Goal: Information Seeking & Learning: Check status

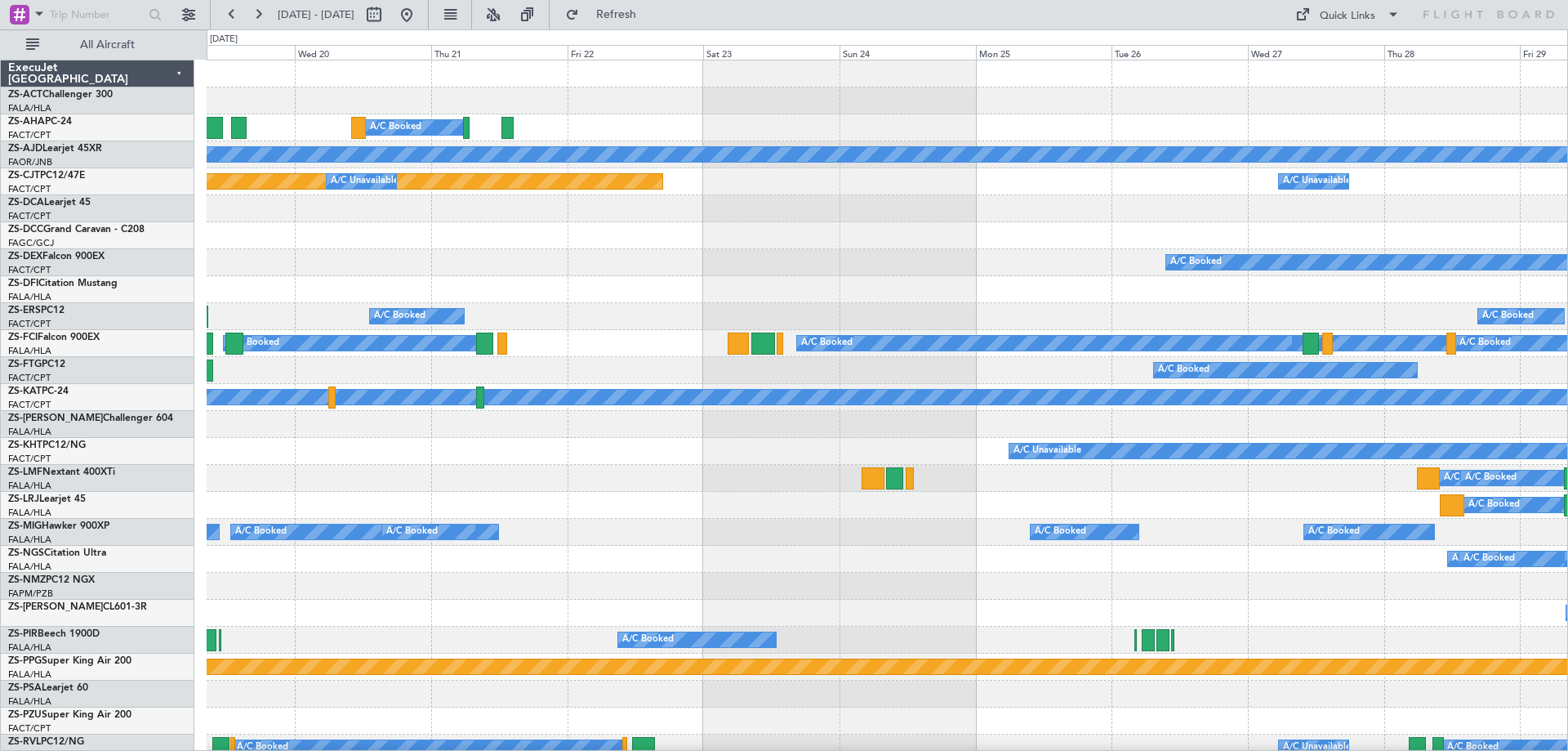
click at [813, 256] on div "A/C Booked A/C Booked A/C Booked" at bounding box center [886, 262] width 1360 height 27
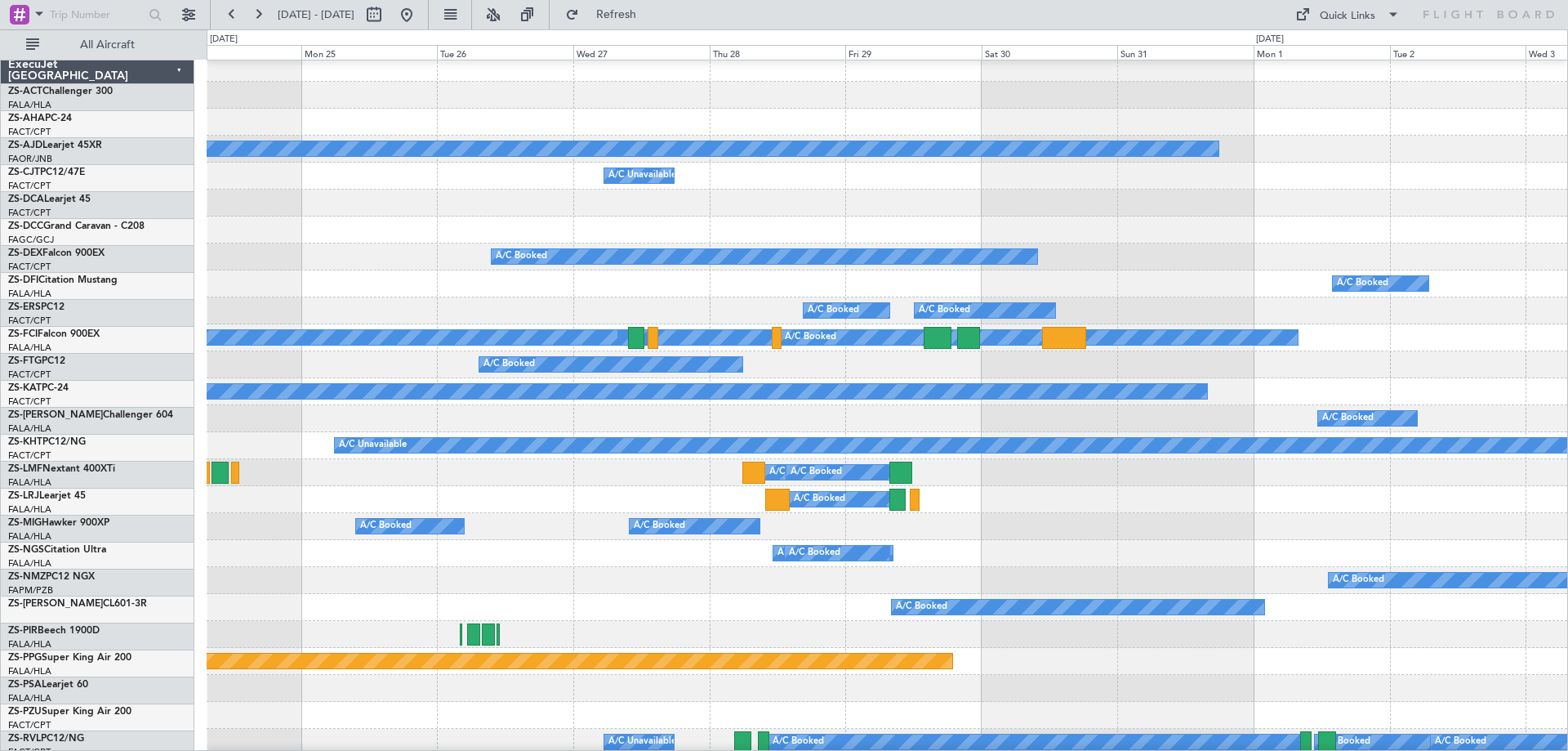
click at [186, 507] on div "Planned Maint A/C Booked A/C Booked A/C Booked A/C Booked A/C Unavailable Plann…" at bounding box center [784, 389] width 1568 height 721
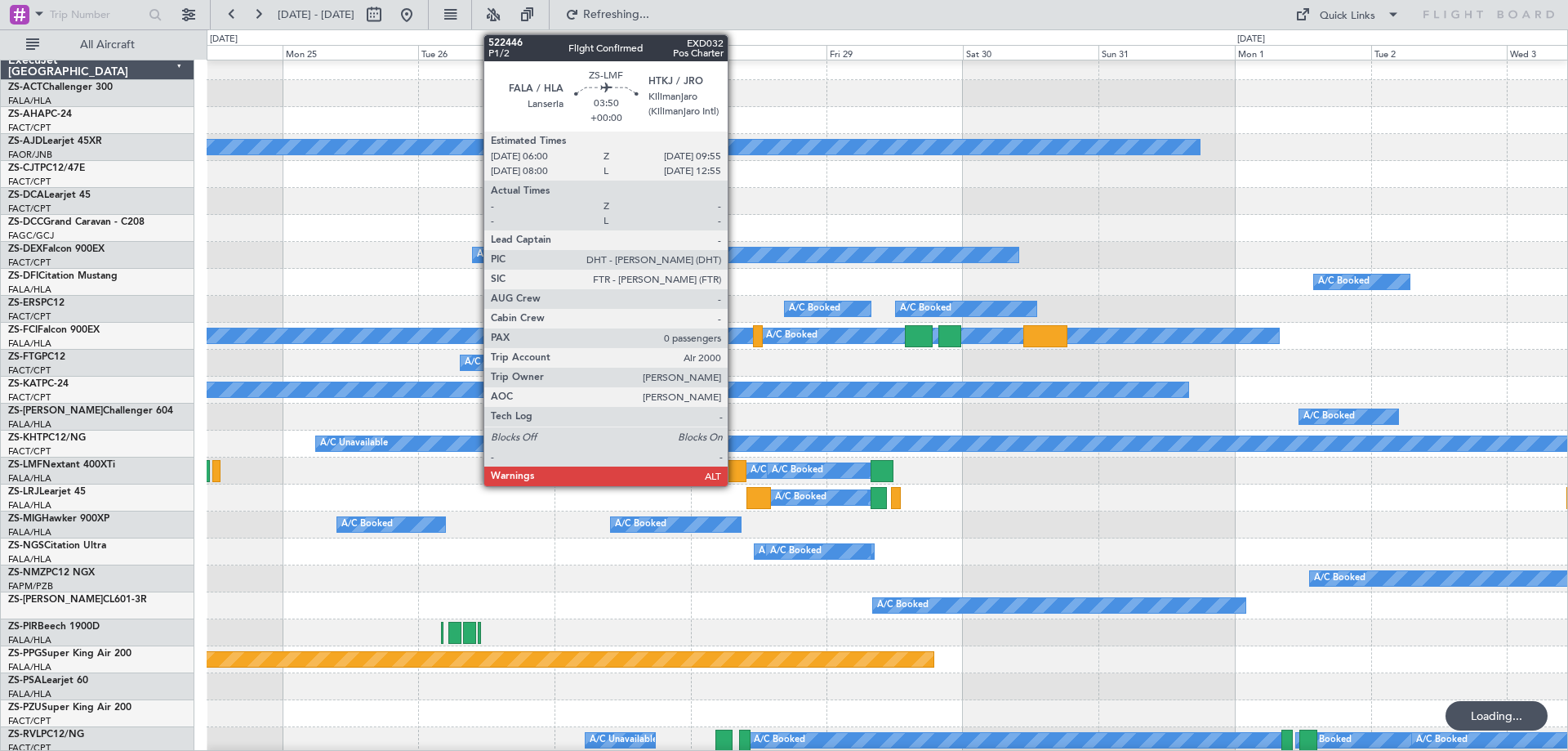
click at [735, 473] on div at bounding box center [734, 471] width 22 height 22
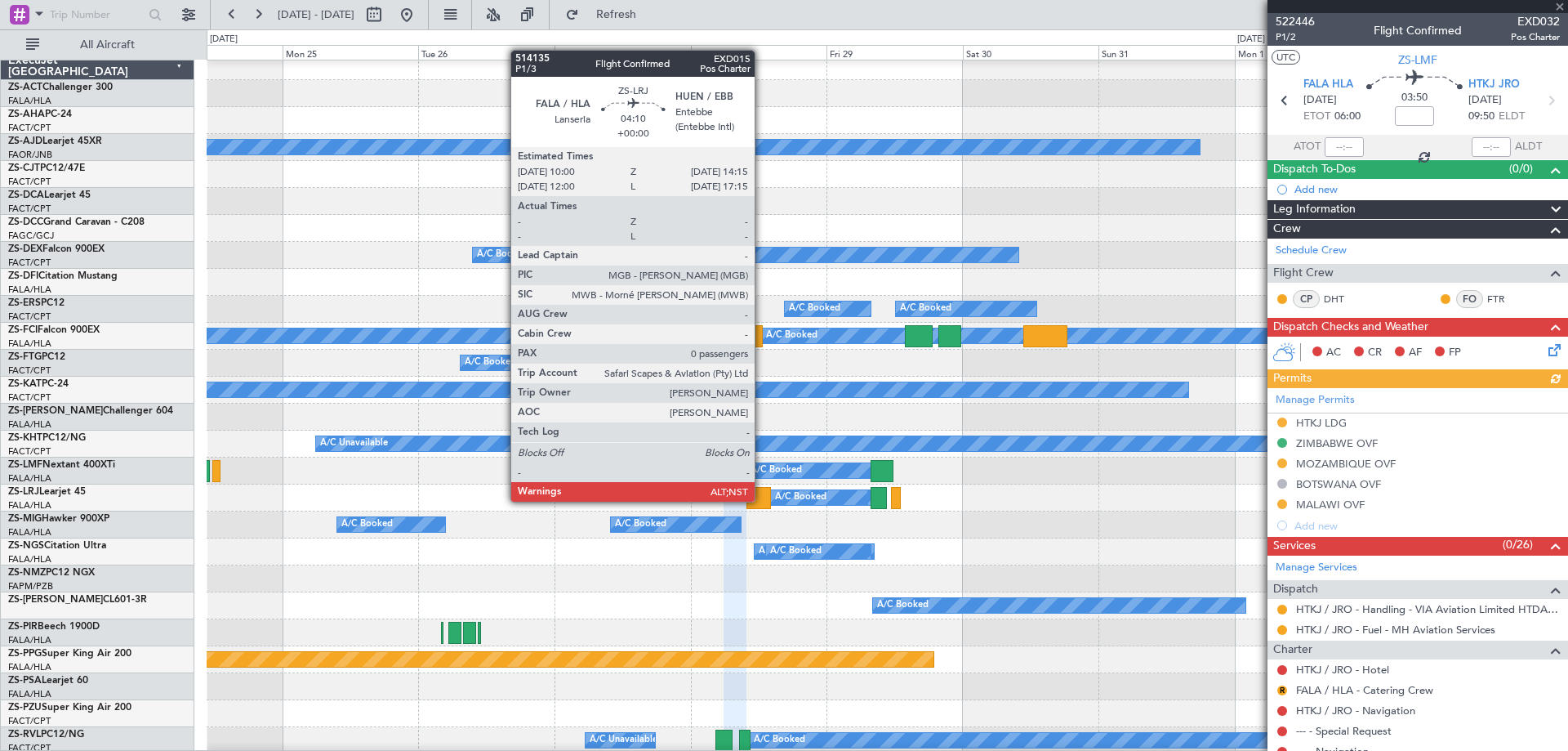
click at [762, 500] on div at bounding box center [759, 498] width 24 height 22
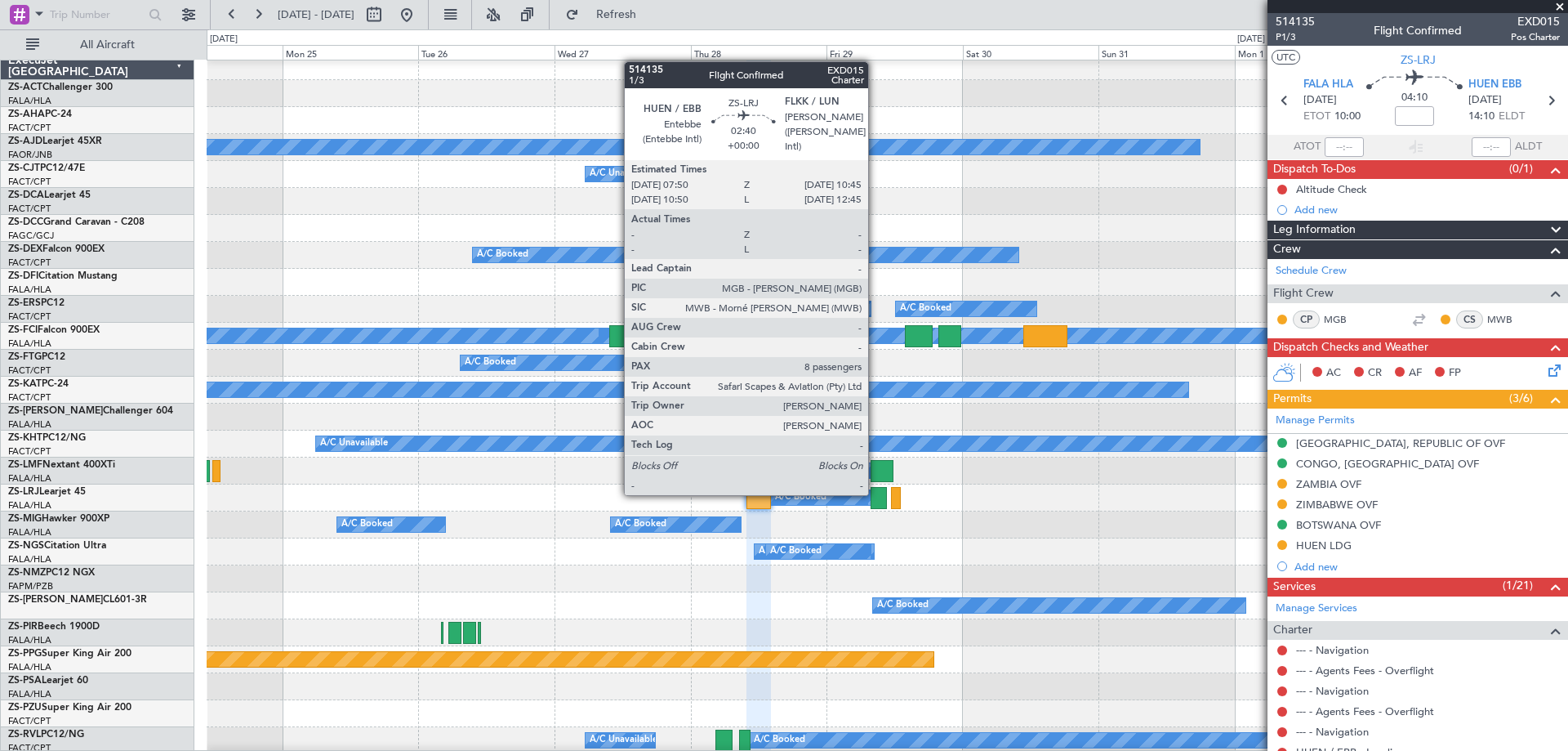
click at [875, 493] on div at bounding box center [879, 498] width 17 height 22
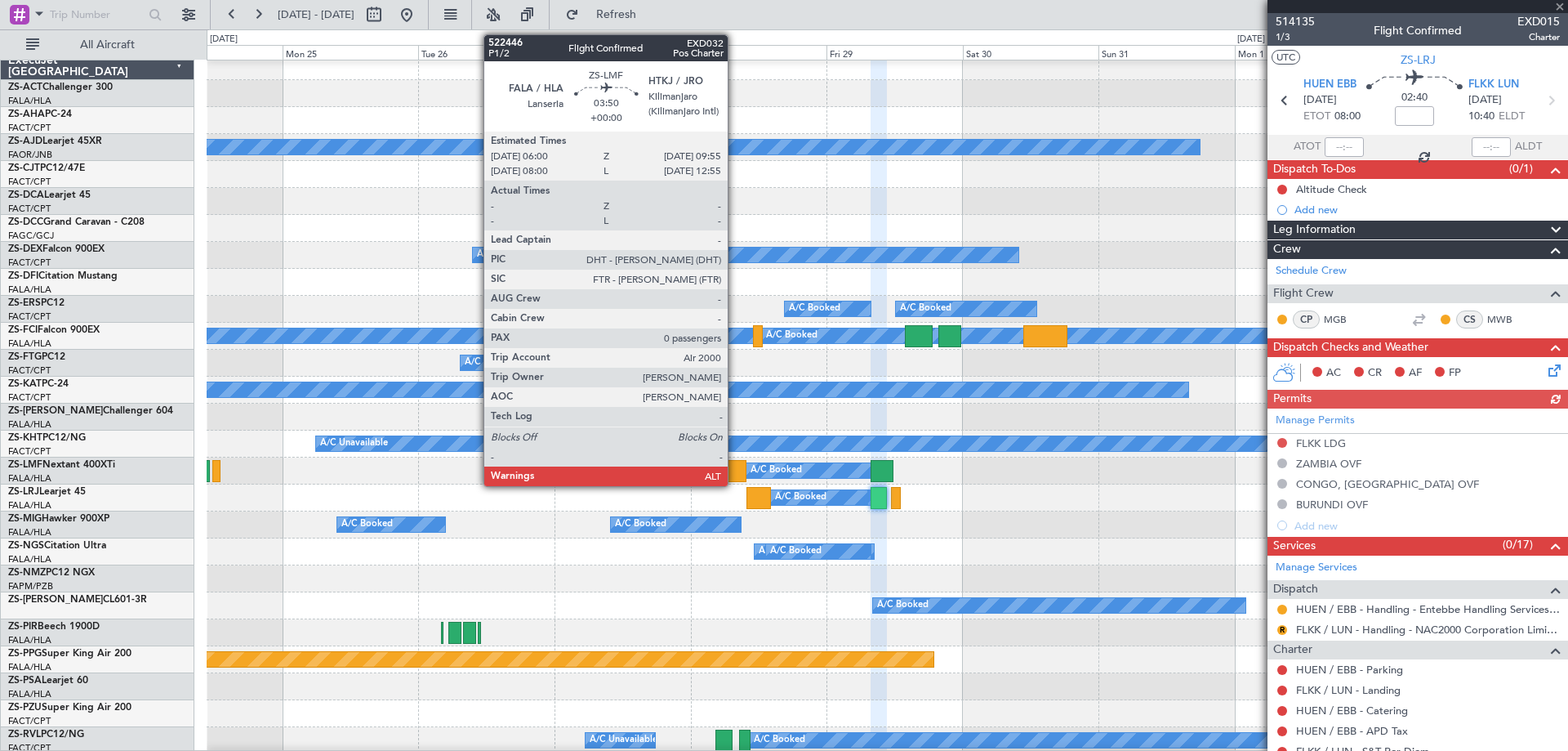
click at [735, 475] on div at bounding box center [734, 471] width 22 height 22
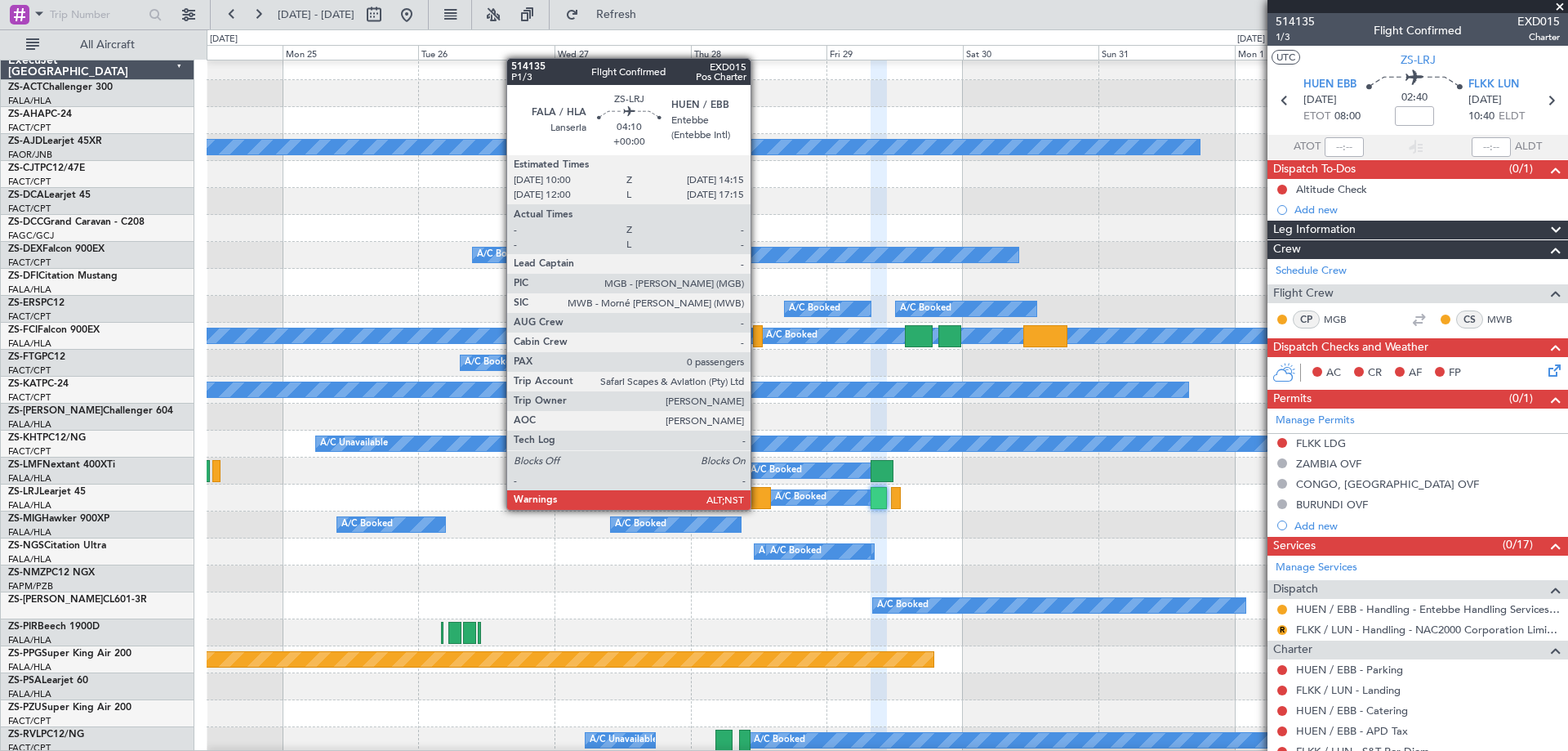
click at [758, 508] on div at bounding box center [759, 498] width 24 height 22
click at [757, 501] on div at bounding box center [759, 498] width 24 height 22
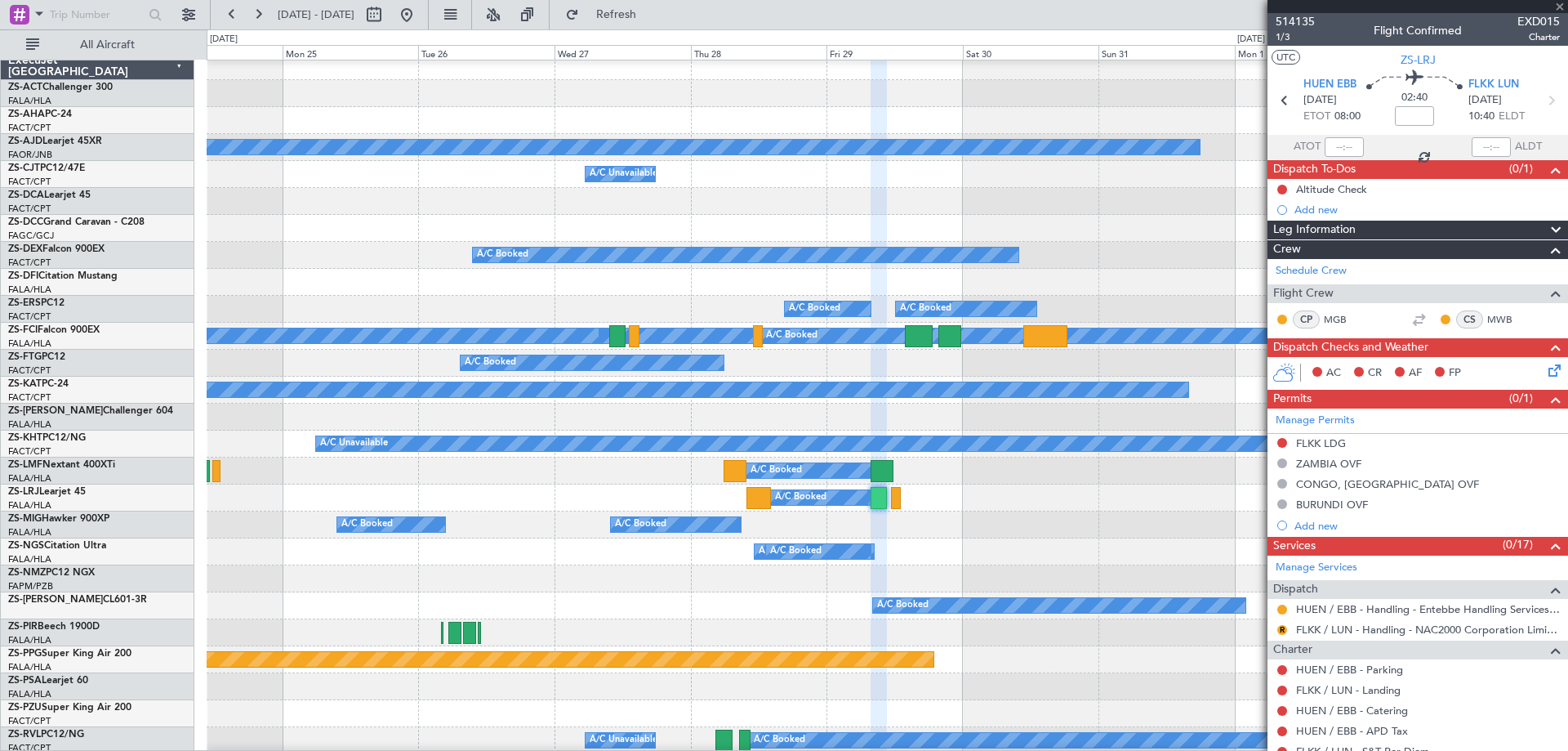
click at [757, 501] on div at bounding box center [759, 498] width 24 height 22
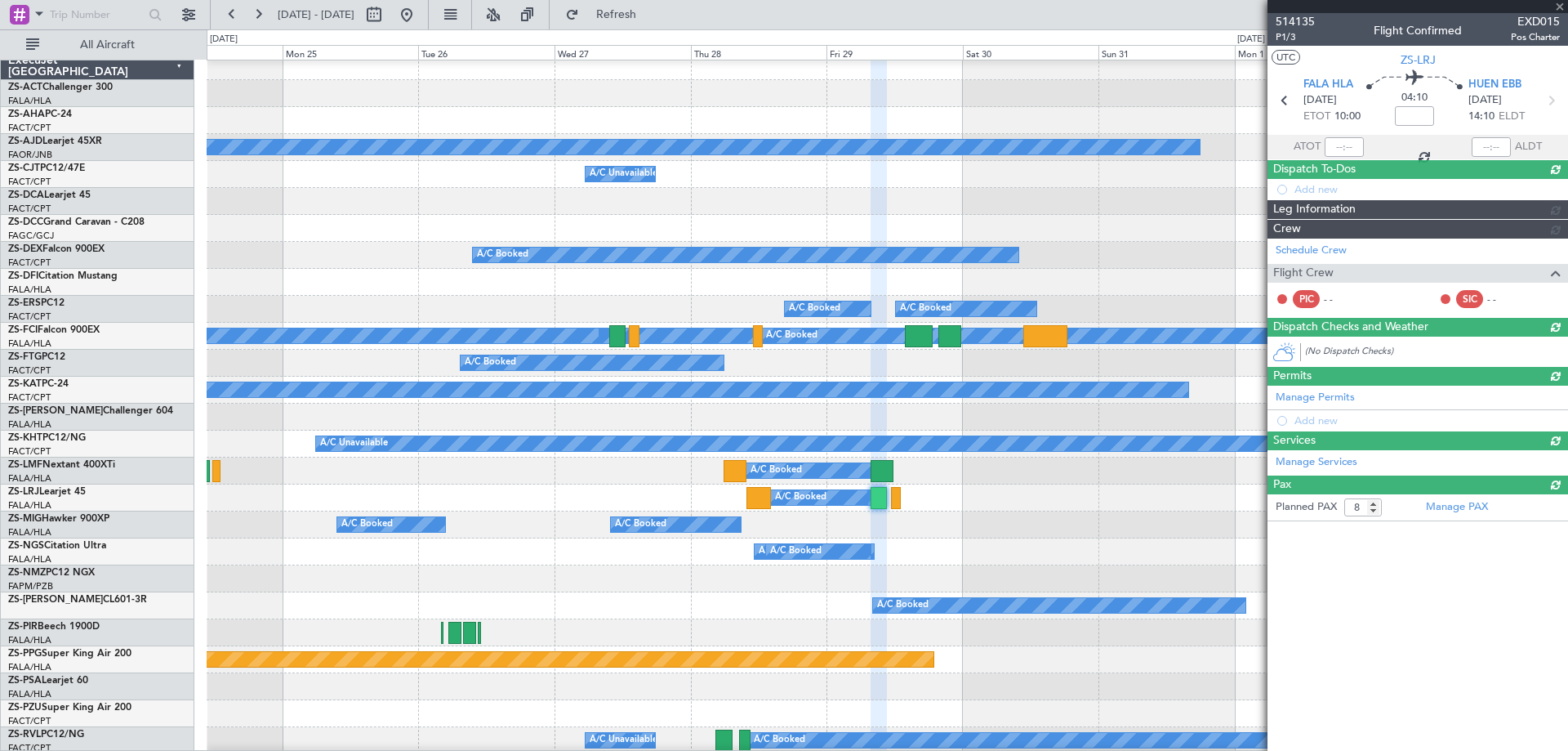
type input "0"
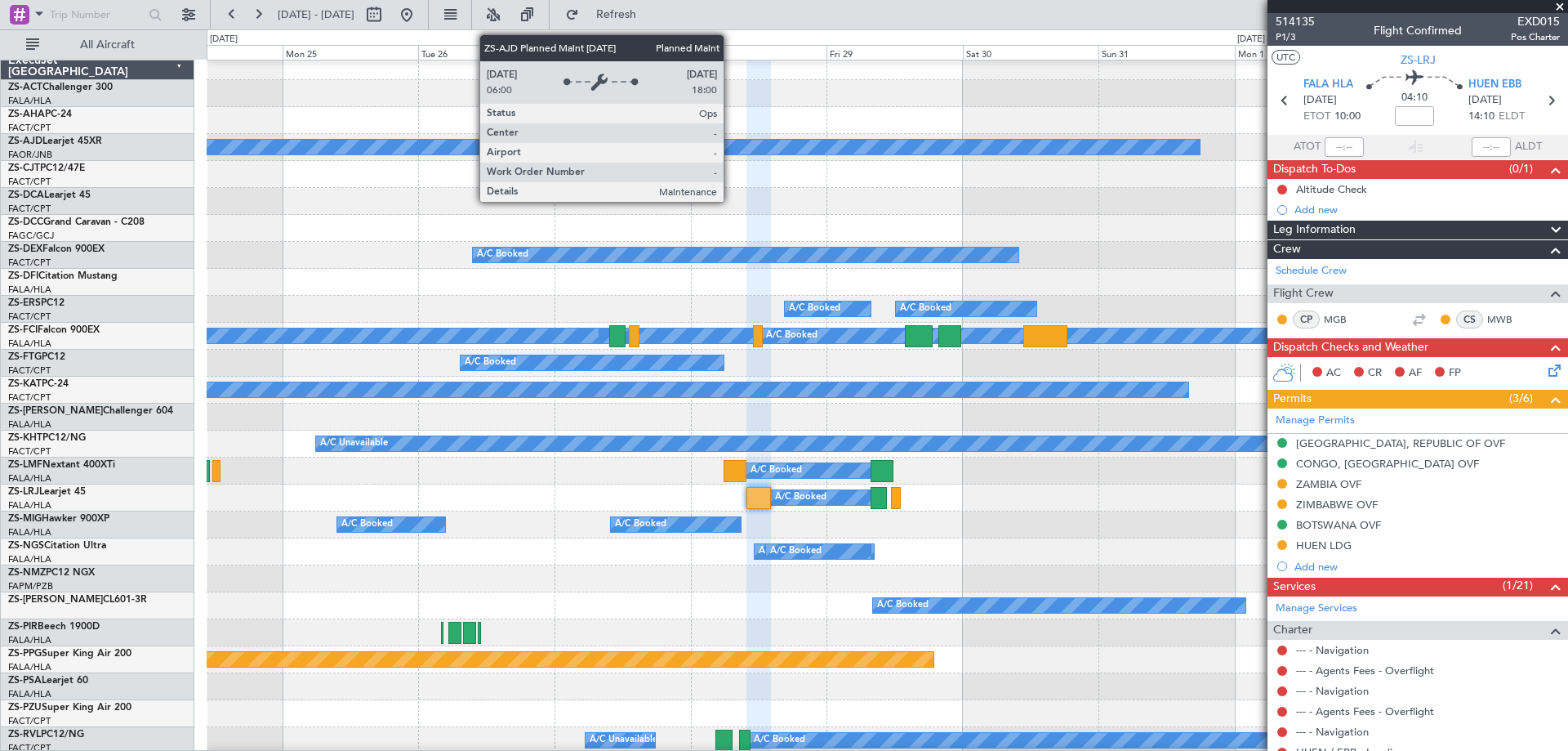
click at [1512, 215] on fb-app "[DATE] - [DATE] Refresh Quick Links All Aircraft Planned Maint A/C Booked A/C B…" at bounding box center [784, 381] width 1568 height 738
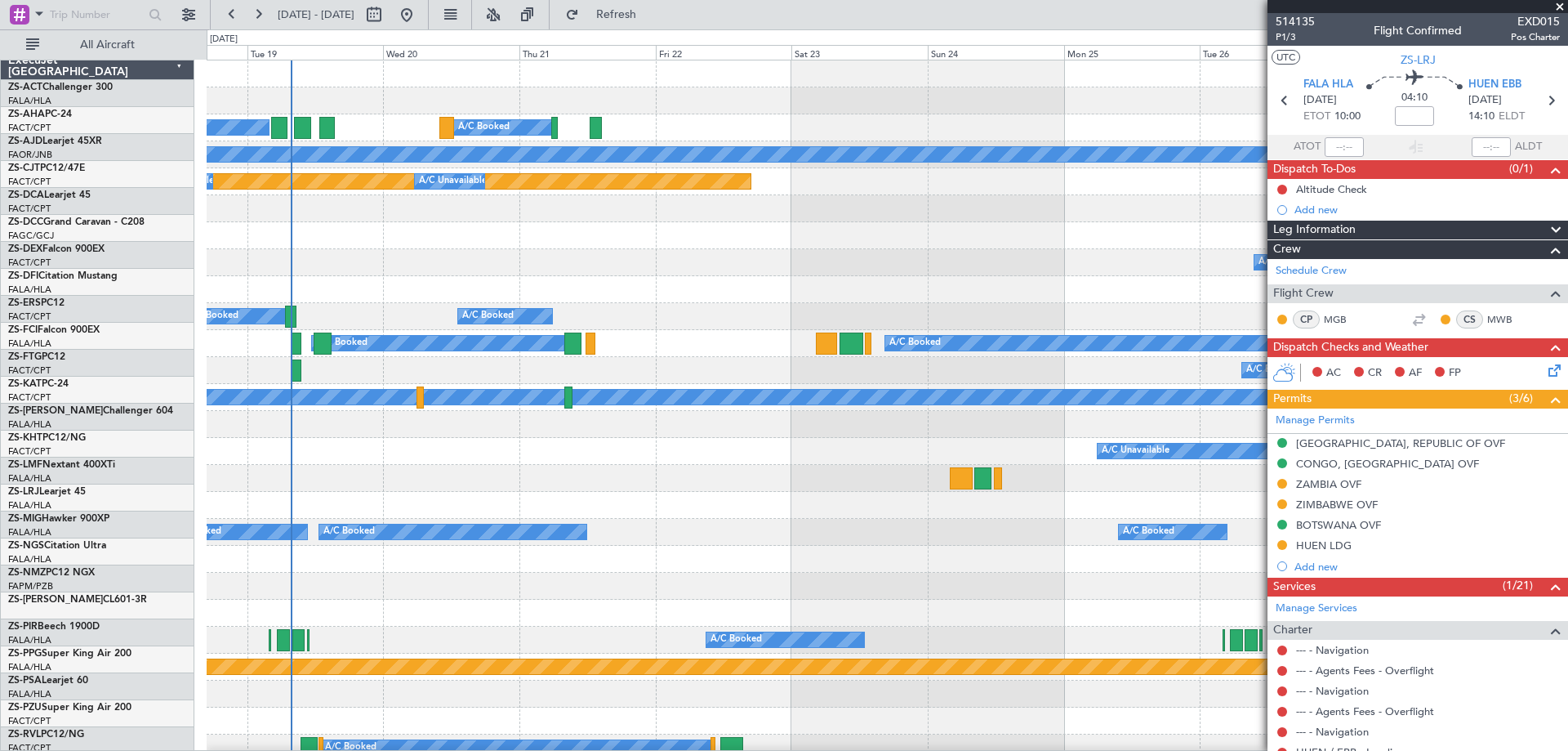
scroll to position [0, 0]
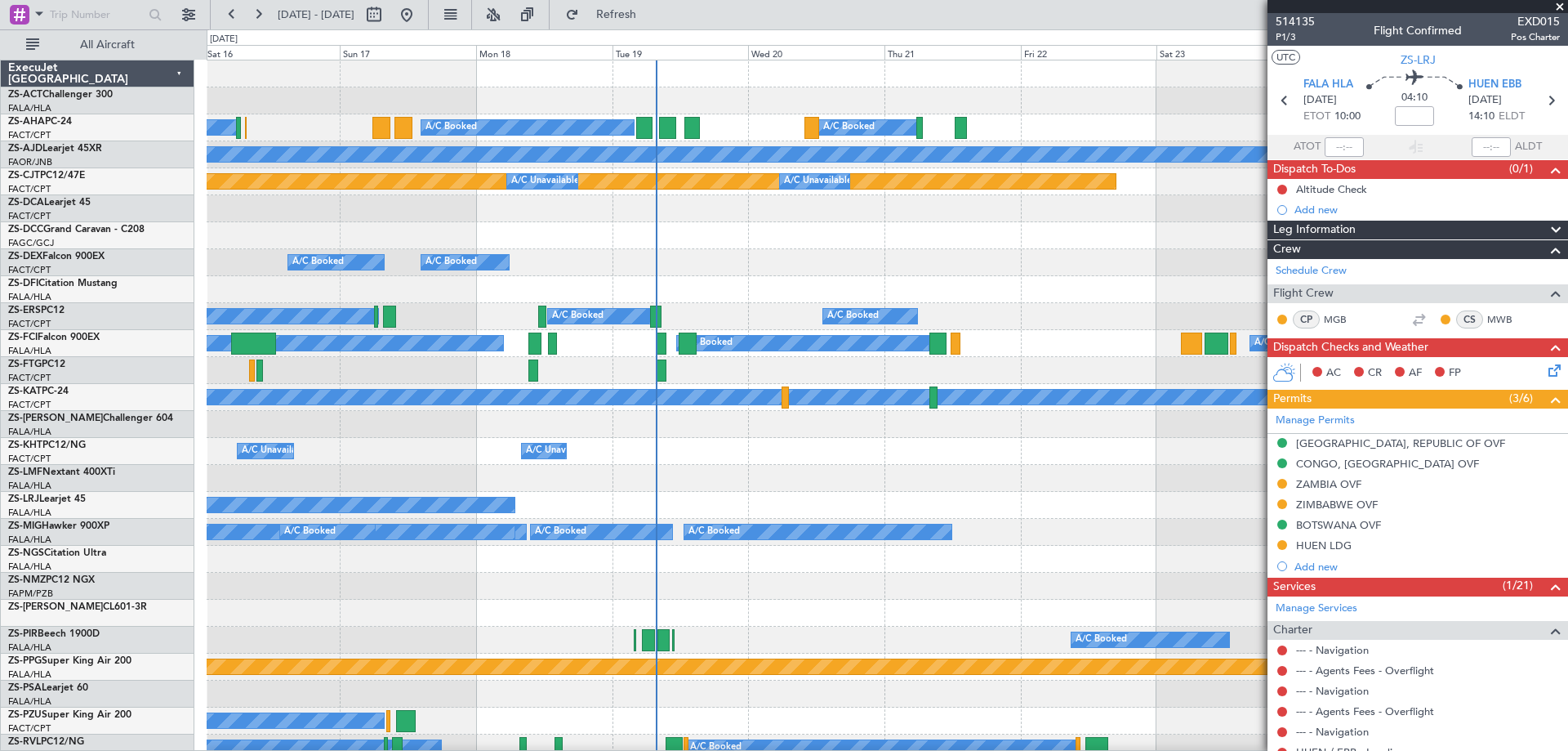
click at [995, 245] on div at bounding box center [886, 235] width 1360 height 27
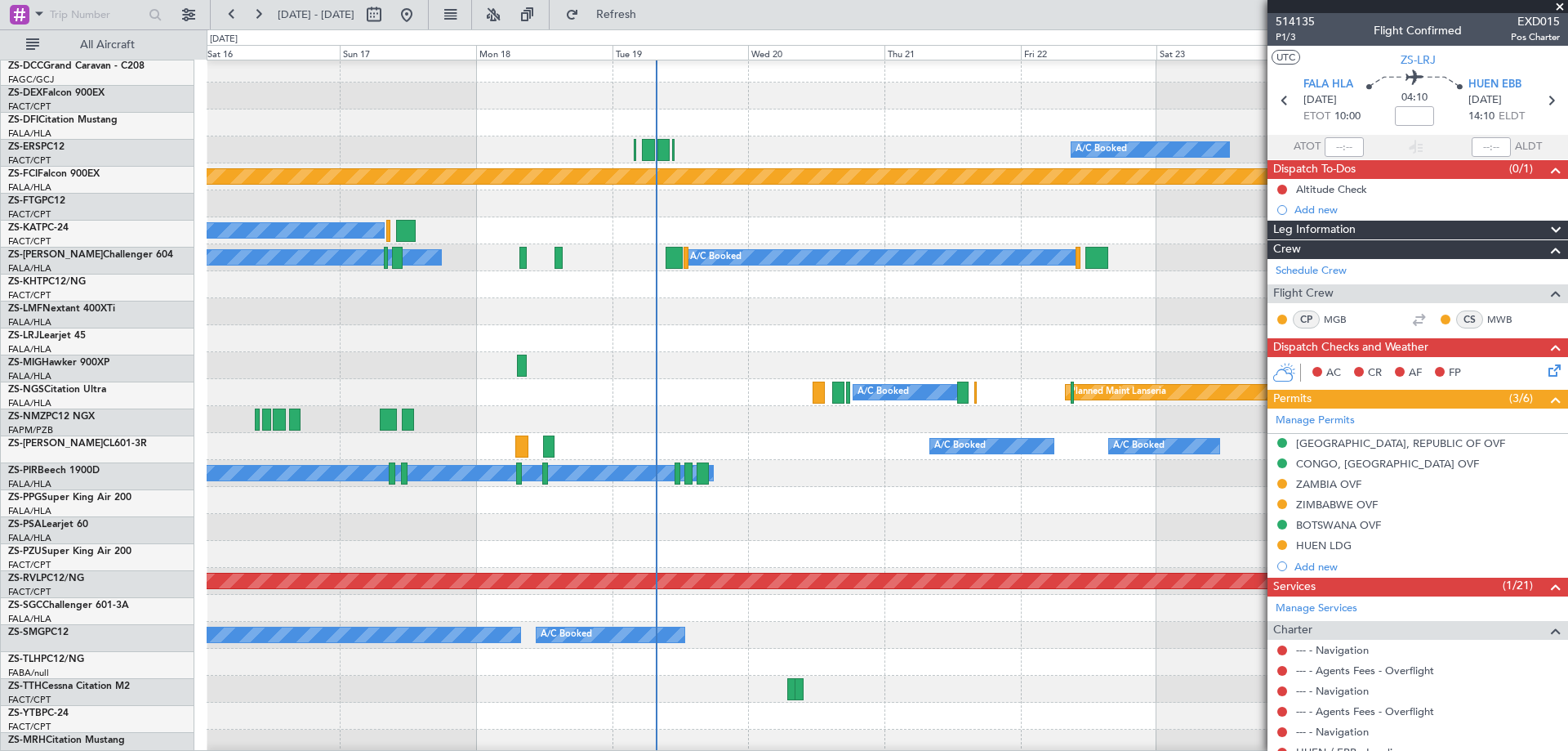
scroll to position [571, 0]
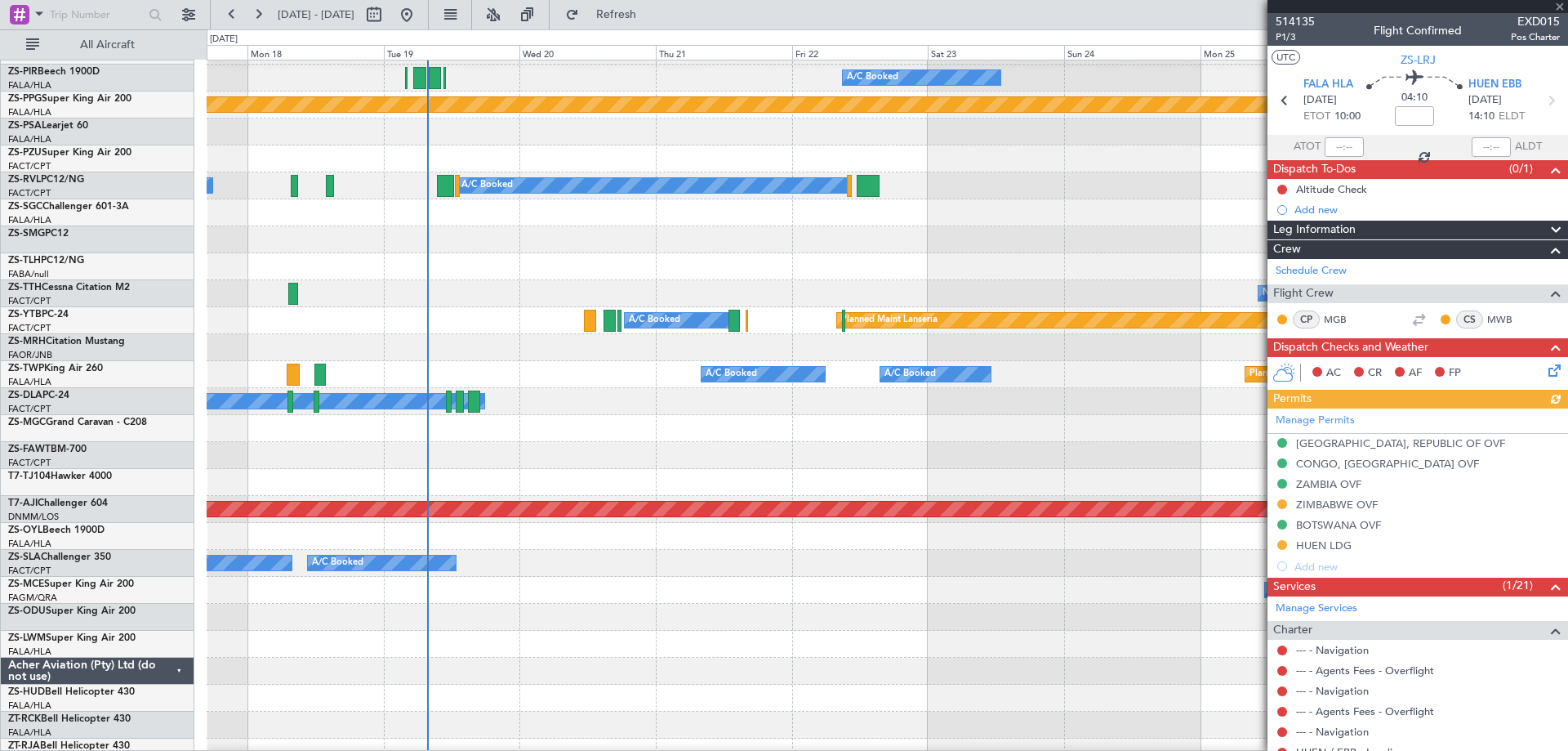
click at [779, 249] on div at bounding box center [886, 239] width 1360 height 27
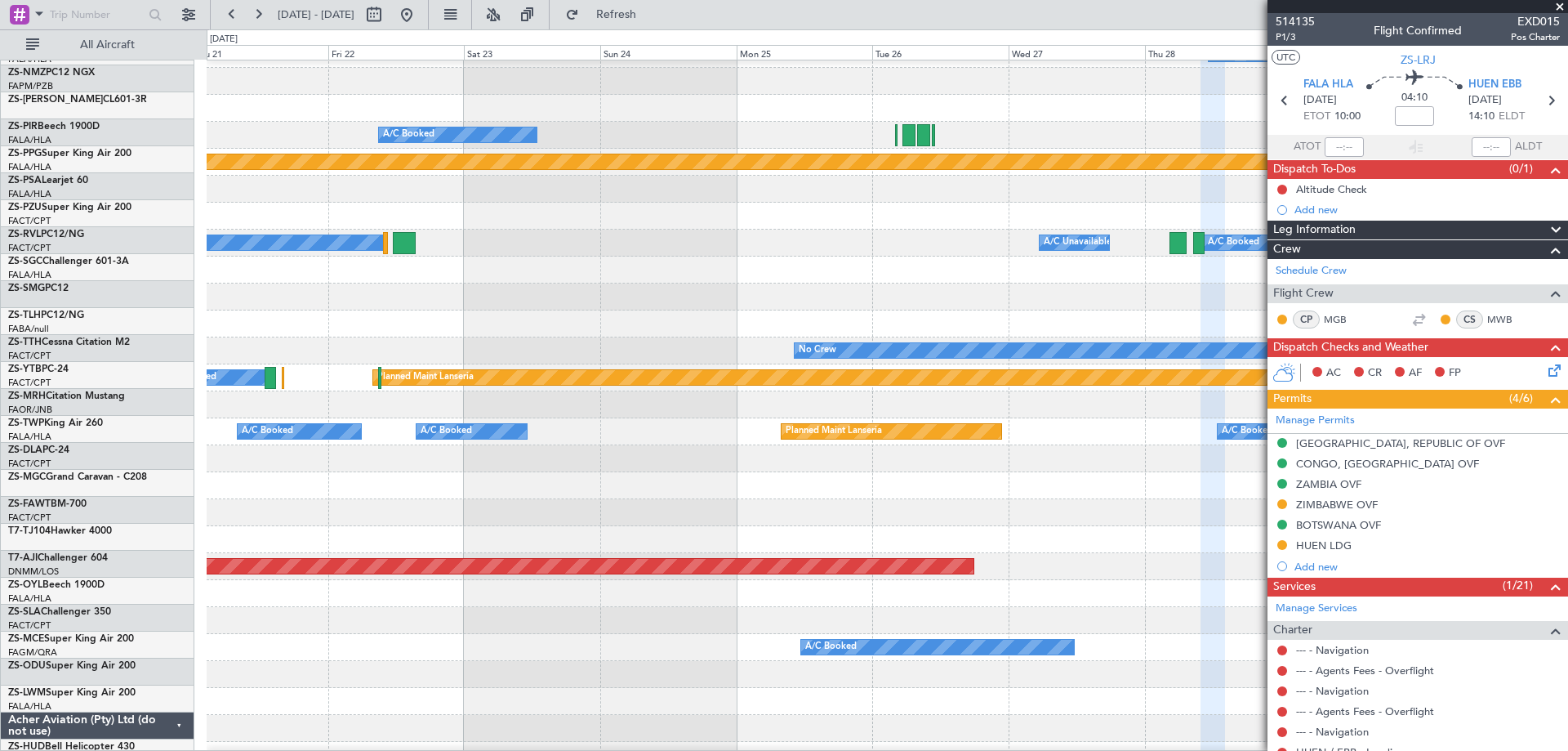
click at [328, 486] on div at bounding box center [886, 485] width 1360 height 27
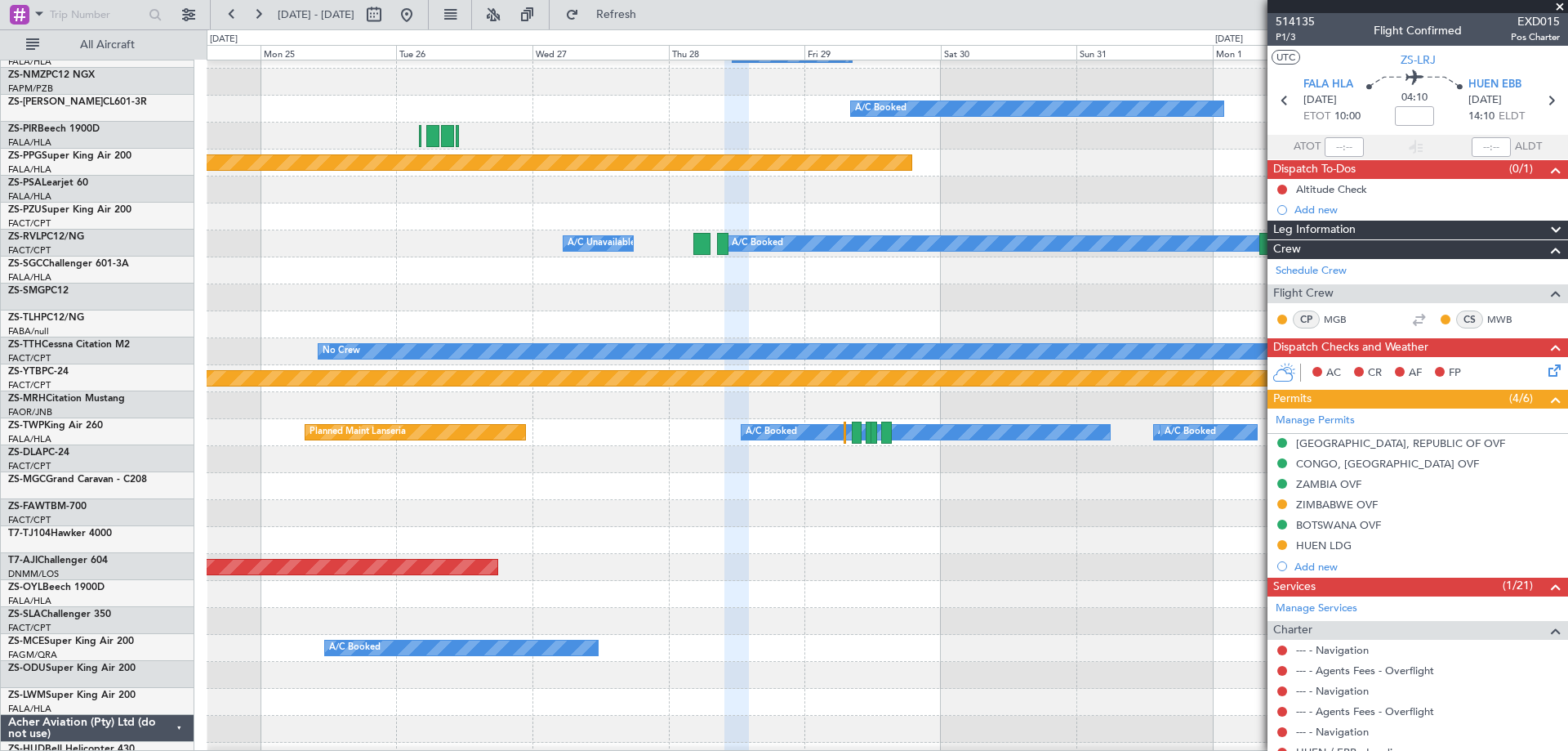
scroll to position [547, 0]
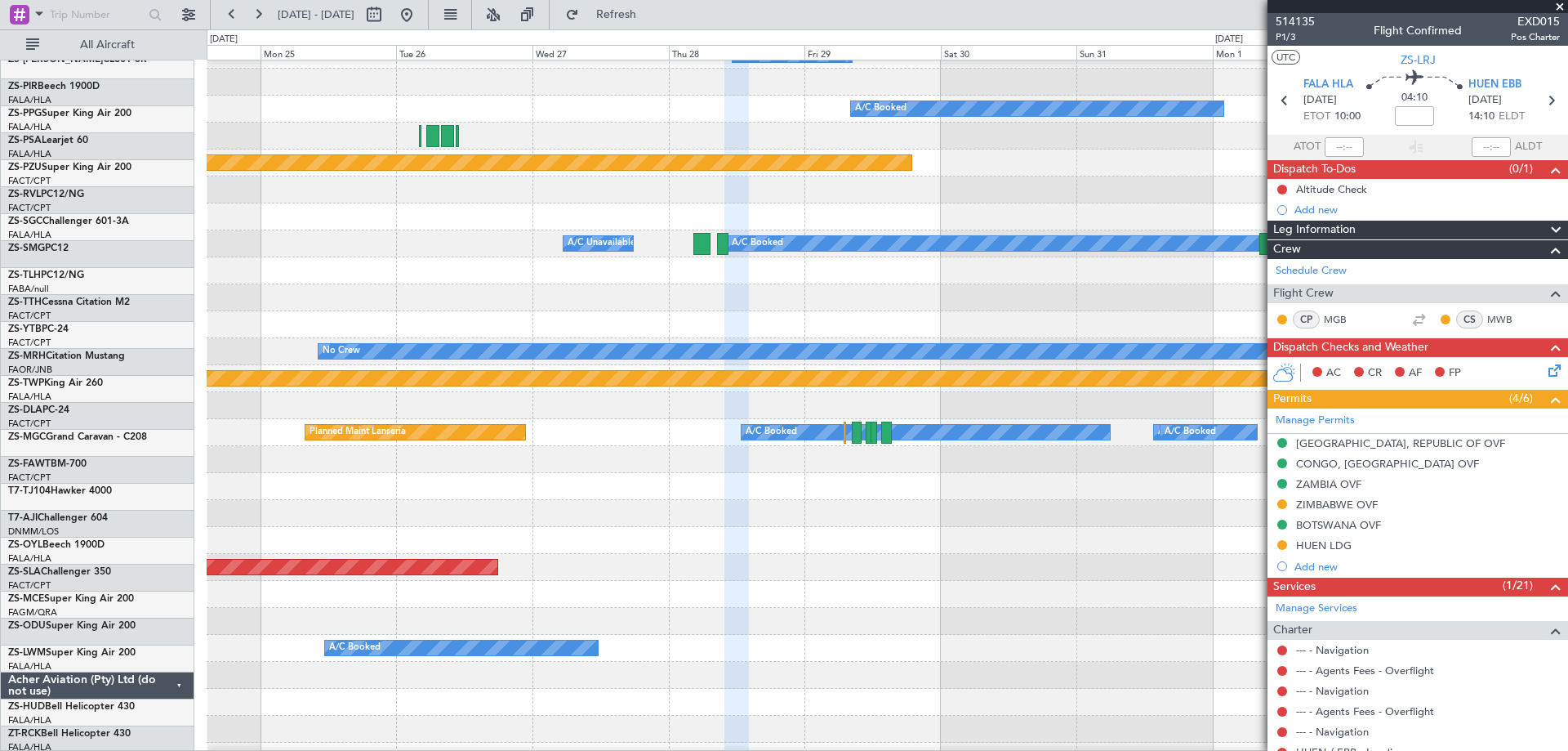
click at [336, 527] on div at bounding box center [886, 540] width 1360 height 27
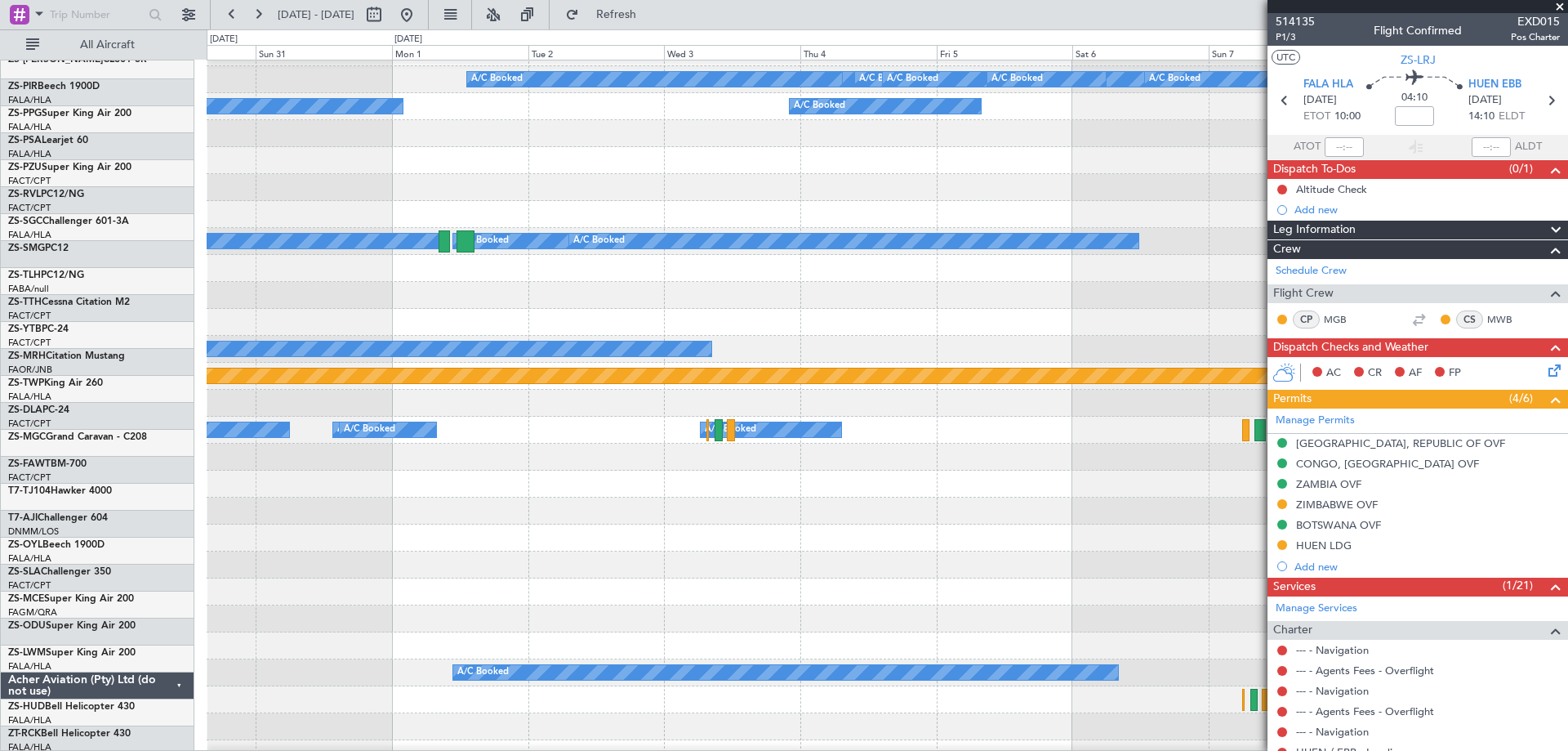
click at [291, 505] on div at bounding box center [886, 510] width 1360 height 27
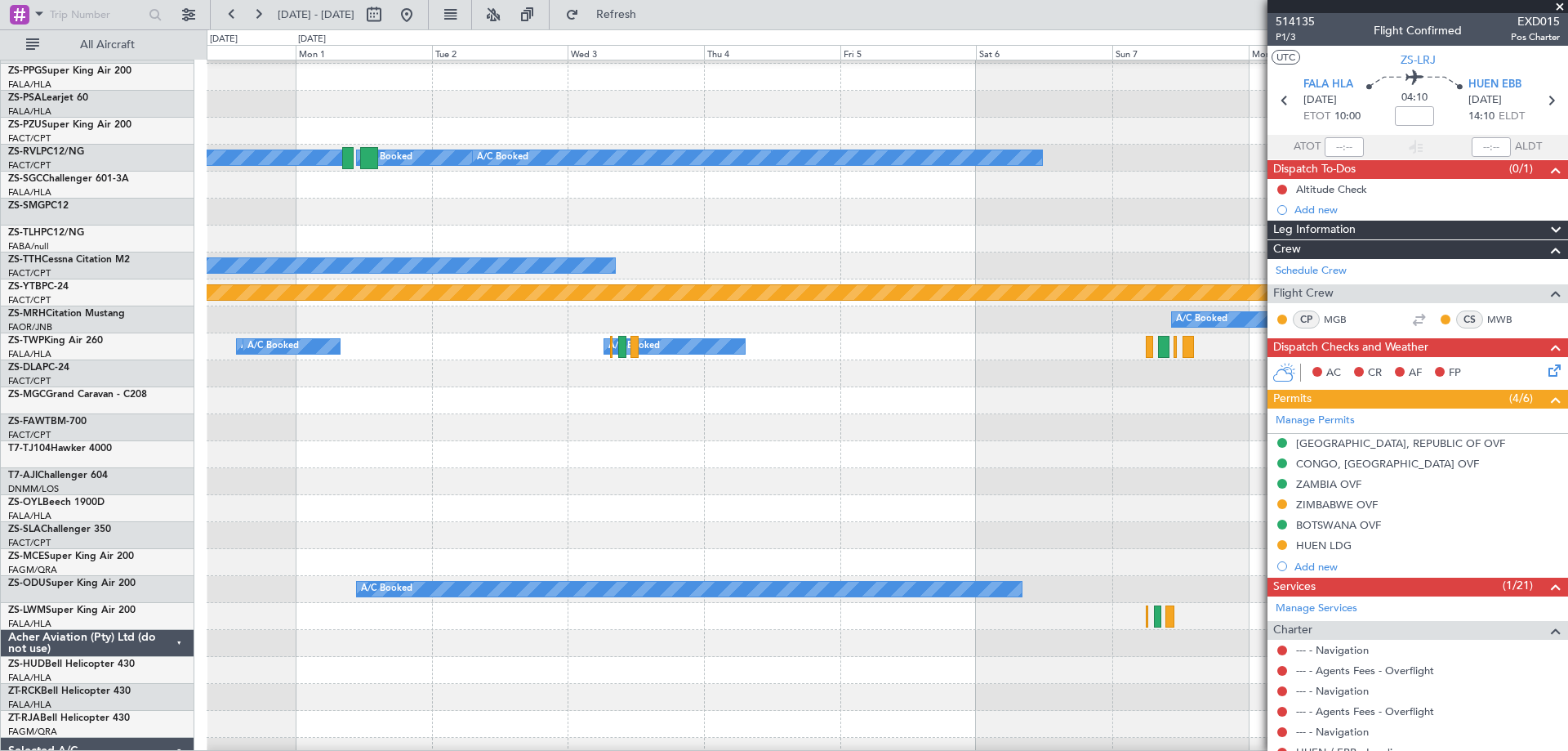
scroll to position [672, 0]
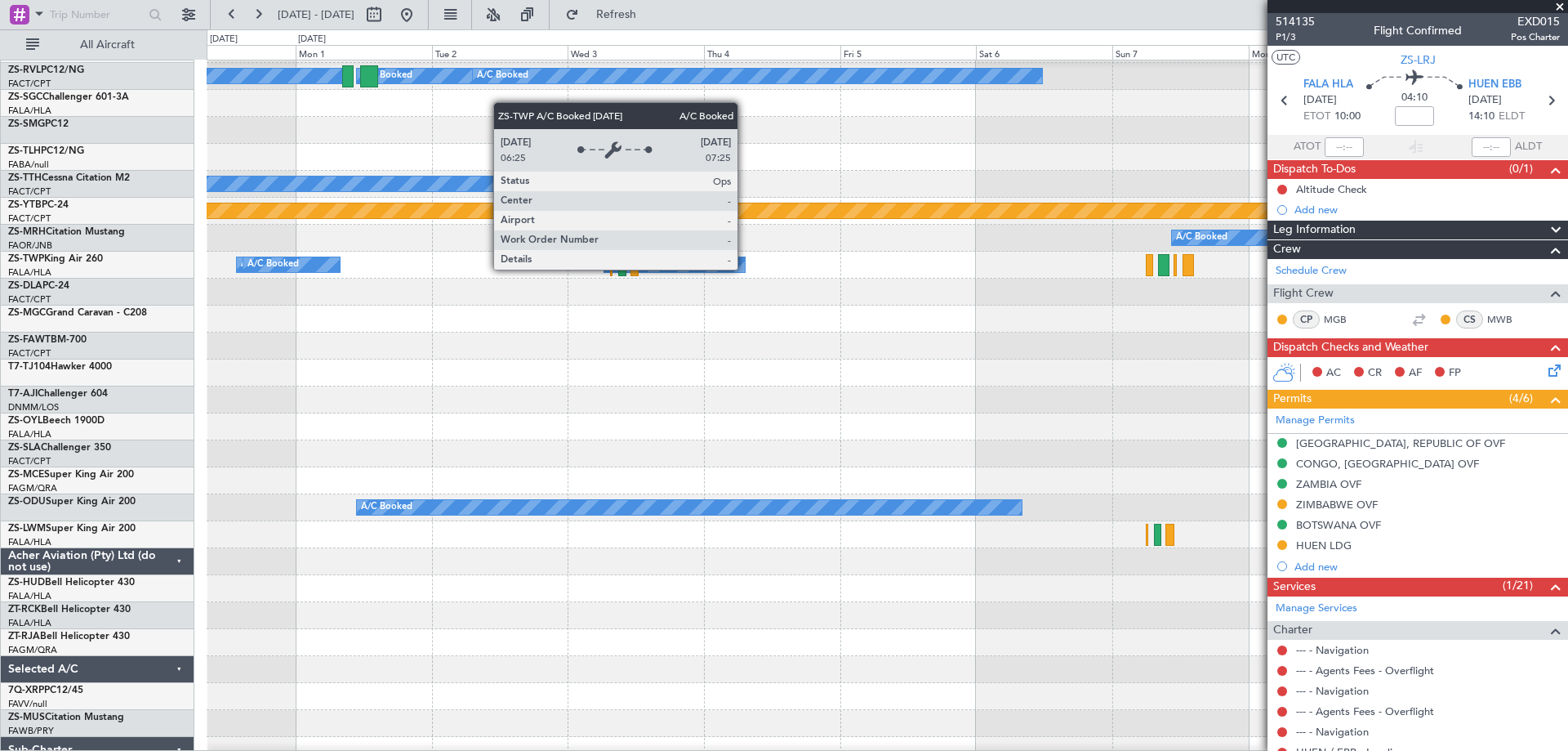
click at [745, 268] on div "A/C Booked" at bounding box center [674, 264] width 141 height 15
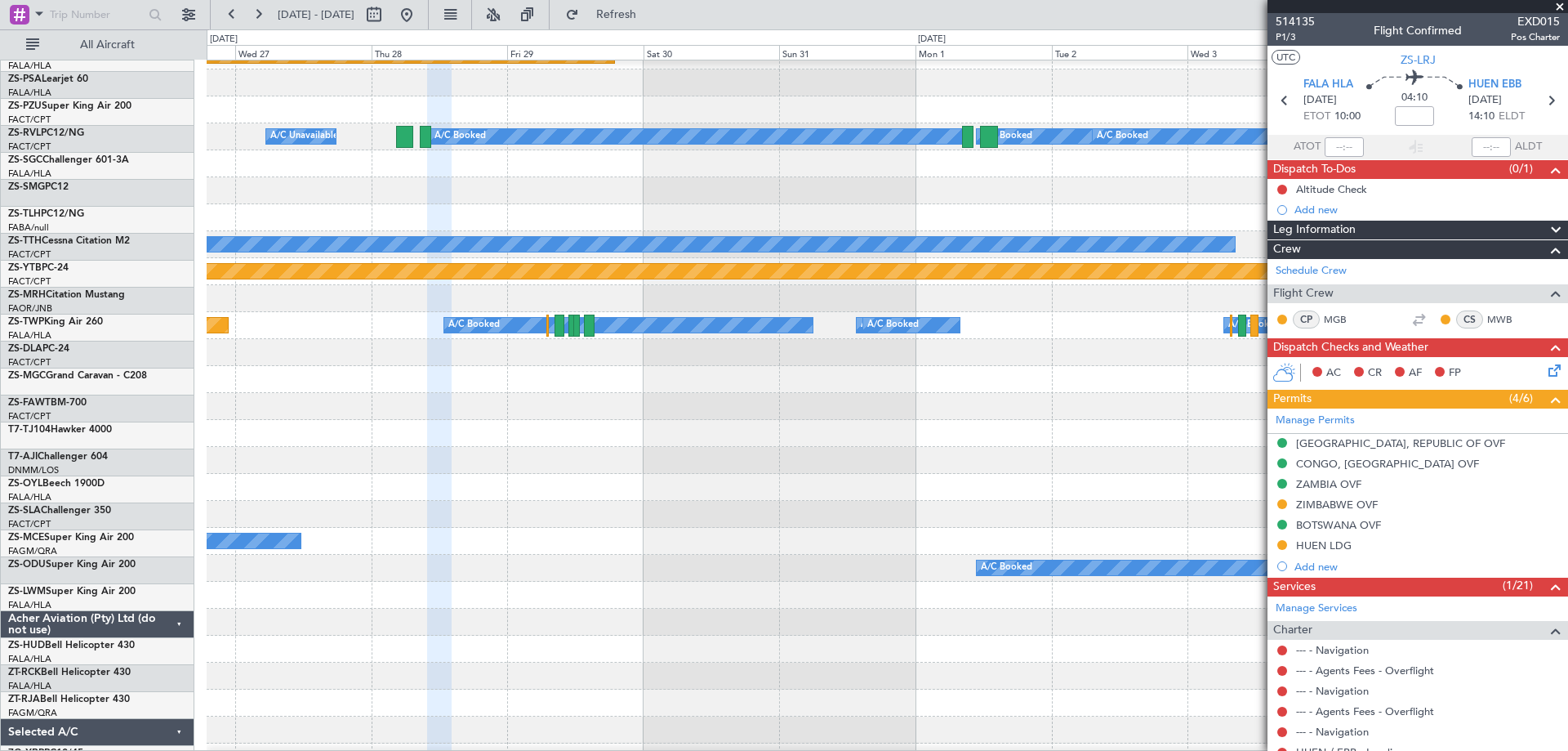
click at [1155, 463] on div "Planned Maint Abuja ([PERSON_NAME] Intl)" at bounding box center [886, 460] width 1360 height 27
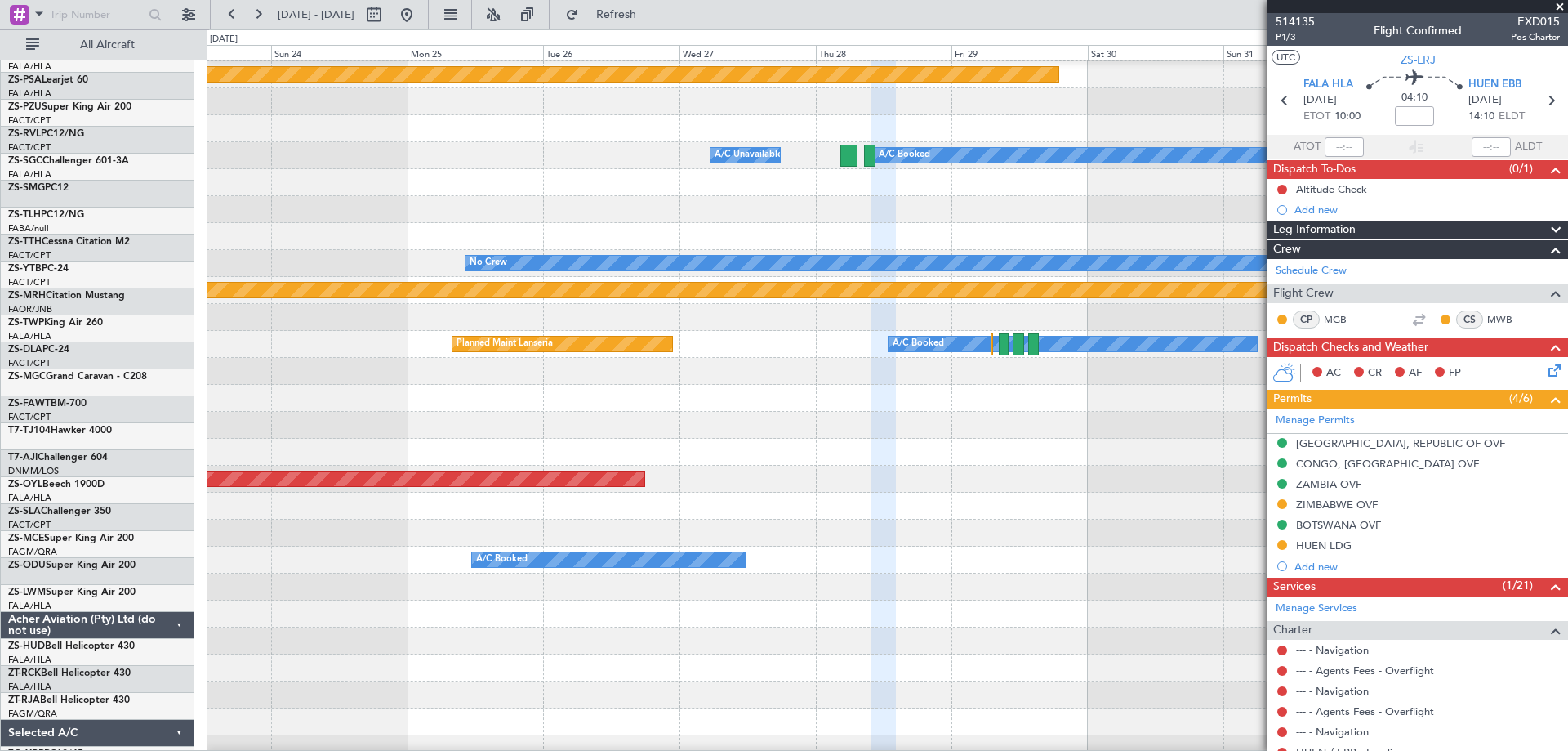
click at [1095, 480] on div "Planned Maint Abuja ([PERSON_NAME] Intl)" at bounding box center [886, 478] width 1360 height 27
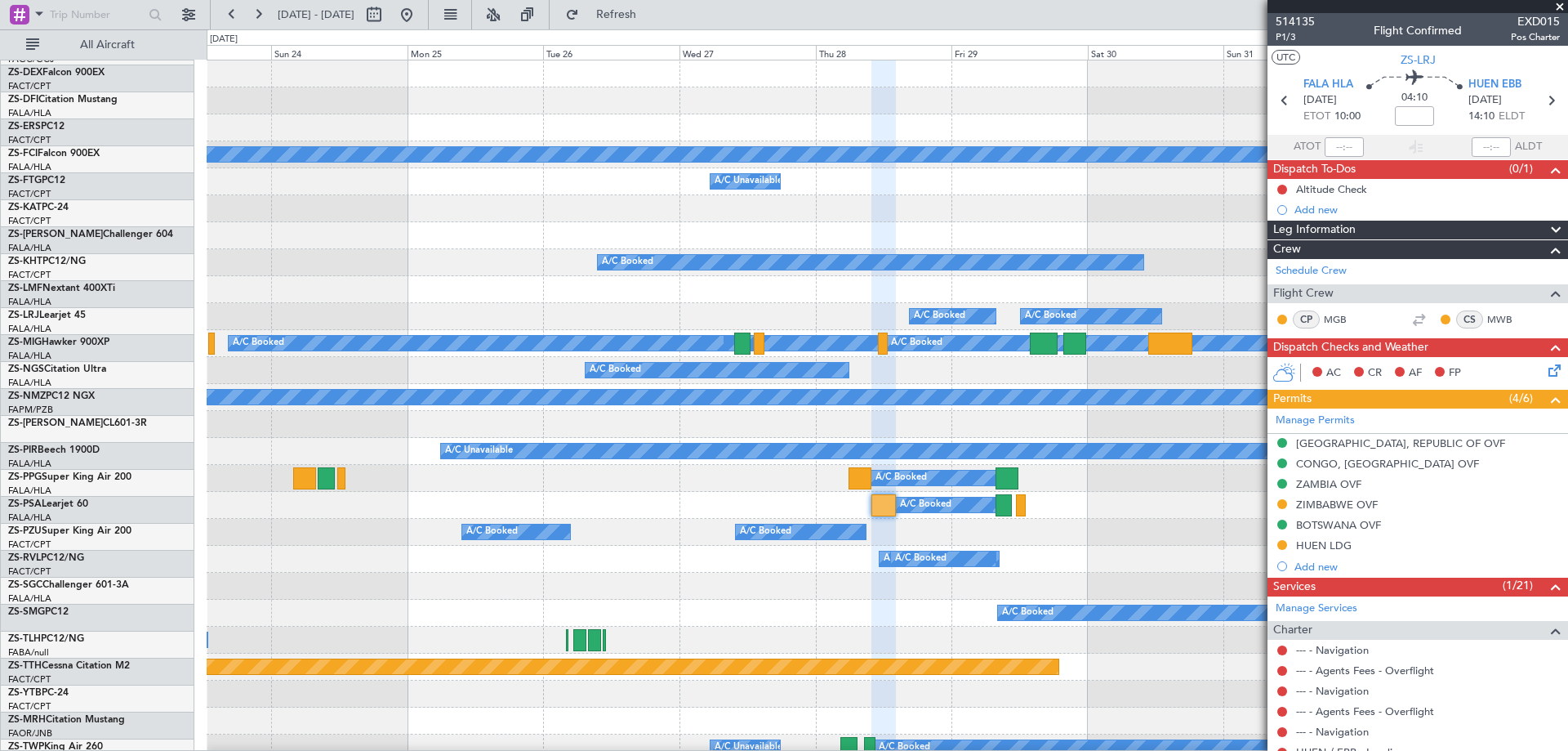
scroll to position [0, 0]
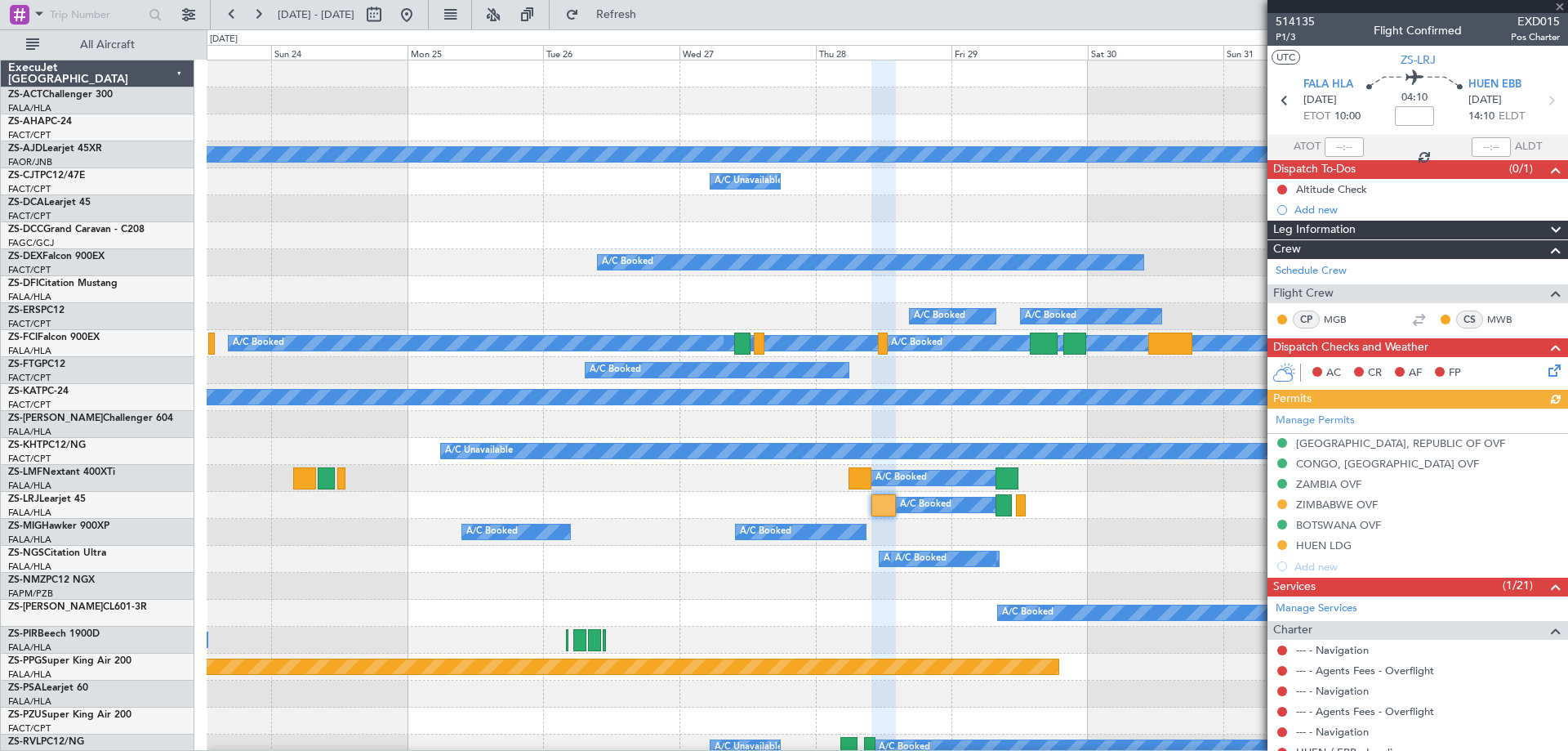
click at [1314, 505] on fb-app "23 Aug 2025 - 02 Sep 2025 Refresh Quick Links All Aircraft A/C Booked Planned M…" at bounding box center [784, 381] width 1568 height 738
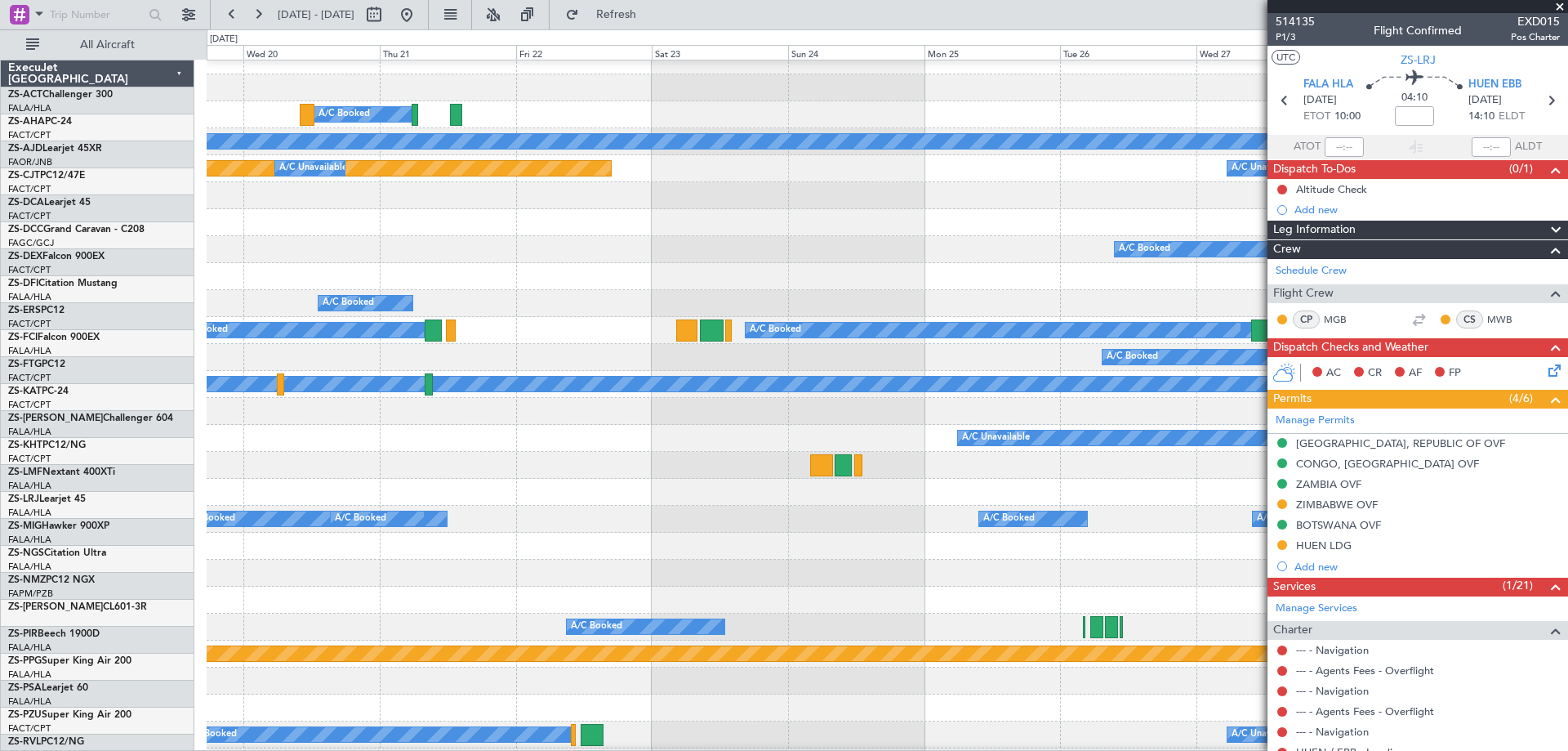
click at [748, 417] on div at bounding box center [886, 411] width 1360 height 27
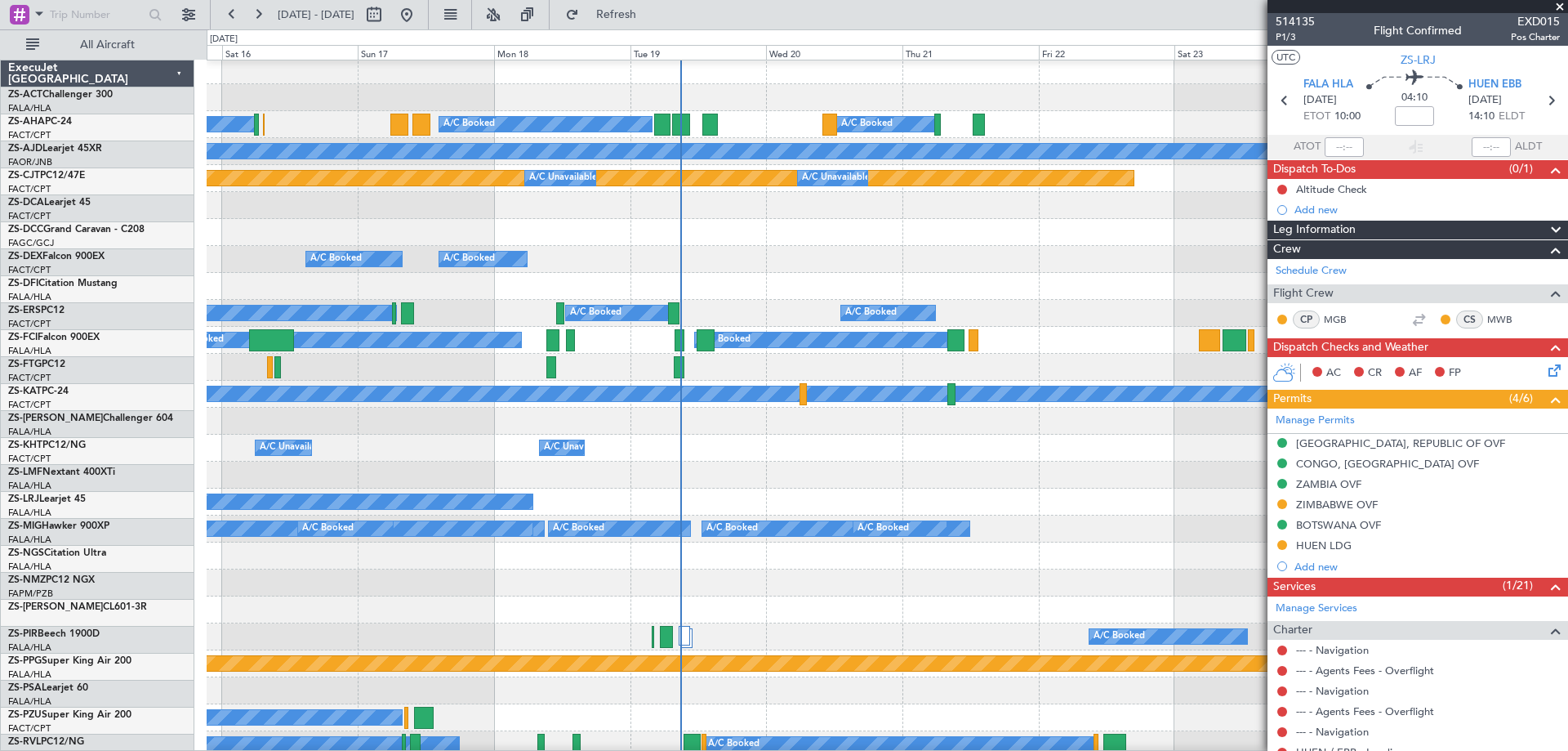
click at [1361, 308] on fb-app "20 Aug 2025 - 30 Aug 2025 Refresh Quick Links All Aircraft A/C Booked A/C Booke…" at bounding box center [784, 381] width 1568 height 738
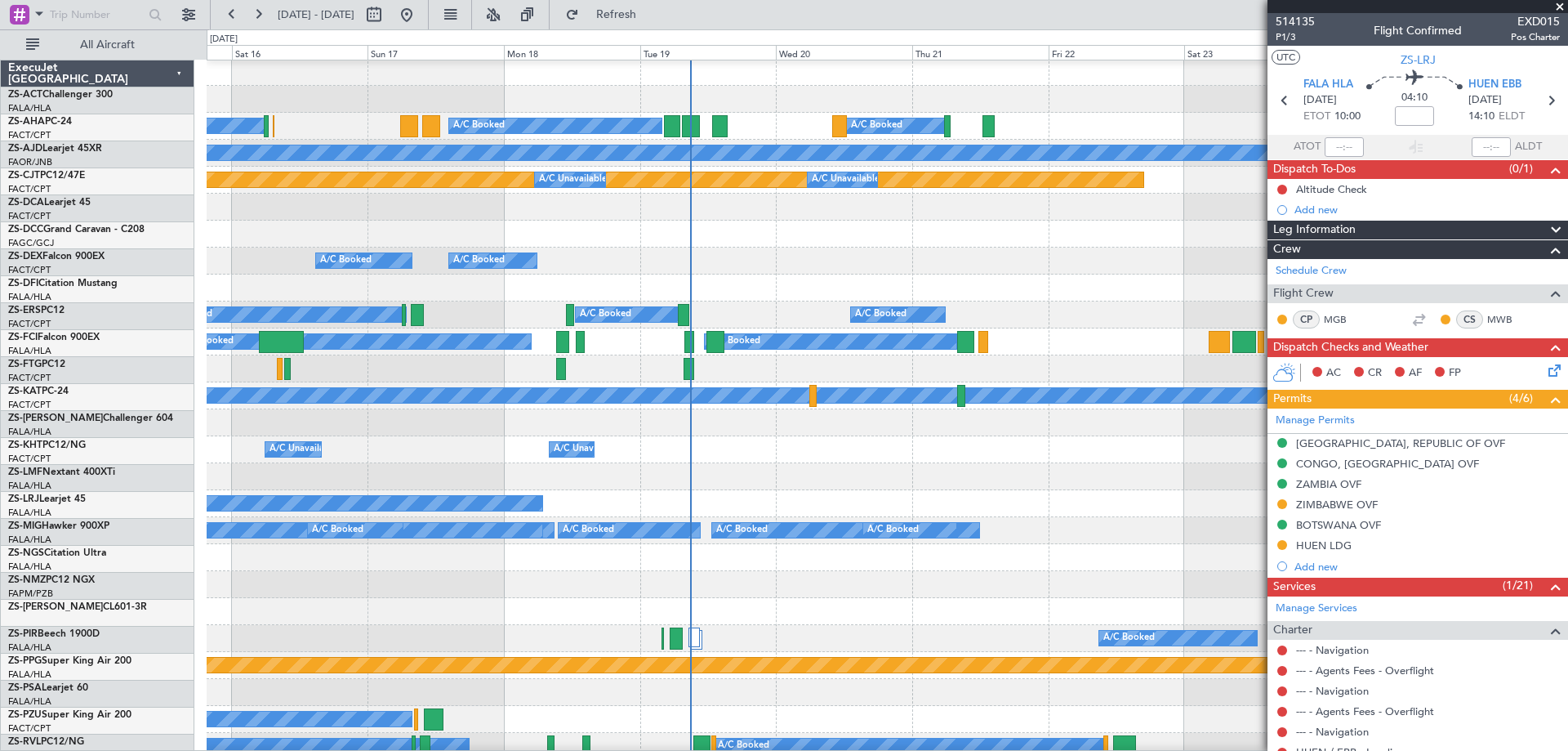
scroll to position [2, 0]
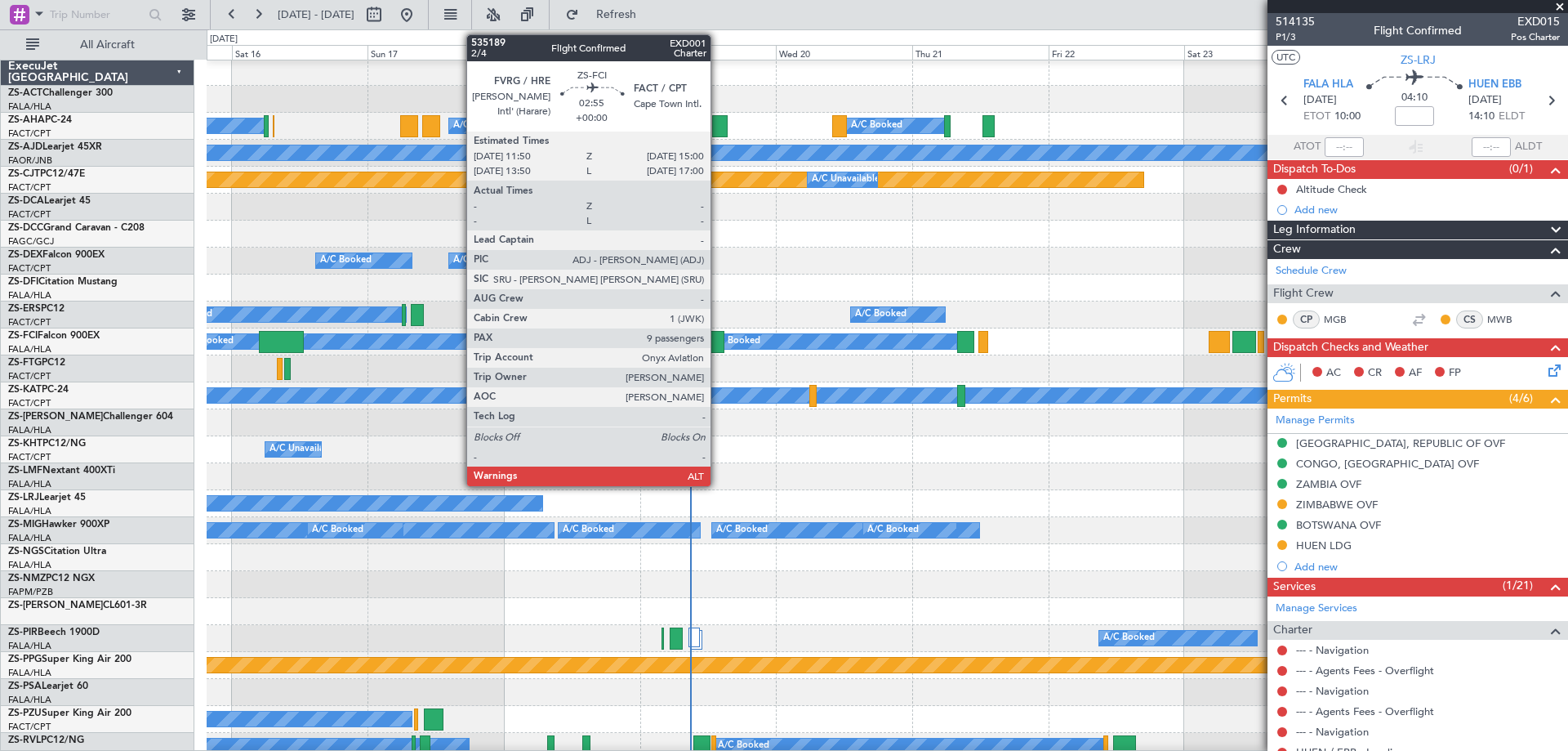
click at [718, 338] on div at bounding box center [715, 342] width 18 height 22
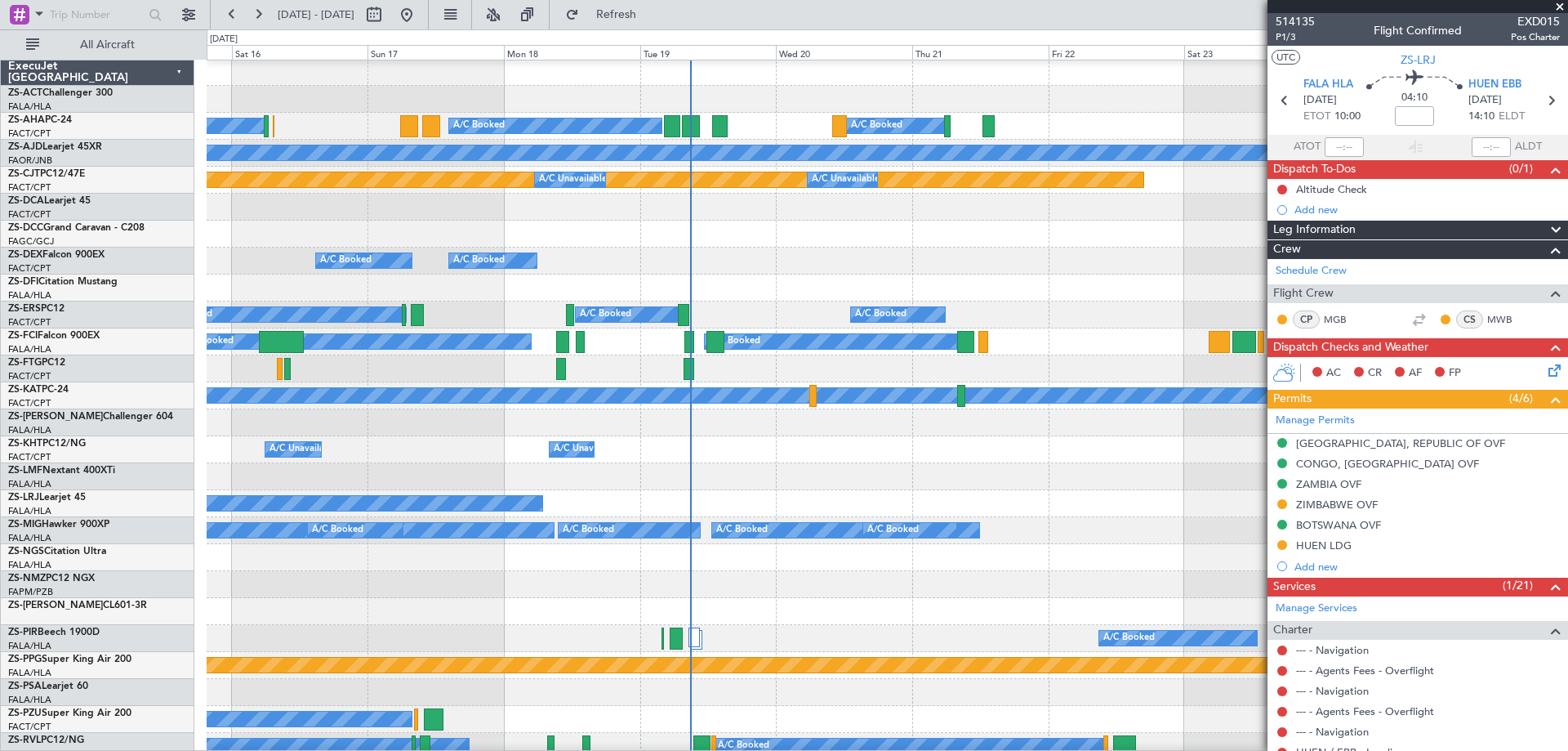
click at [1559, 3] on span at bounding box center [1559, 7] width 16 height 15
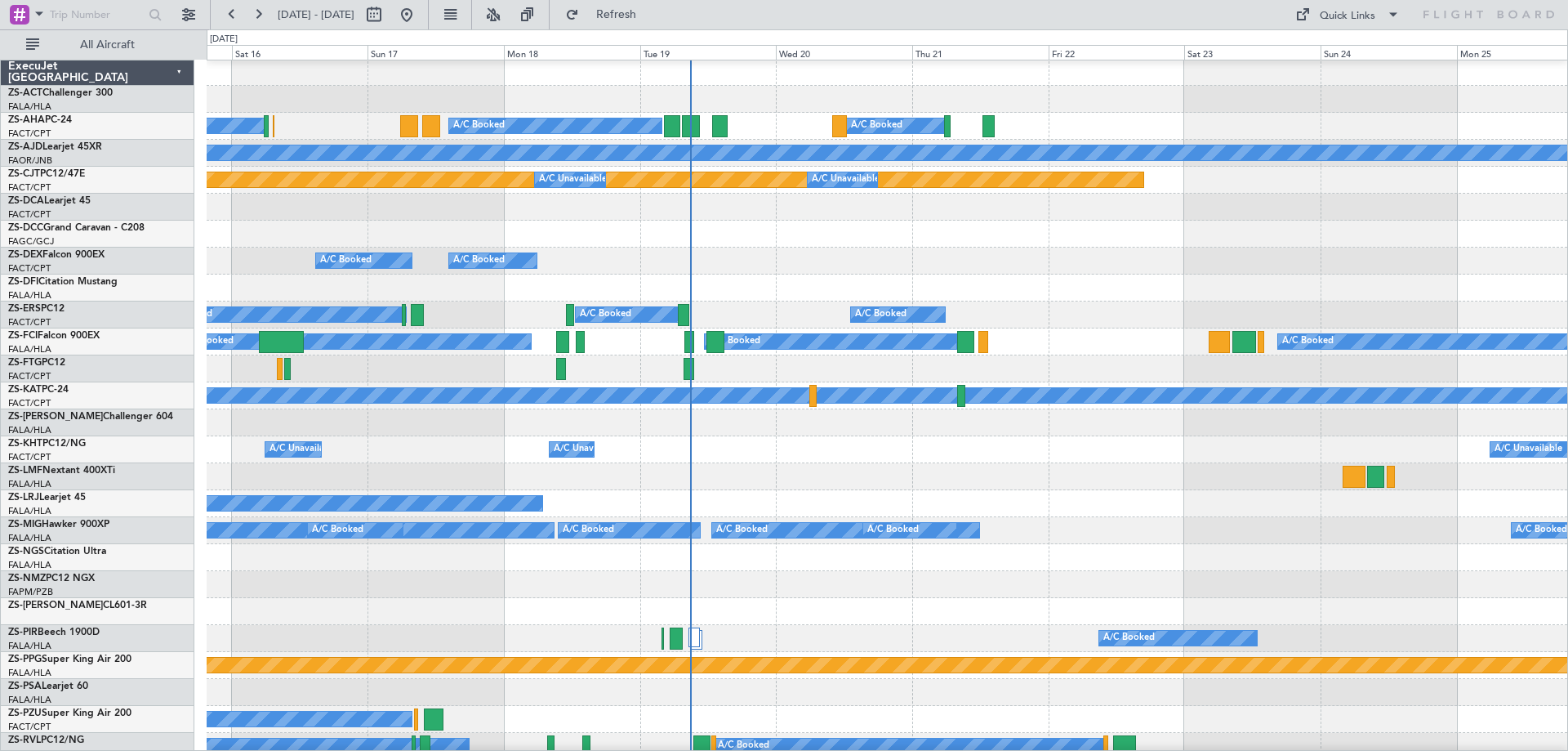
scroll to position [0, 0]
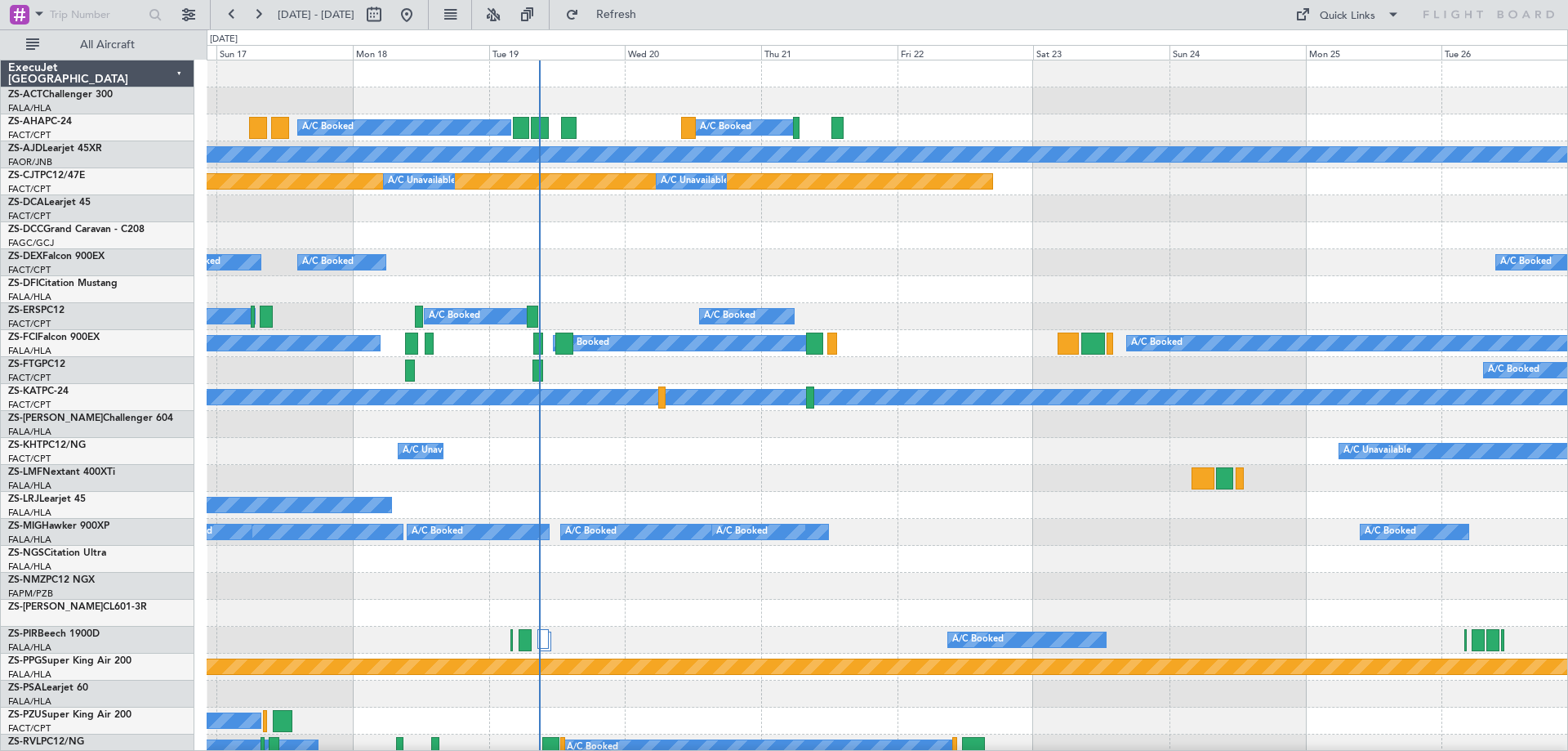
click at [1168, 261] on div "A/C Booked A/C Booked A/C Booked" at bounding box center [886, 262] width 1360 height 27
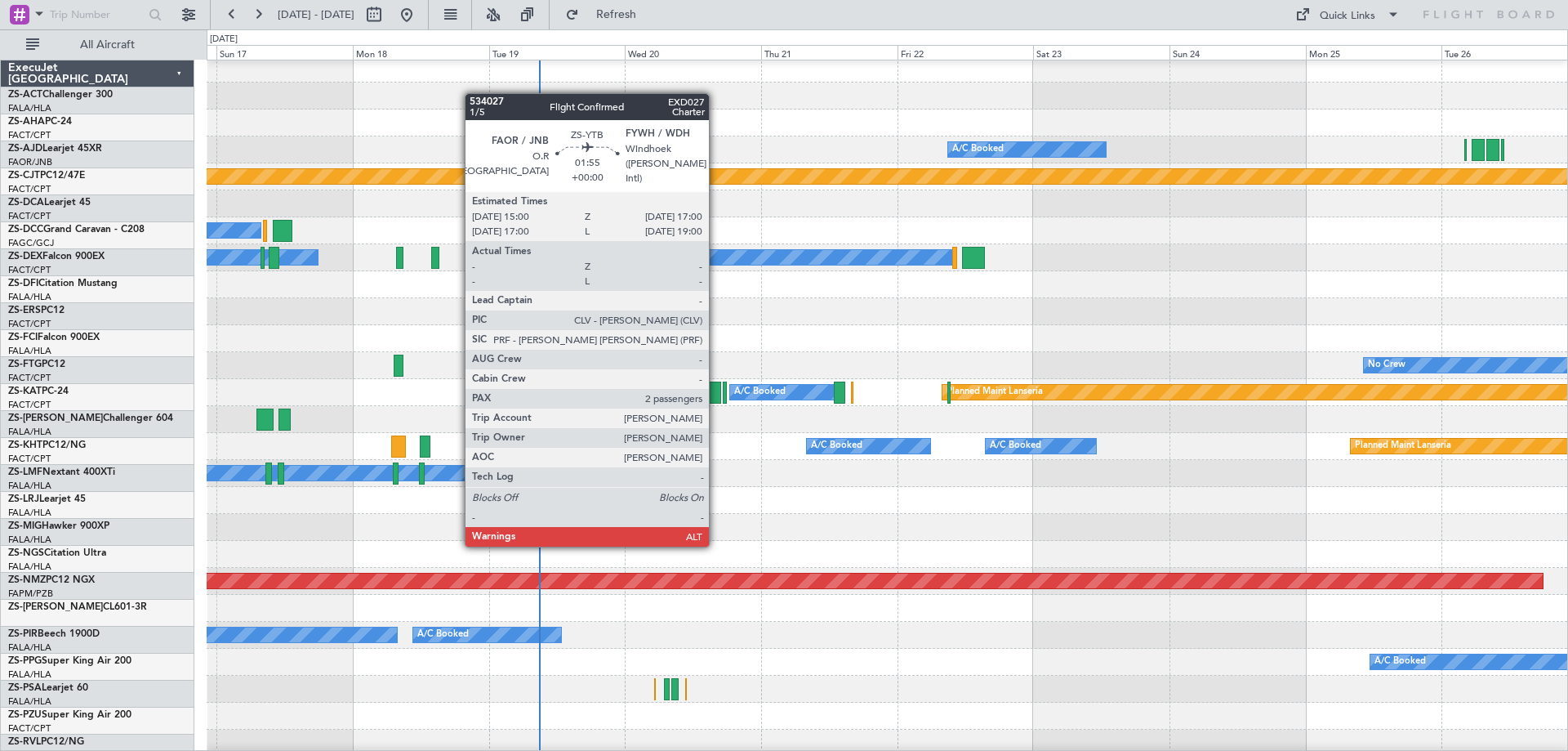
scroll to position [490, 0]
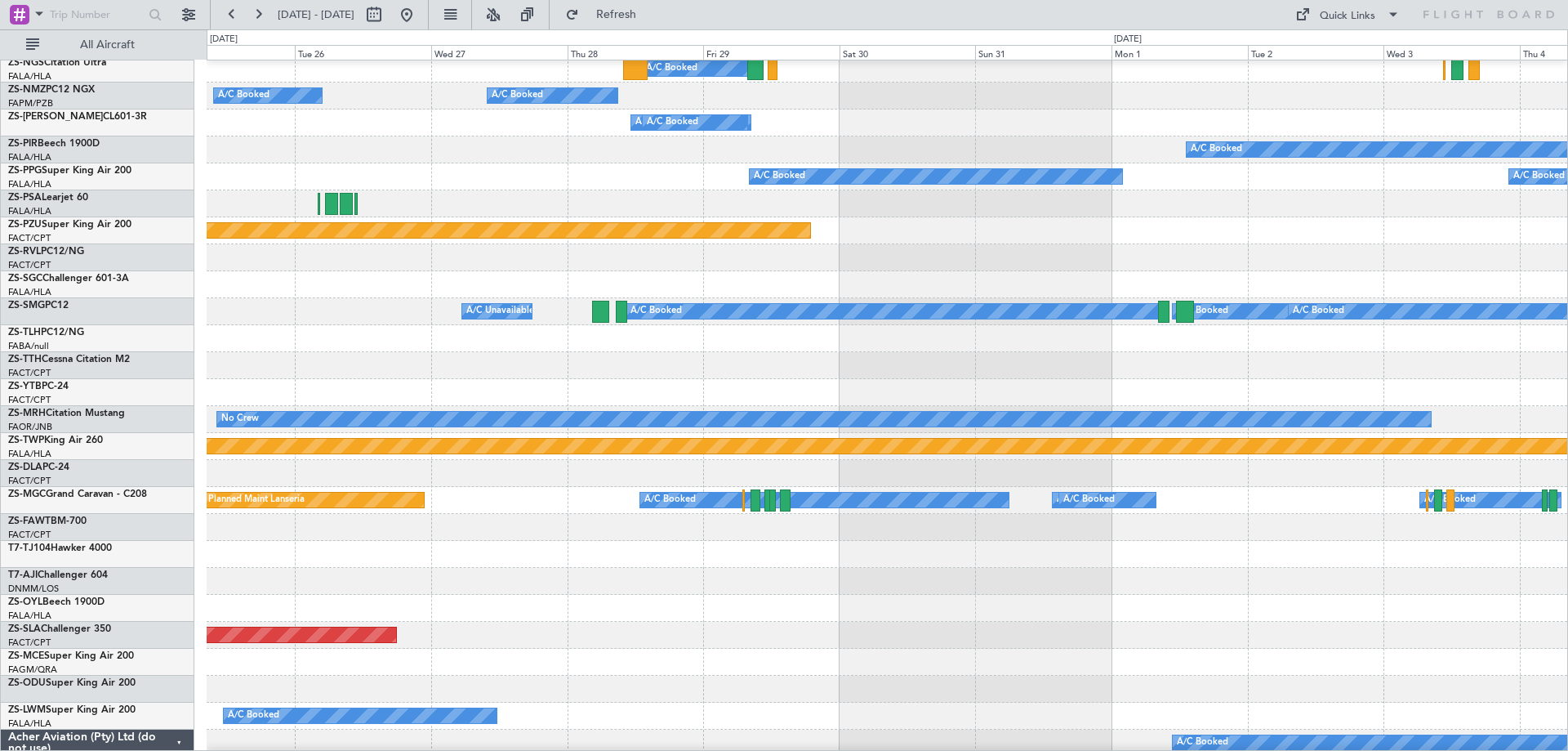
click at [0, 447] on html "16 Aug 2025 - 26 Aug 2025 Refresh Quick Links All Aircraft A/C Booked A/C Booke…" at bounding box center [784, 376] width 1568 height 751
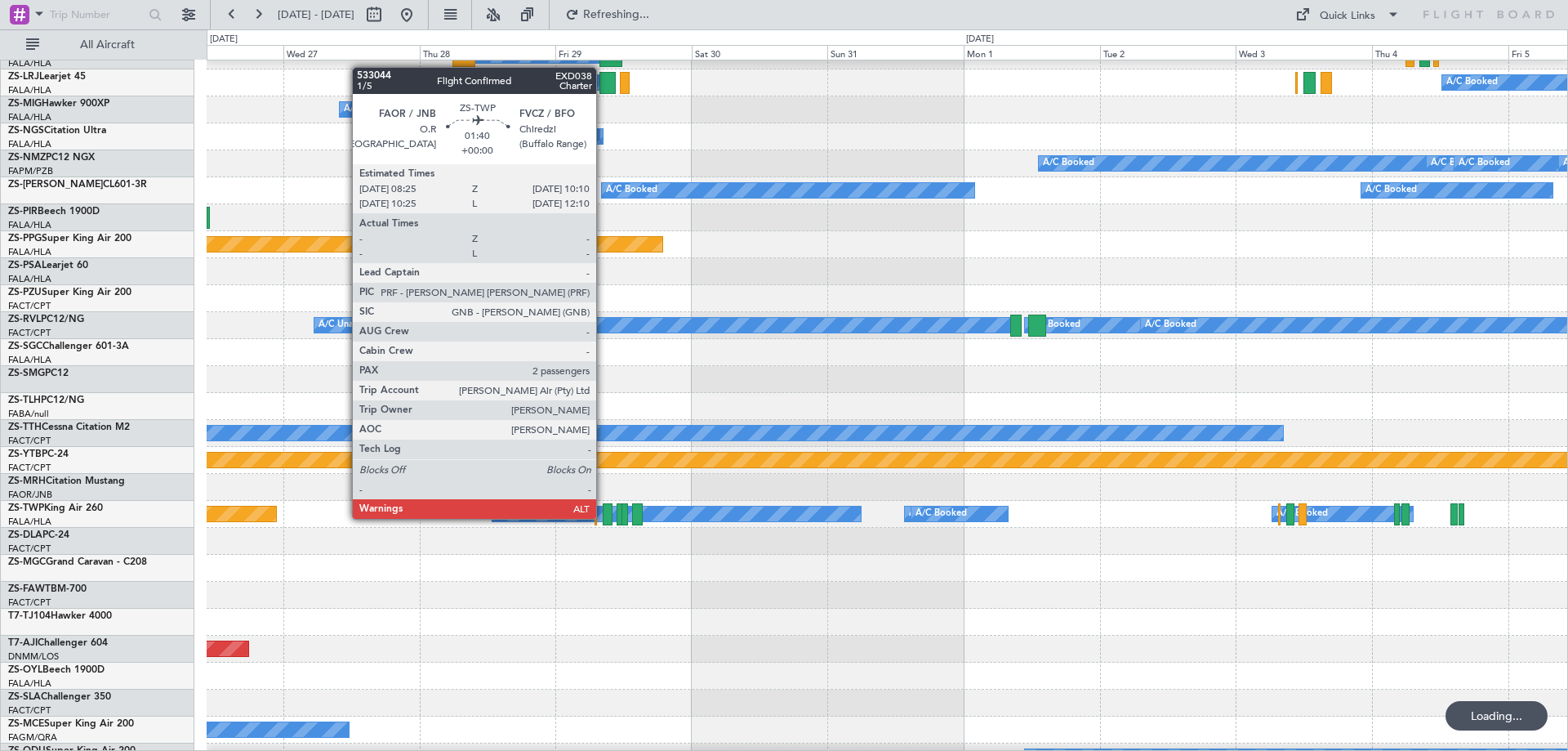
click at [603, 517] on div at bounding box center [608, 514] width 10 height 22
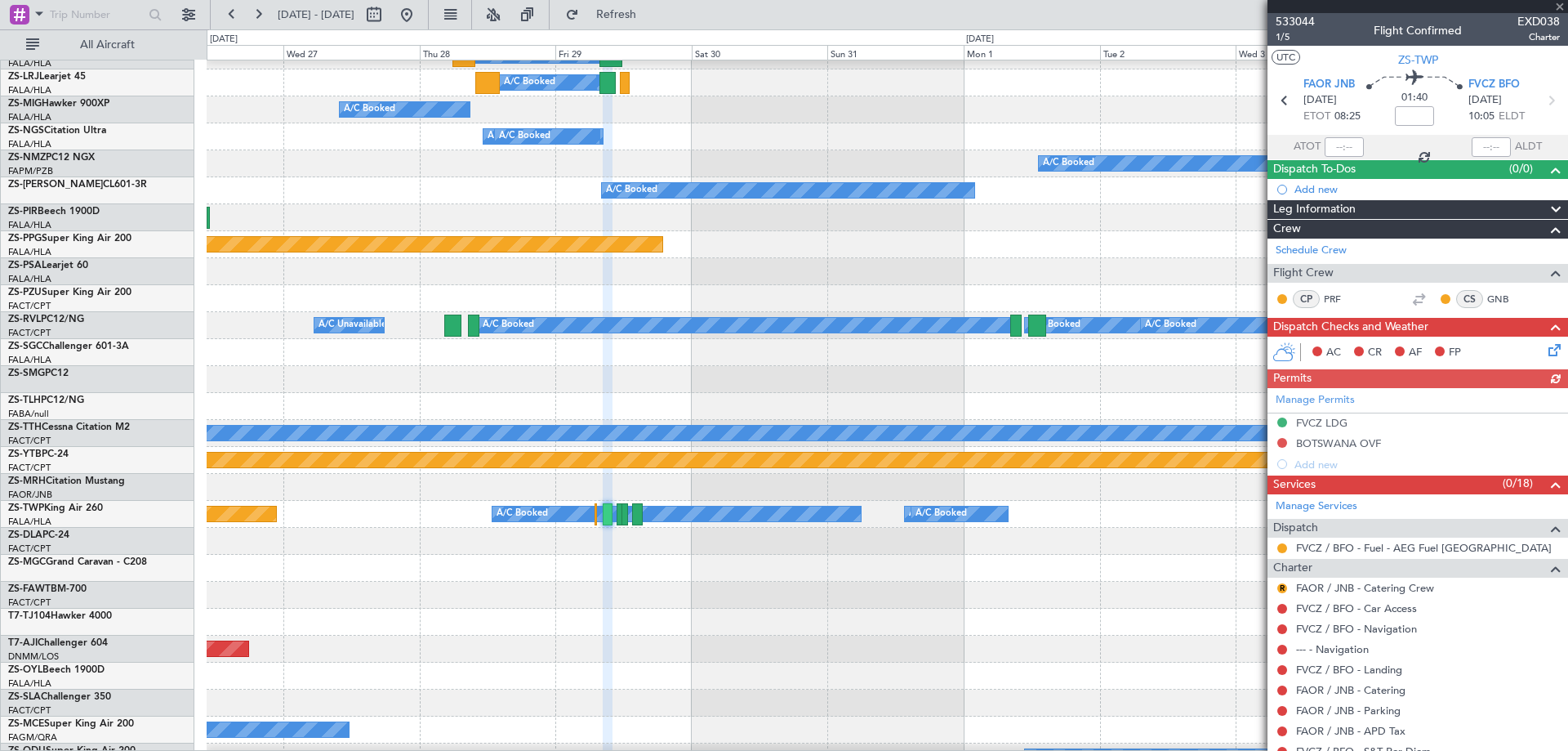
click at [601, 633] on div at bounding box center [886, 622] width 1360 height 27
click at [515, 635] on div "Planned Maint Abuja ([PERSON_NAME] Intl)" at bounding box center [886, 648] width 1360 height 27
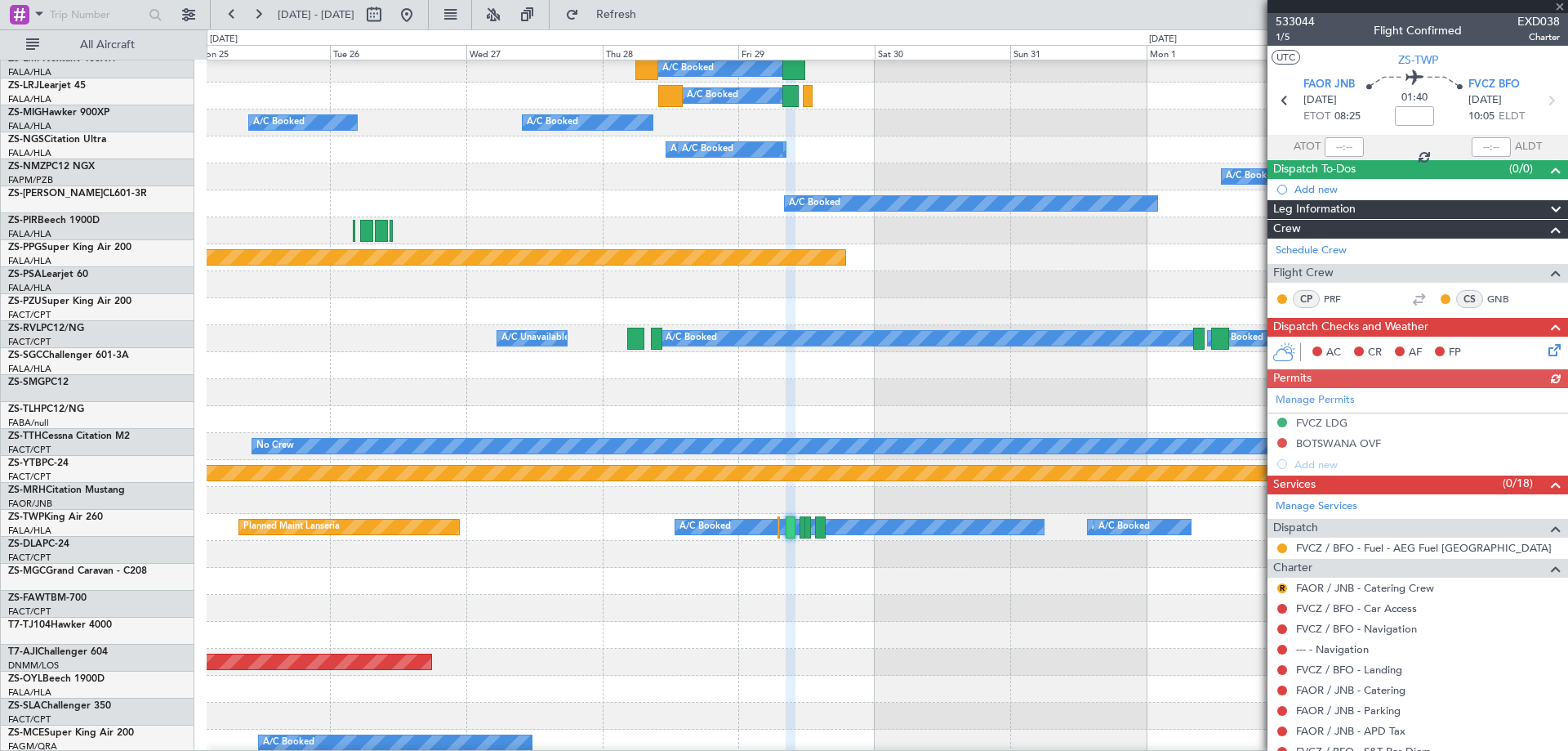
scroll to position [409, 0]
click at [638, 648] on div "Planned Maint Abuja ([PERSON_NAME] Intl)" at bounding box center [886, 661] width 1360 height 27
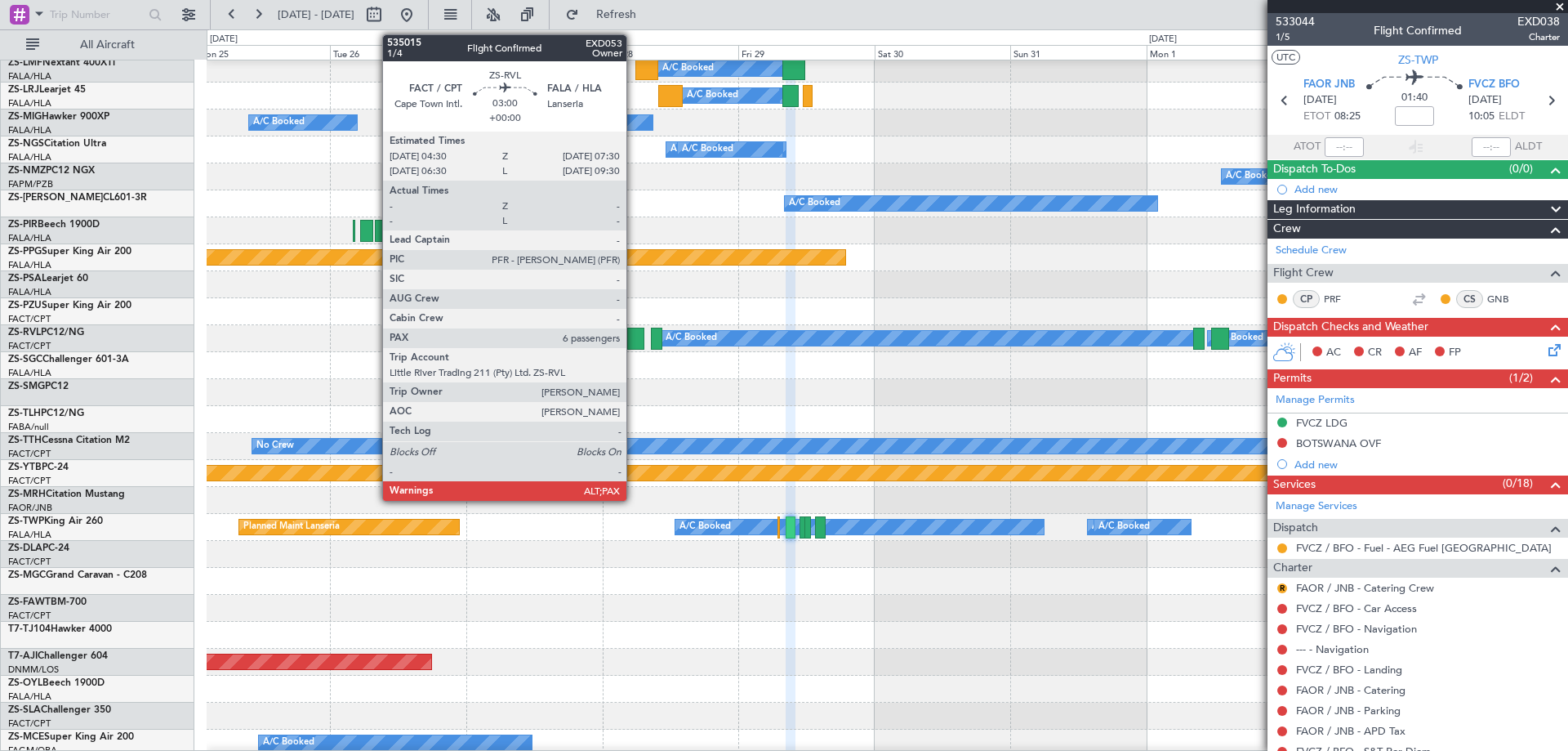
click at [633, 342] on div at bounding box center [636, 338] width 17 height 22
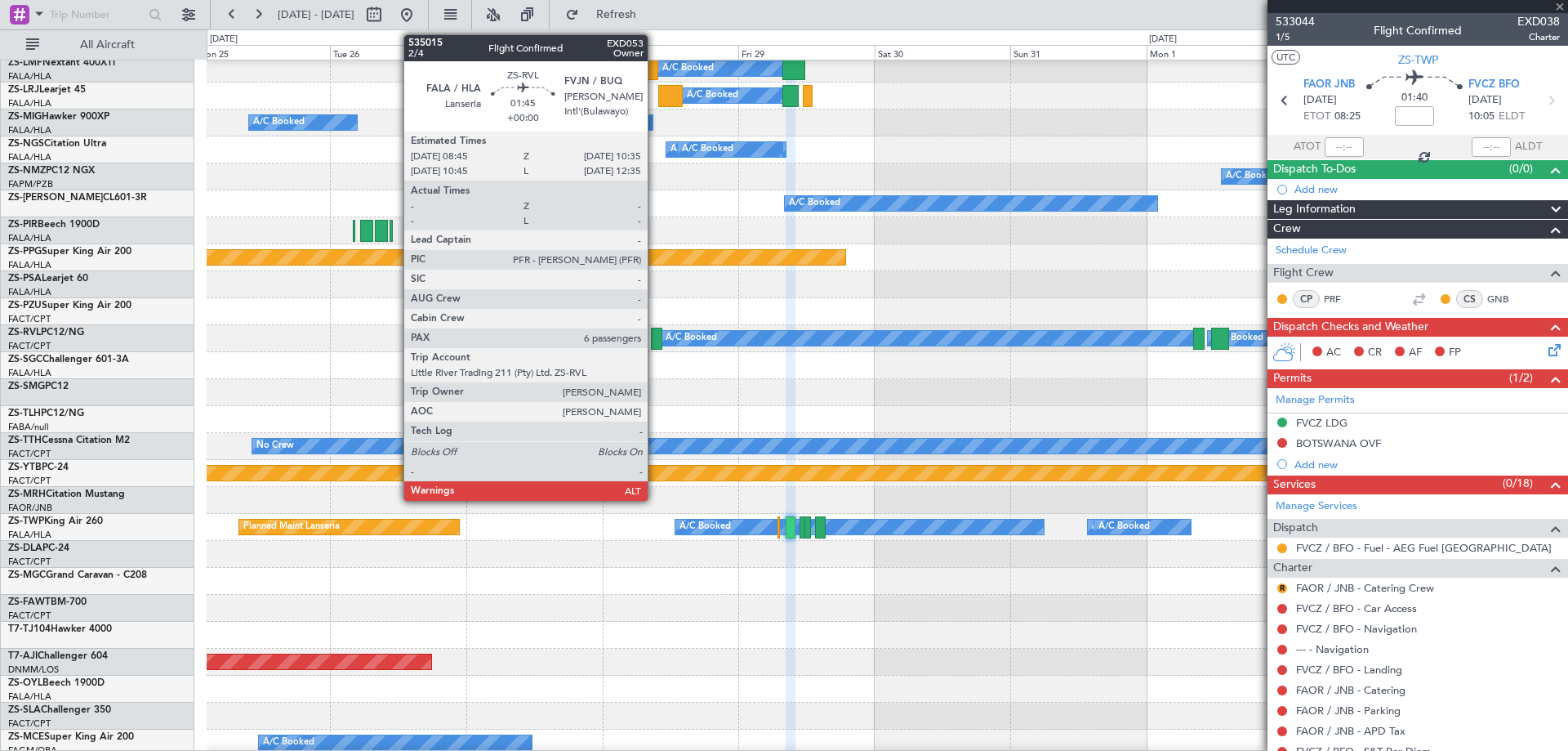
click at [655, 338] on div at bounding box center [656, 338] width 10 height 22
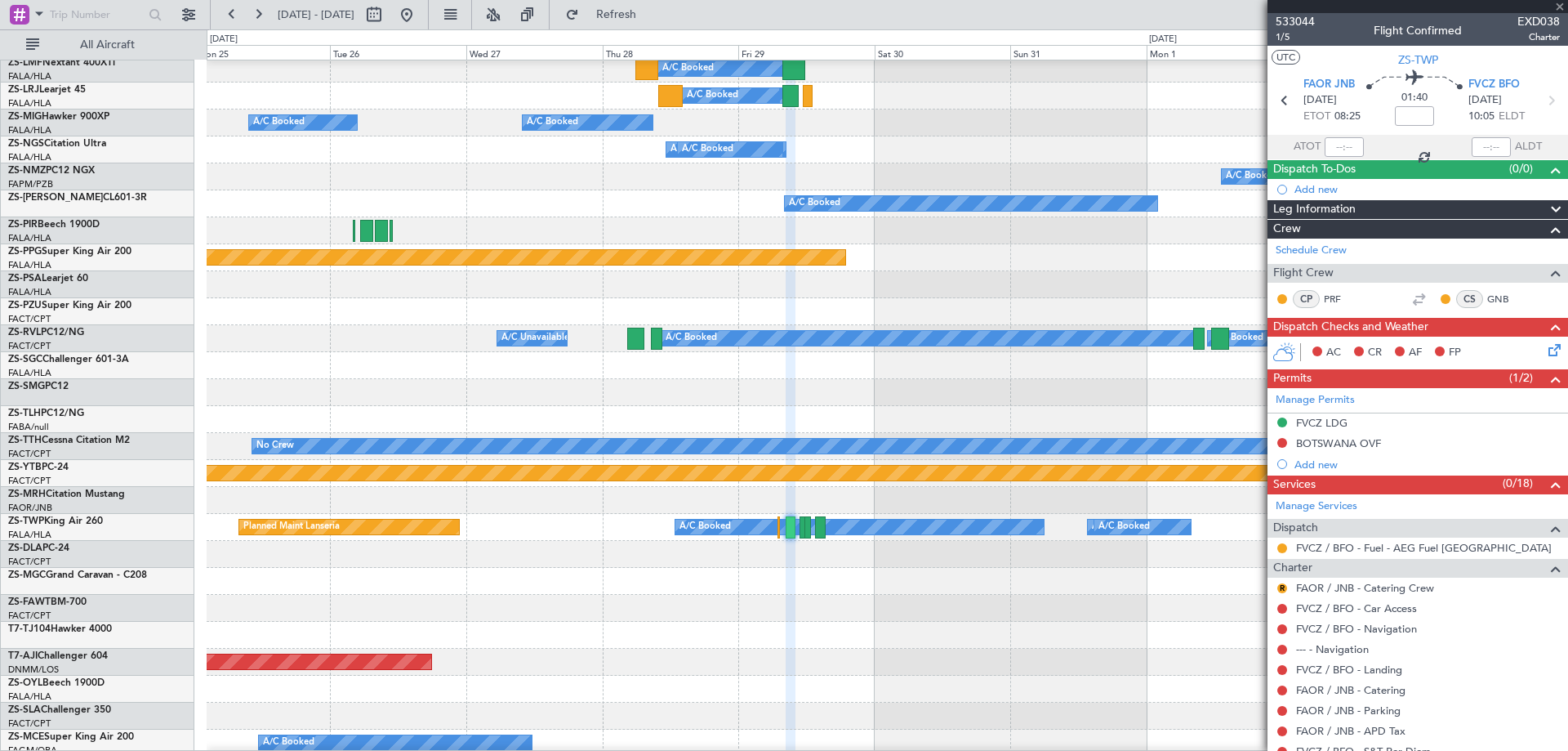
type input "6"
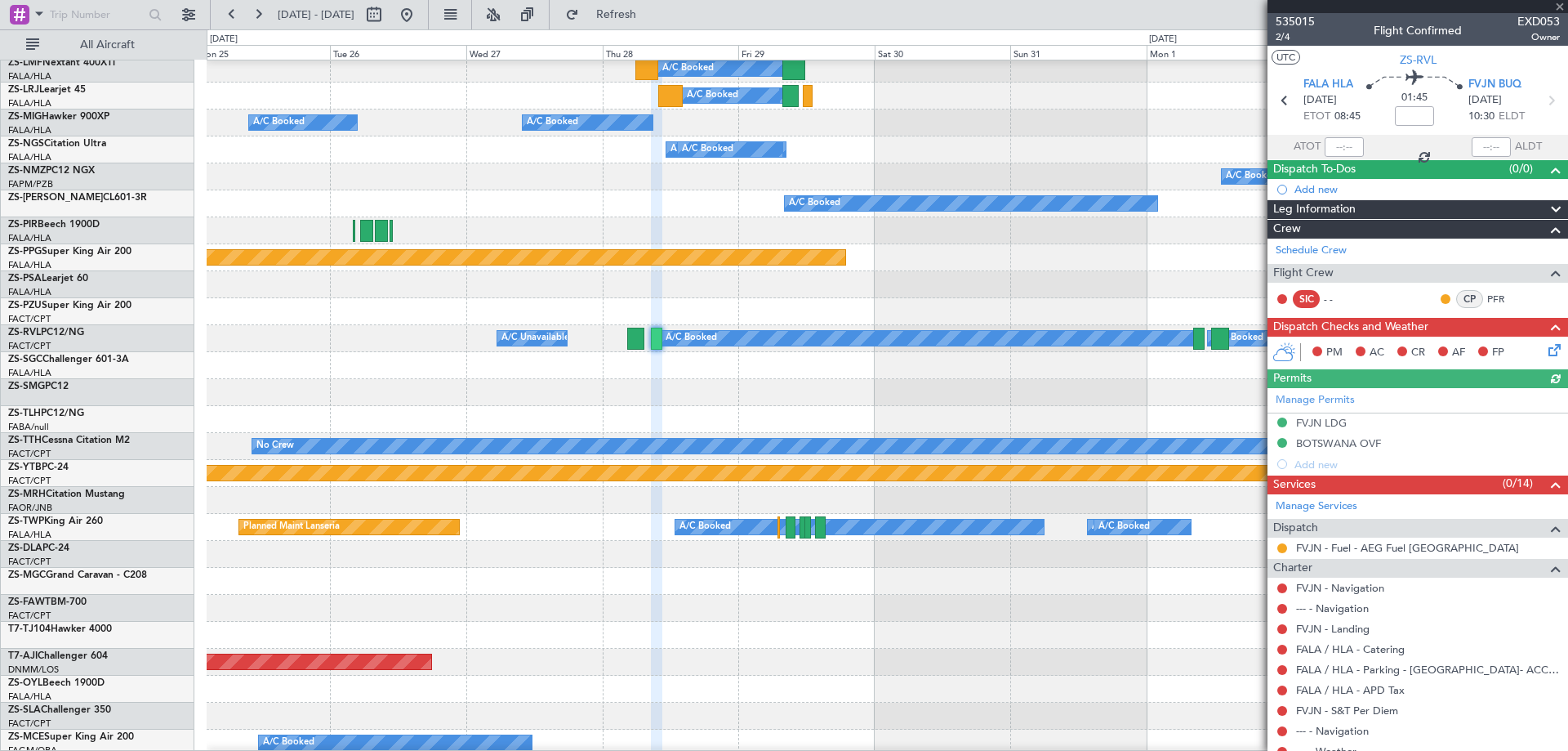
click at [808, 707] on div at bounding box center [886, 716] width 1360 height 27
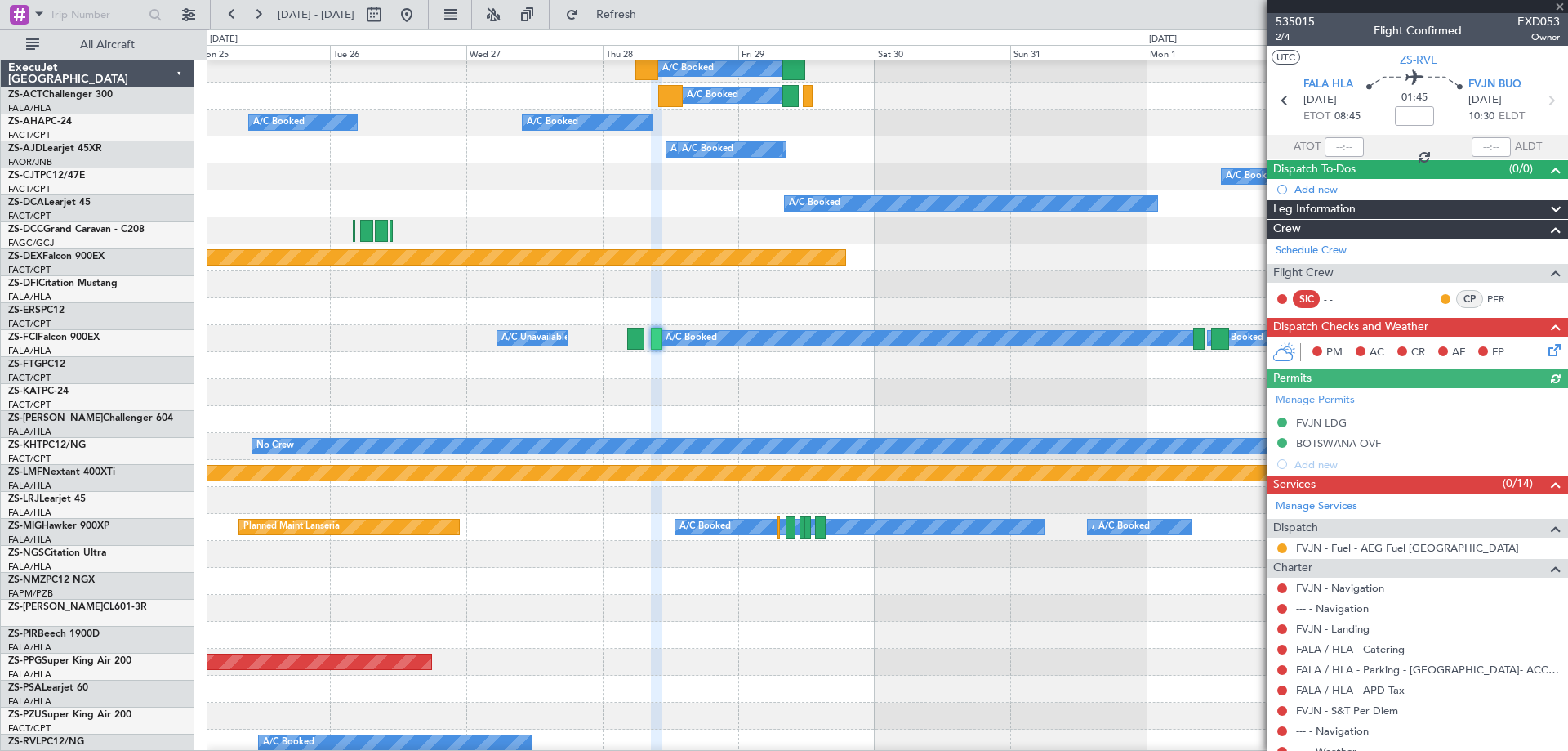
scroll to position [409, 0]
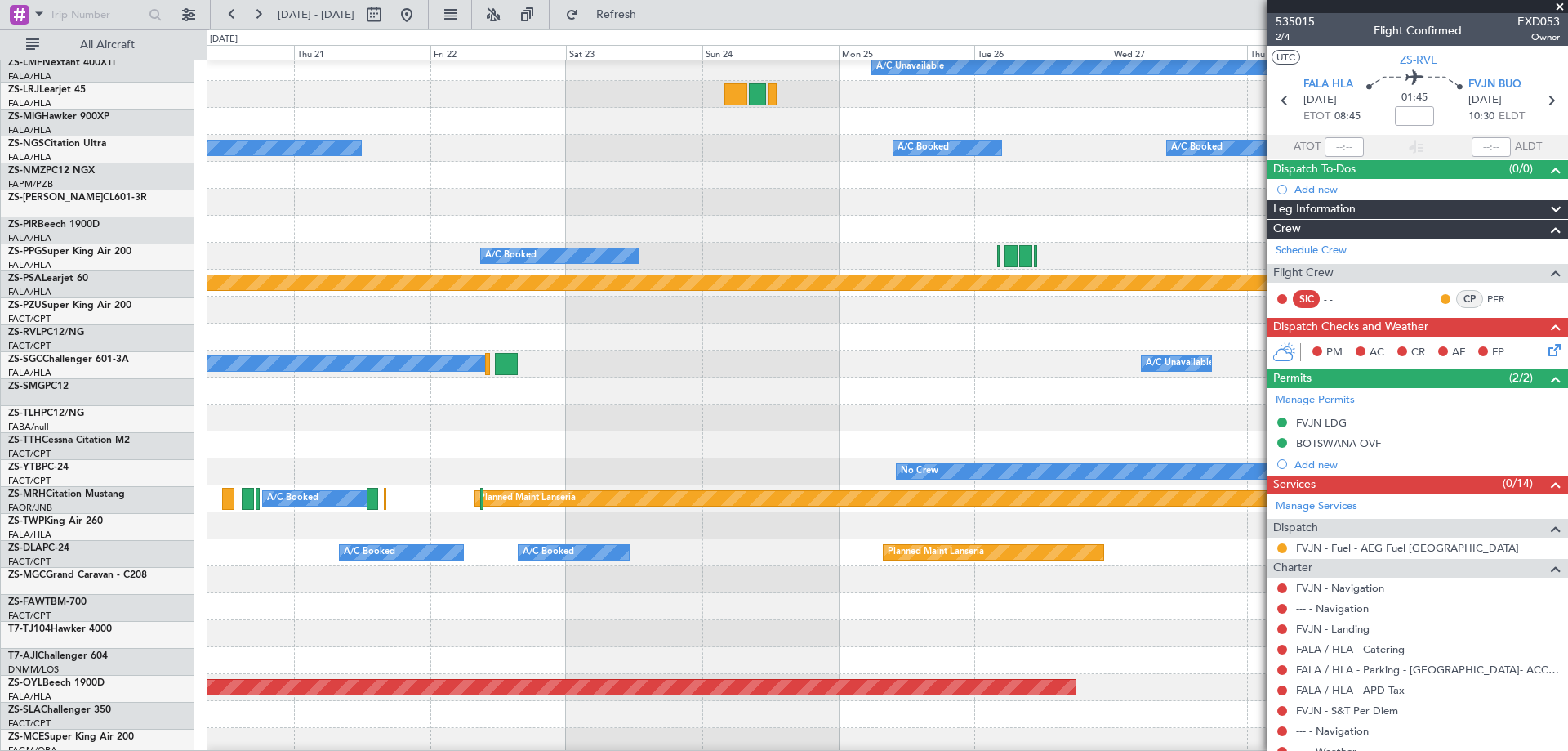
click at [1357, 447] on fb-app "[DATE] - [DATE] Refresh Quick Links All Aircraft A/C Booked A/C Unavailable A/C…" at bounding box center [784, 381] width 1568 height 738
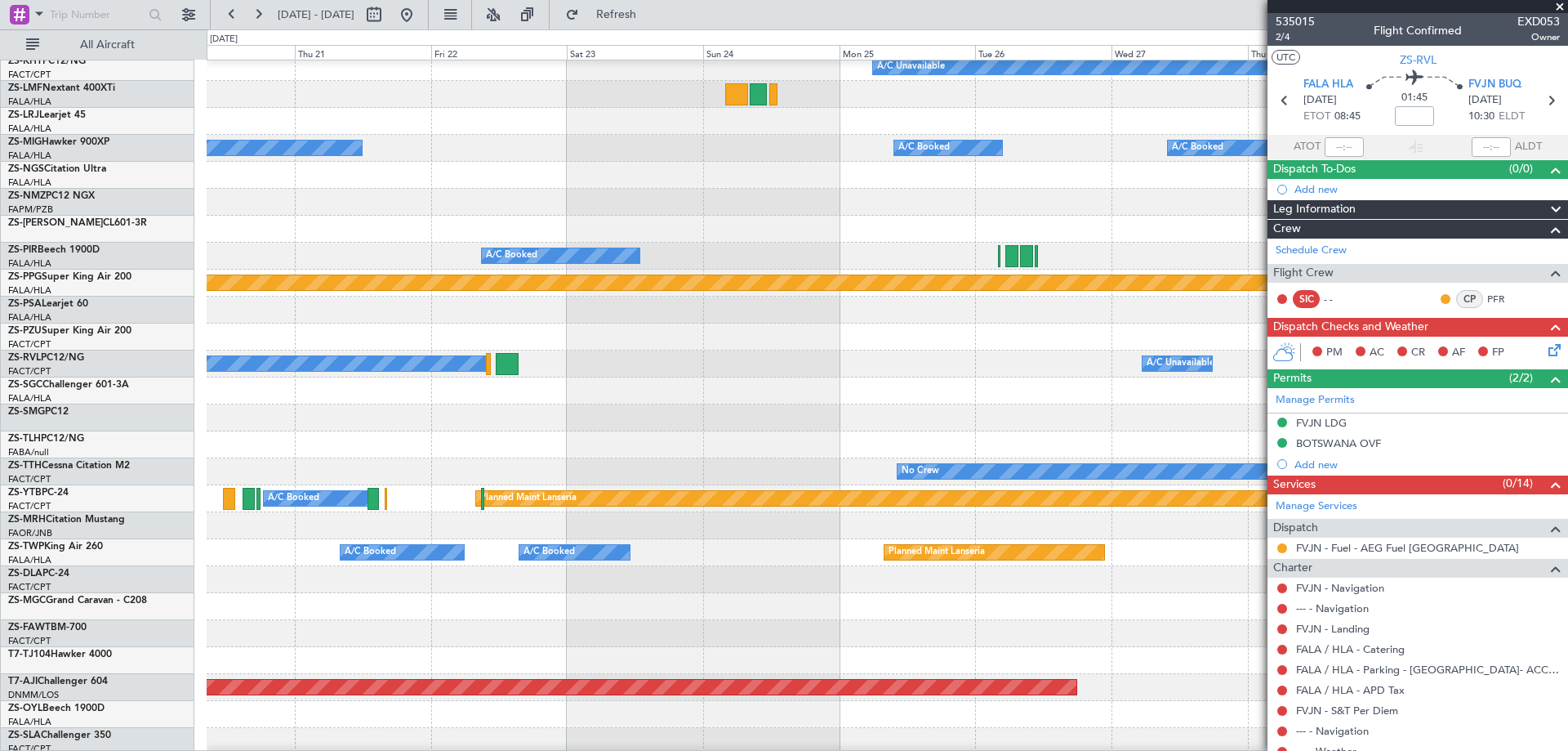
click at [1405, 413] on fb-app "[DATE] - [DATE] Refresh Quick Links All Aircraft A/C Booked A/C Unavailable A/C…" at bounding box center [784, 381] width 1568 height 738
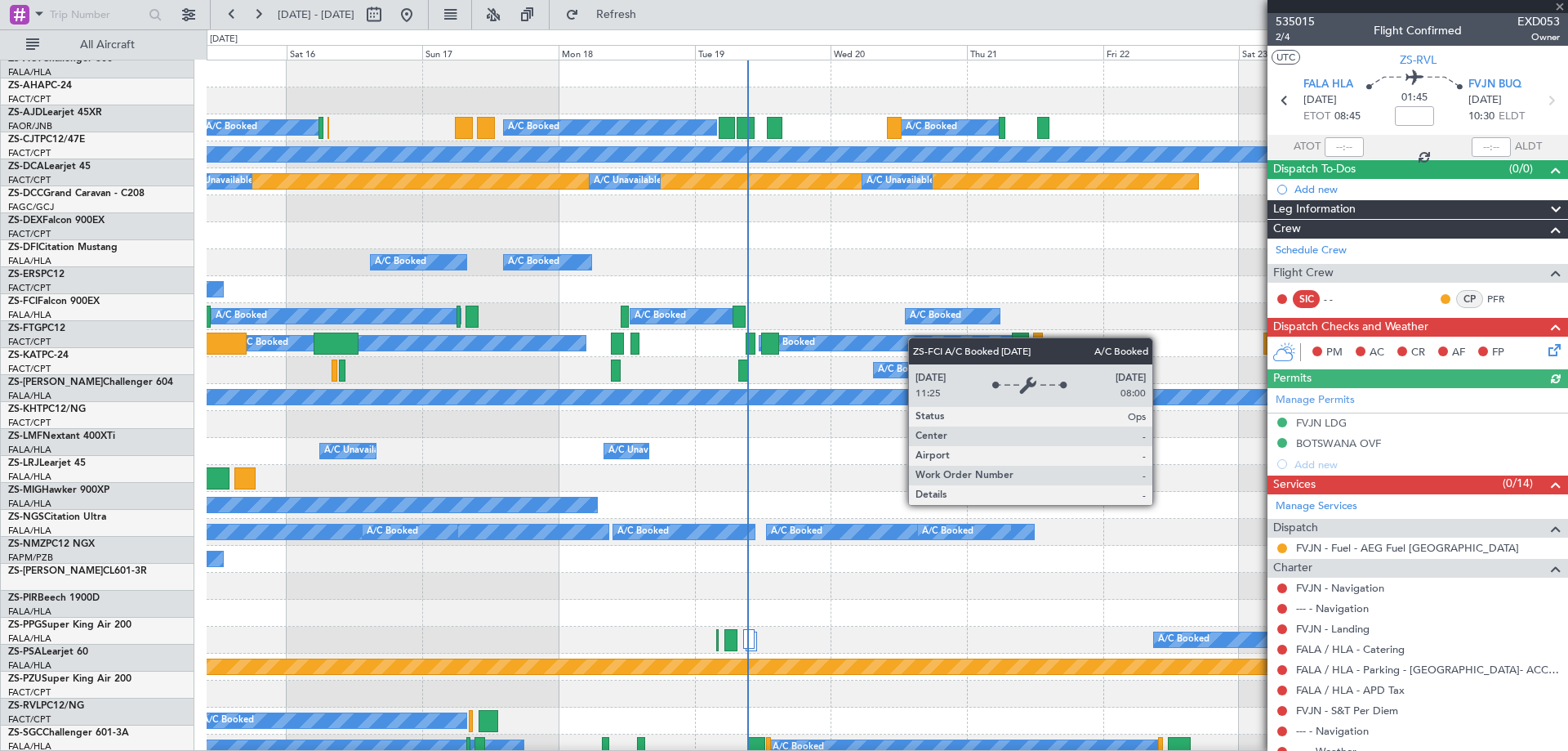
scroll to position [0, 0]
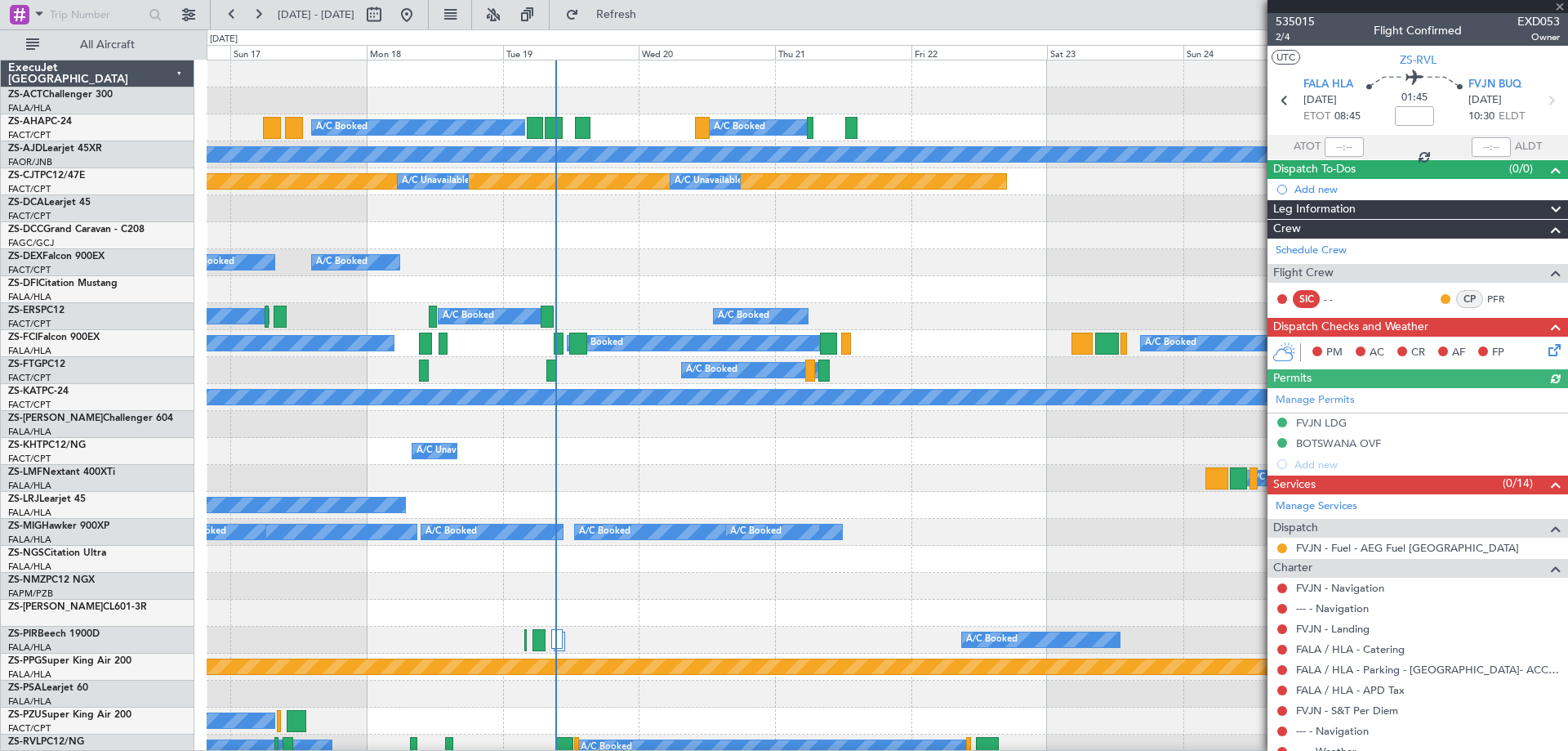
click at [961, 270] on div "A/C Booked A/C Booked A/C Booked" at bounding box center [886, 262] width 1360 height 27
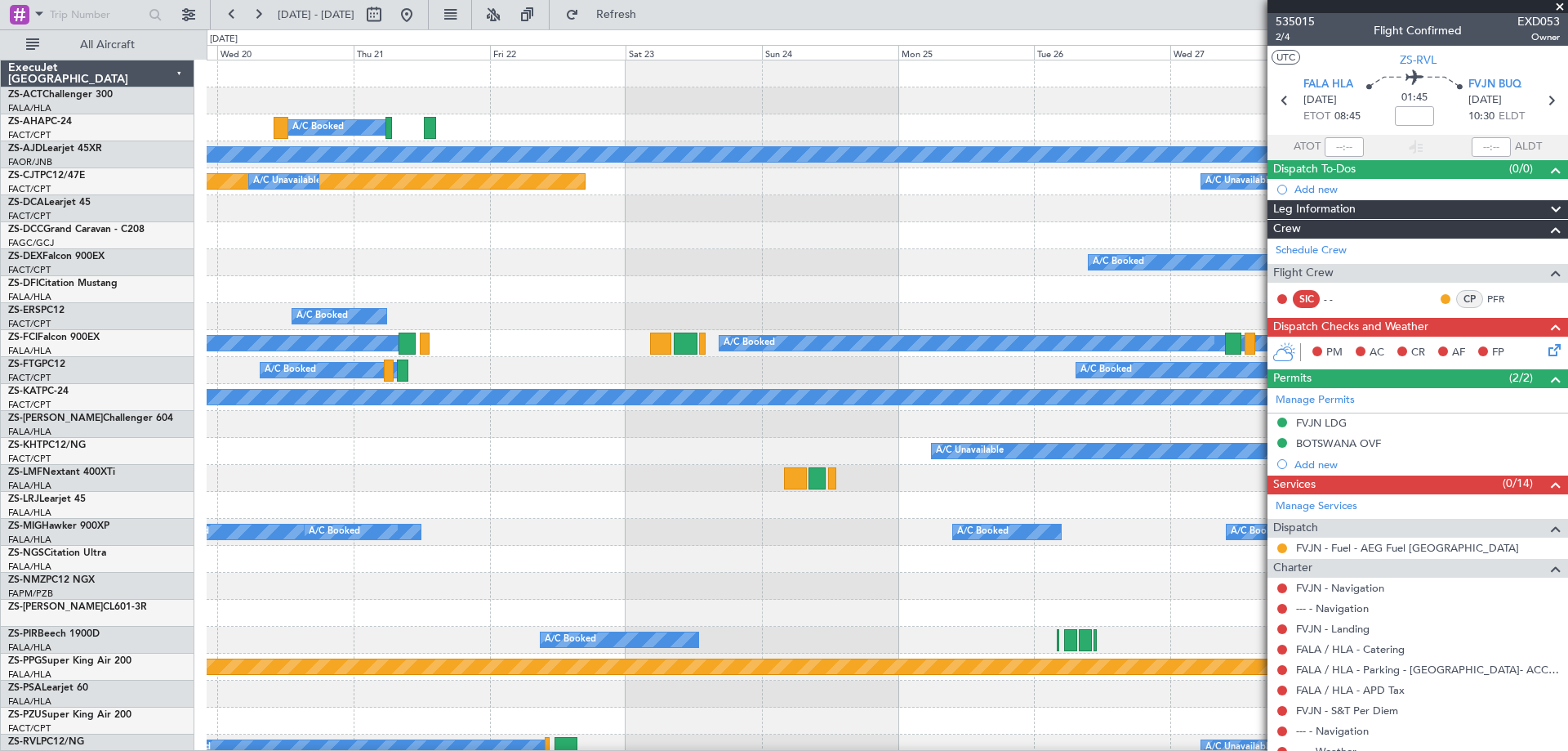
click at [176, 234] on div "A/C Booked A/C Booked Planned Maint Planned Maint A/C Unavailable A/C Unavailab…" at bounding box center [784, 389] width 1568 height 721
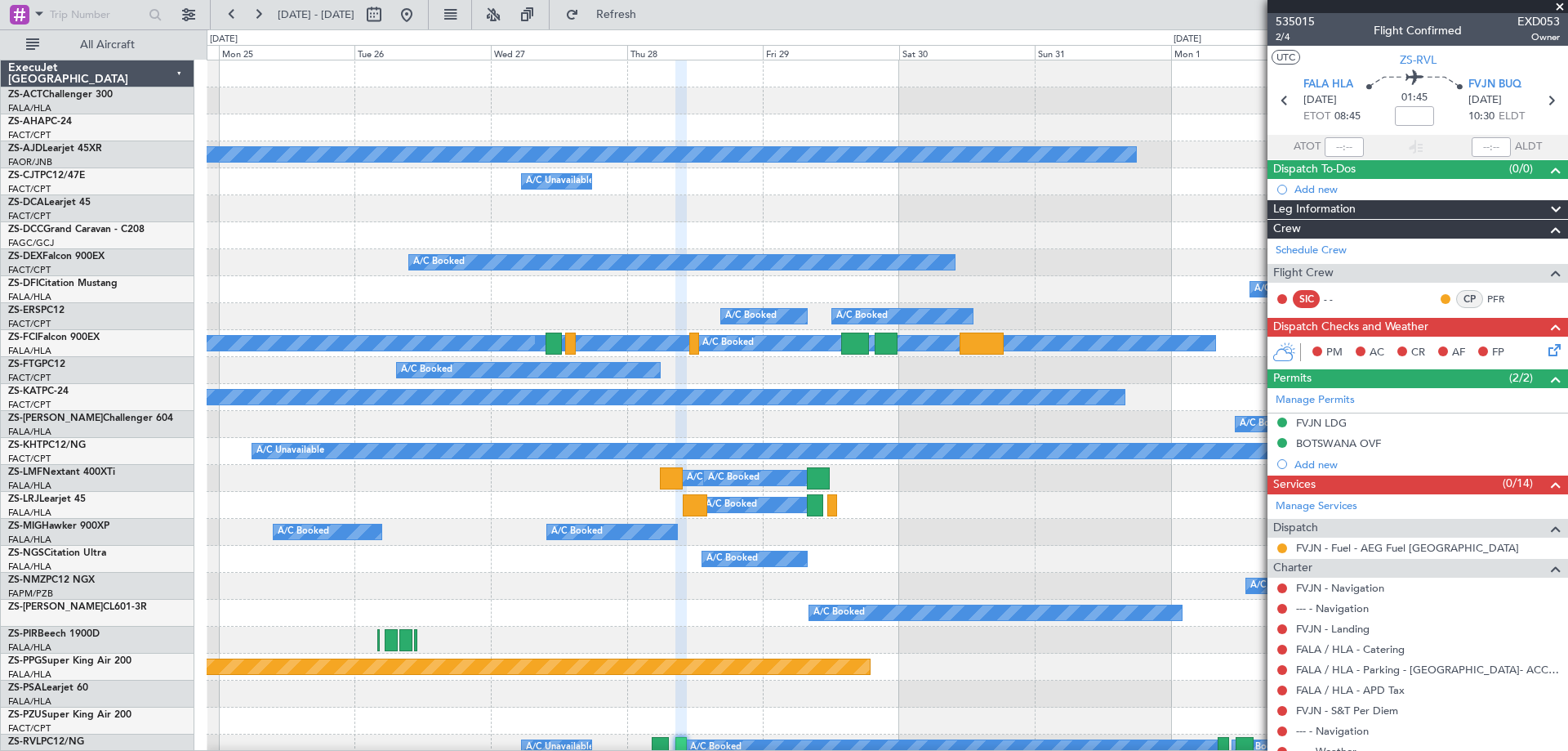
click at [413, 261] on div "A/C Booked" at bounding box center [439, 262] width 52 height 24
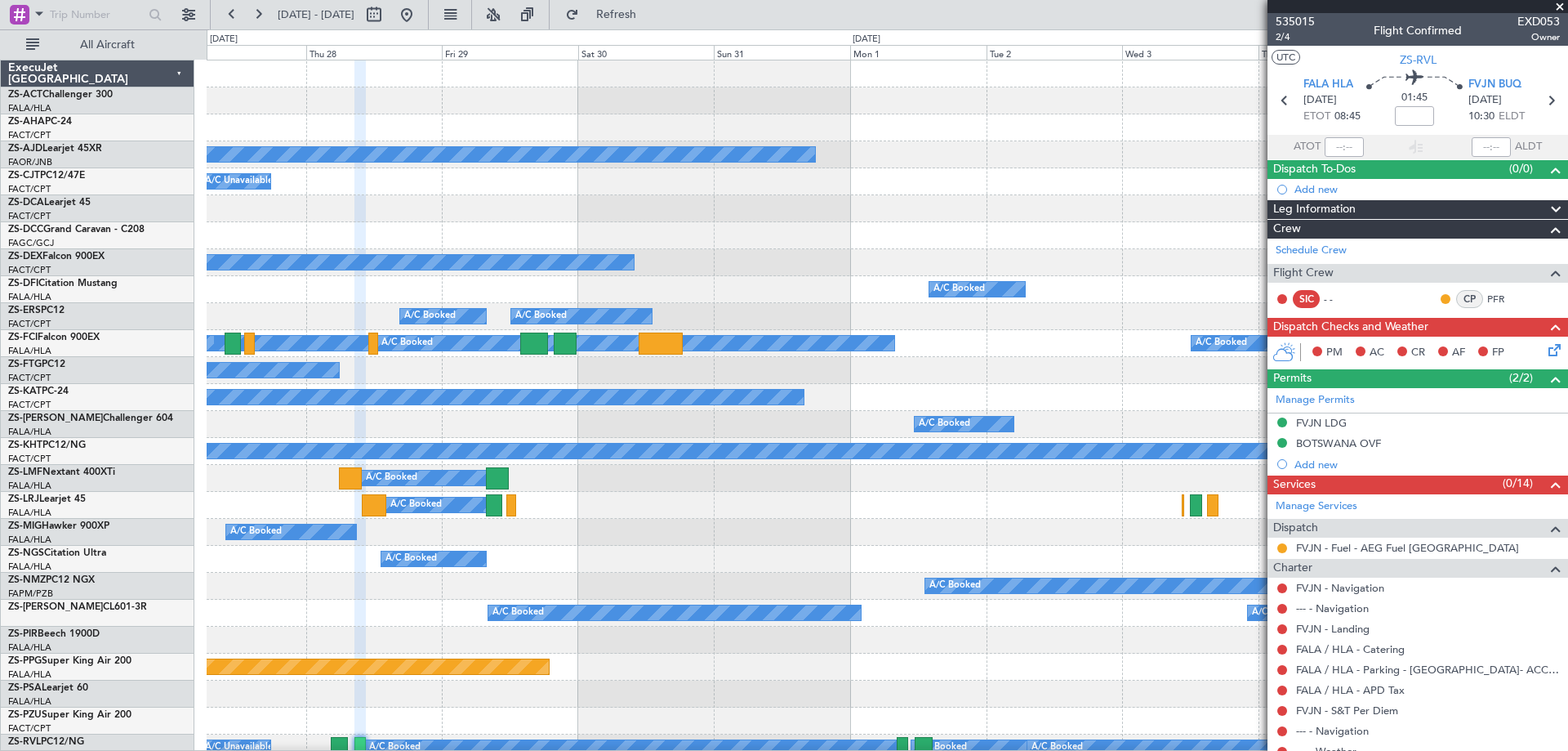
click at [1528, 528] on fb-app "[DATE] - [DATE] Refresh Quick Links All Aircraft Planned Maint A/C Booked A/C B…" at bounding box center [784, 381] width 1568 height 738
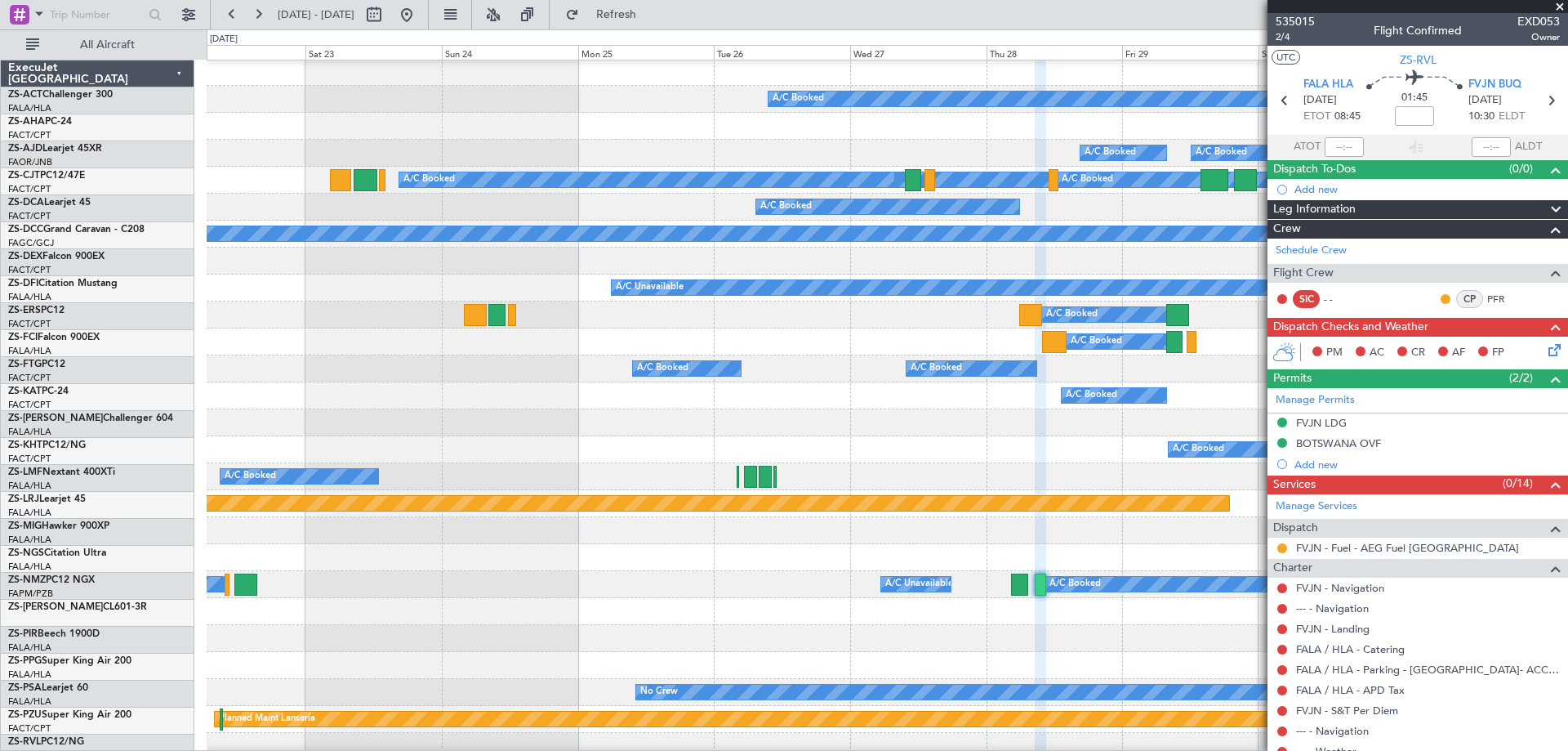
scroll to position [163, 0]
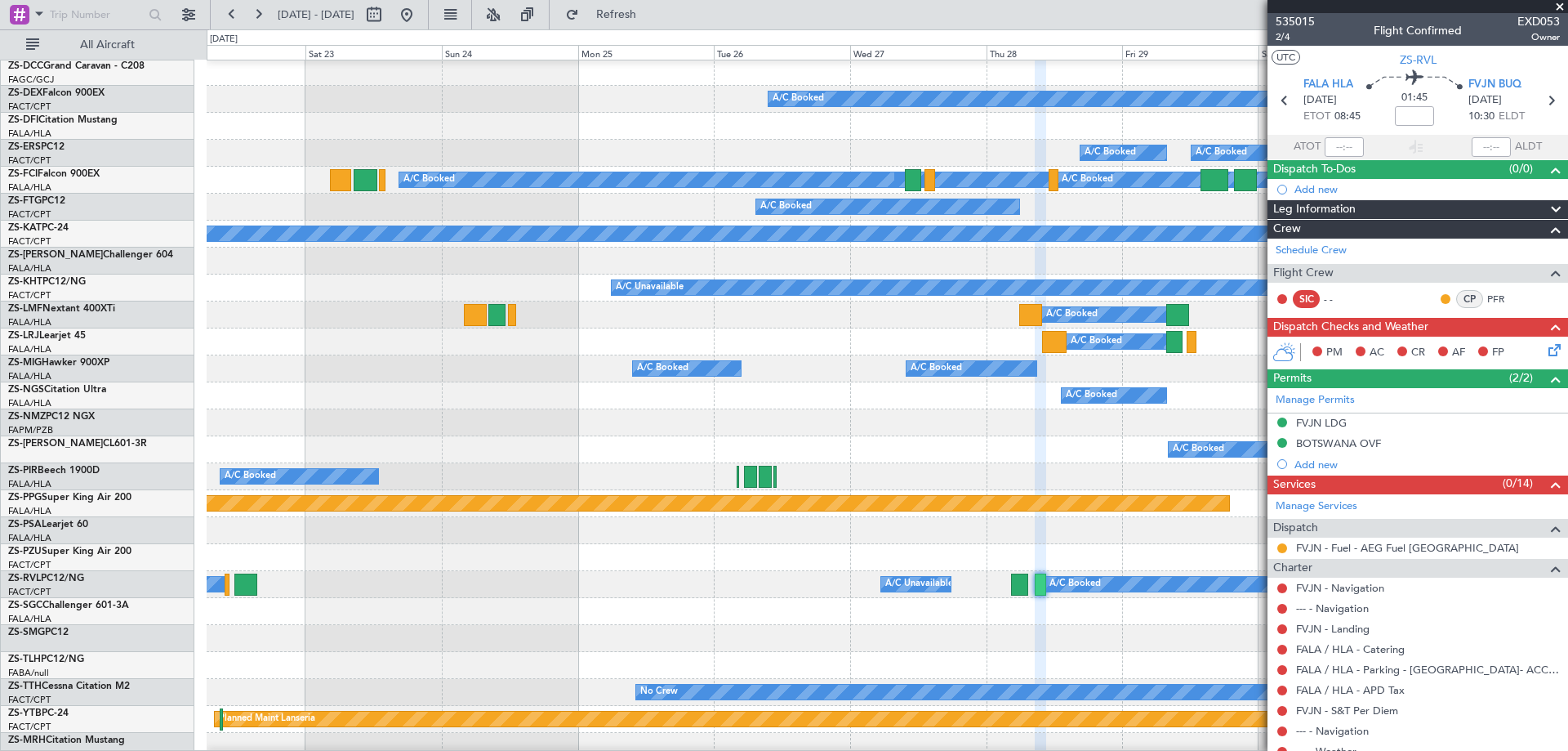
click at [1510, 483] on fb-app "[DATE] - [DATE] Refresh Quick Links All Aircraft A/C Booked A/C Booked A/C Book…" at bounding box center [784, 381] width 1568 height 738
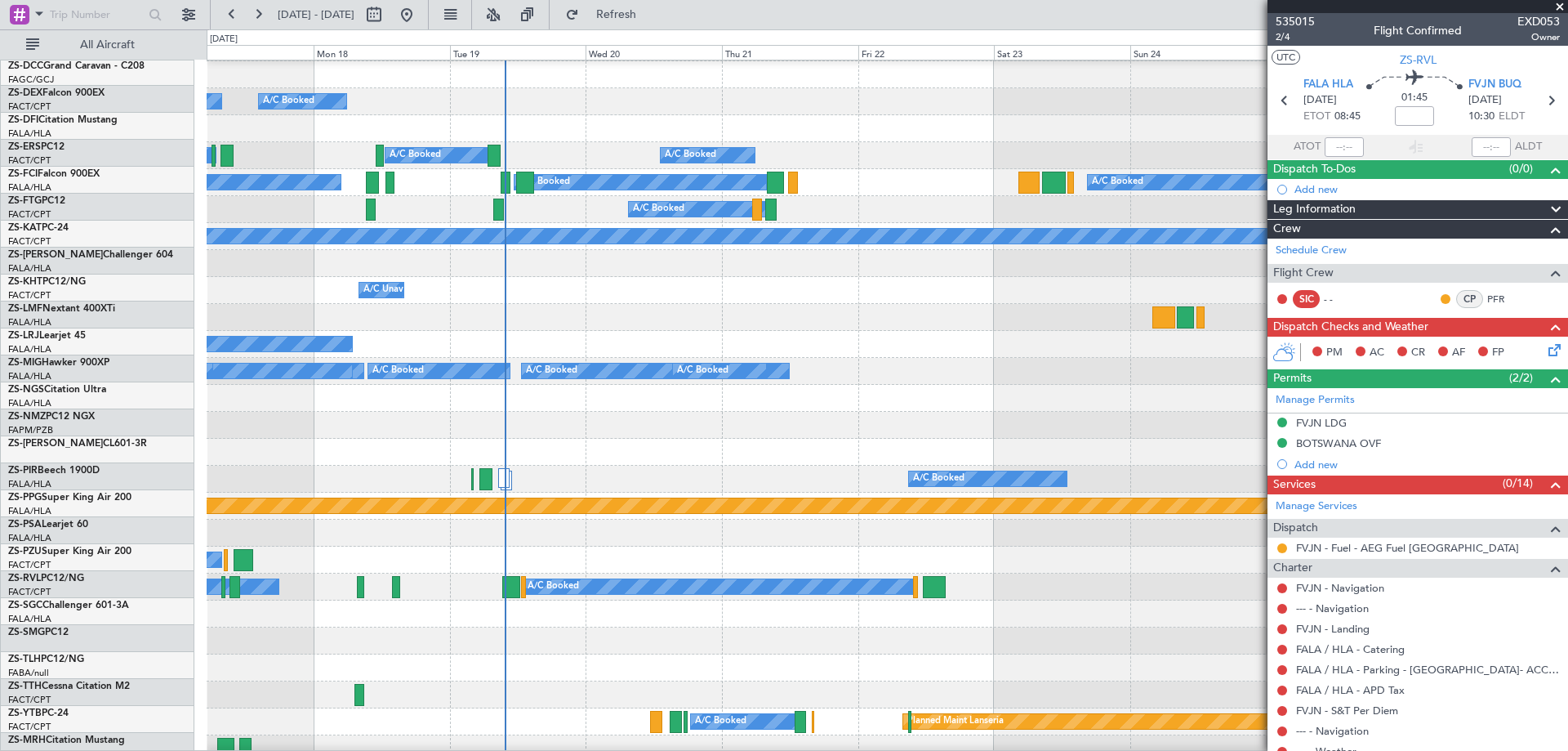
scroll to position [161, 0]
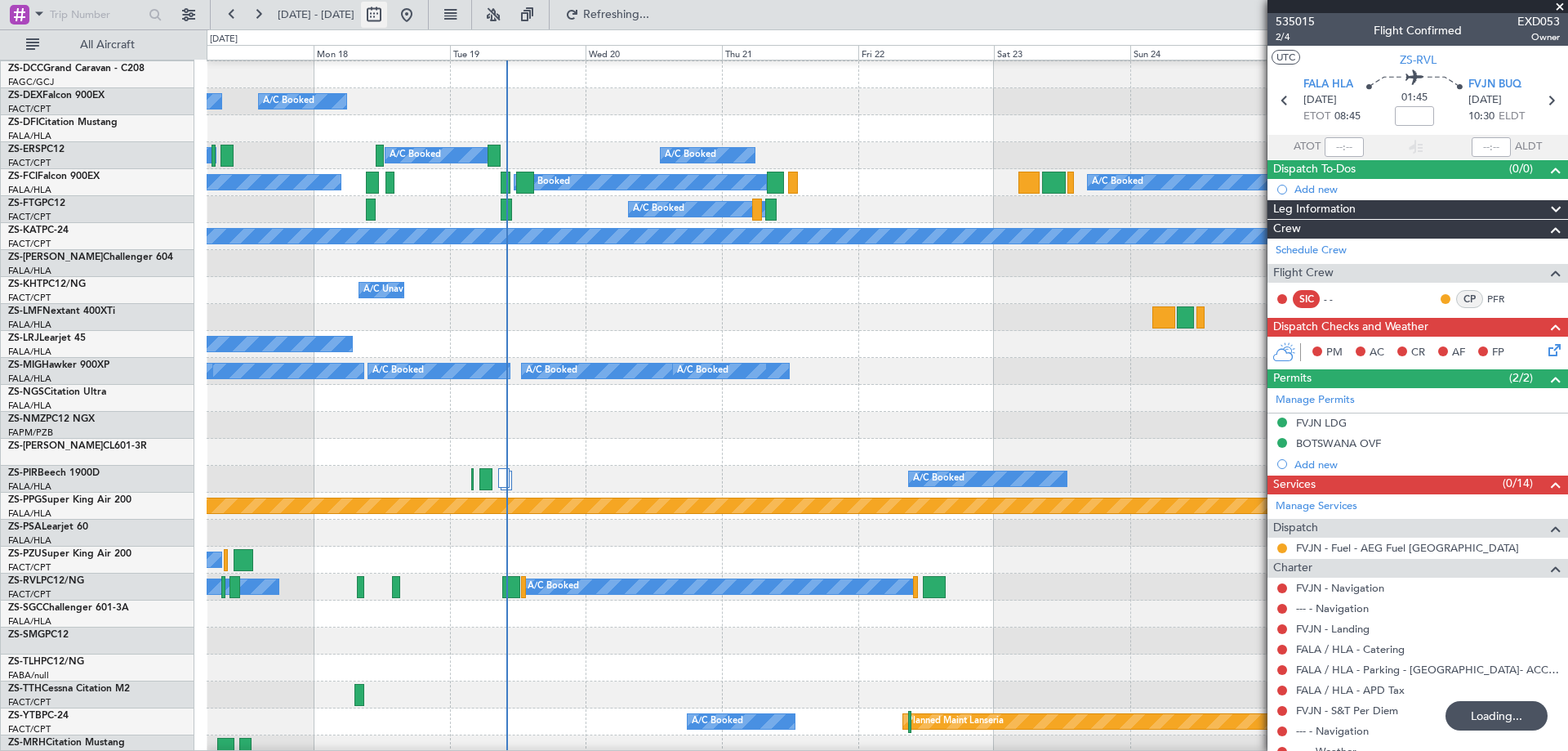
click at [387, 17] on button at bounding box center [374, 15] width 26 height 26
select select "8"
select select "2025"
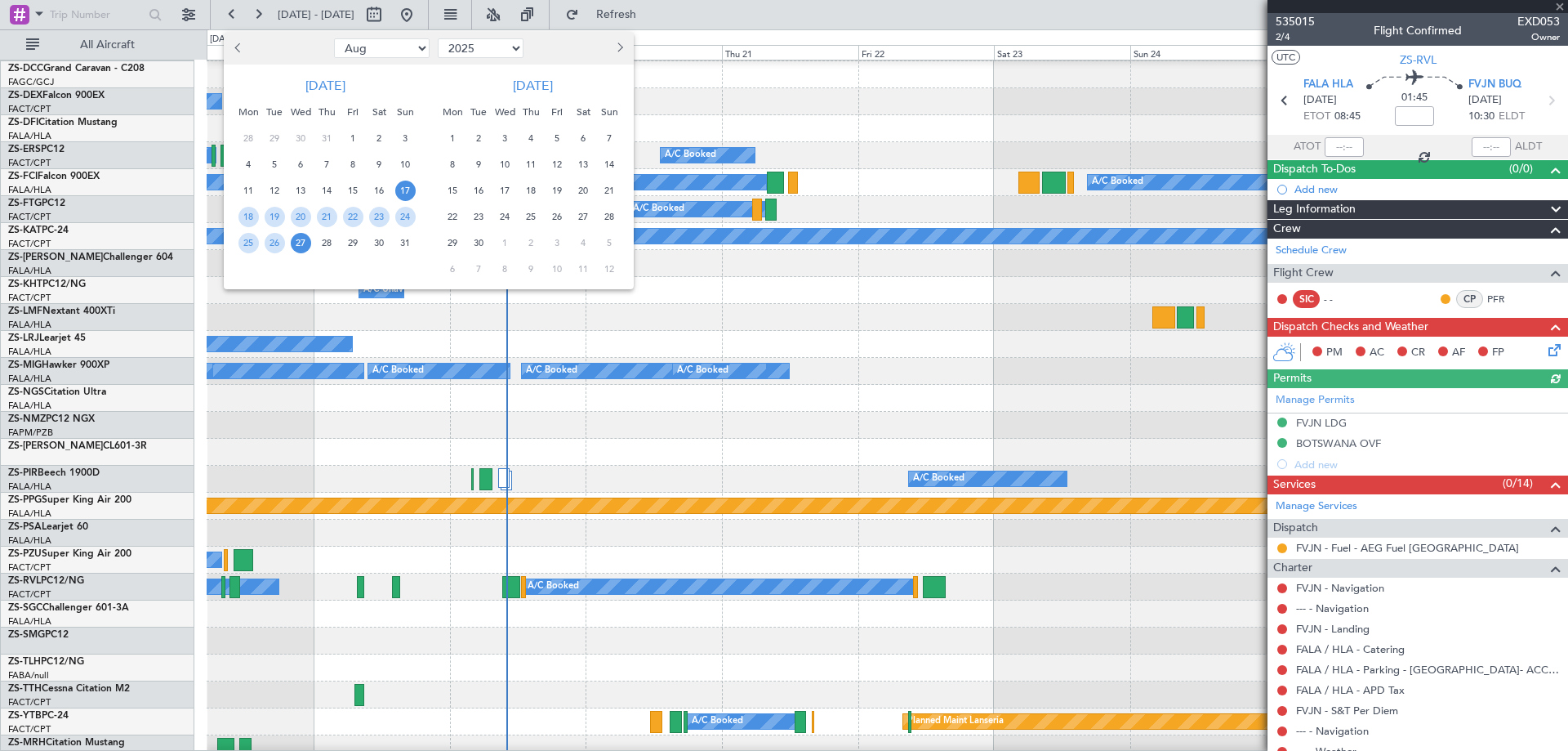
click at [533, 163] on span "11" at bounding box center [532, 165] width 21 height 21
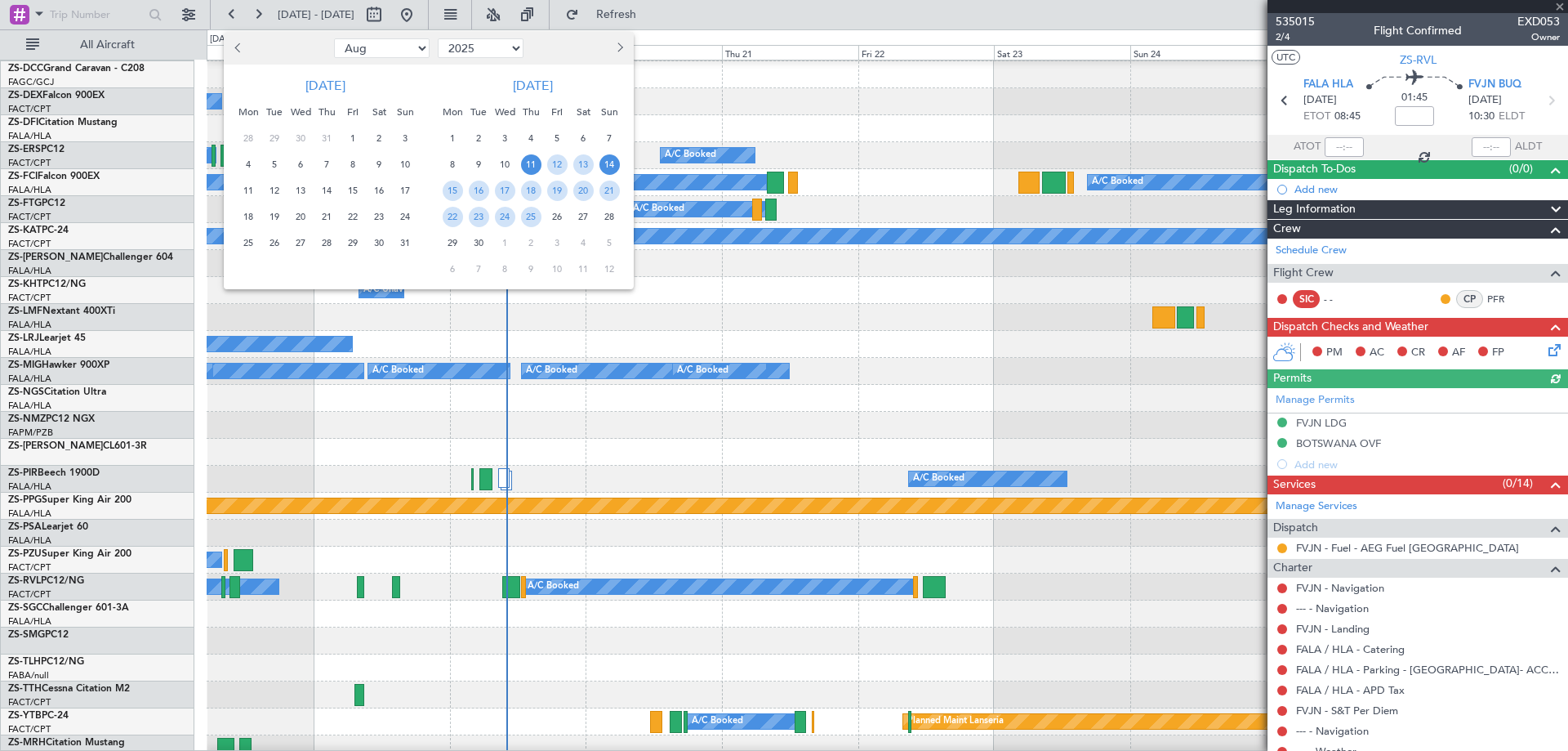
click at [614, 165] on span "14" at bounding box center [609, 165] width 21 height 21
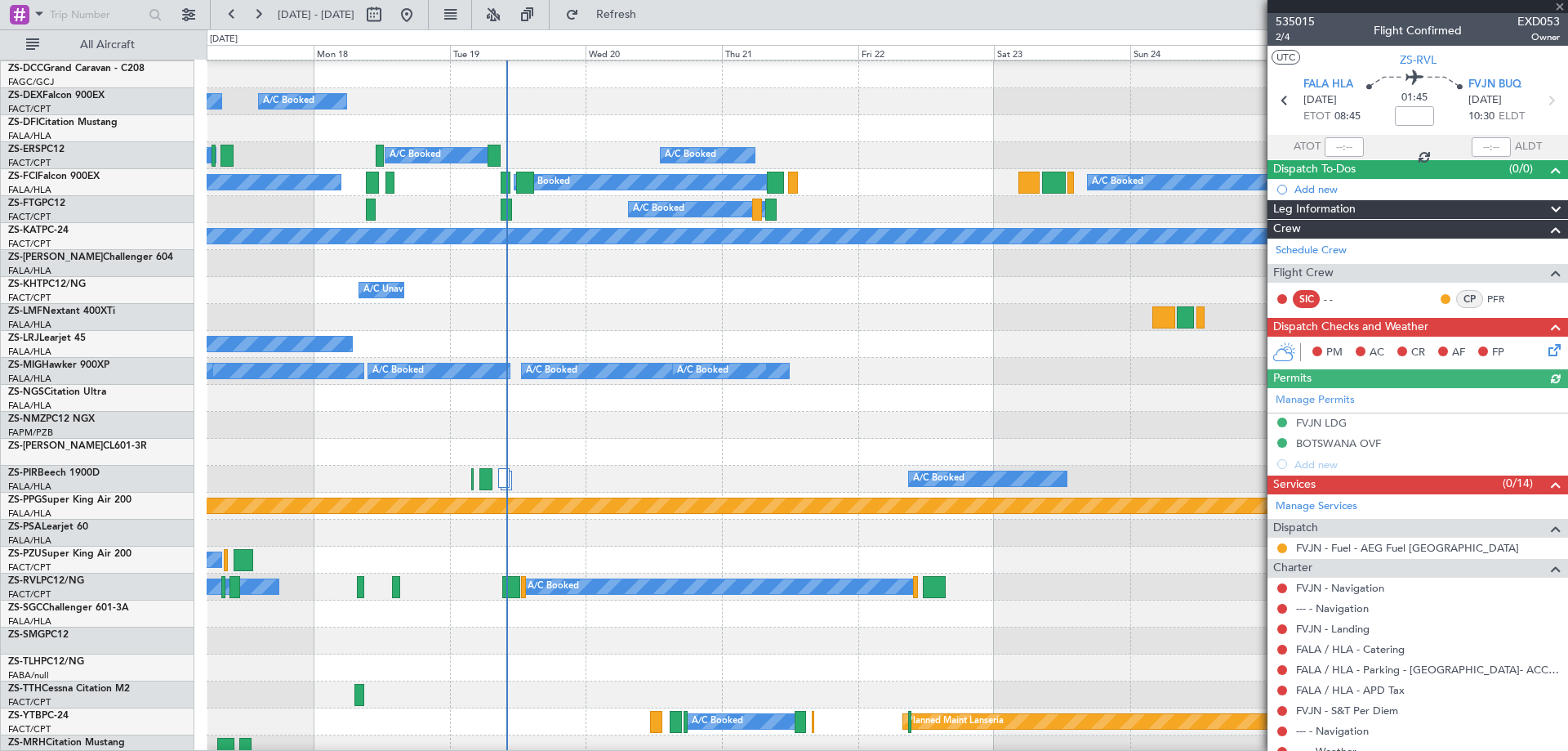
select select "9"
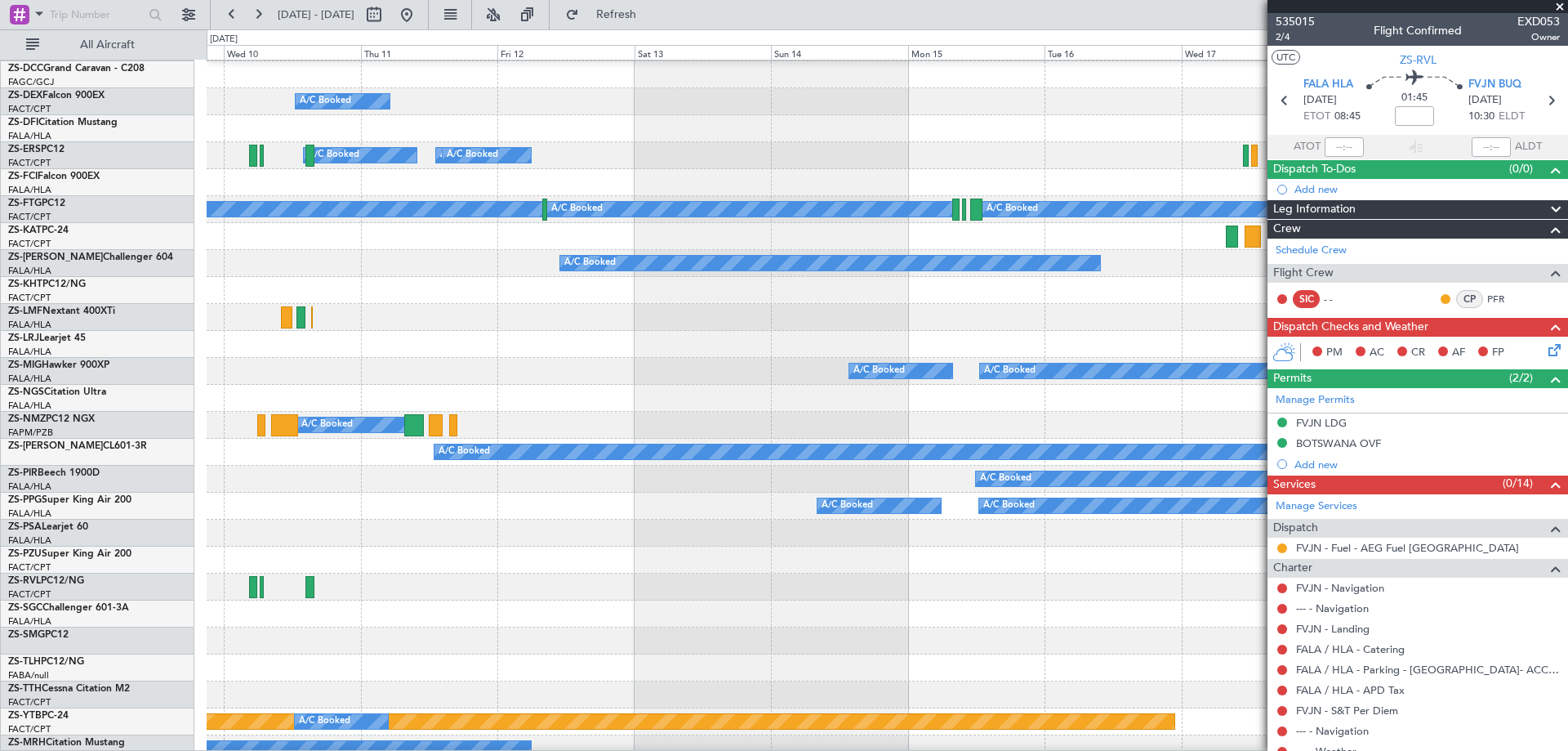
scroll to position [0, 0]
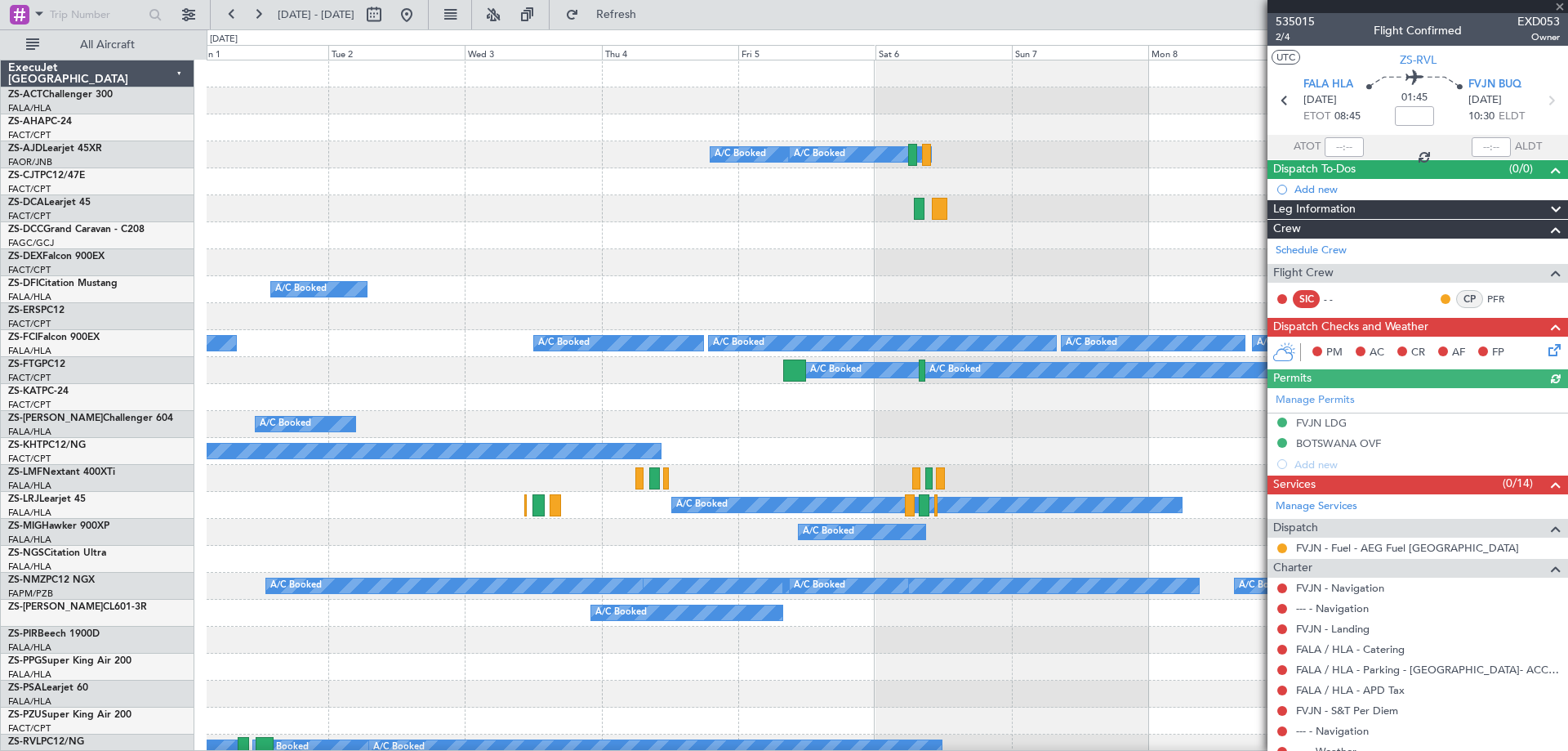
click at [1452, 446] on fb-app "[DATE] - [DATE] Refresh Quick Links All Aircraft A/C Booked A/C Booked A/C Book…" at bounding box center [784, 381] width 1568 height 738
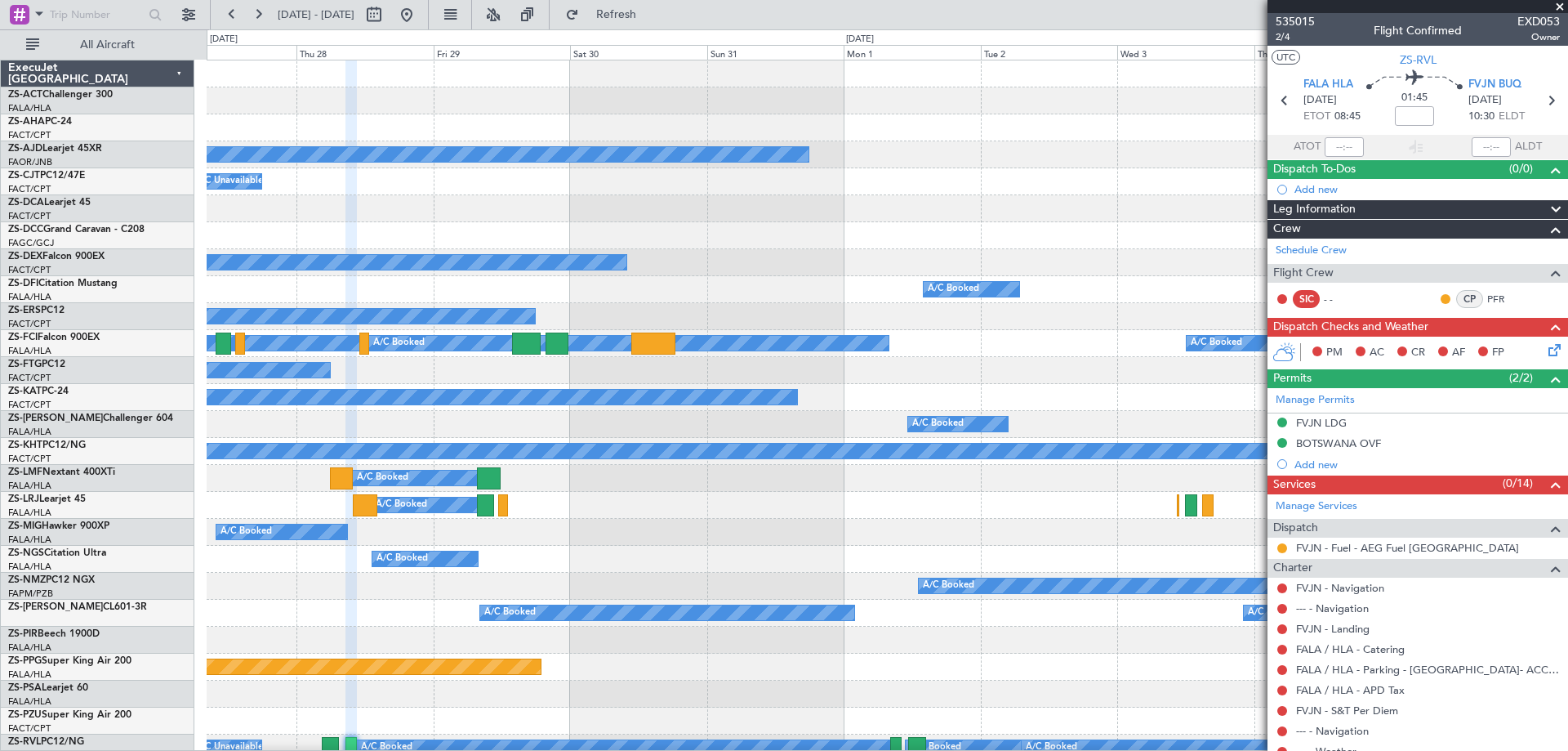
click at [1124, 376] on div "A/C Booked A/C Booked A/C Booked" at bounding box center [886, 369] width 1360 height 27
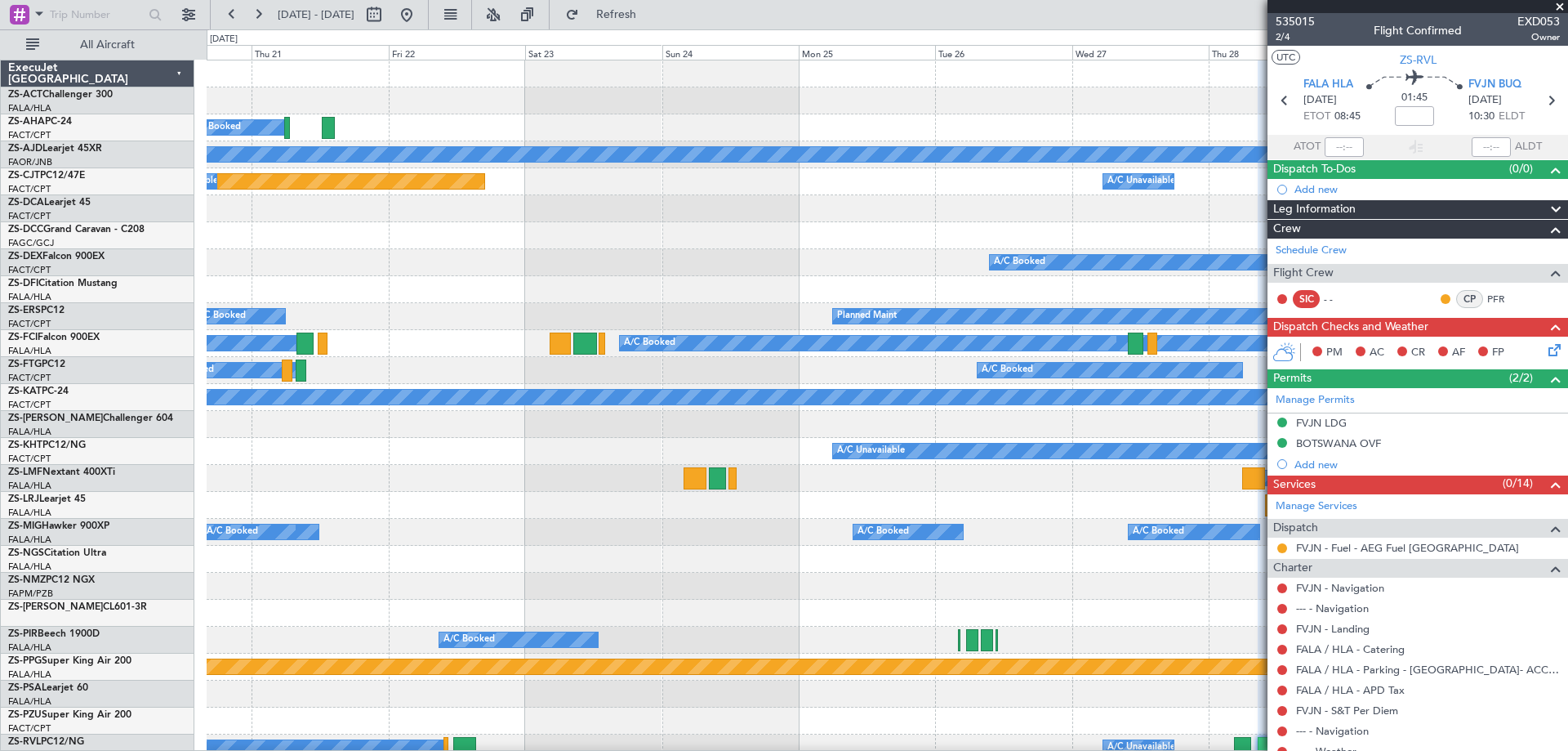
click at [1479, 508] on fb-app "[DATE] - [DATE] Refresh Quick Links All Aircraft A/C Booked A/C Booked Planned …" at bounding box center [784, 381] width 1568 height 738
click at [1455, 524] on fb-app "[DATE] - [DATE] Refresh Quick Links All Aircraft A/C Booked A/C Booked Planned …" at bounding box center [784, 381] width 1568 height 738
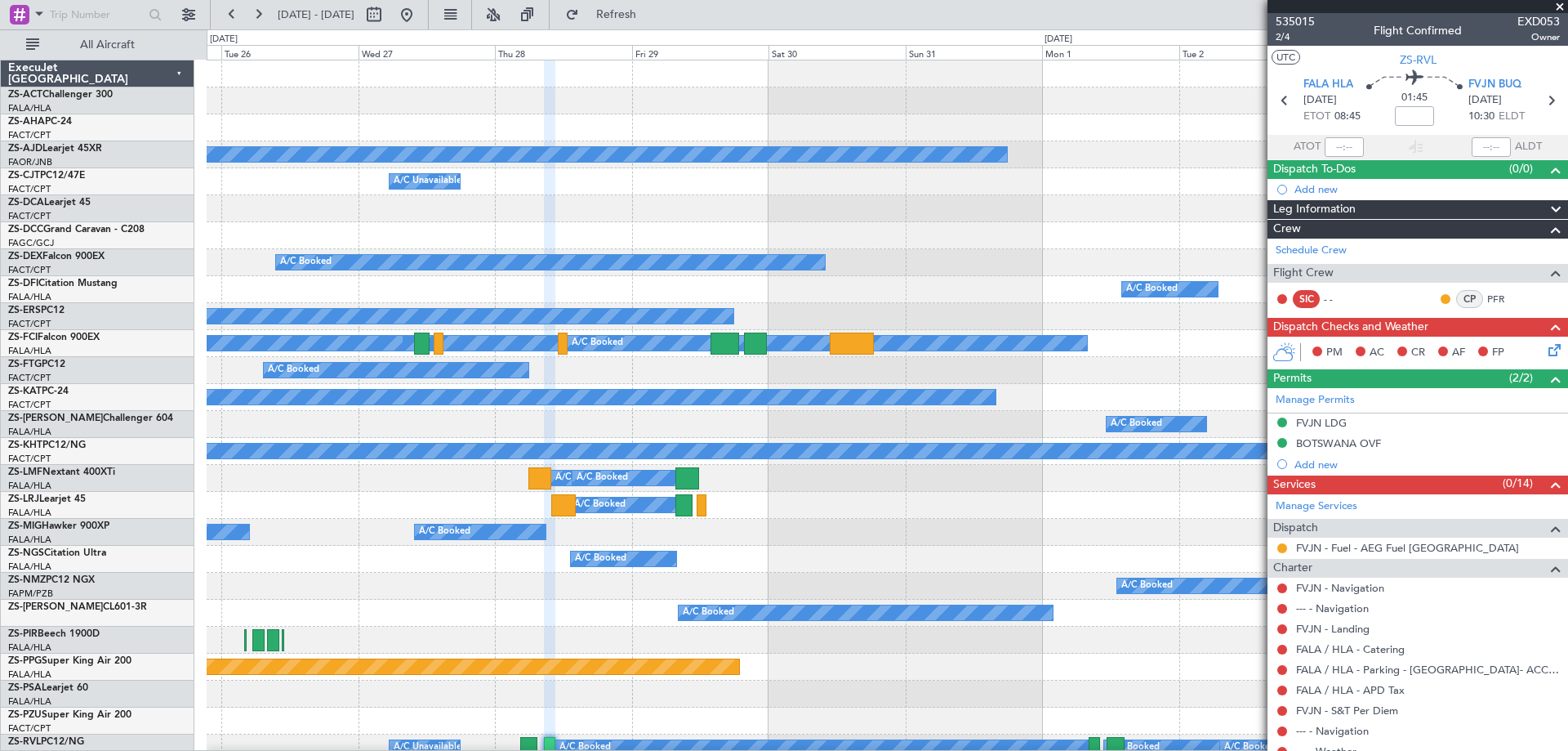
click at [369, 338] on div "A/C Booked" at bounding box center [623, 343] width 928 height 16
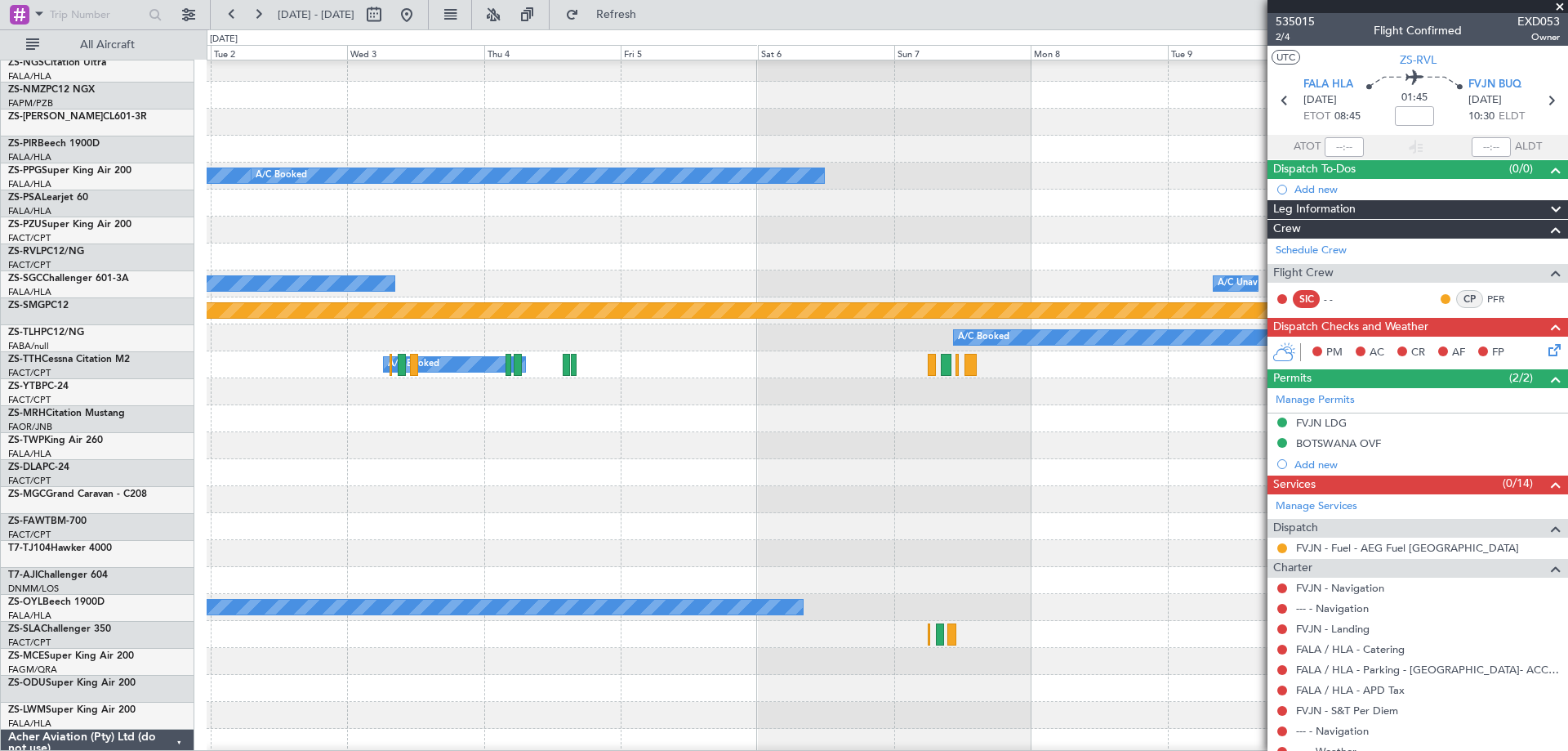
scroll to position [571, 0]
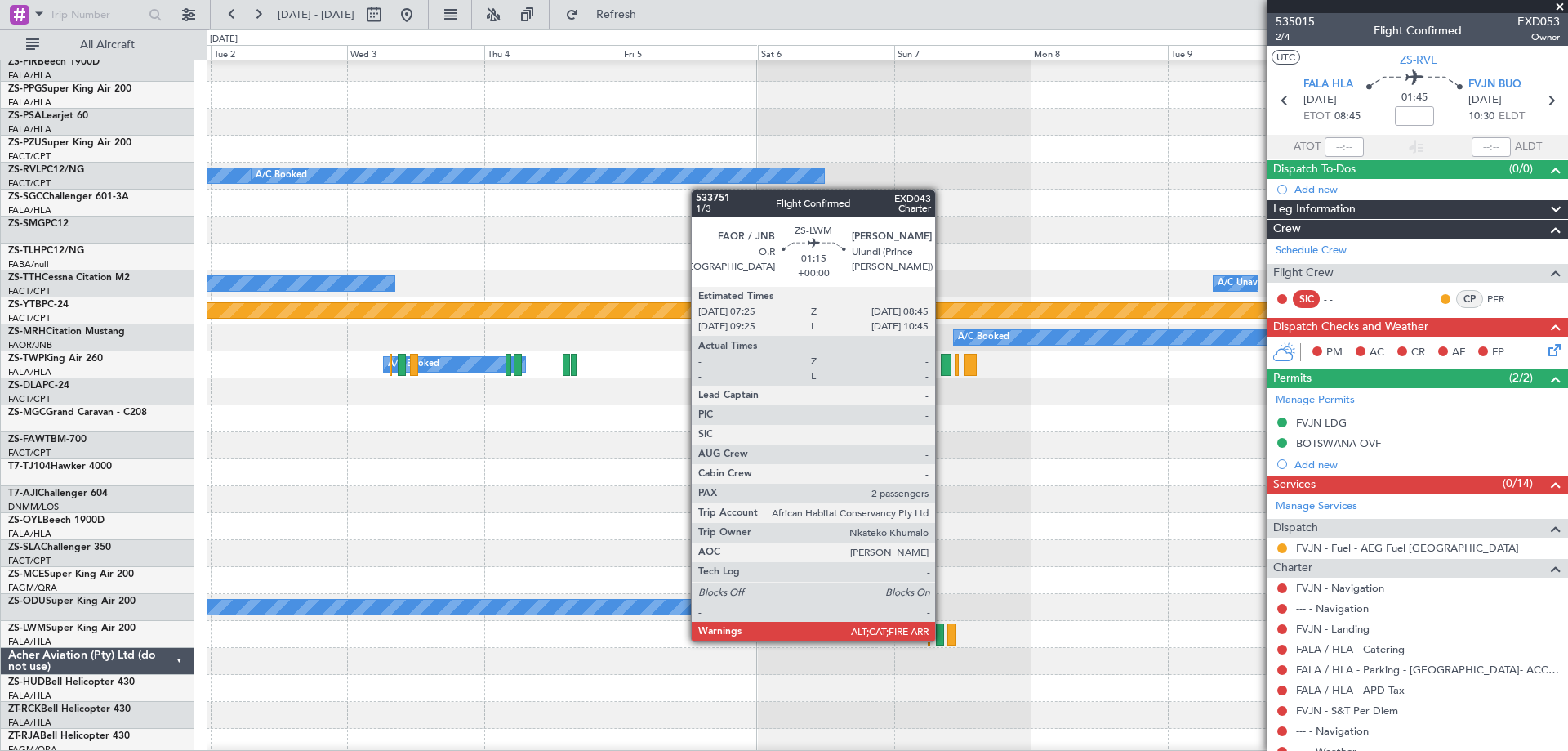
click at [942, 641] on div at bounding box center [939, 634] width 8 height 22
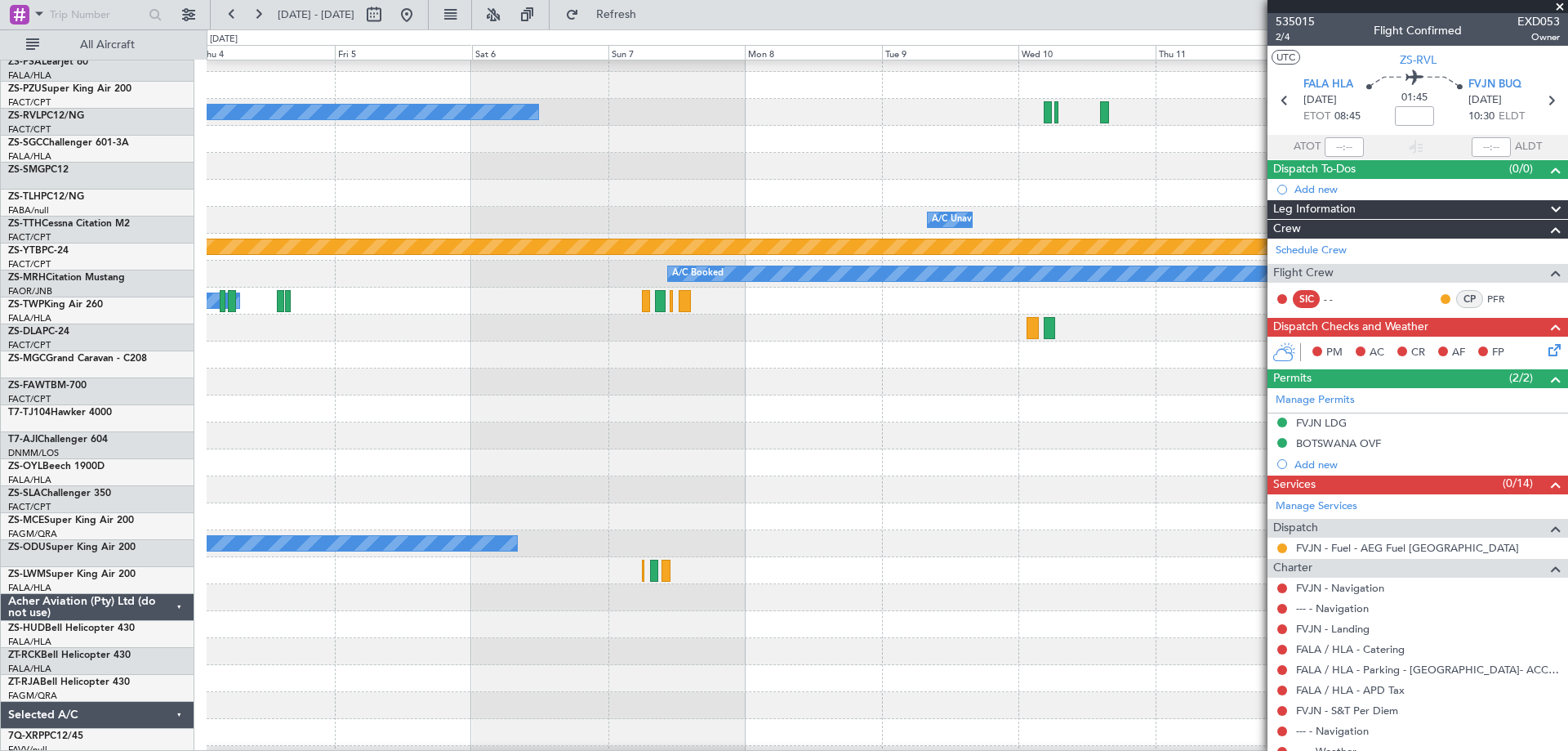
scroll to position [644, 0]
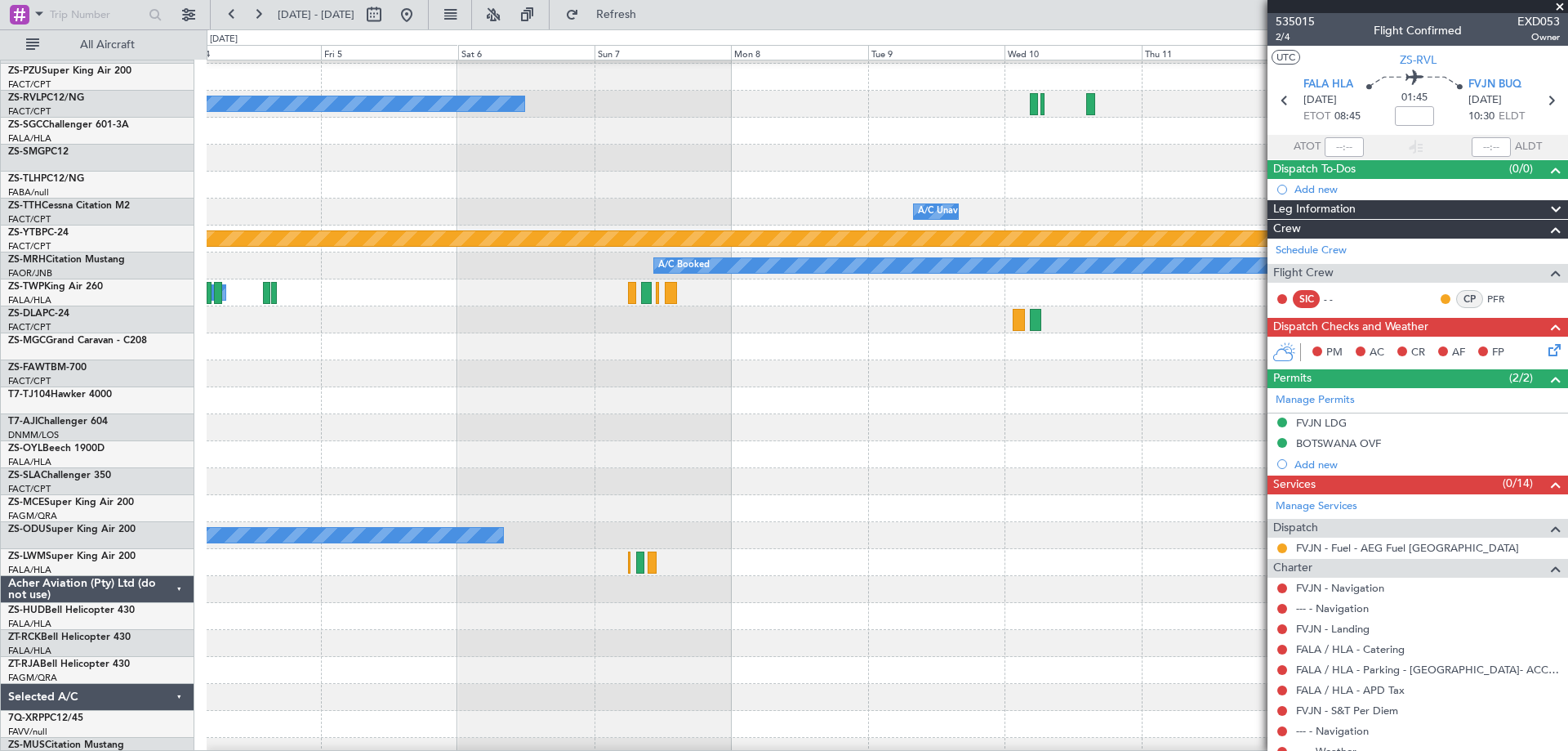
click at [658, 372] on div at bounding box center [886, 373] width 1360 height 27
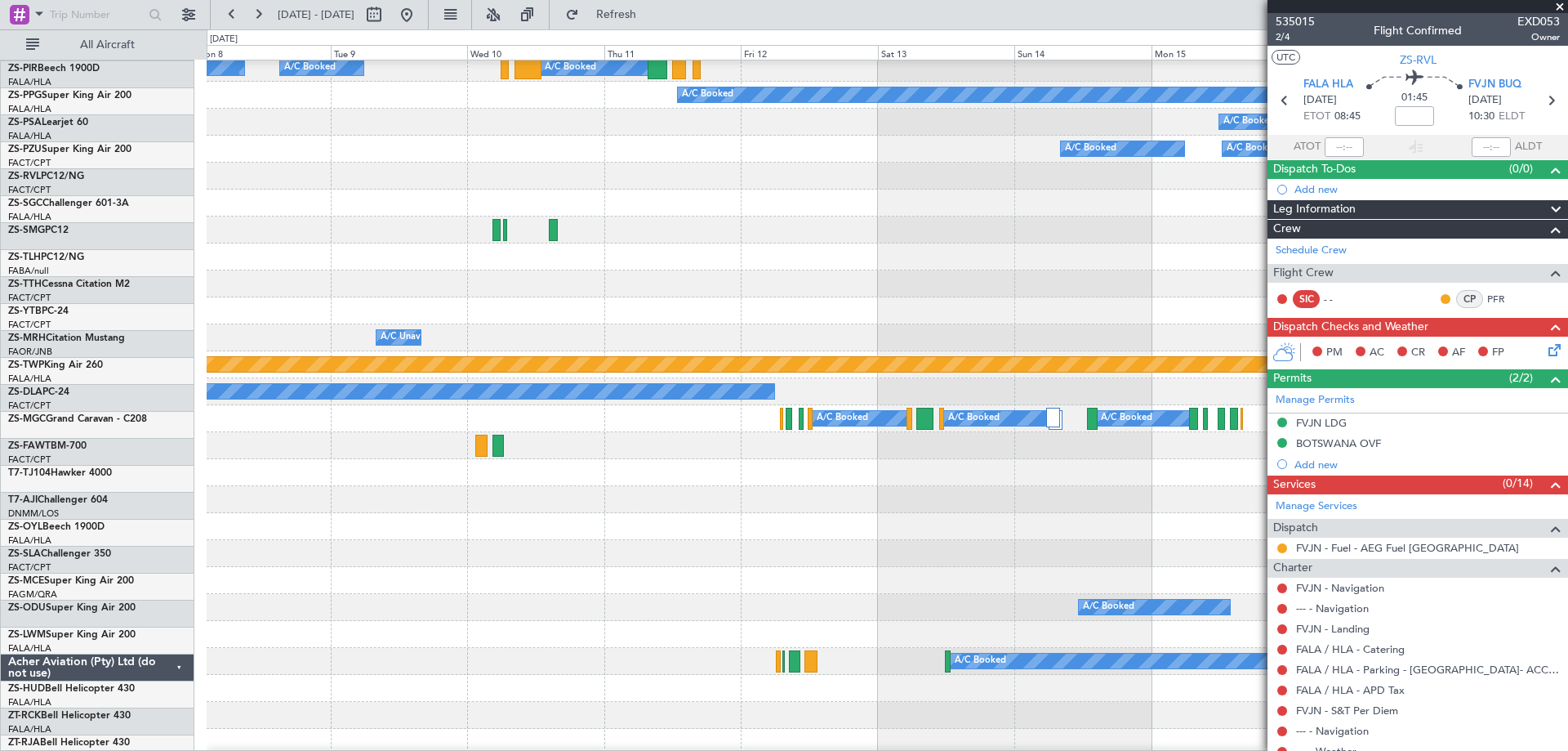
scroll to position [518, 0]
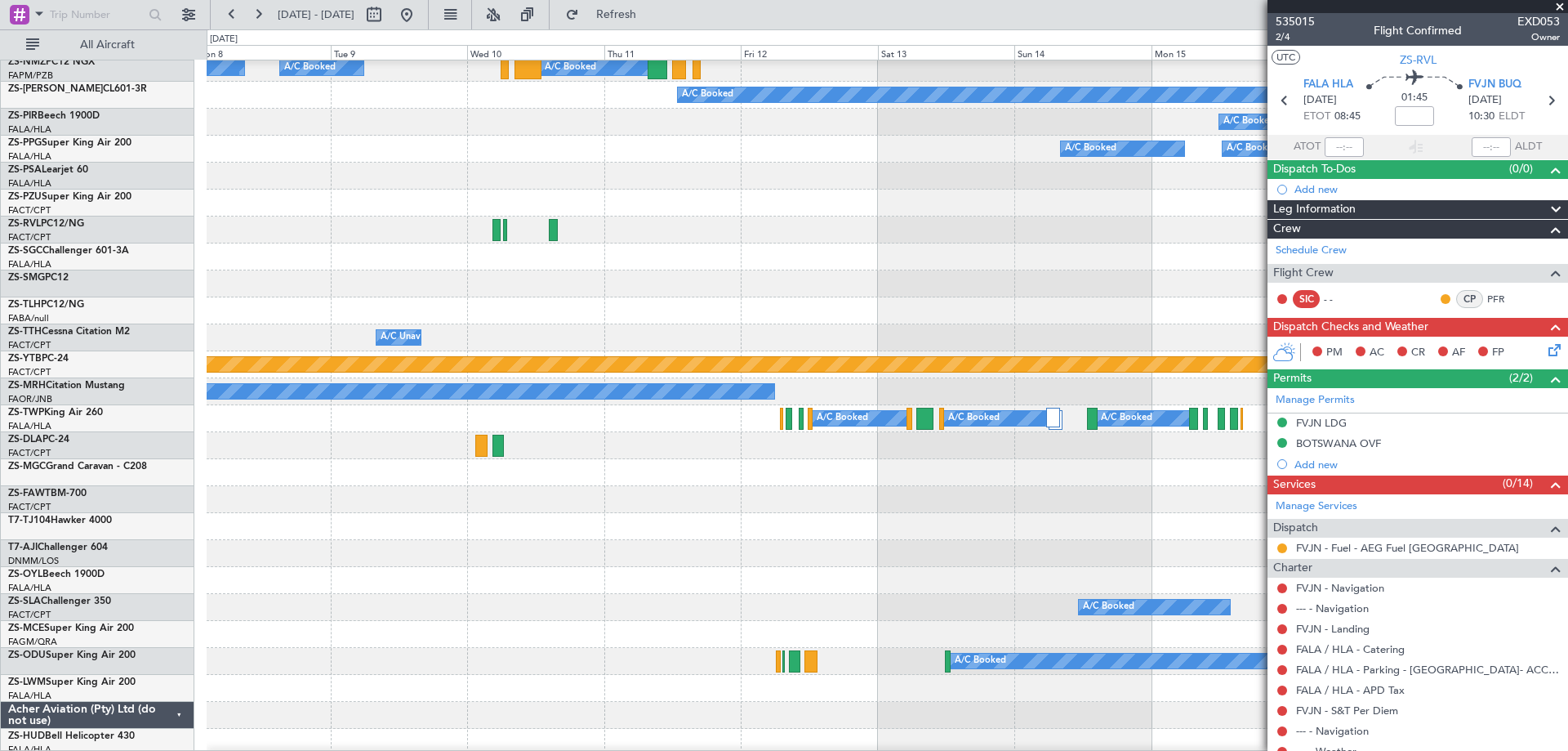
click at [558, 282] on div at bounding box center [886, 283] width 1360 height 27
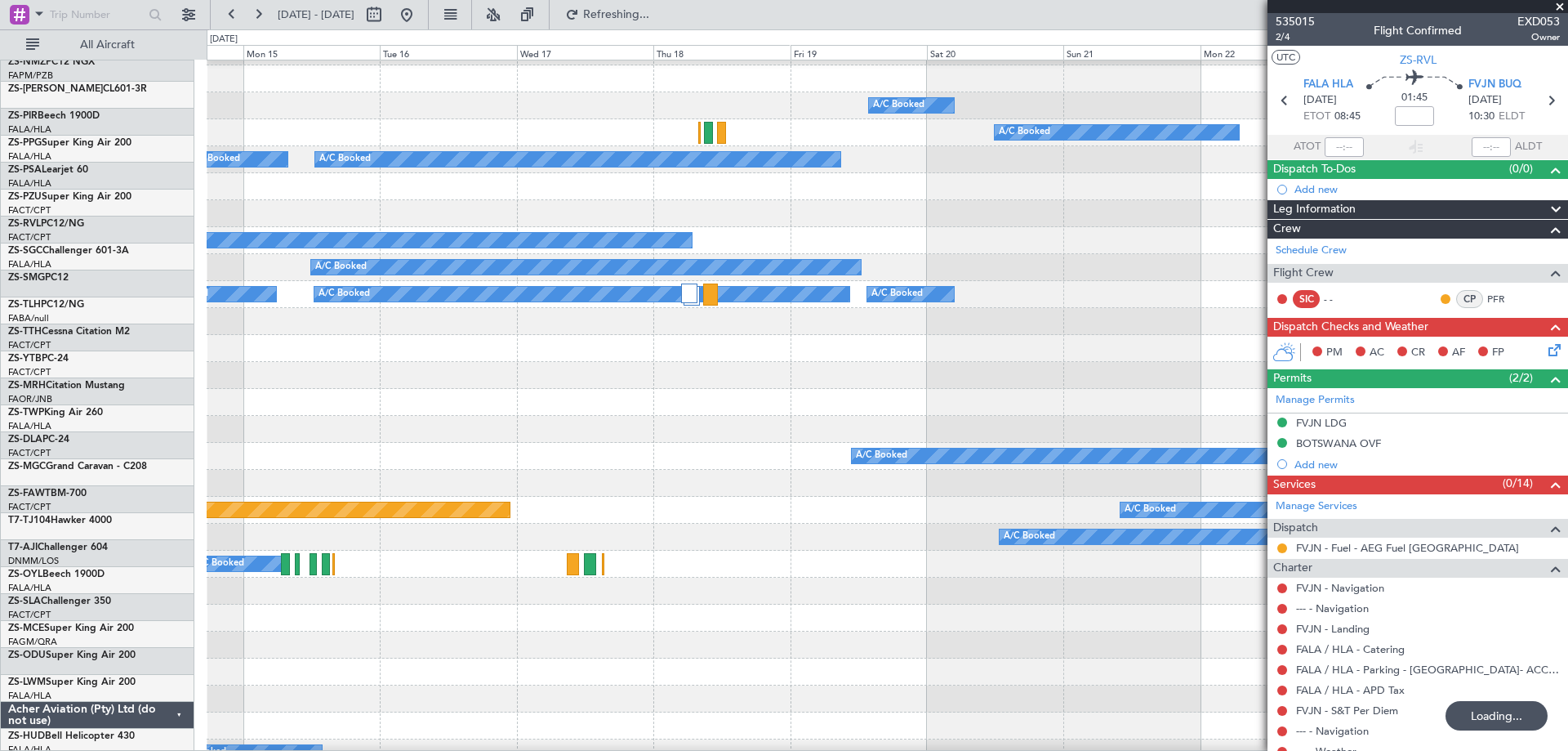
click at [125, 410] on div "A/C Booked A/C Booked A/C Booked A/C Booked A/C Booked A/C Booked A/C Booked A/…" at bounding box center [784, 389] width 1568 height 721
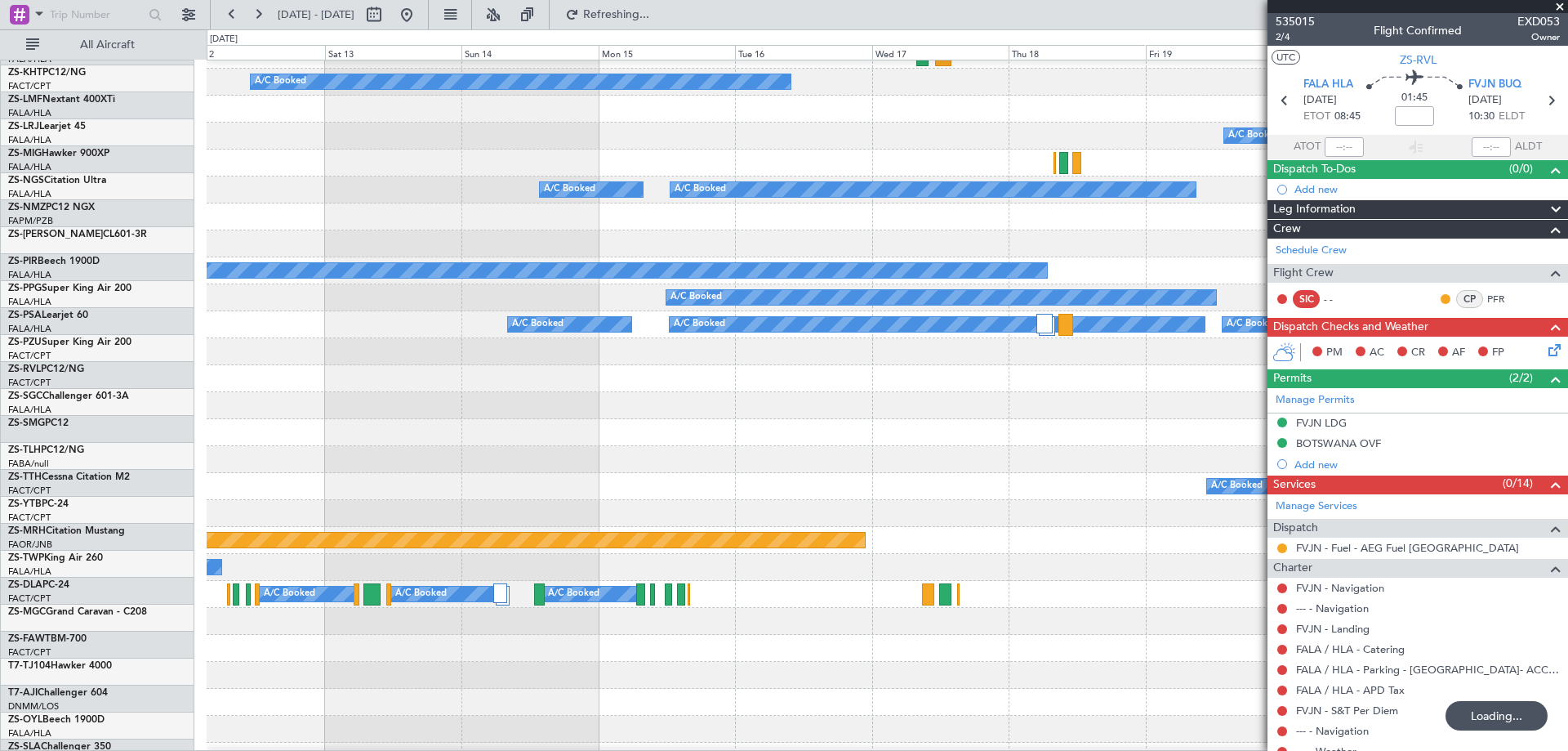
click at [925, 420] on div "A/C Booked A/C Booked A/C Booked A/C Booked No Crew A/C Booked A/C Unavailable …" at bounding box center [784, 389] width 1568 height 721
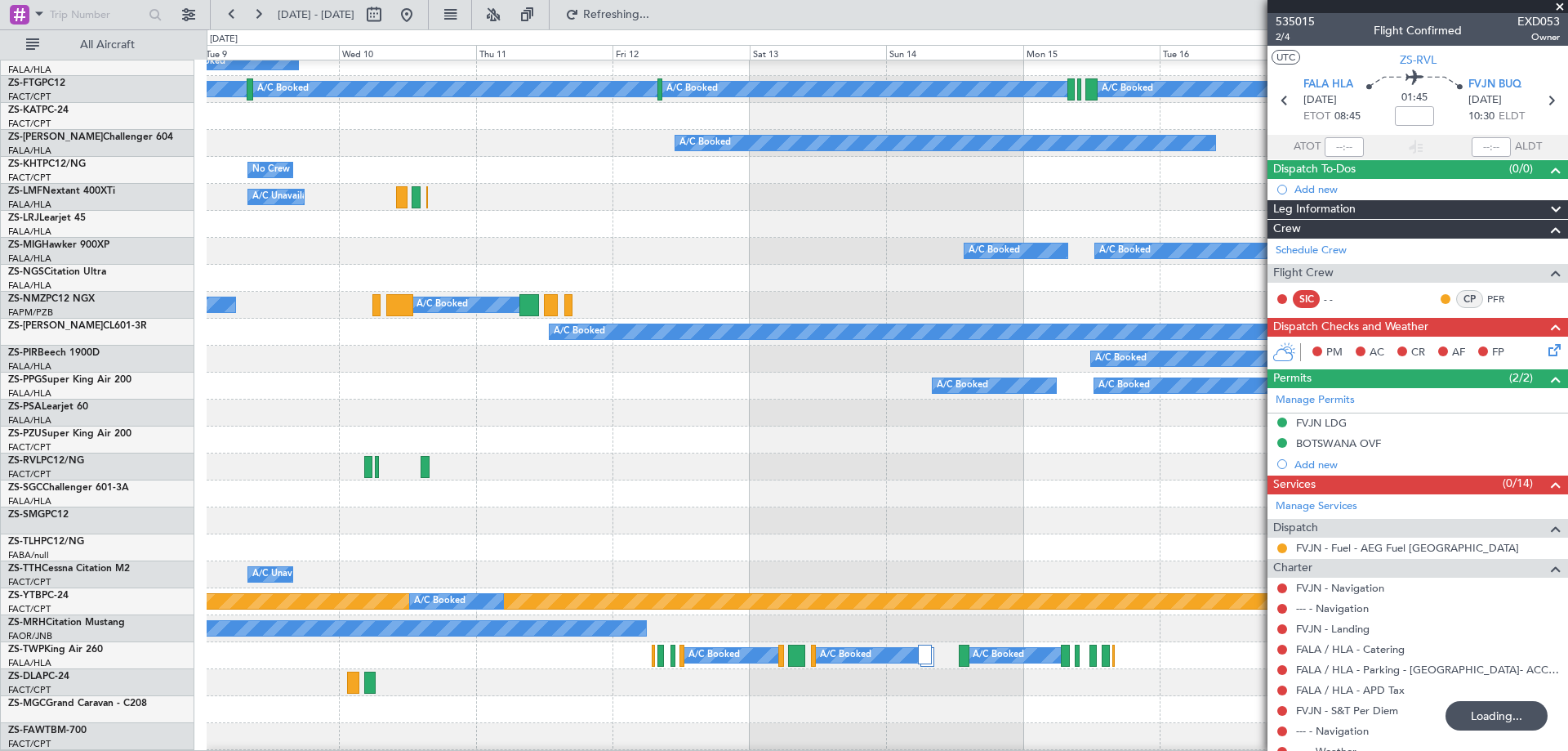
click at [1013, 426] on div at bounding box center [886, 413] width 1360 height 27
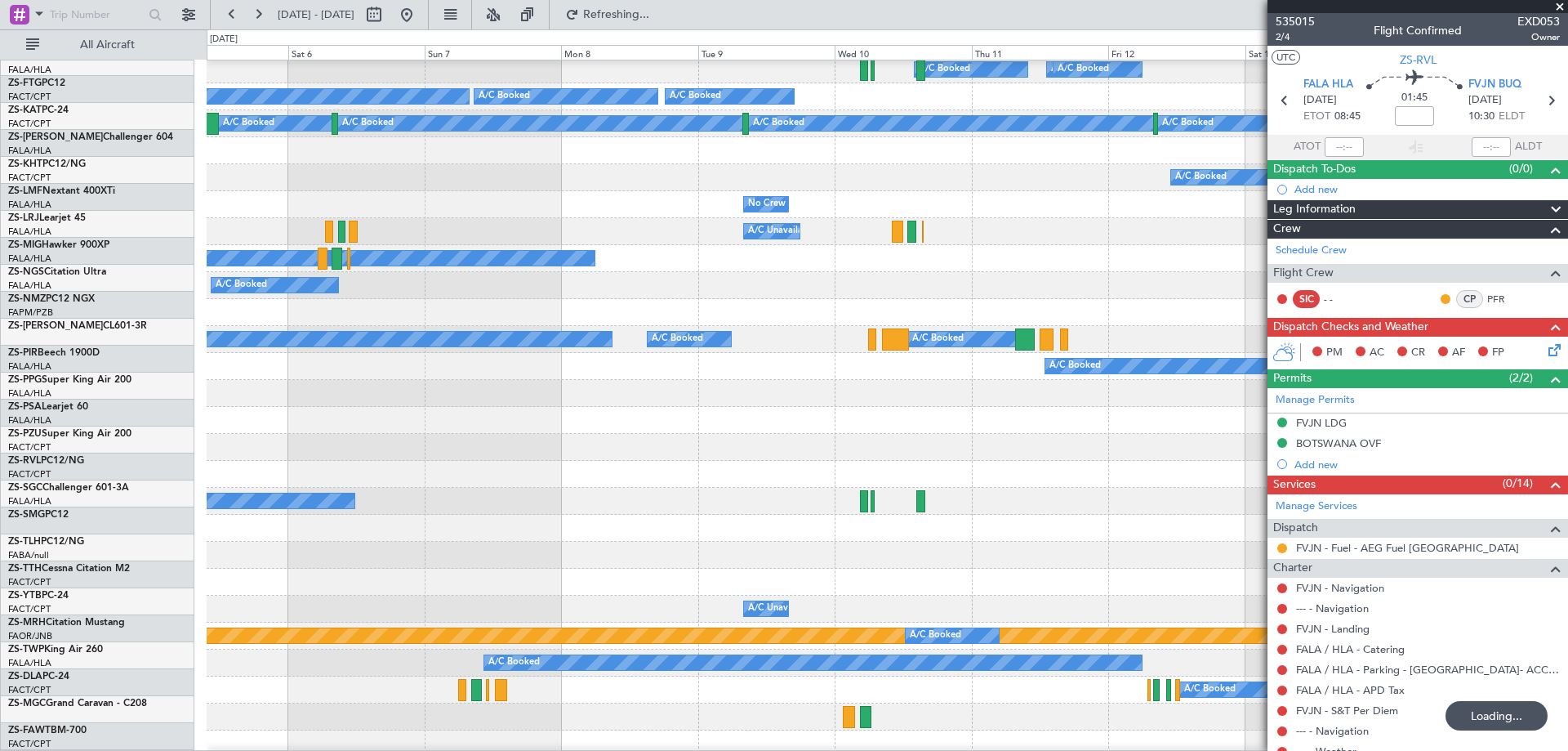
scroll to position [247, 0]
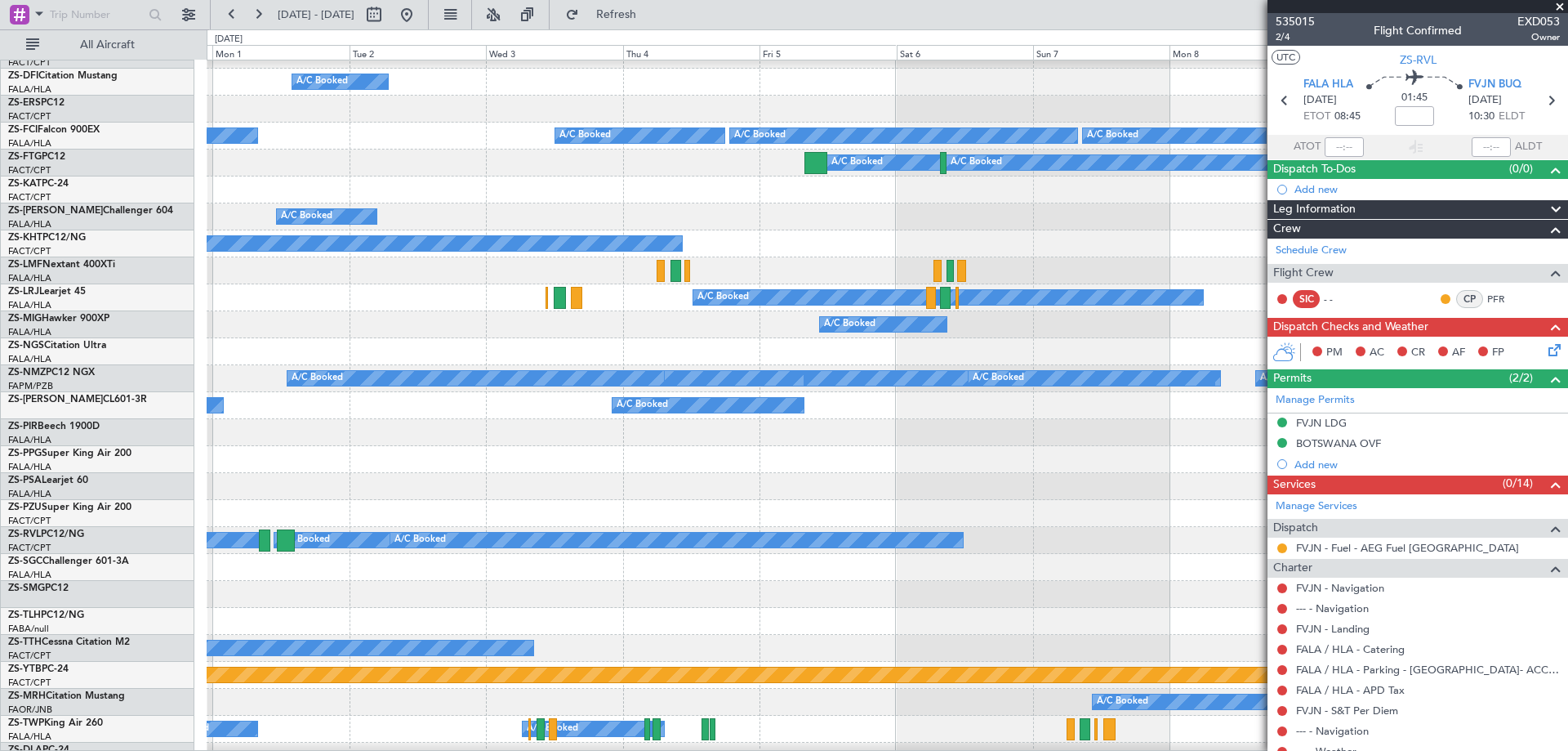
click at [1206, 479] on div at bounding box center [886, 486] width 1360 height 27
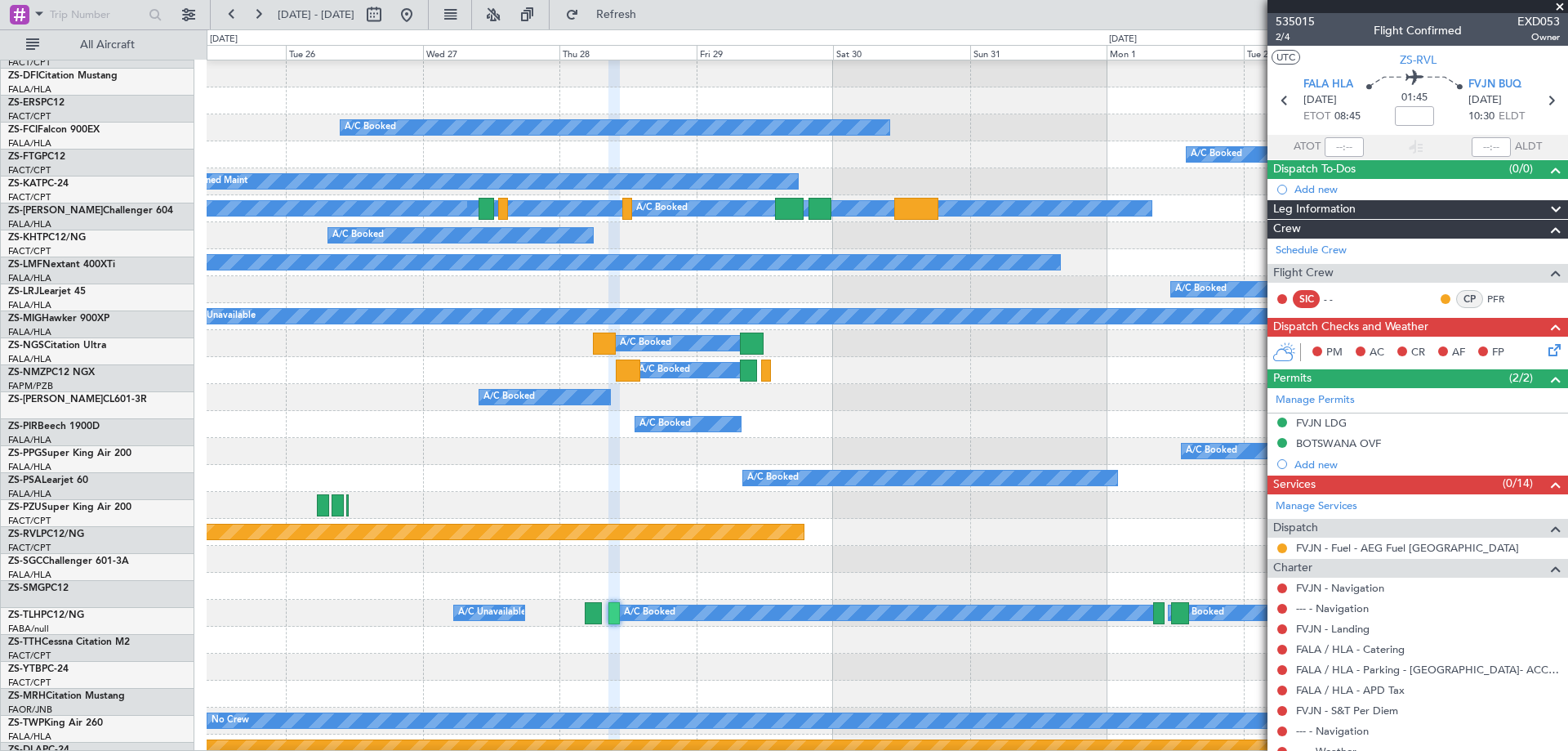
click at [1567, 522] on fb-app "[DATE] - [DATE] Refresh Quick Links All Aircraft A/C Unavailable A/C Booked A/C…" at bounding box center [784, 381] width 1568 height 738
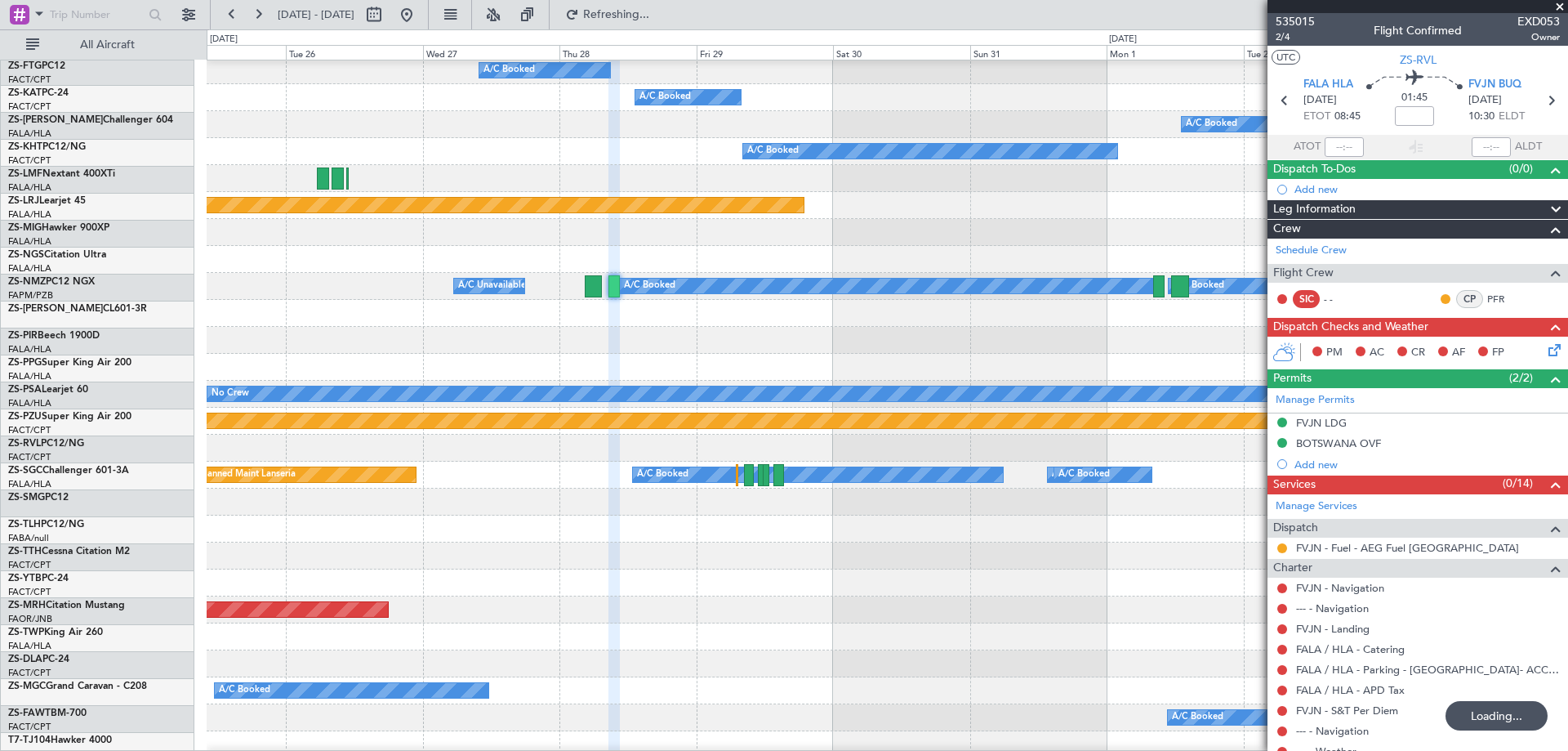
scroll to position [543, 0]
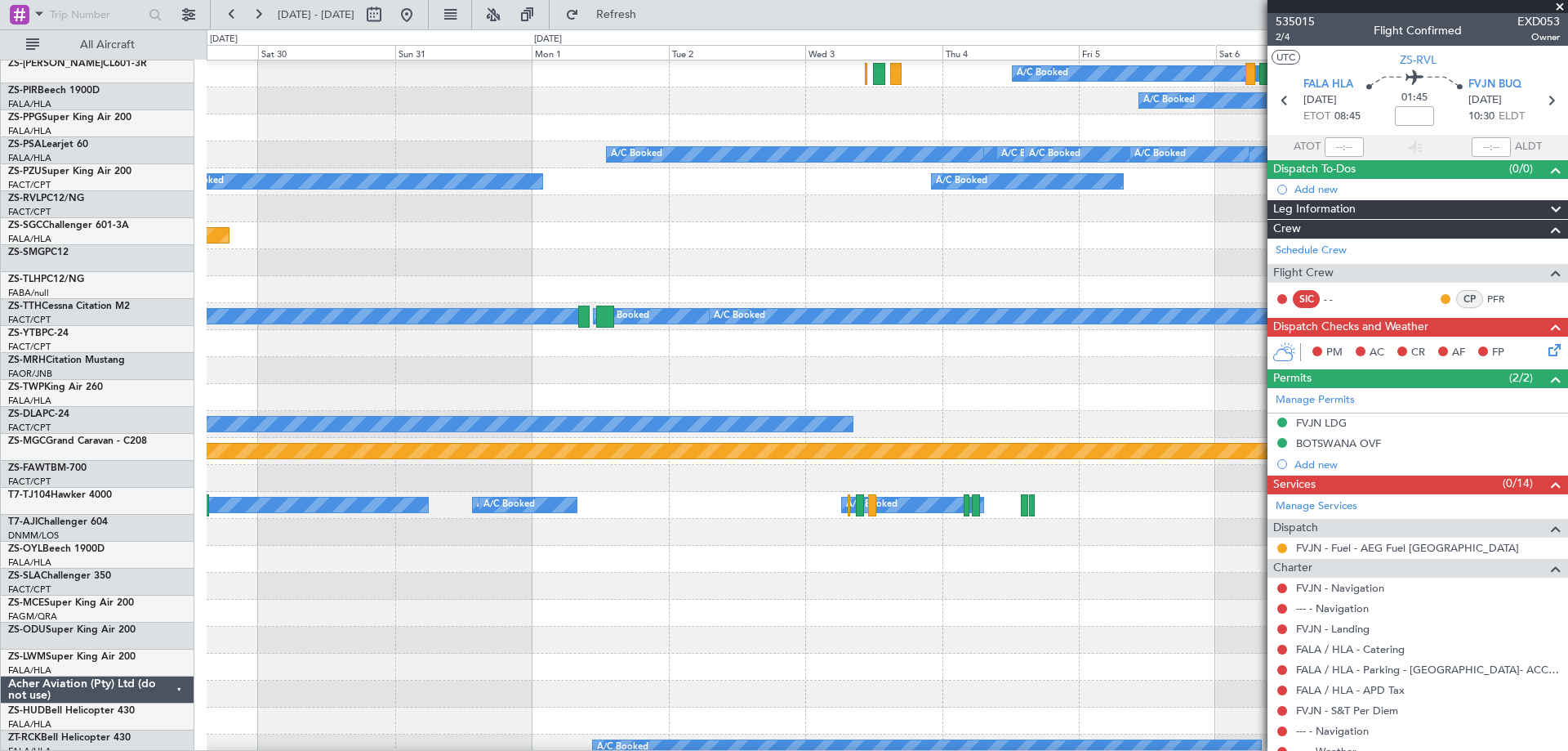
scroll to position [430, 0]
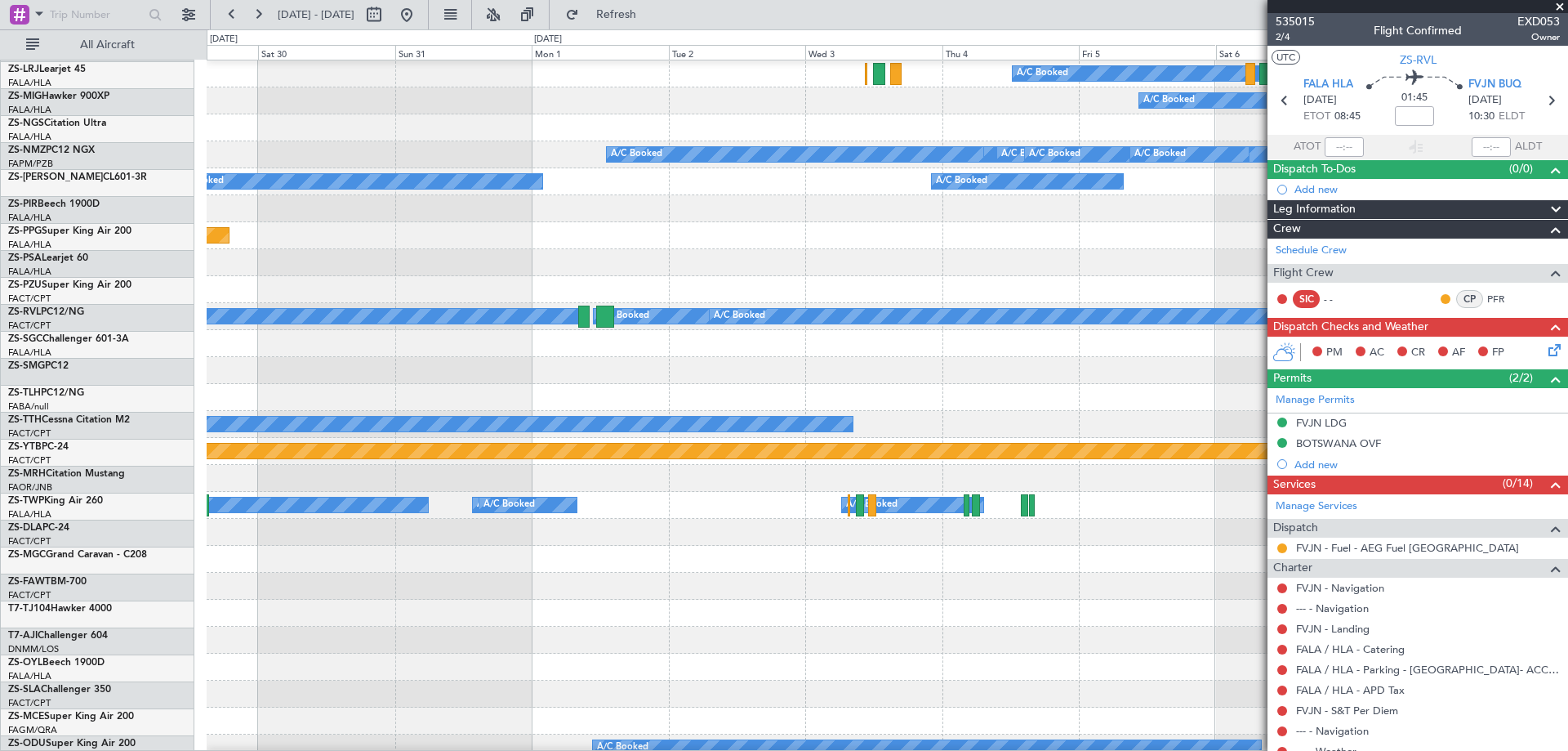
click at [533, 578] on div at bounding box center [886, 585] width 1360 height 27
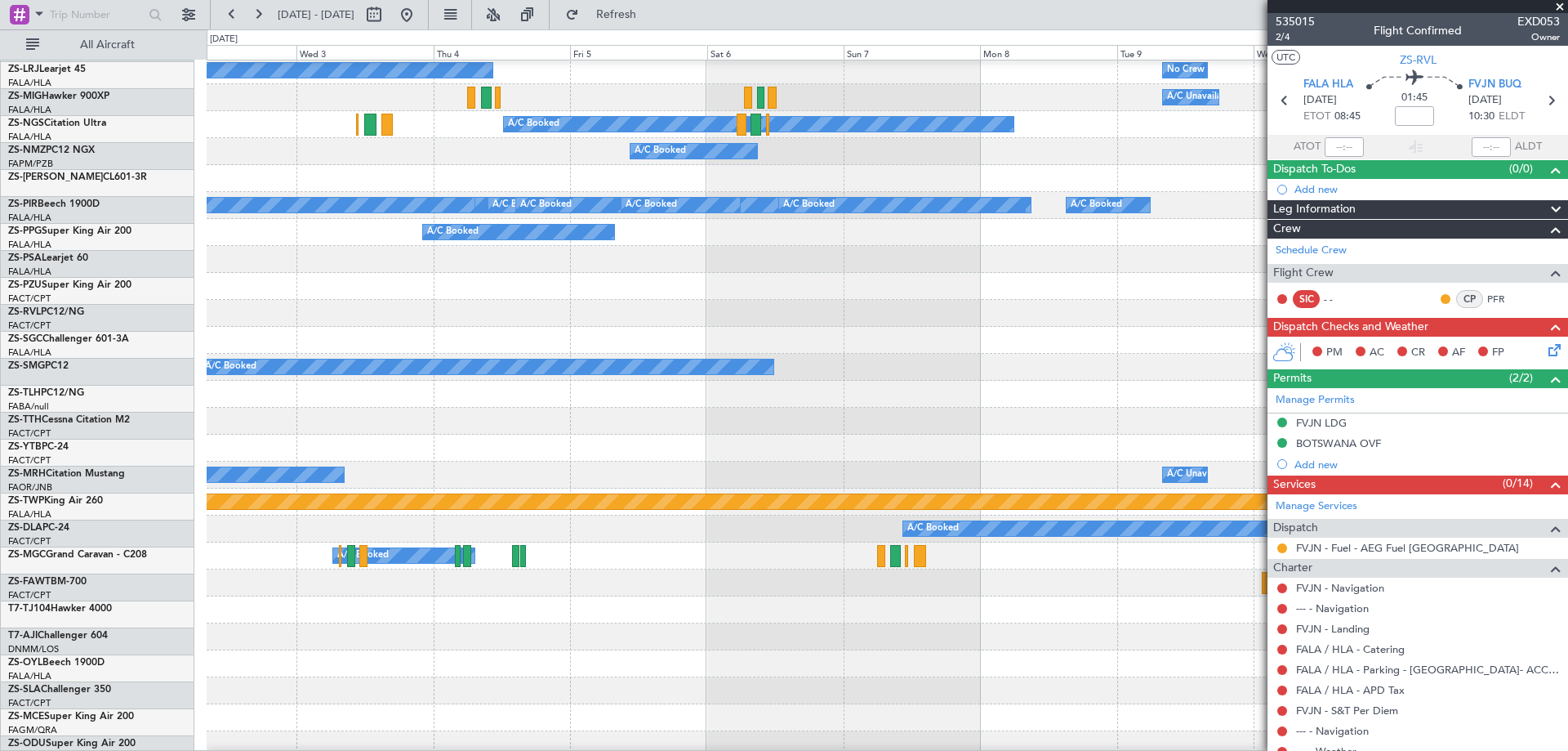
scroll to position [381, 0]
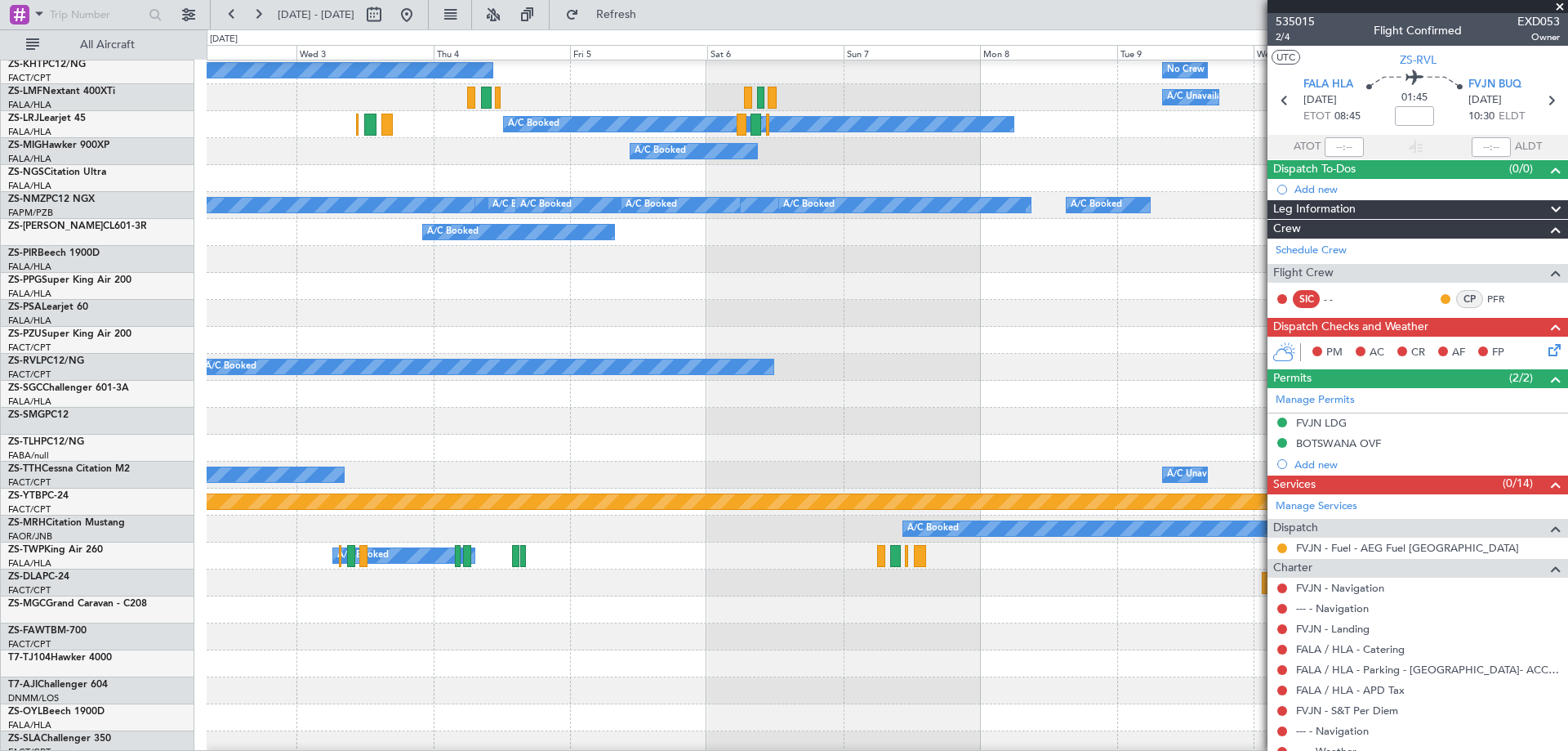
click at [558, 445] on div at bounding box center [886, 447] width 1360 height 27
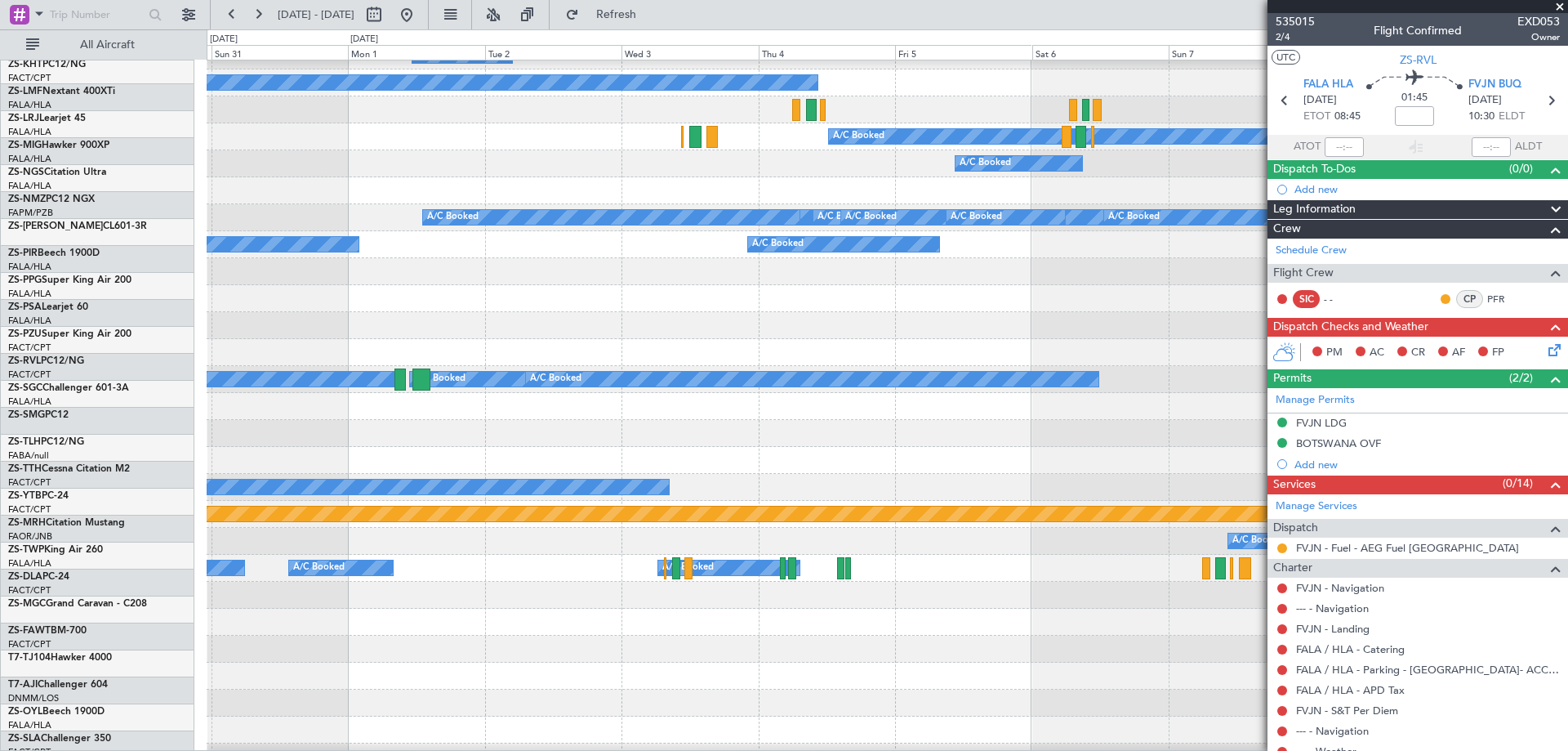
click at [1071, 614] on div "A/C Unavailable A/C Booked A/C Unavailable No Crew A/C Unavailable A/C Booked A…" at bounding box center [886, 460] width 1360 height 1537
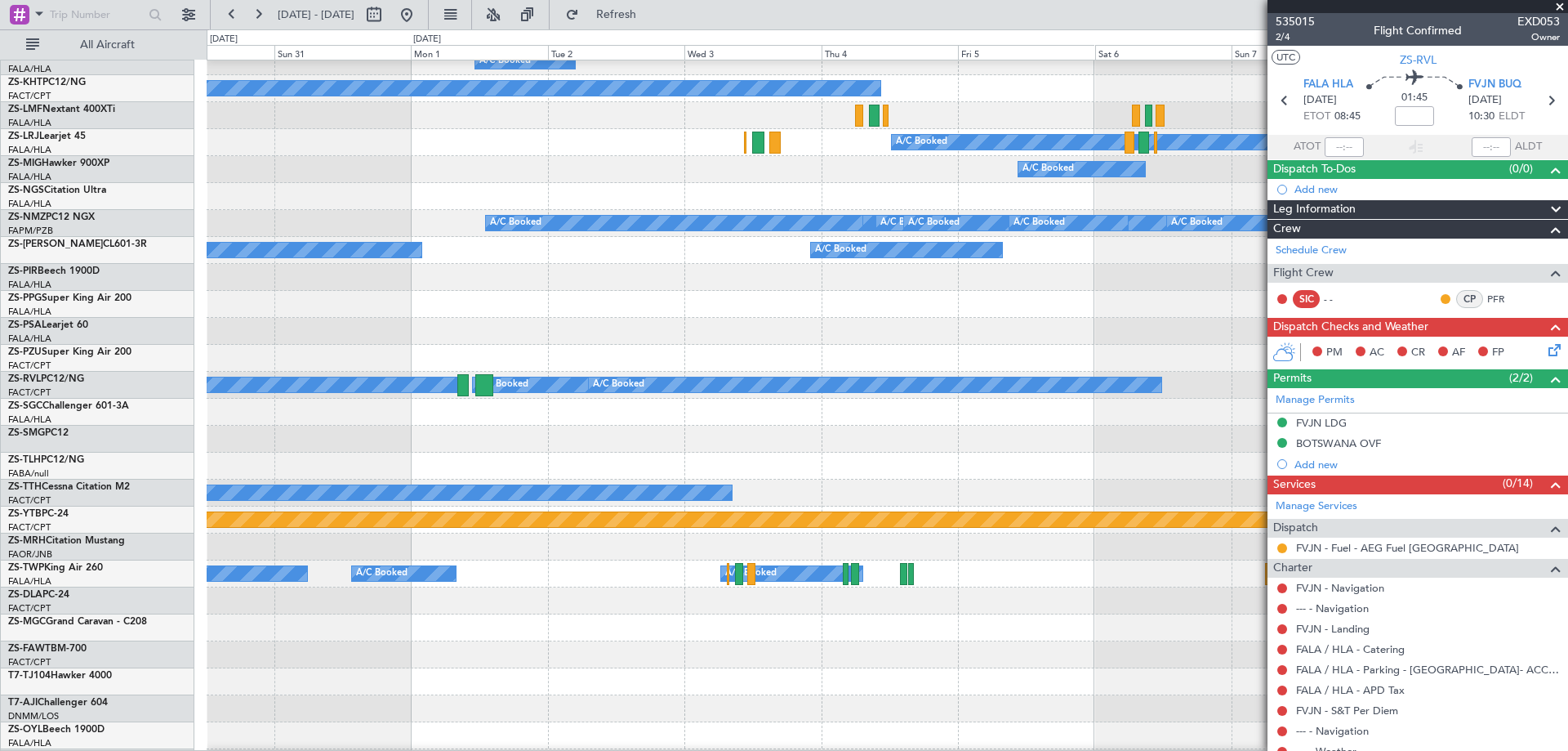
click at [857, 641] on div at bounding box center [886, 654] width 1360 height 27
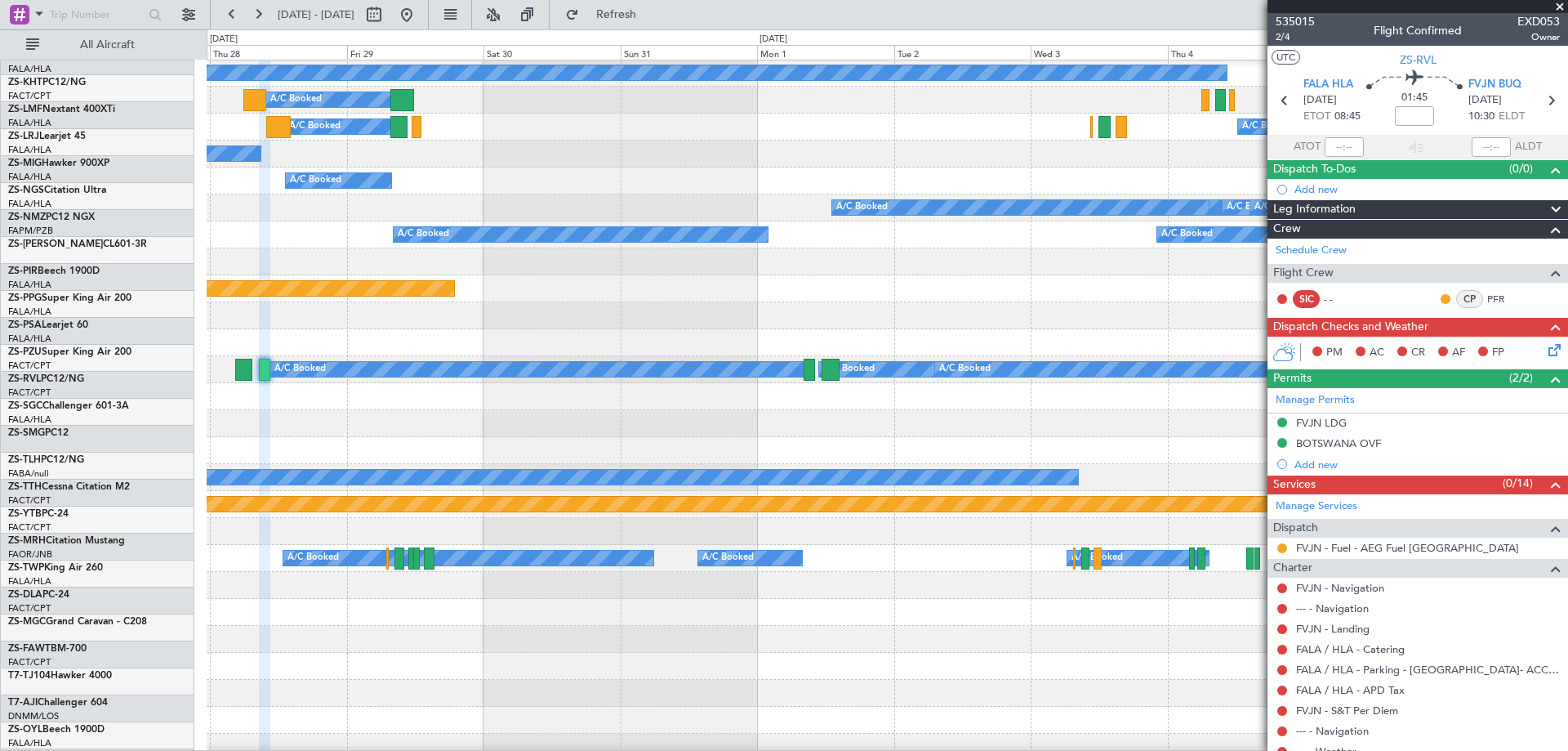
scroll to position [378, 0]
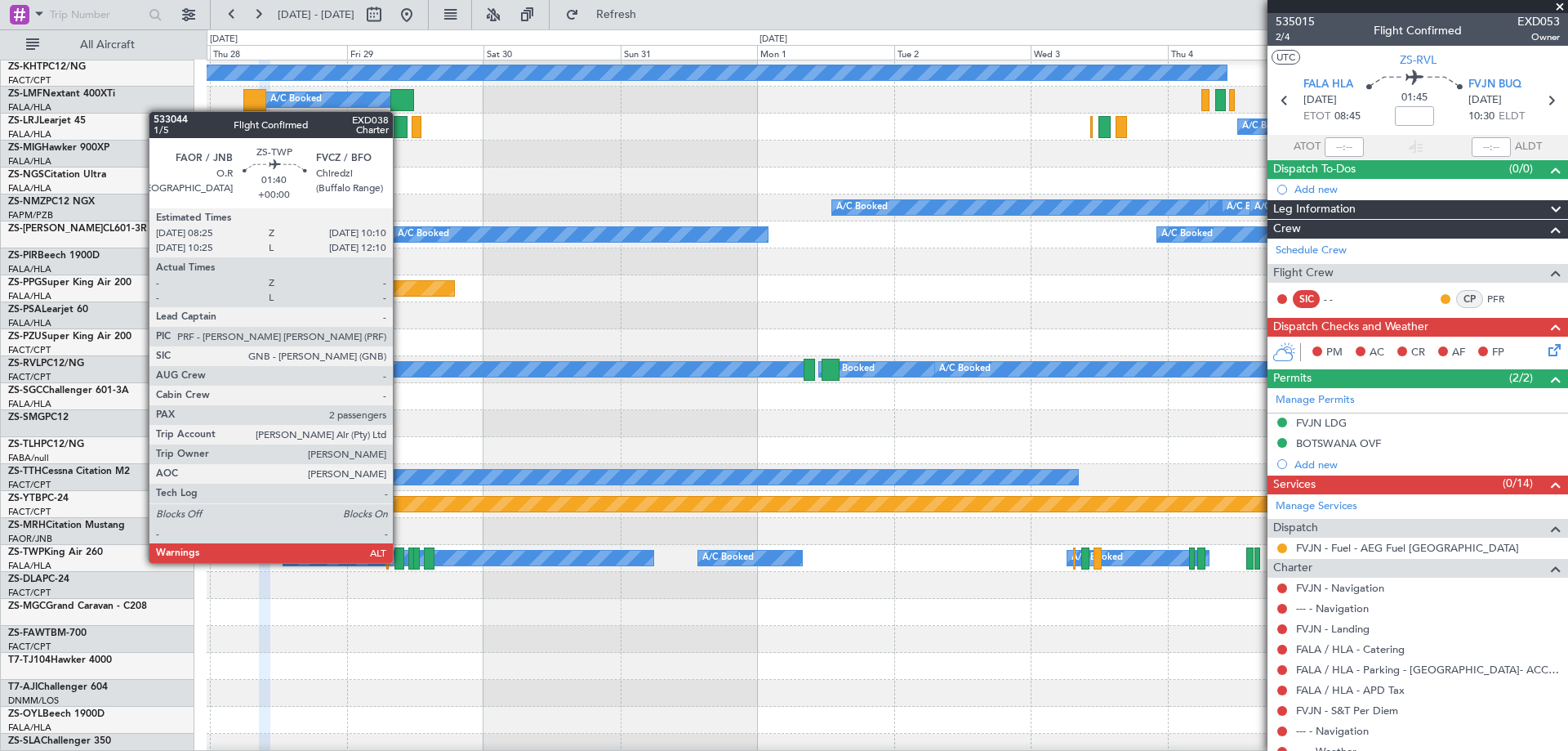
click at [400, 561] on div at bounding box center [400, 559] width 10 height 22
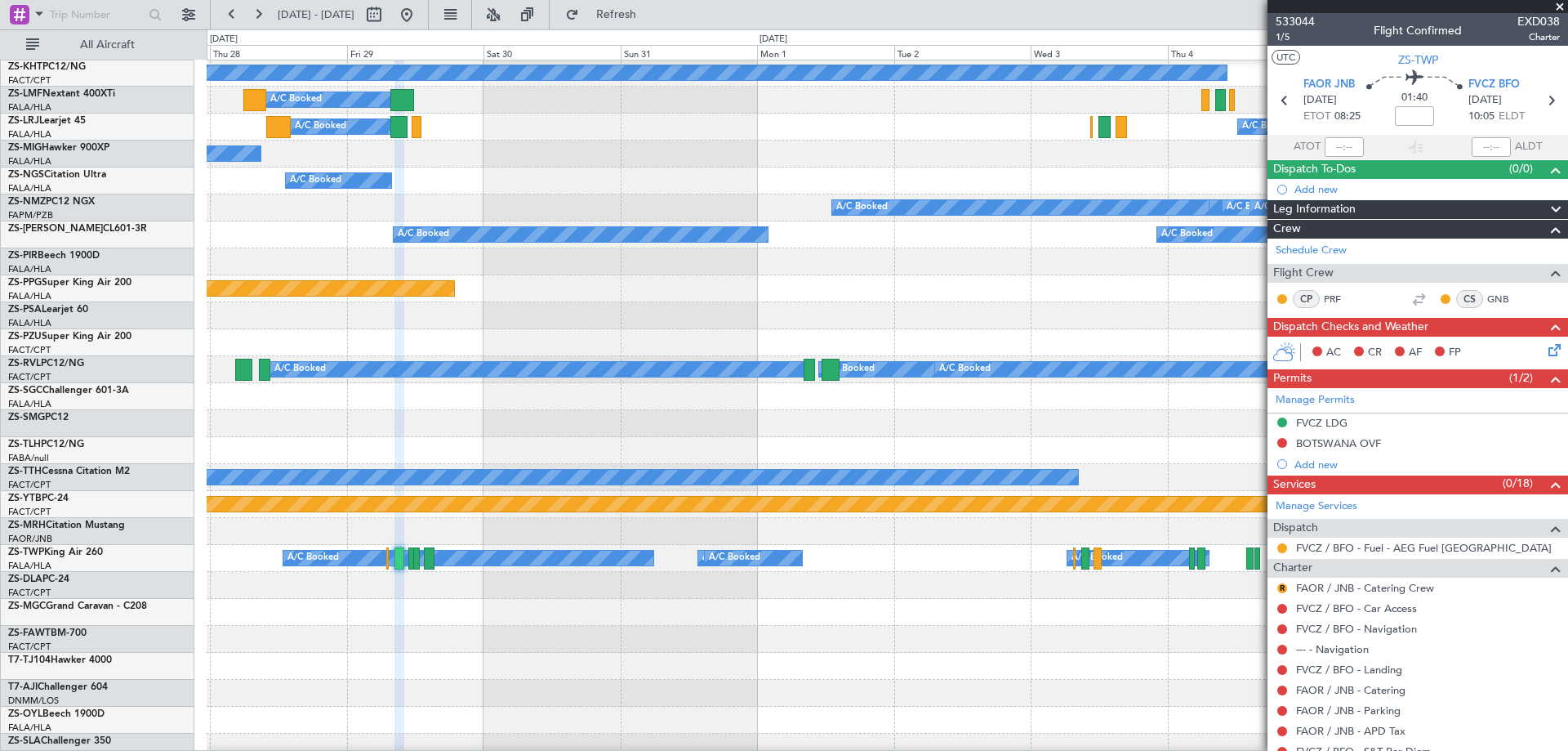
click at [1559, 4] on span at bounding box center [1559, 7] width 16 height 15
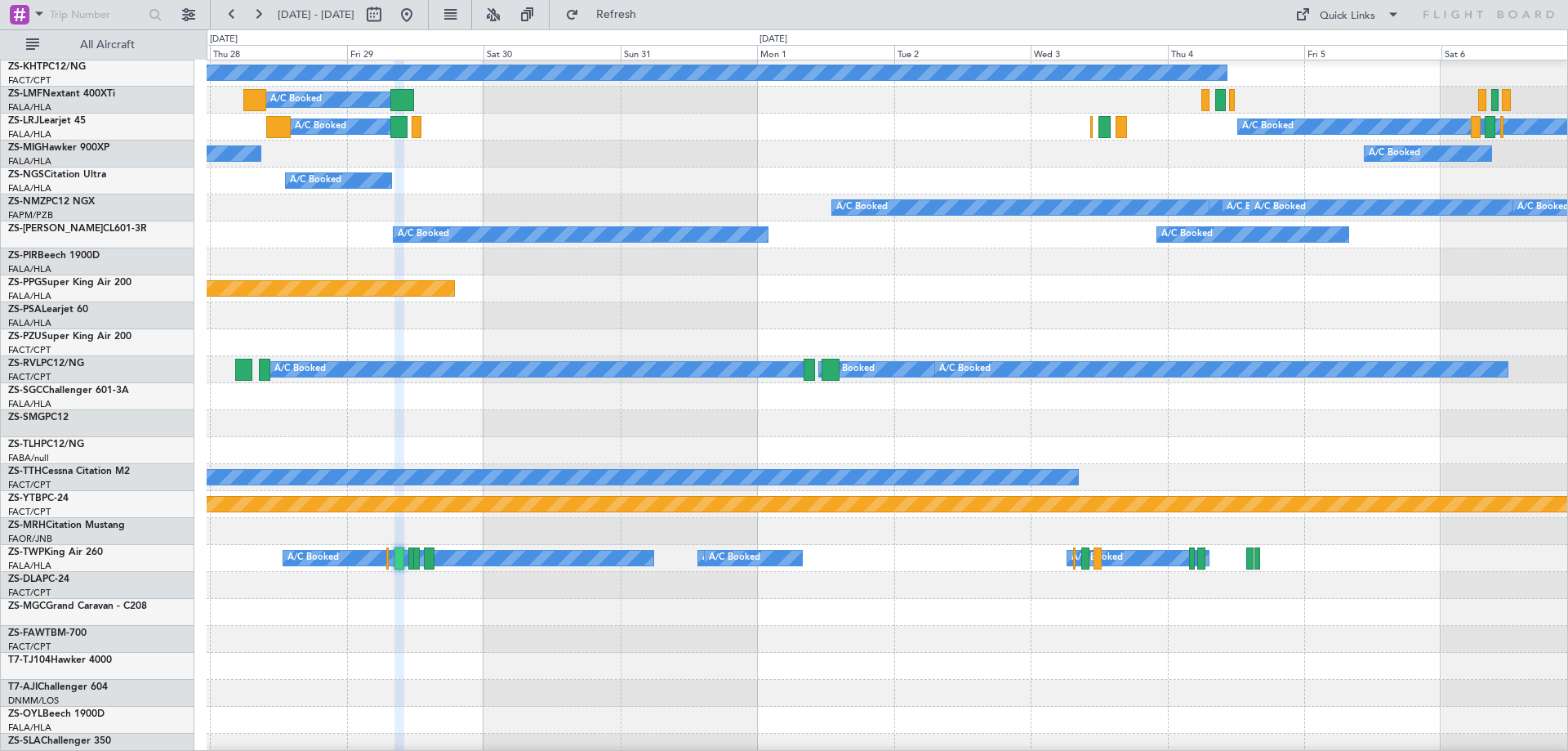
type input "0"
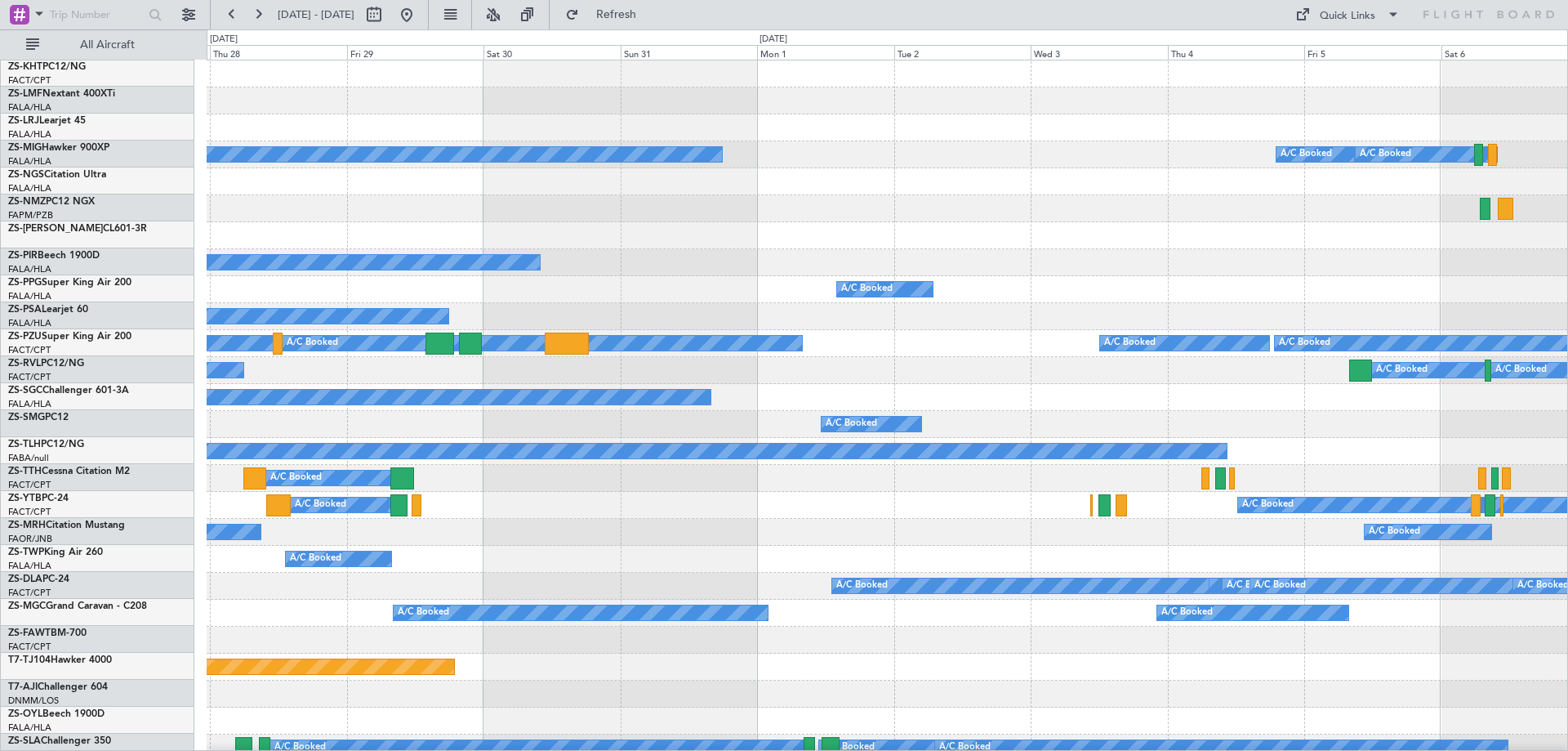
scroll to position [0, 0]
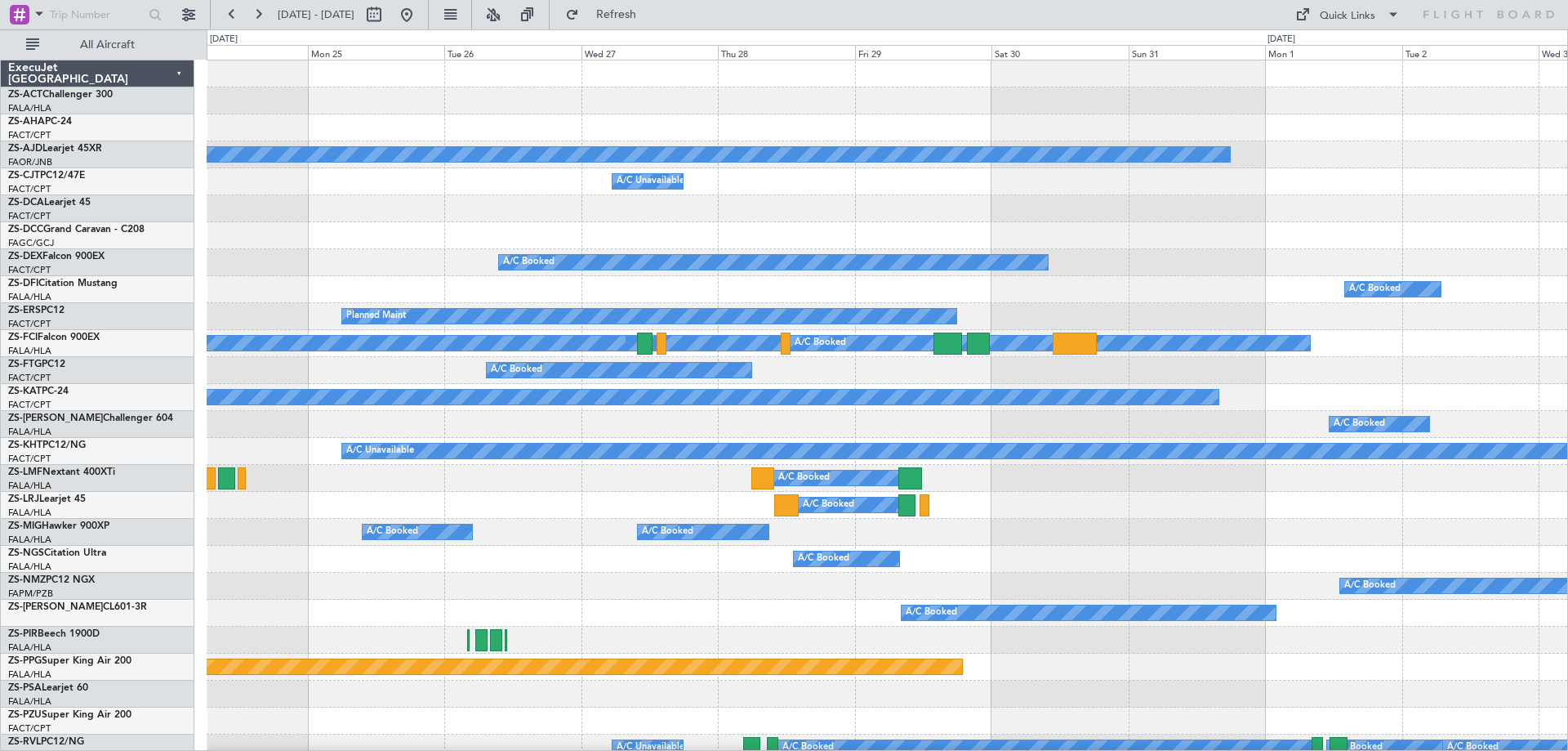
click at [1099, 249] on div "A/C Booked" at bounding box center [886, 262] width 1360 height 27
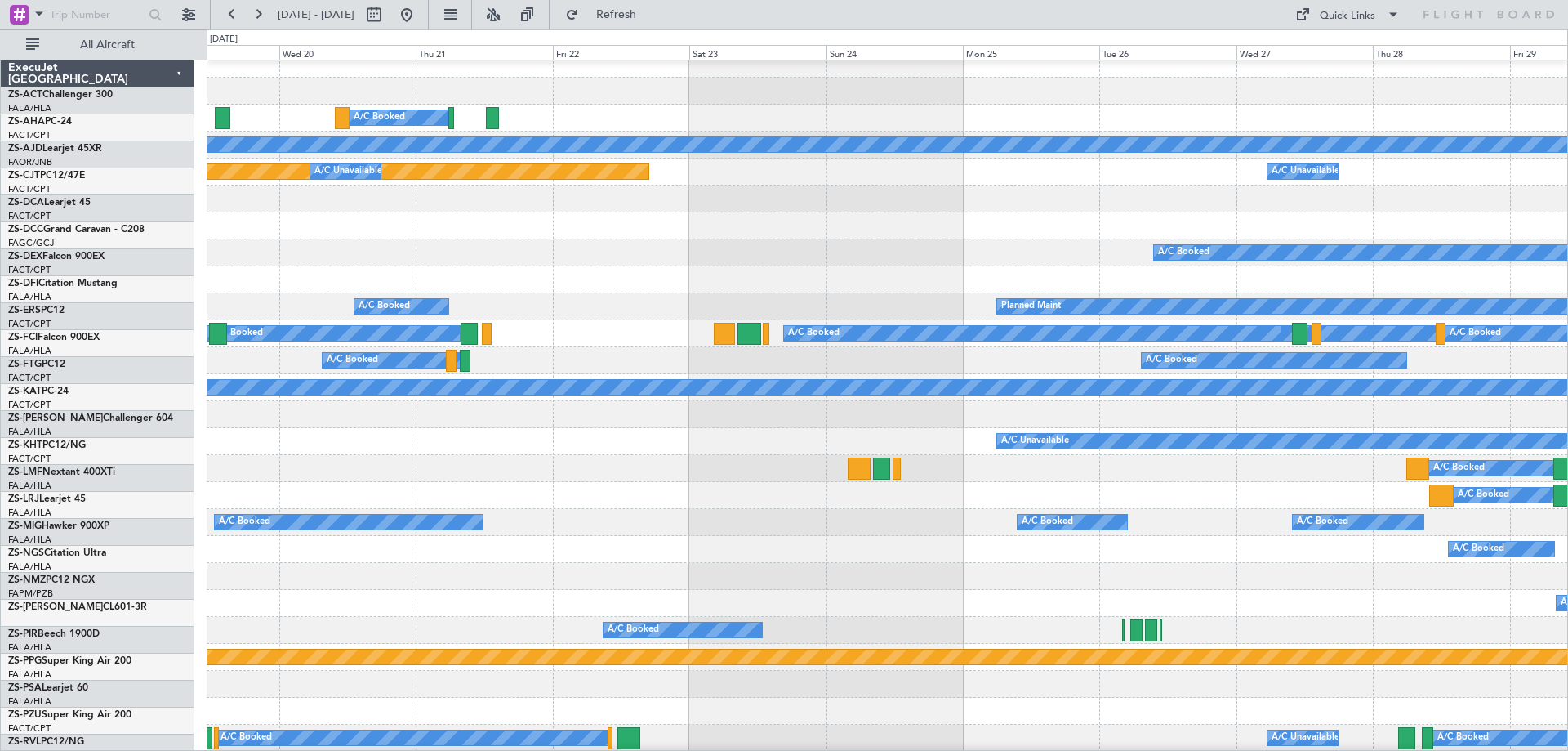
scroll to position [9, 0]
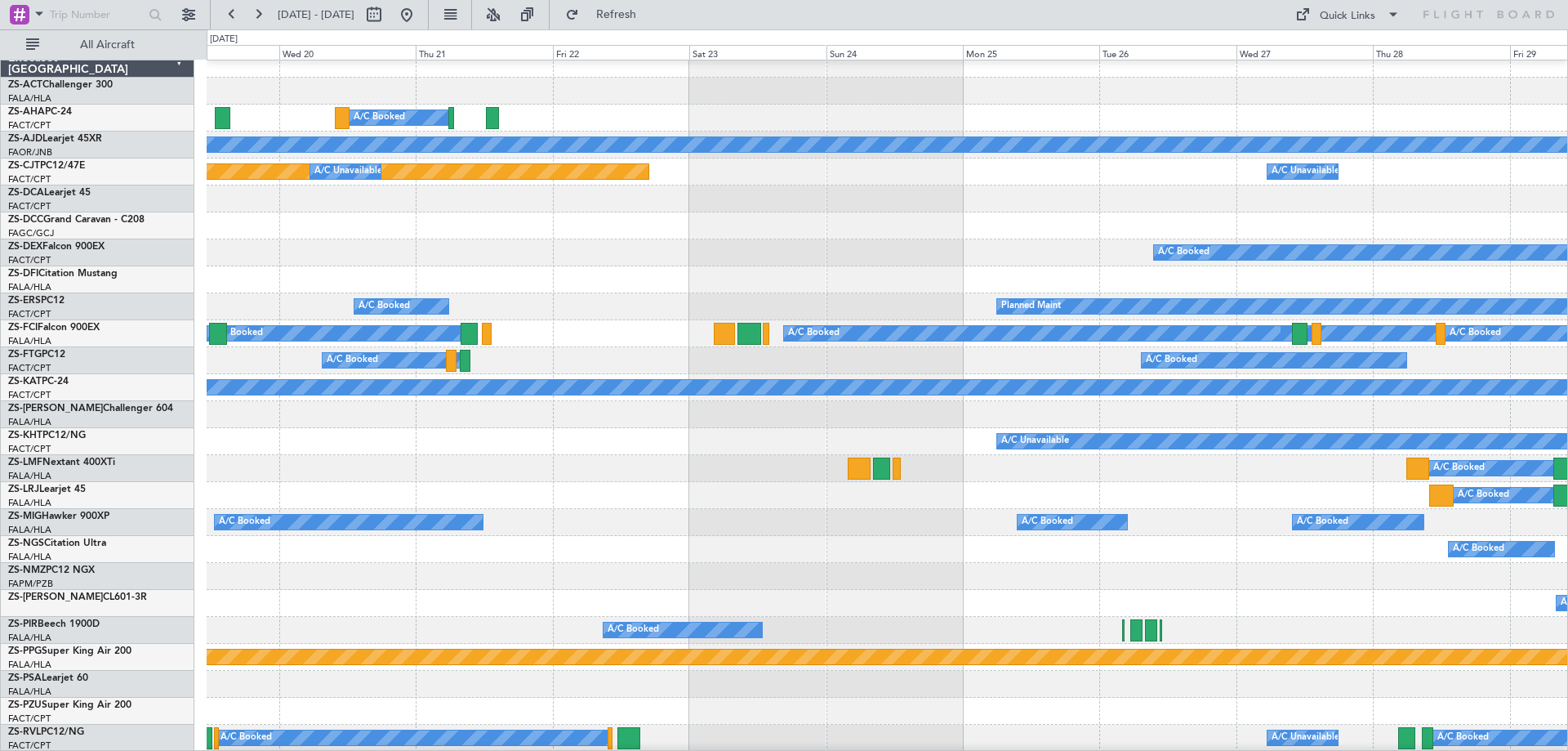
click at [825, 263] on div "A/C Booked A/C Booked A/C Booked" at bounding box center [886, 252] width 1360 height 27
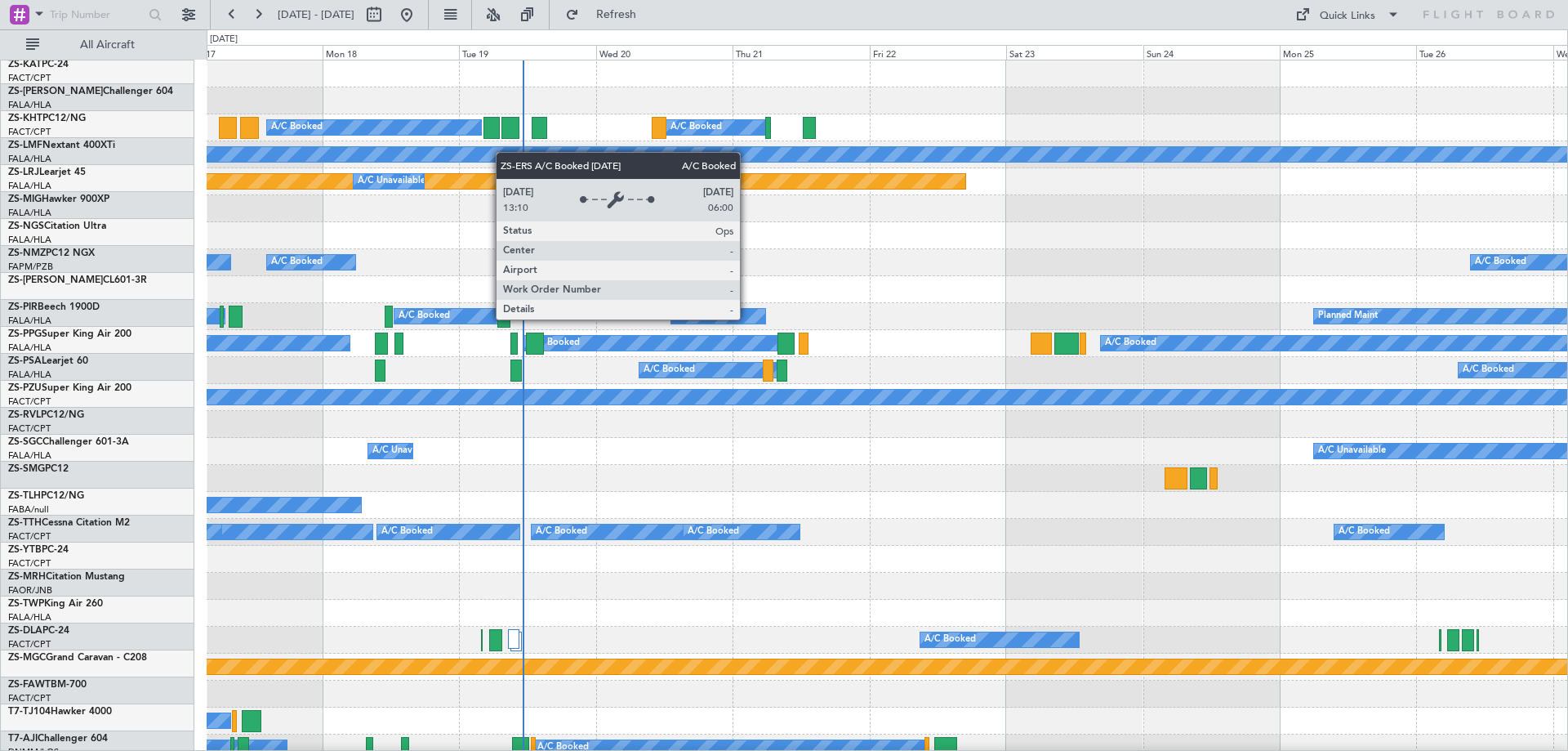
scroll to position [0, 0]
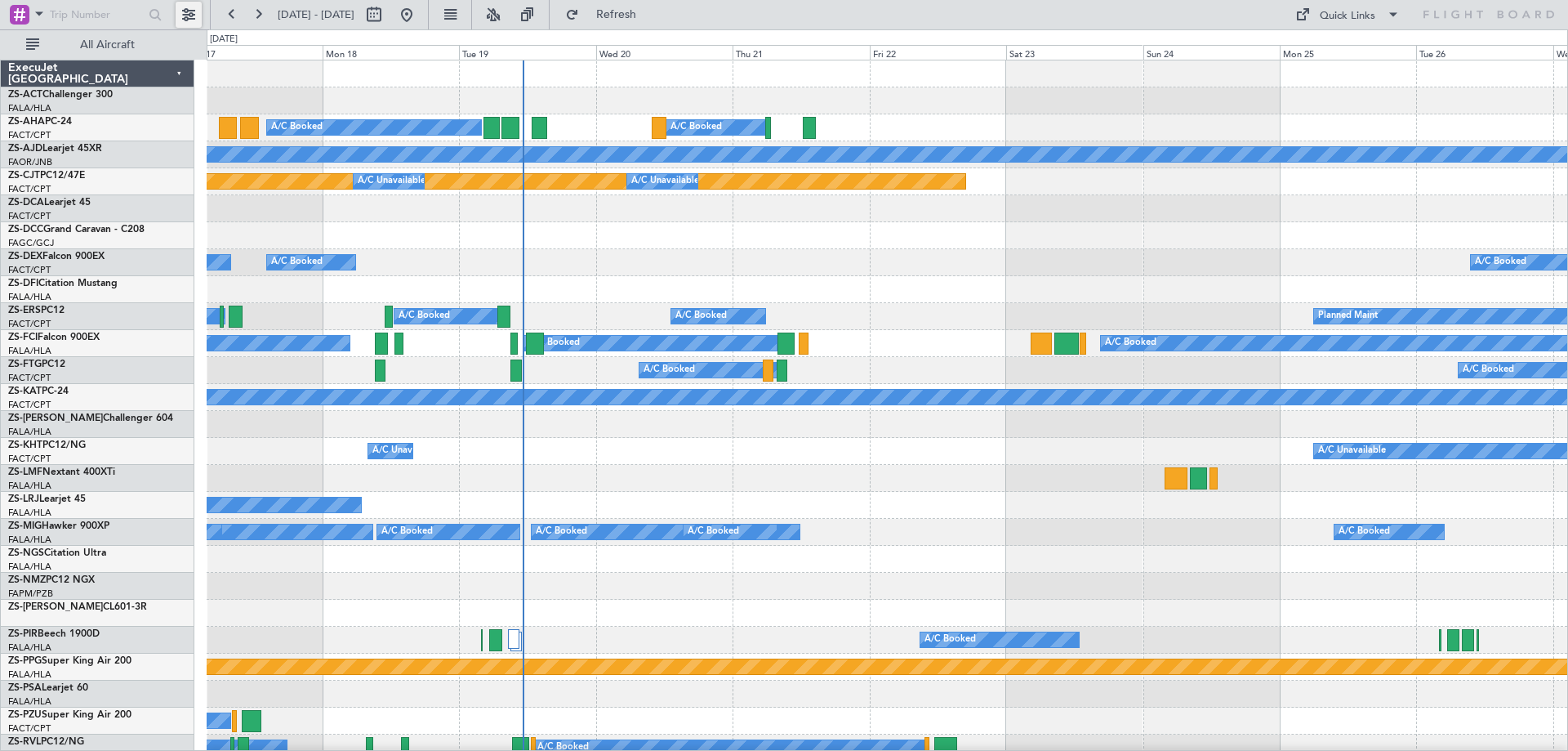
click at [193, 22] on button at bounding box center [188, 15] width 26 height 26
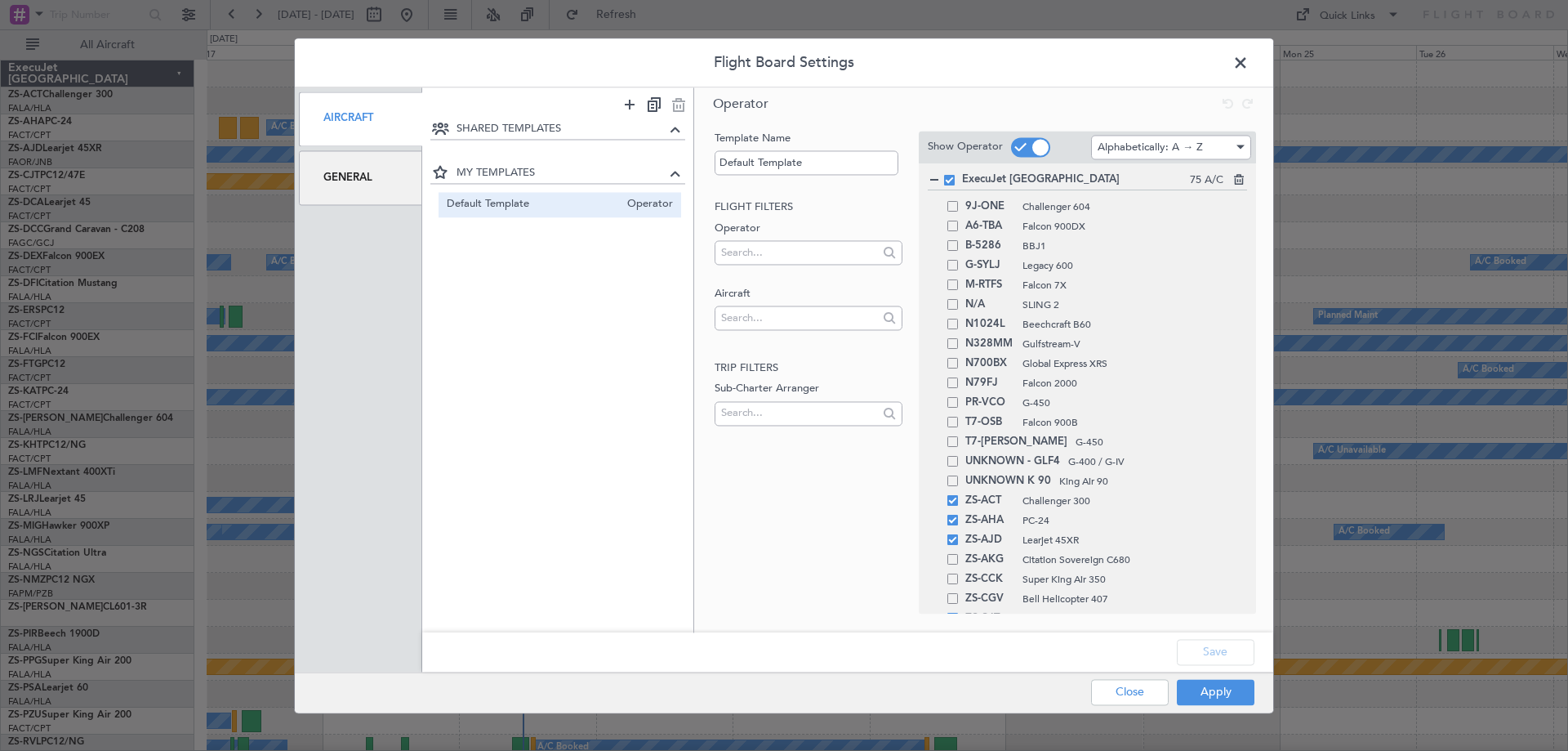
click at [389, 189] on div "General" at bounding box center [360, 177] width 123 height 54
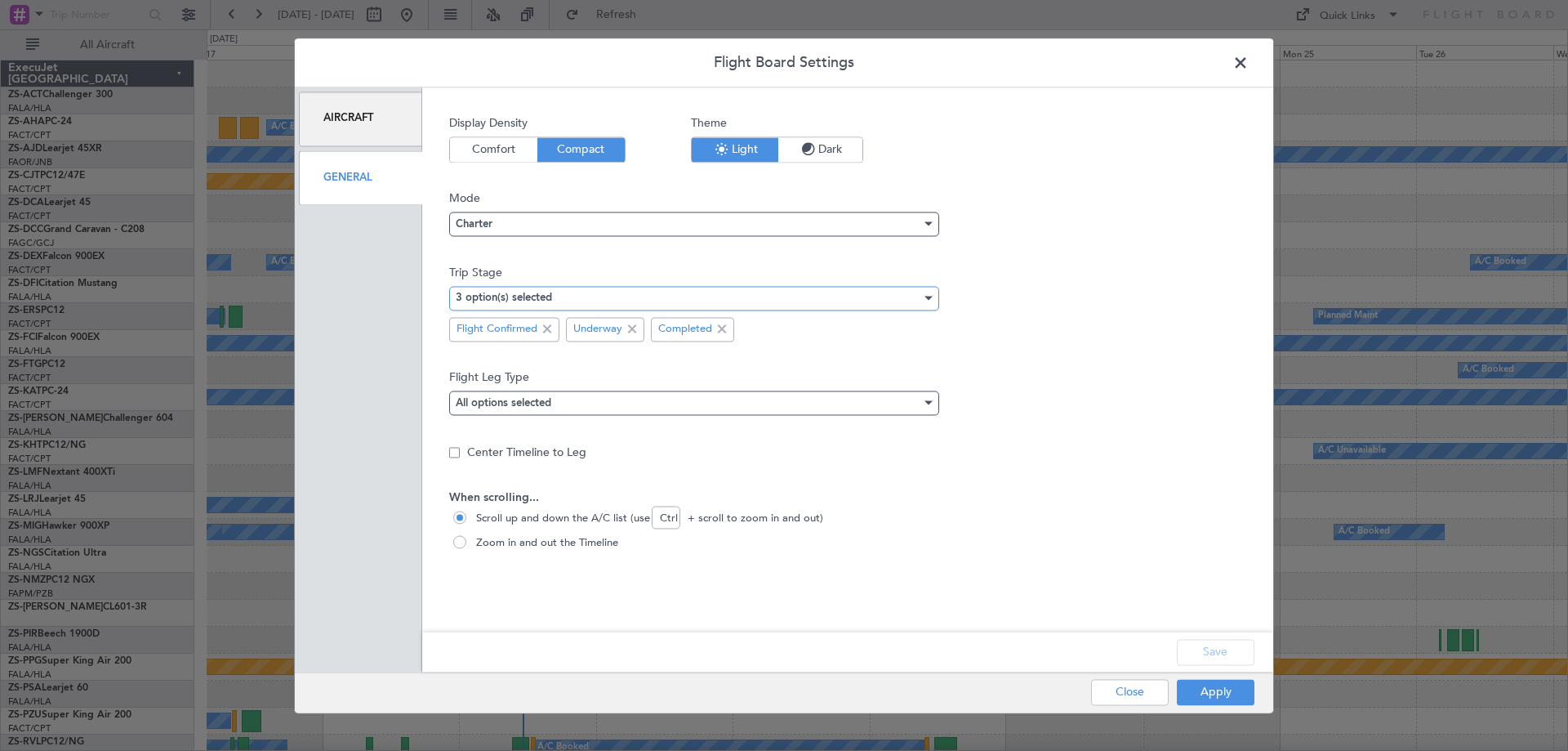
click at [841, 302] on div "3 option(s) selected" at bounding box center [688, 298] width 465 height 24
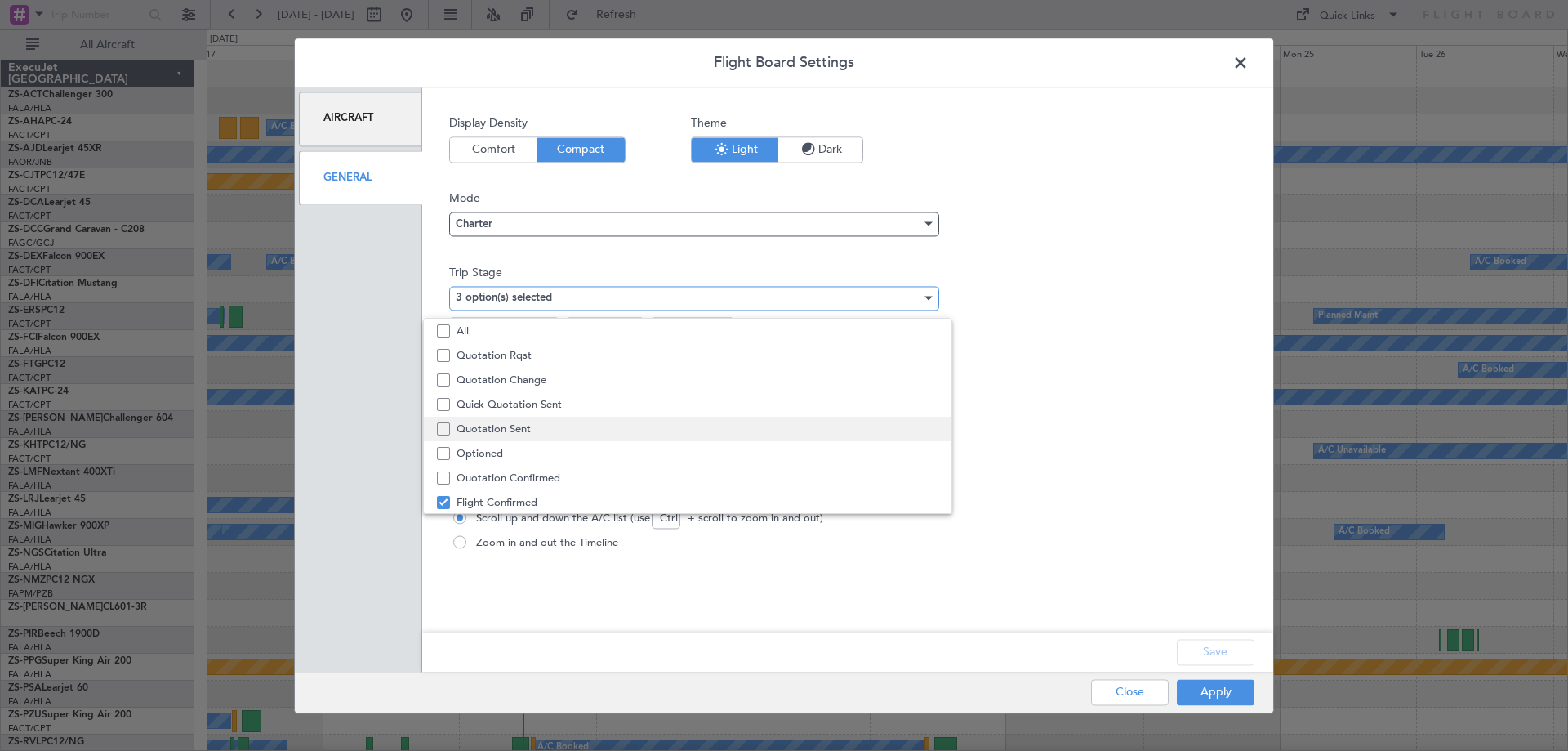
scroll to position [51, 0]
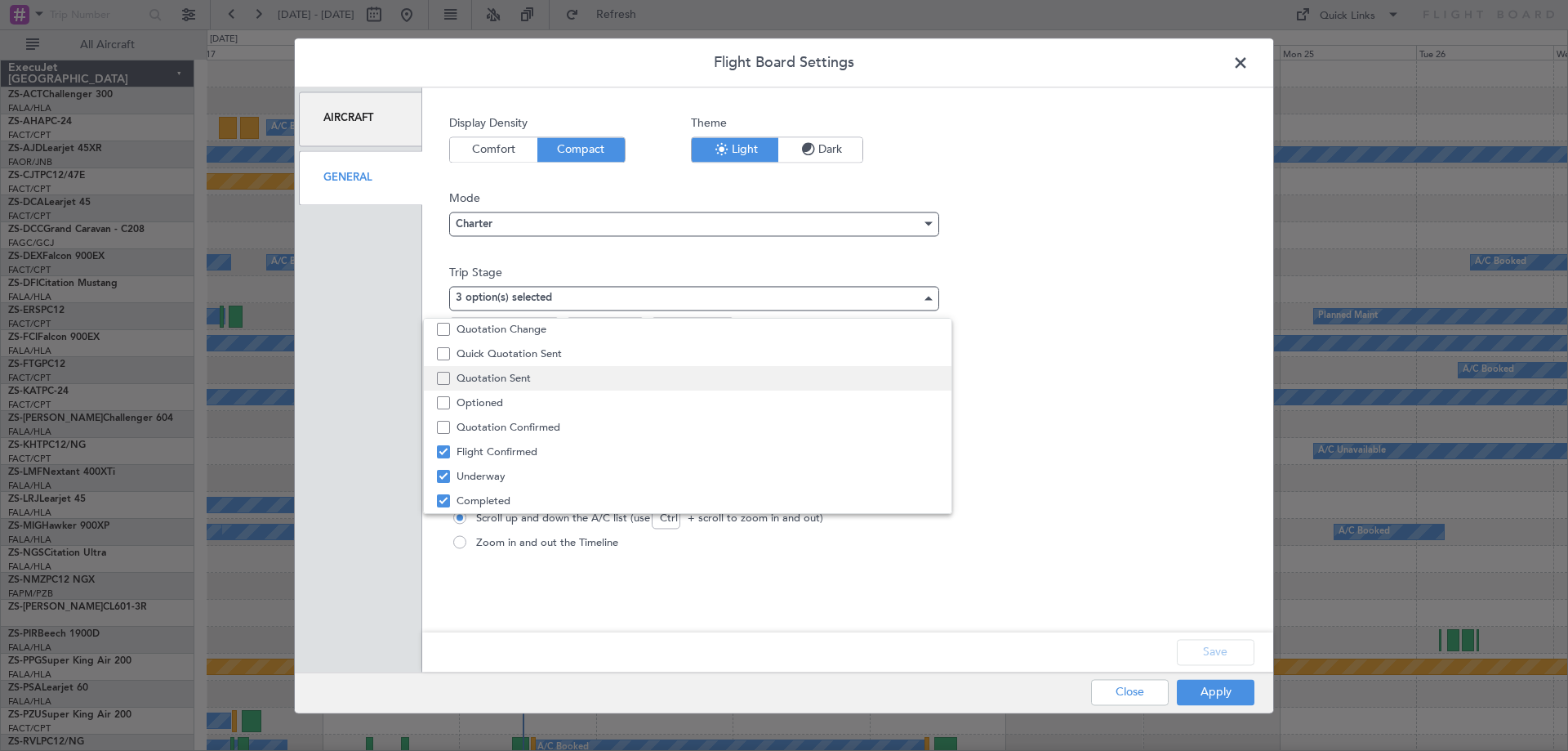
click at [564, 383] on span "Quotation Sent" at bounding box center [697, 378] width 482 height 24
click at [1206, 649] on div at bounding box center [784, 376] width 1568 height 751
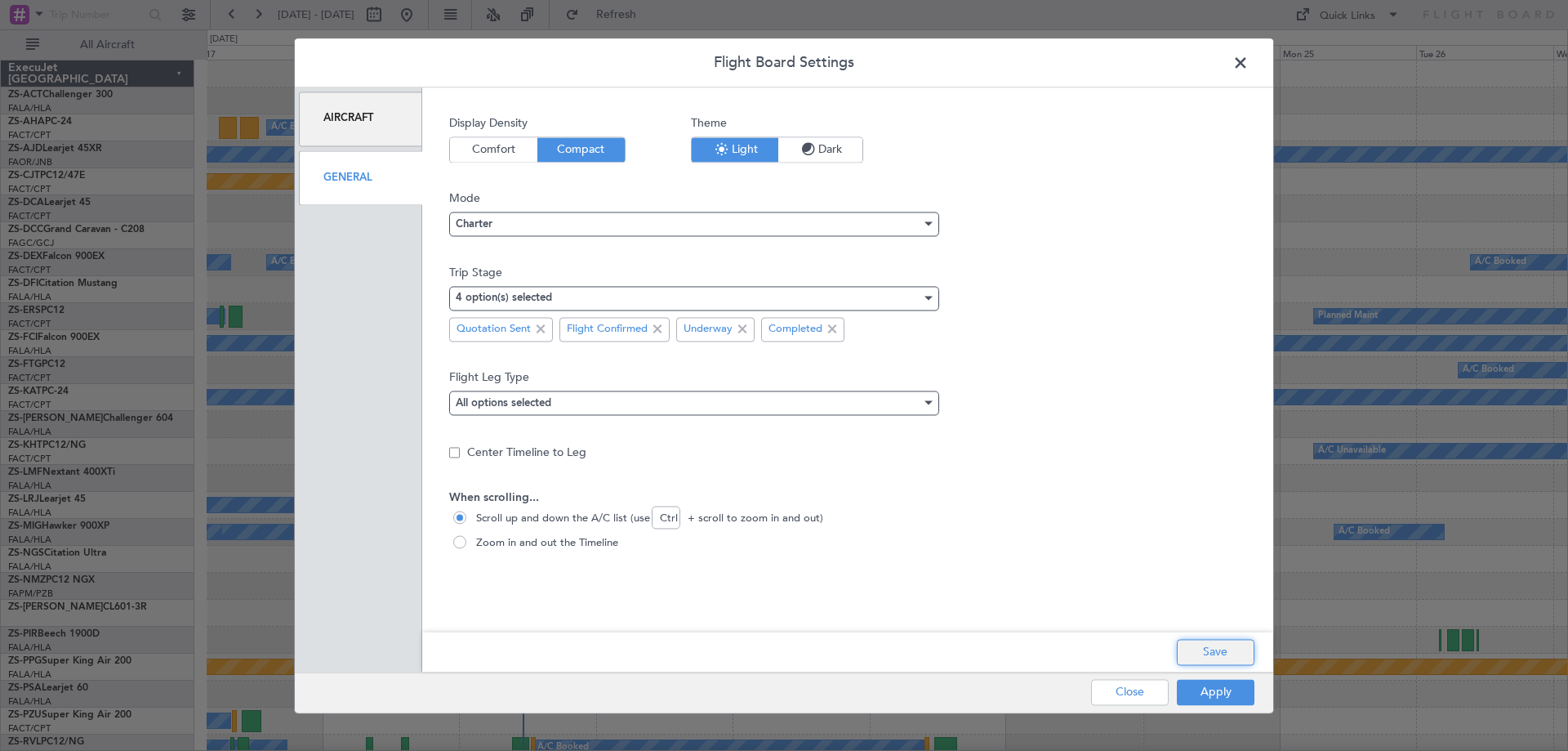
click at [1206, 650] on button "Save" at bounding box center [1215, 652] width 78 height 26
click at [1230, 693] on button "Apply" at bounding box center [1215, 691] width 78 height 26
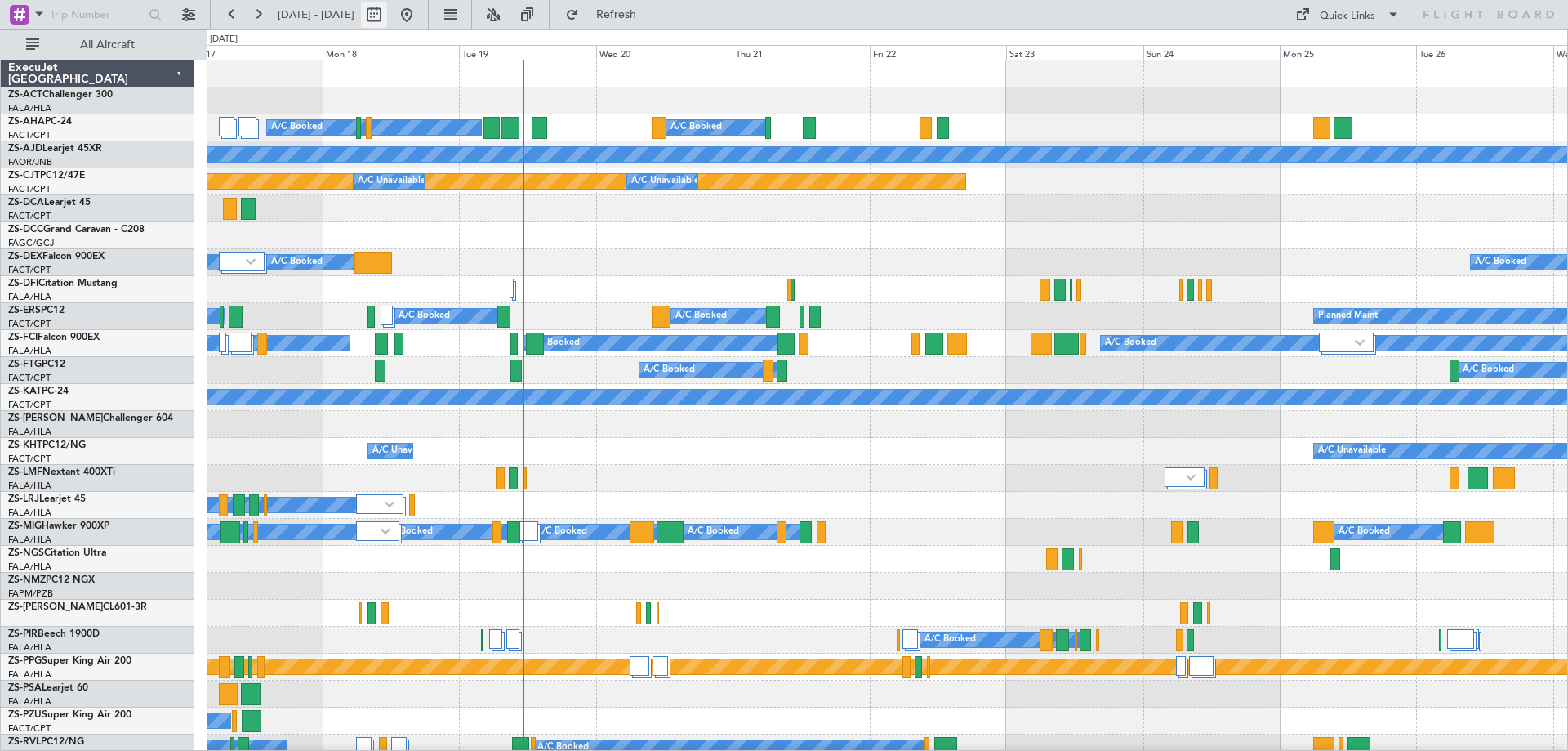
click at [387, 15] on button at bounding box center [374, 15] width 26 height 26
select select "8"
select select "2025"
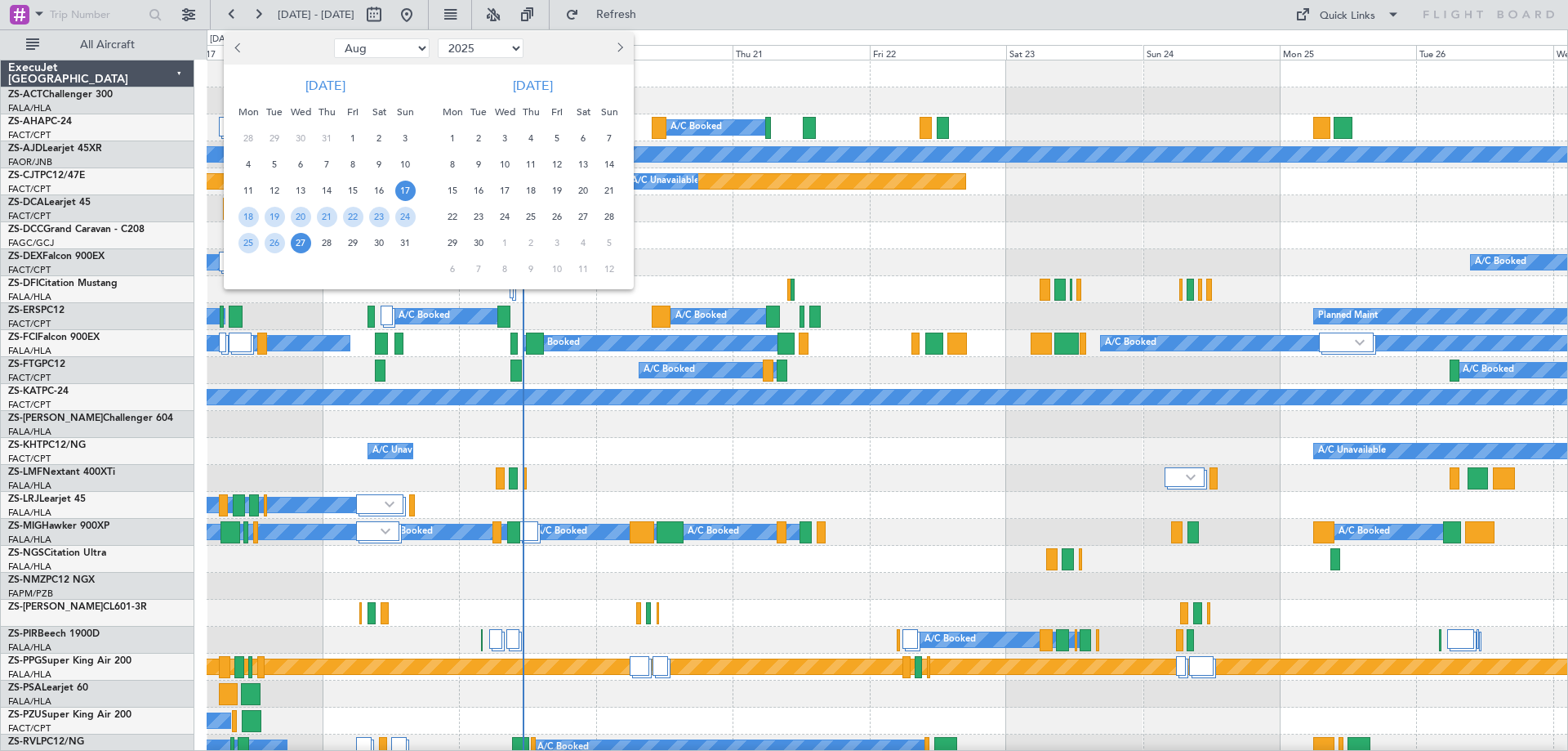
click at [582, 135] on span "6" at bounding box center [583, 139] width 21 height 21
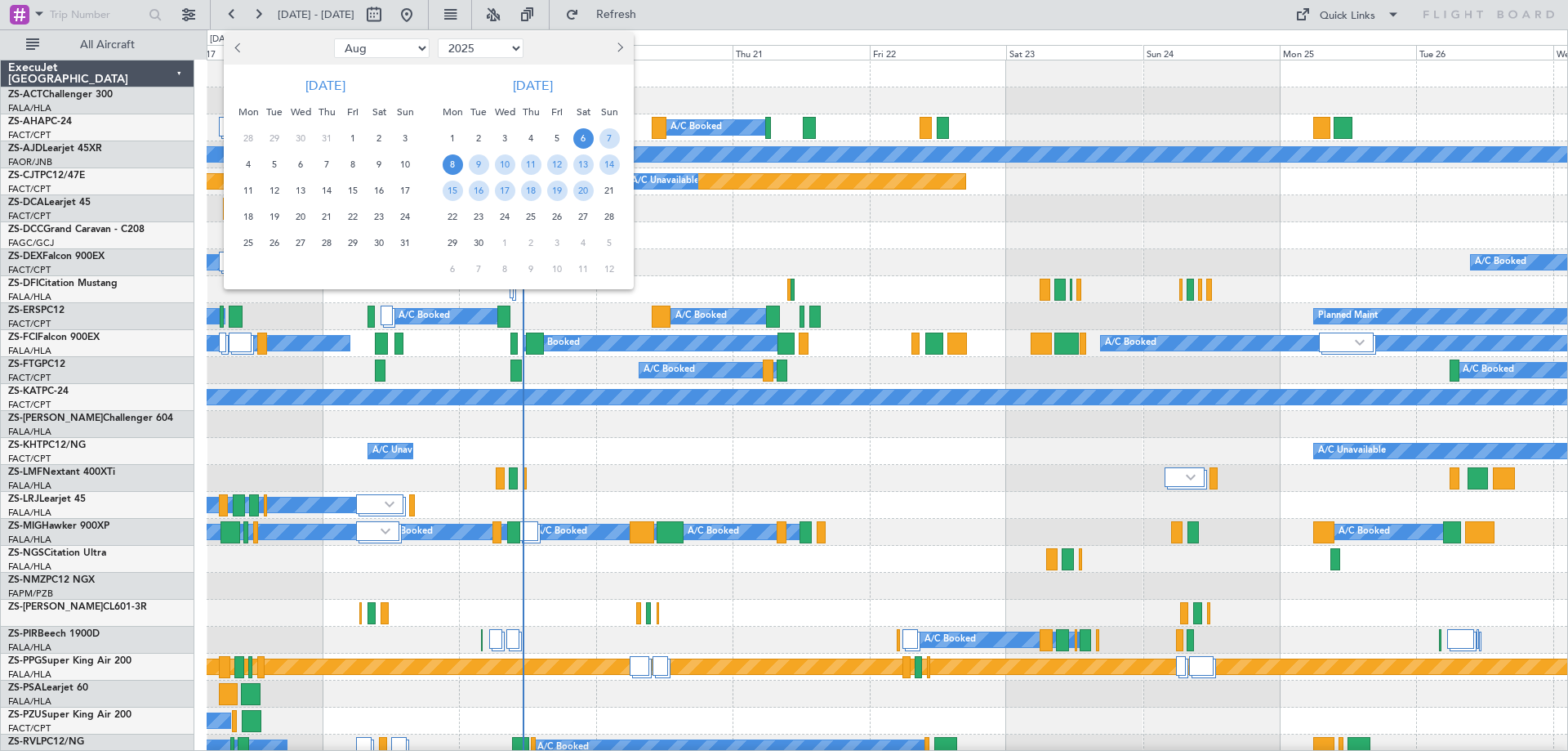
click at [457, 166] on span "8" at bounding box center [453, 165] width 21 height 21
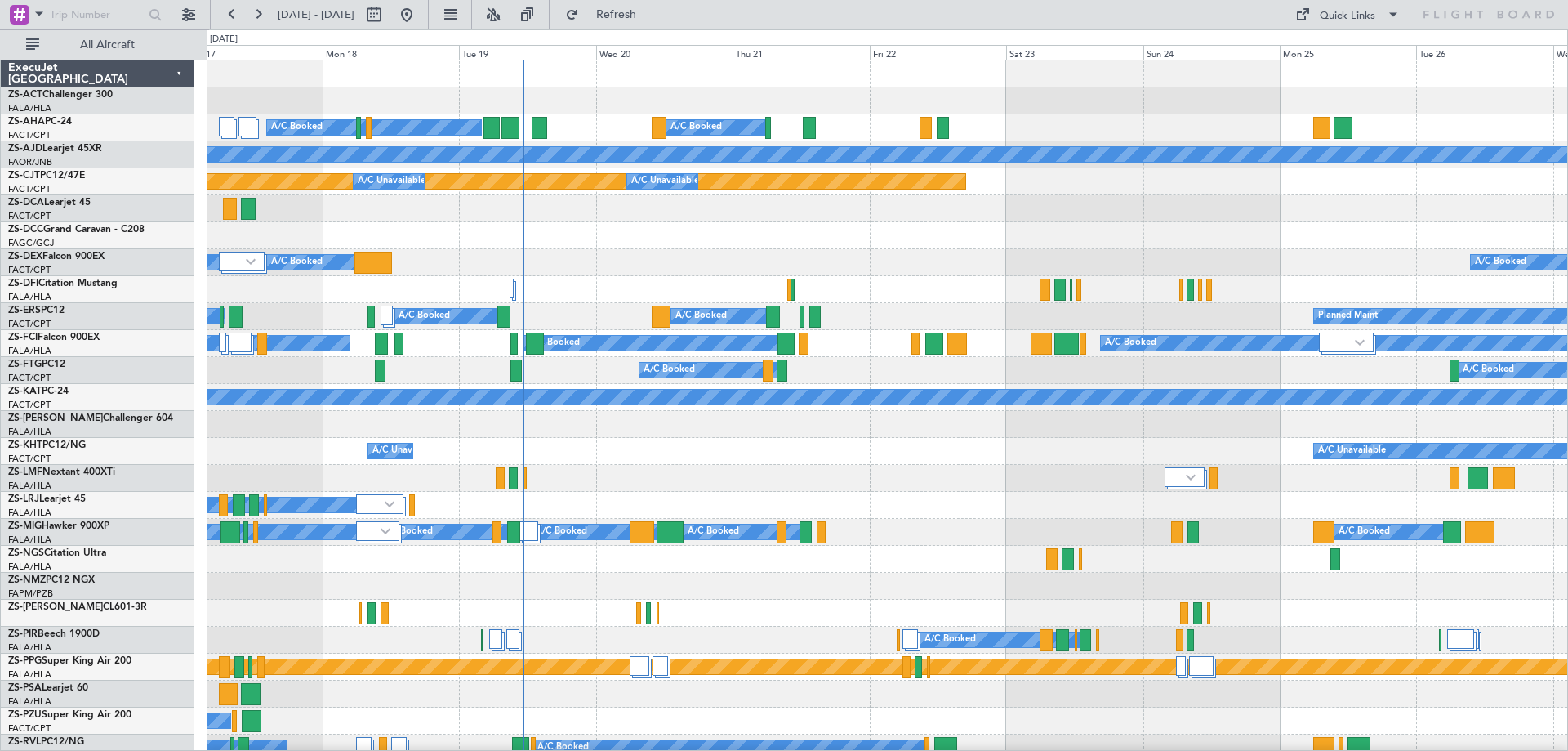
select select "9"
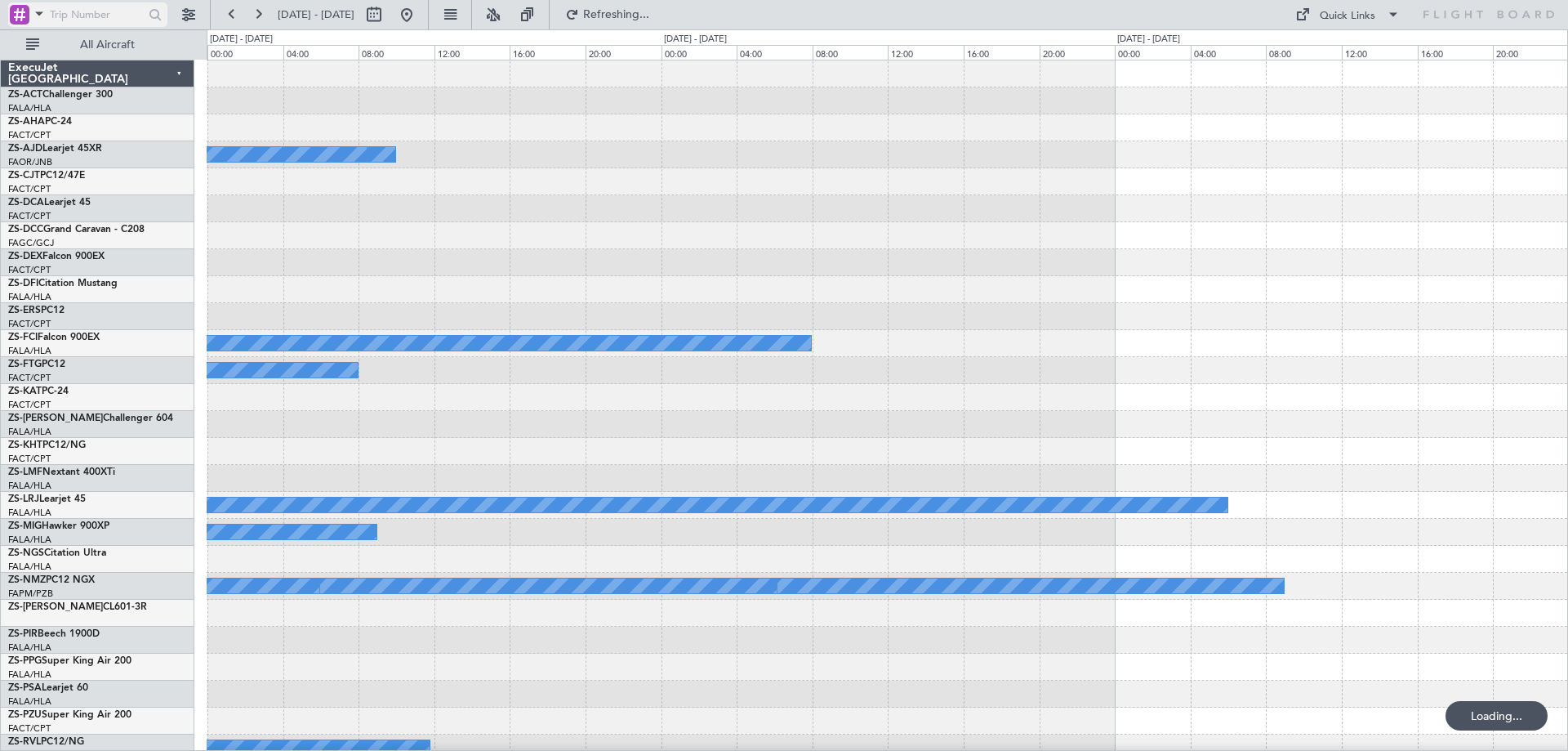
click at [39, 20] on span at bounding box center [39, 14] width 20 height 21
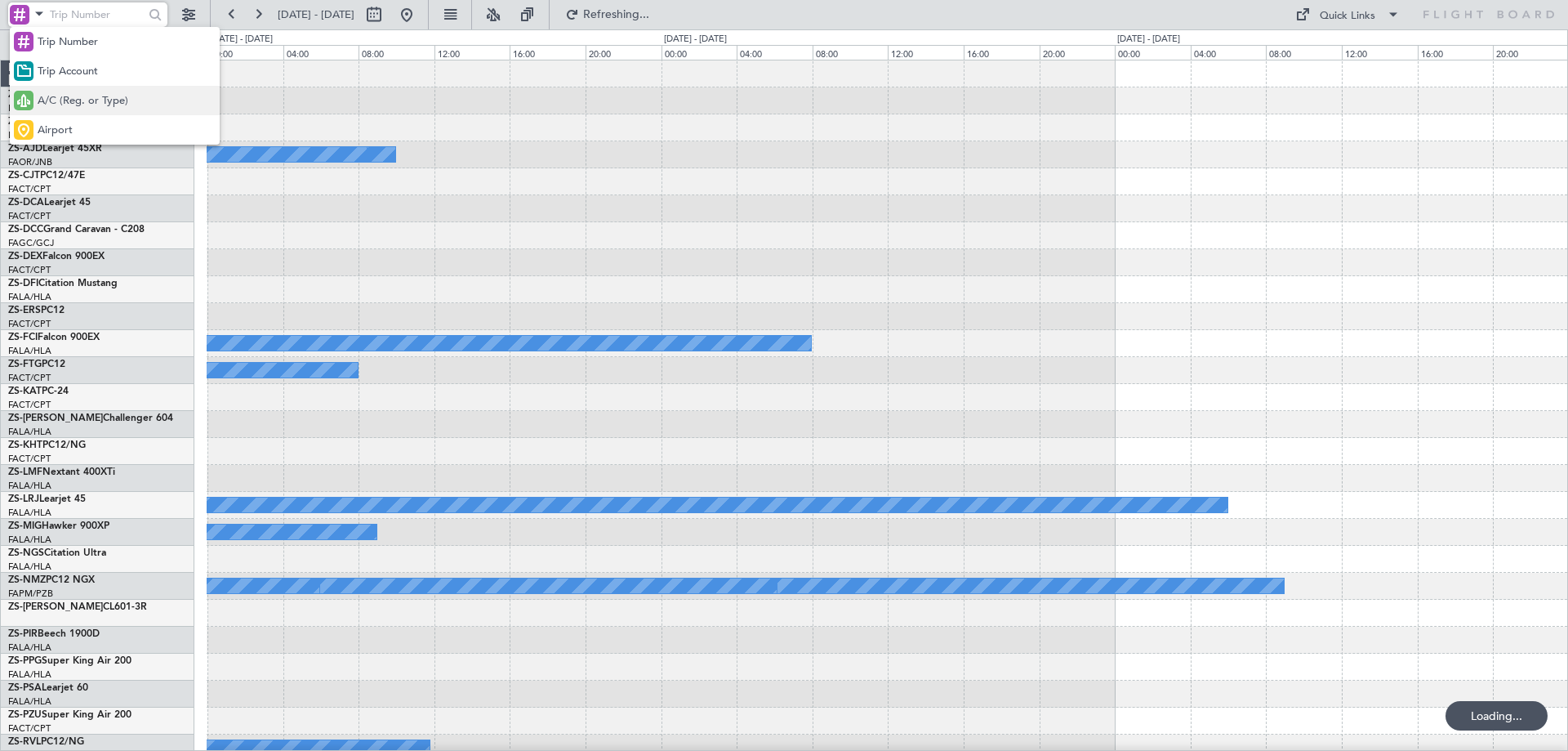
click at [54, 101] on span "A/C (Reg. or Type)" at bounding box center [83, 101] width 91 height 16
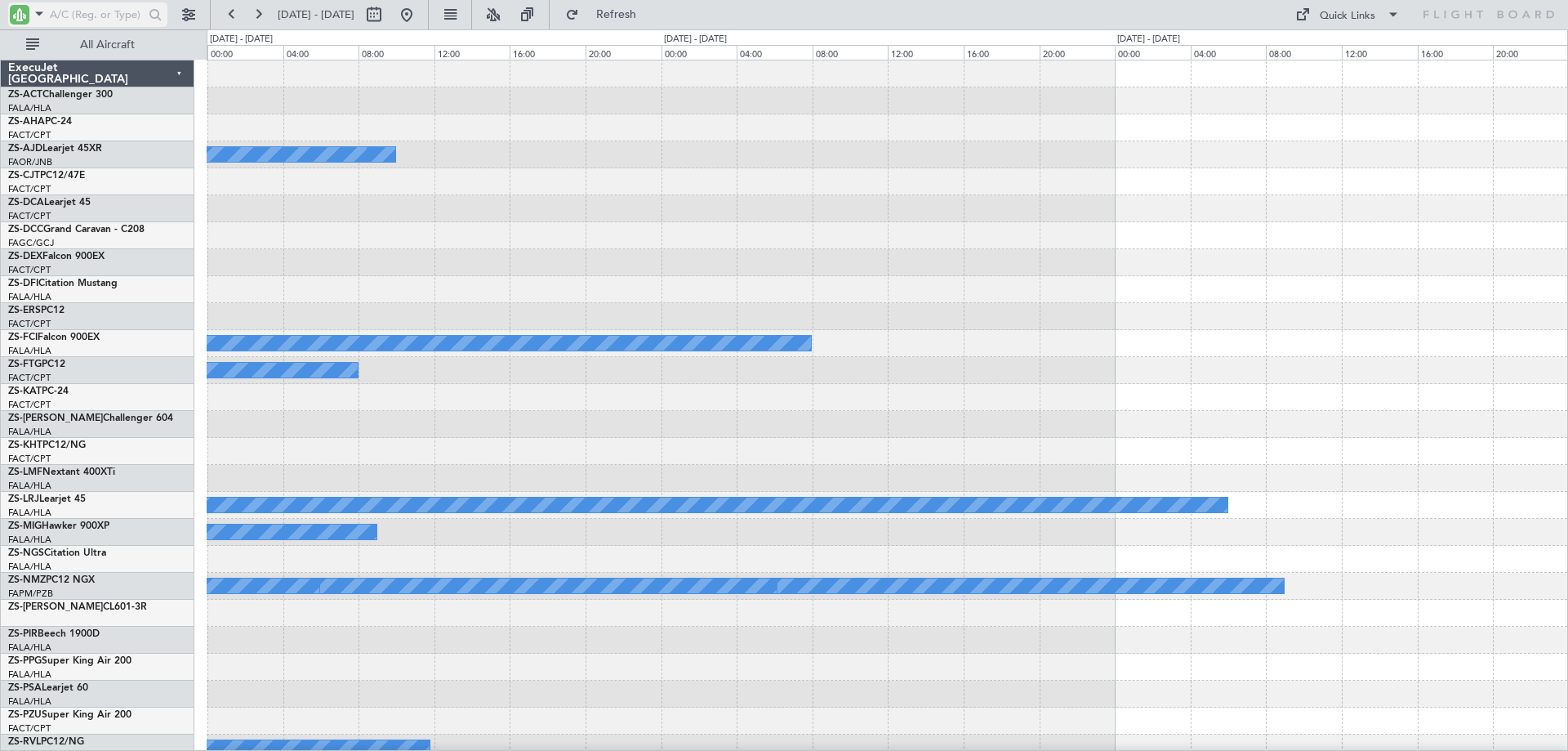
click at [120, 25] on input "text" at bounding box center [97, 15] width 94 height 24
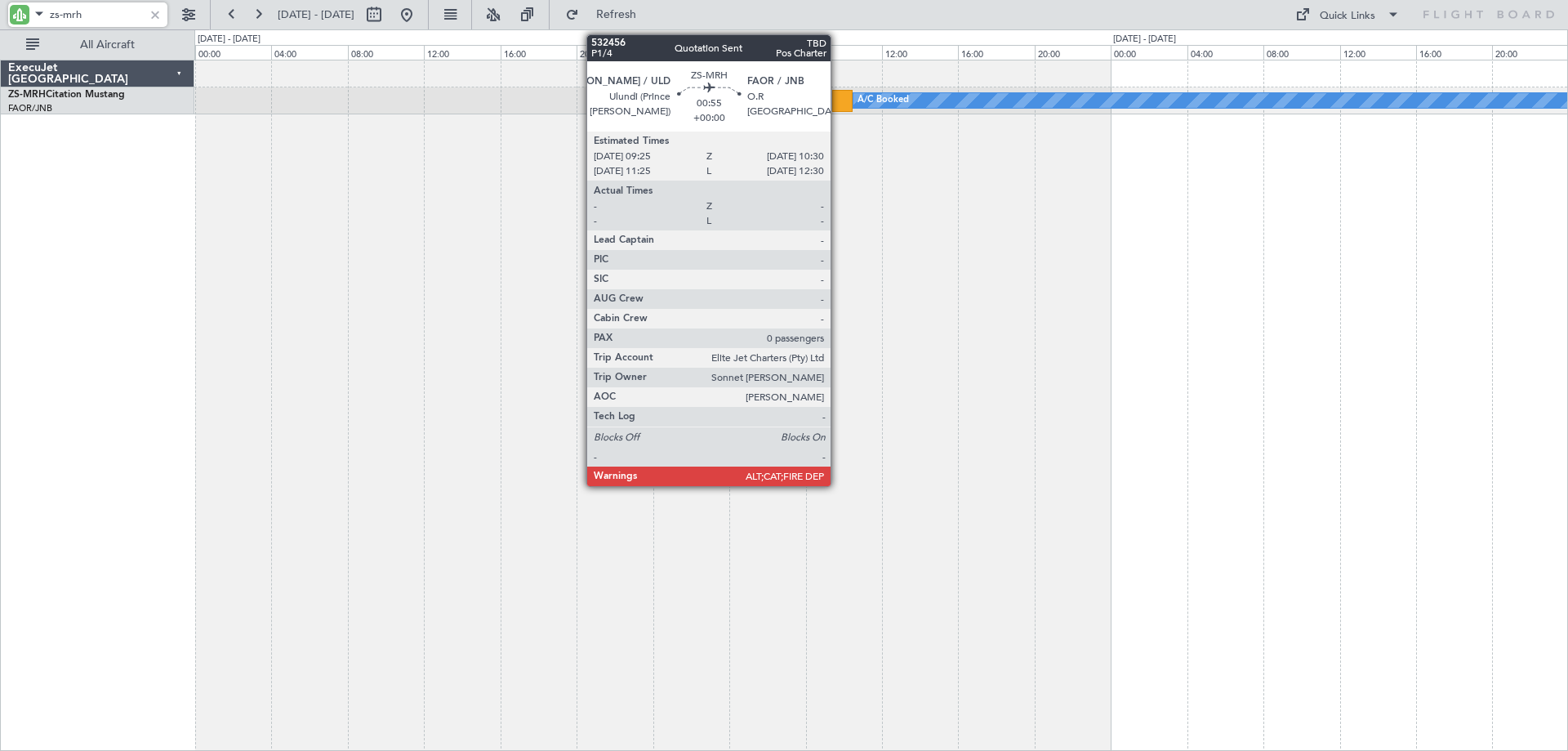
click at [838, 96] on div at bounding box center [842, 101] width 22 height 22
type input "zs-mrh"
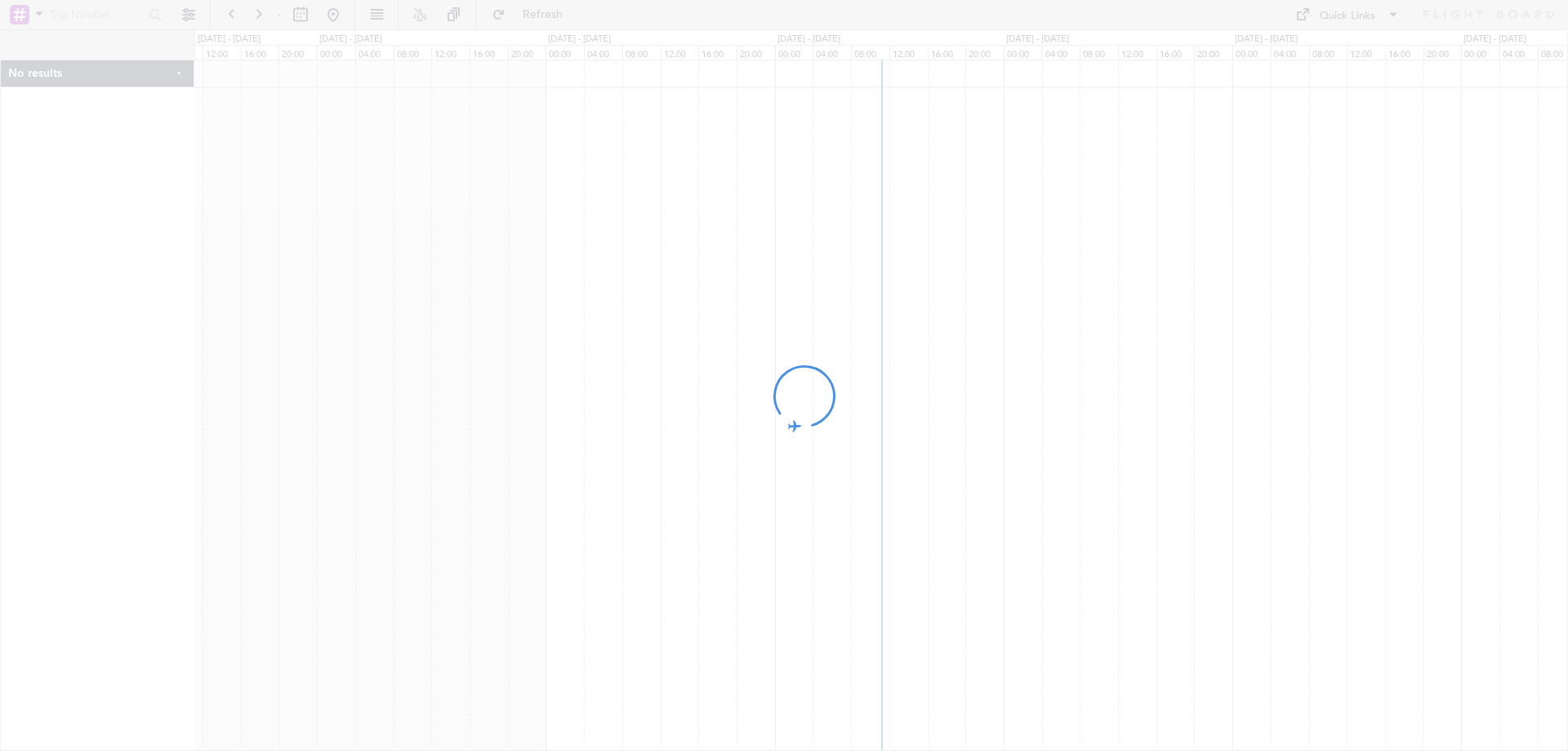
click at [183, 16] on div at bounding box center [784, 376] width 1568 height 751
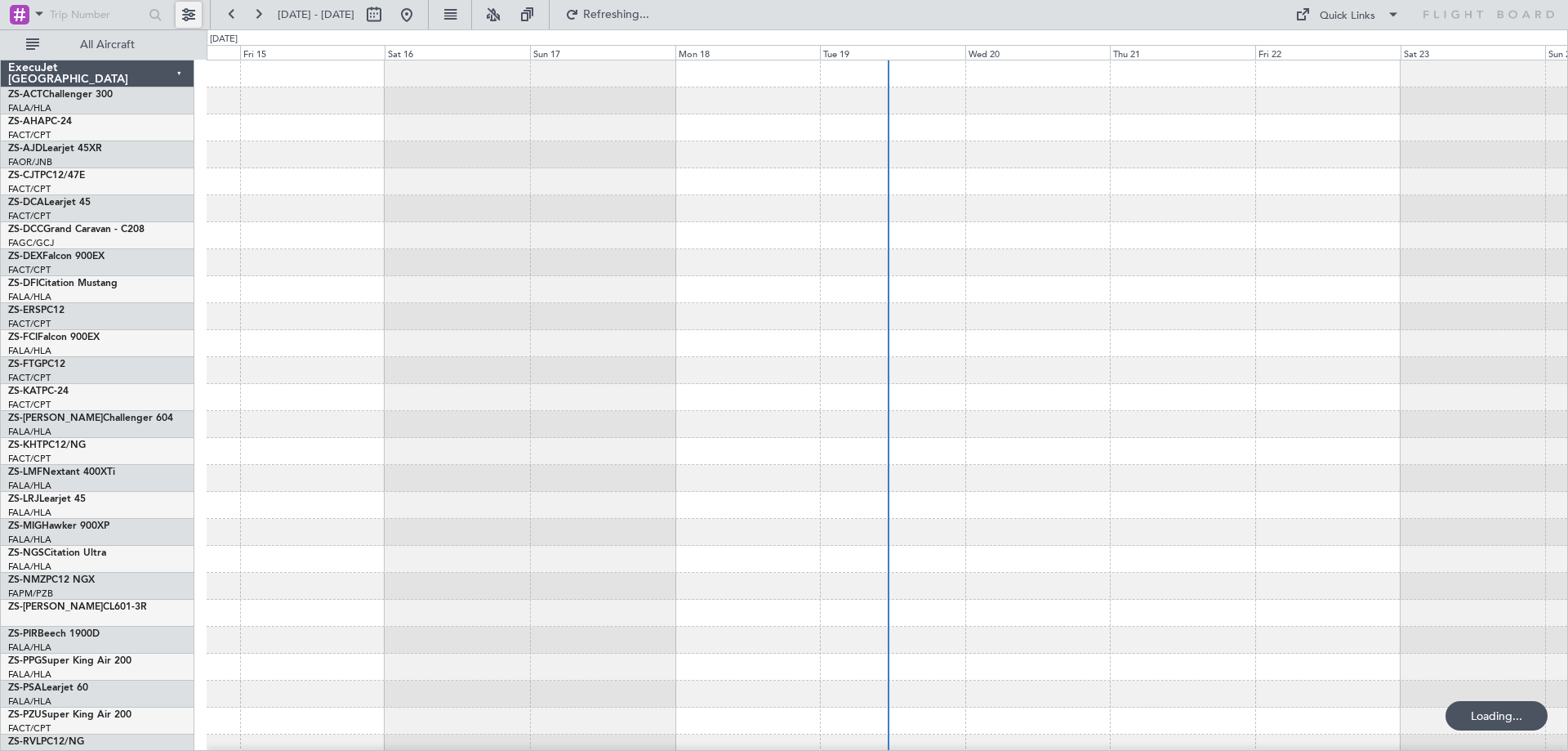
click at [188, 18] on button at bounding box center [188, 15] width 26 height 26
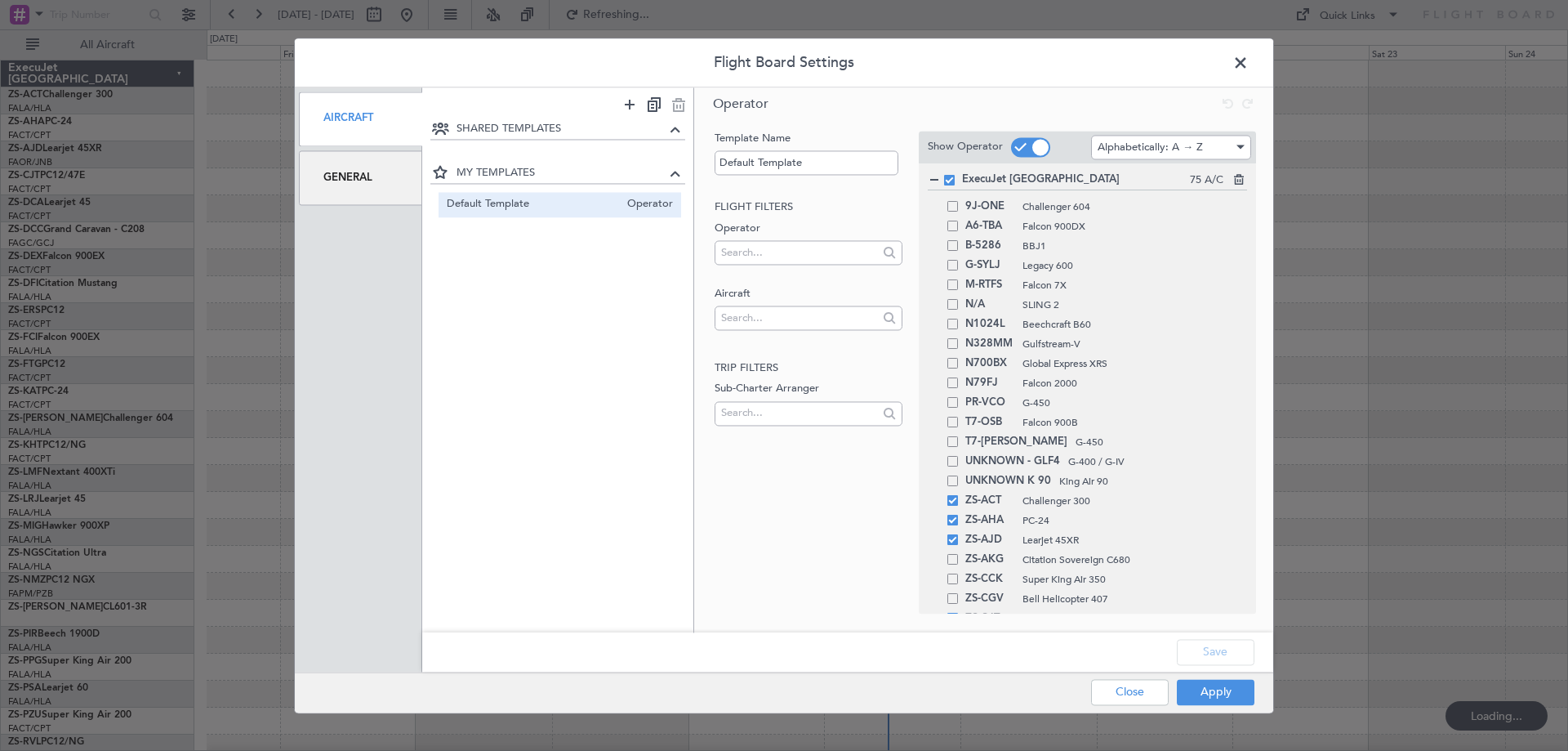
click at [302, 179] on div "General" at bounding box center [360, 177] width 123 height 54
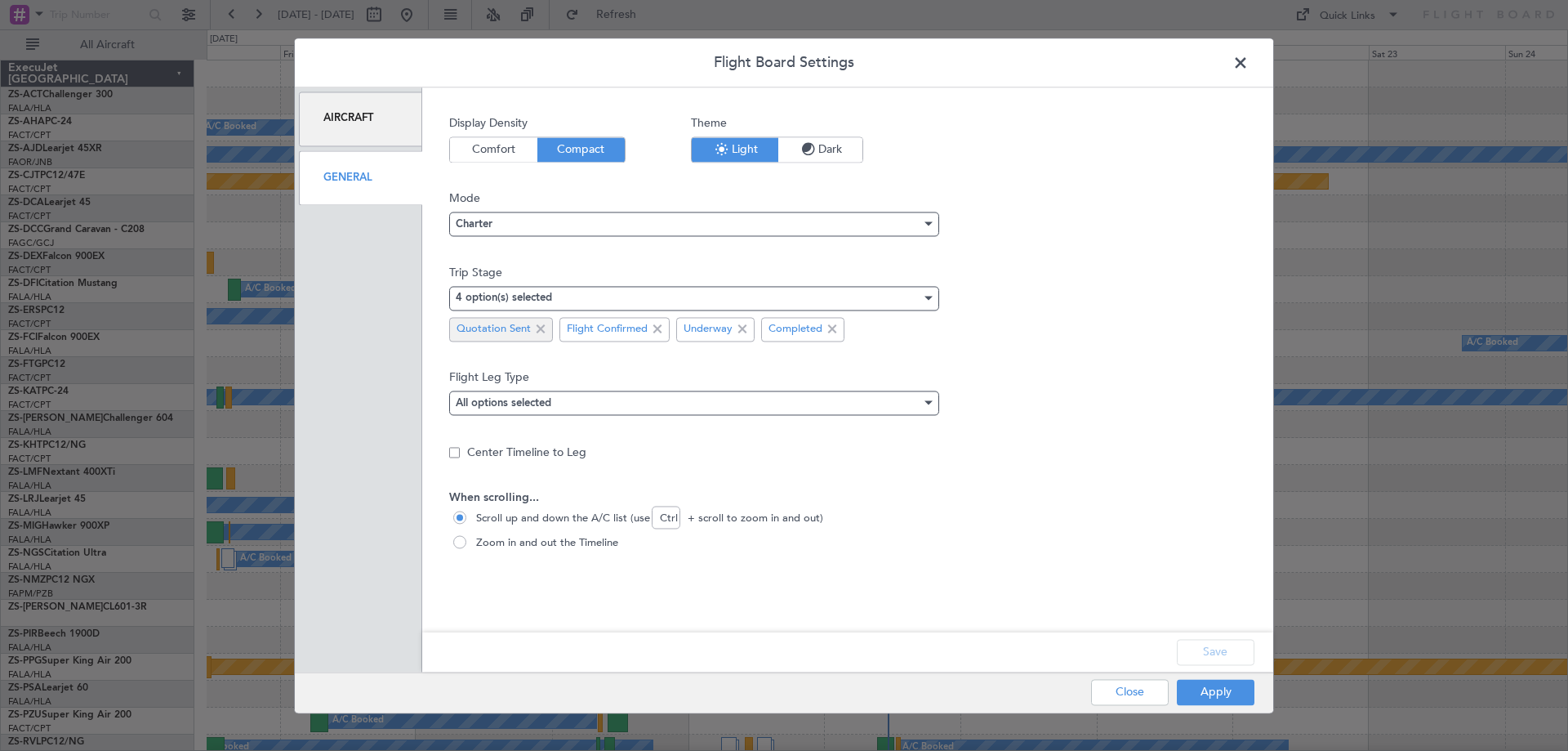
click at [547, 329] on span at bounding box center [540, 329] width 20 height 20
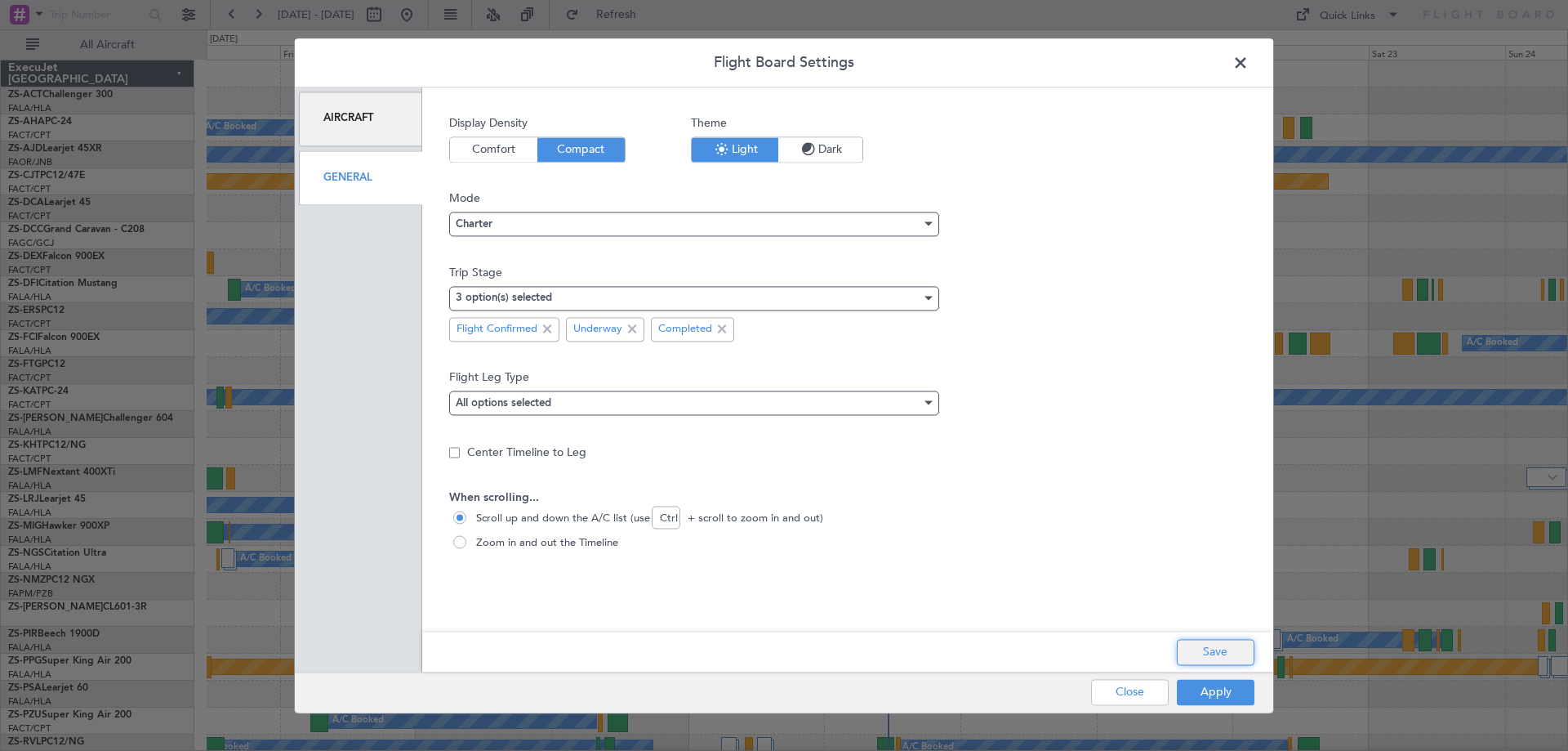
click at [1206, 652] on button "Save" at bounding box center [1215, 652] width 78 height 26
click at [1227, 698] on button "Apply" at bounding box center [1215, 691] width 78 height 26
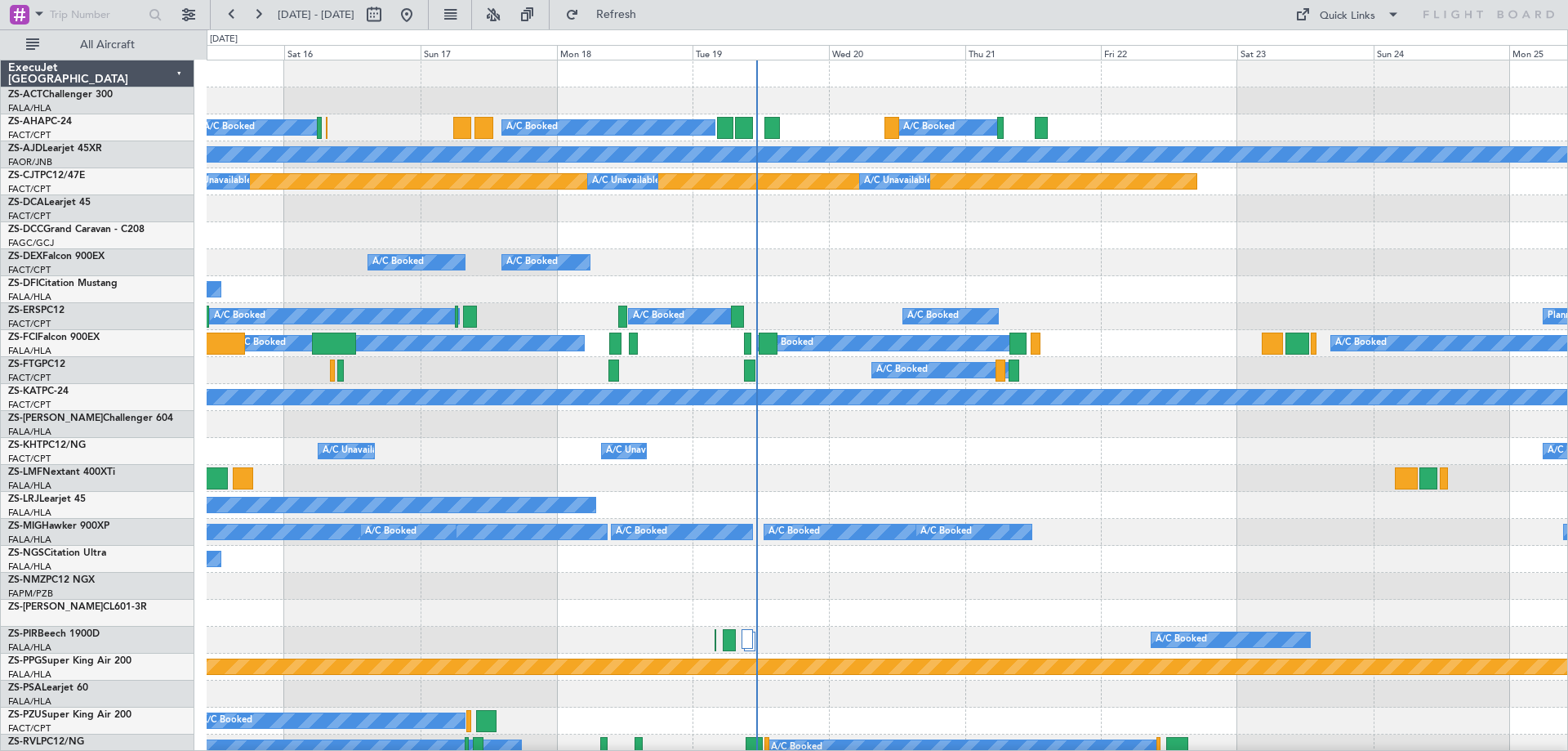
click at [1060, 265] on div "A/C Booked A/C Booked A/C Booked" at bounding box center [886, 262] width 1360 height 27
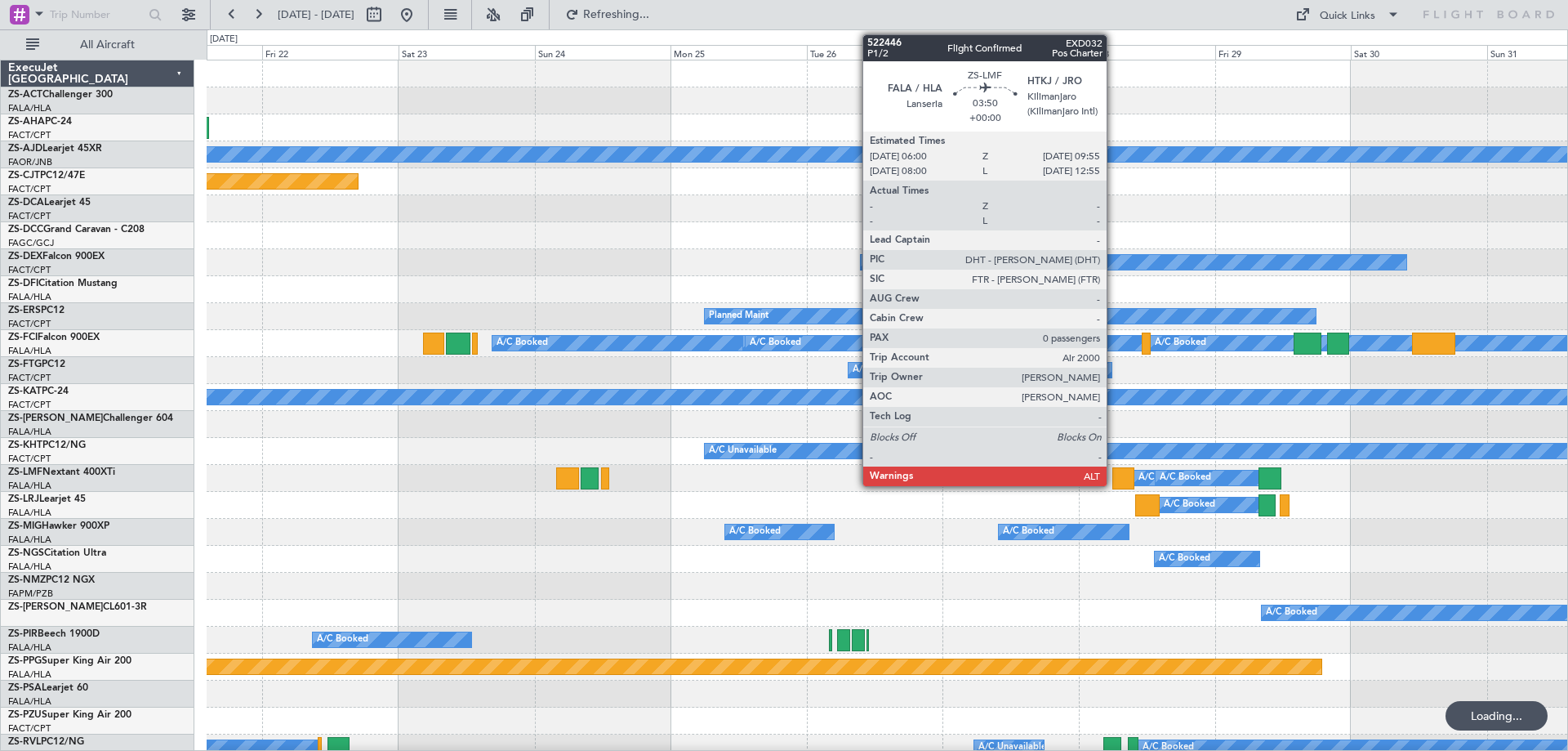
click at [1114, 476] on div at bounding box center [1124, 478] width 22 height 22
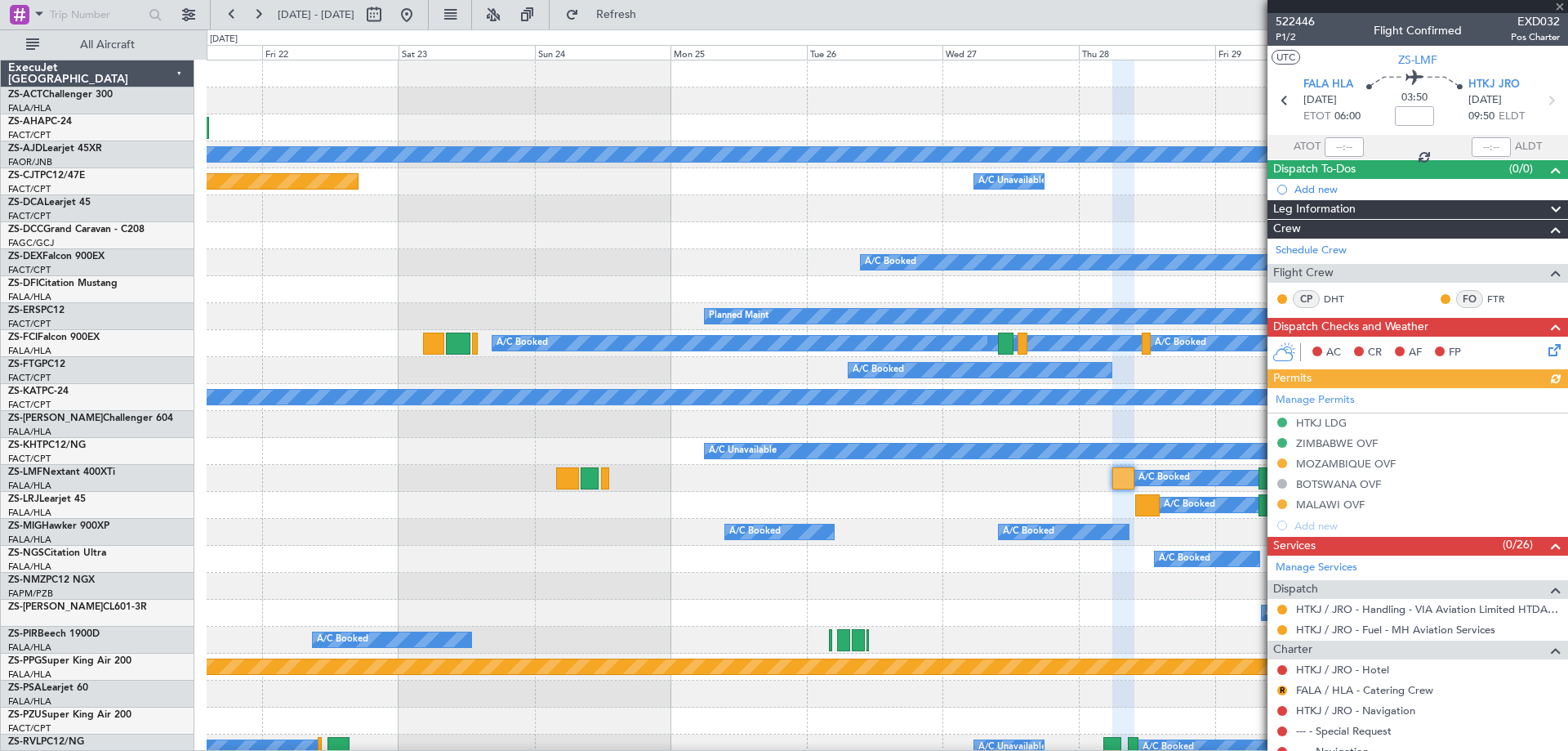
click at [1077, 580] on div "A/C Booked A/C Booked" at bounding box center [886, 585] width 1360 height 27
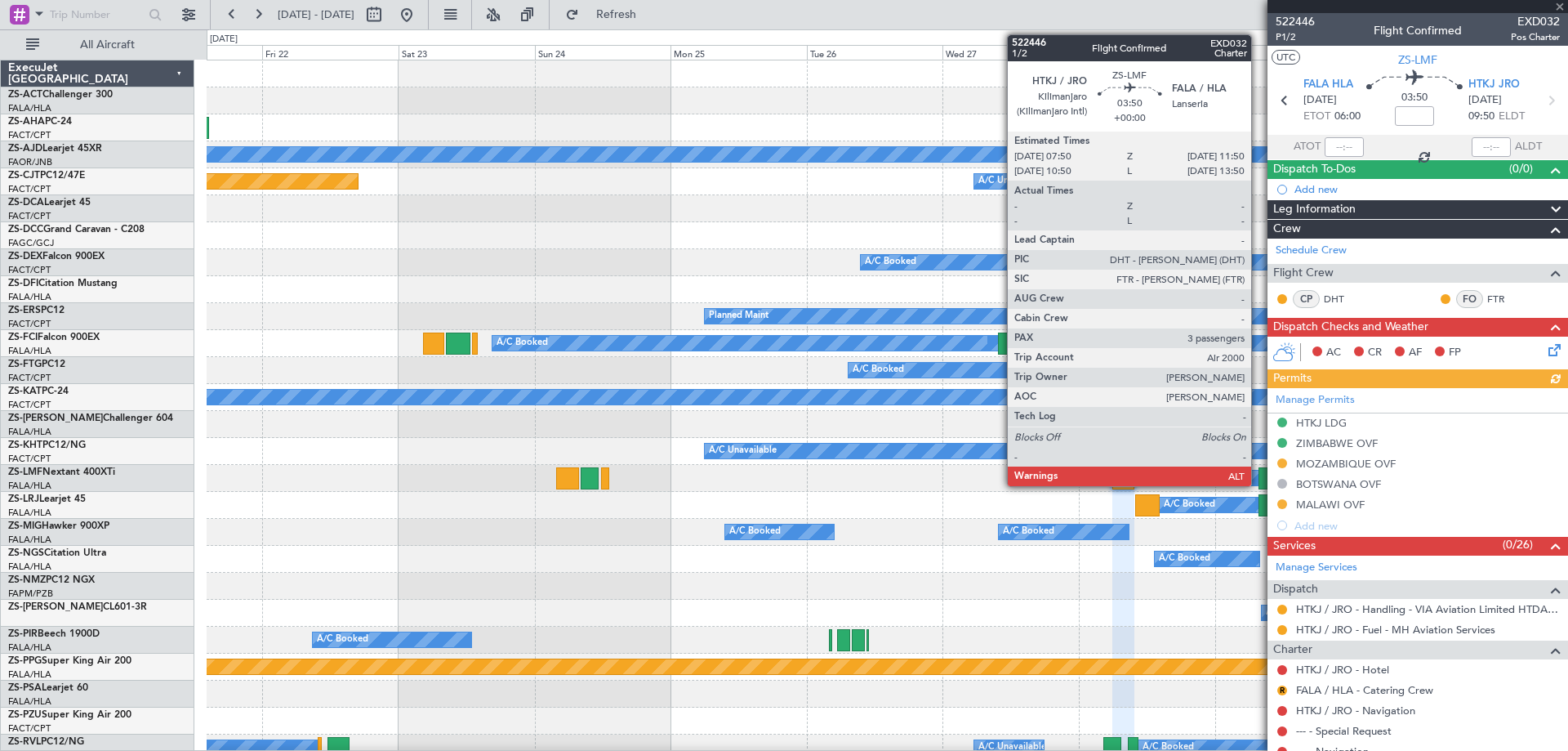
click at [1258, 477] on div at bounding box center [1269, 478] width 22 height 22
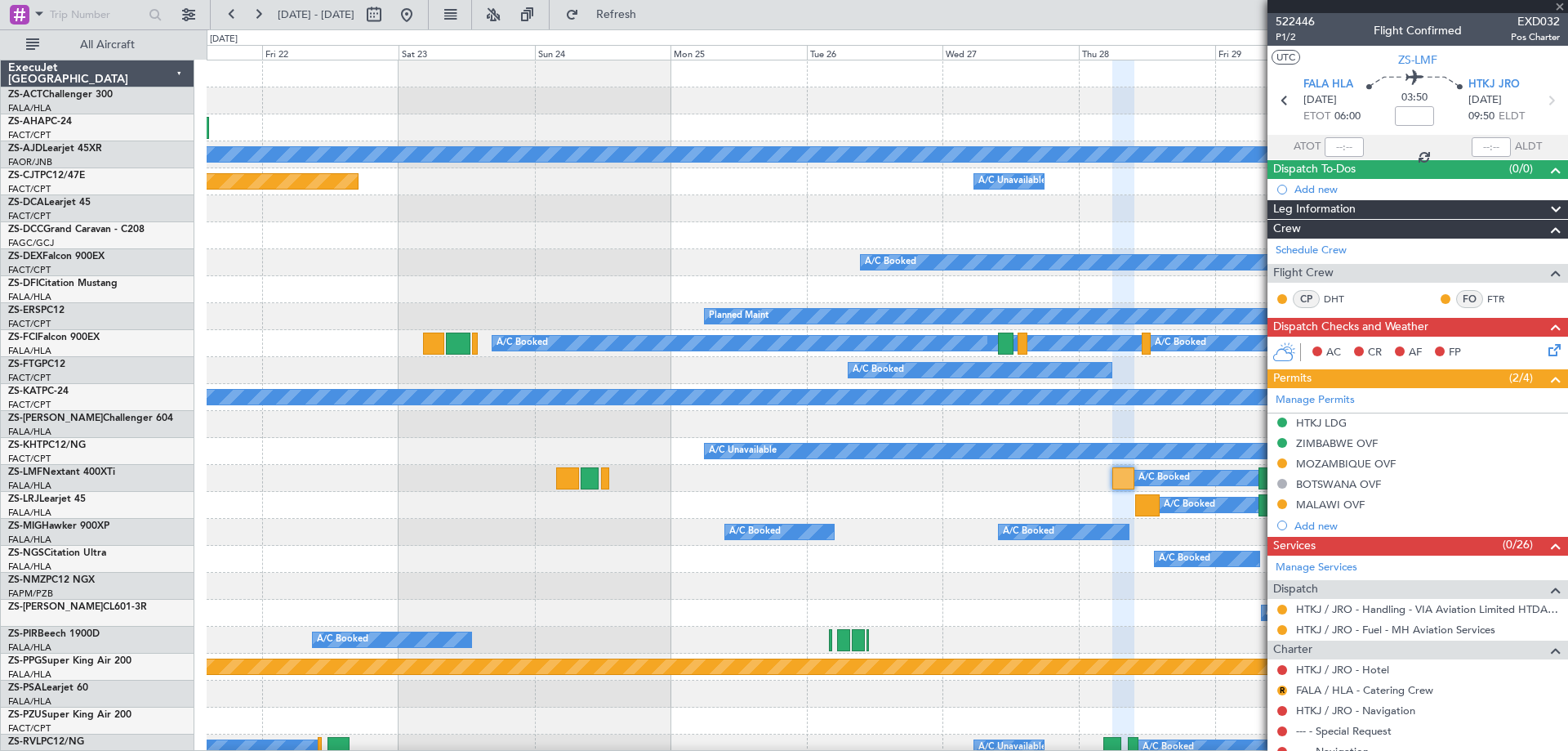
click at [1259, 476] on div at bounding box center [1269, 478] width 22 height 22
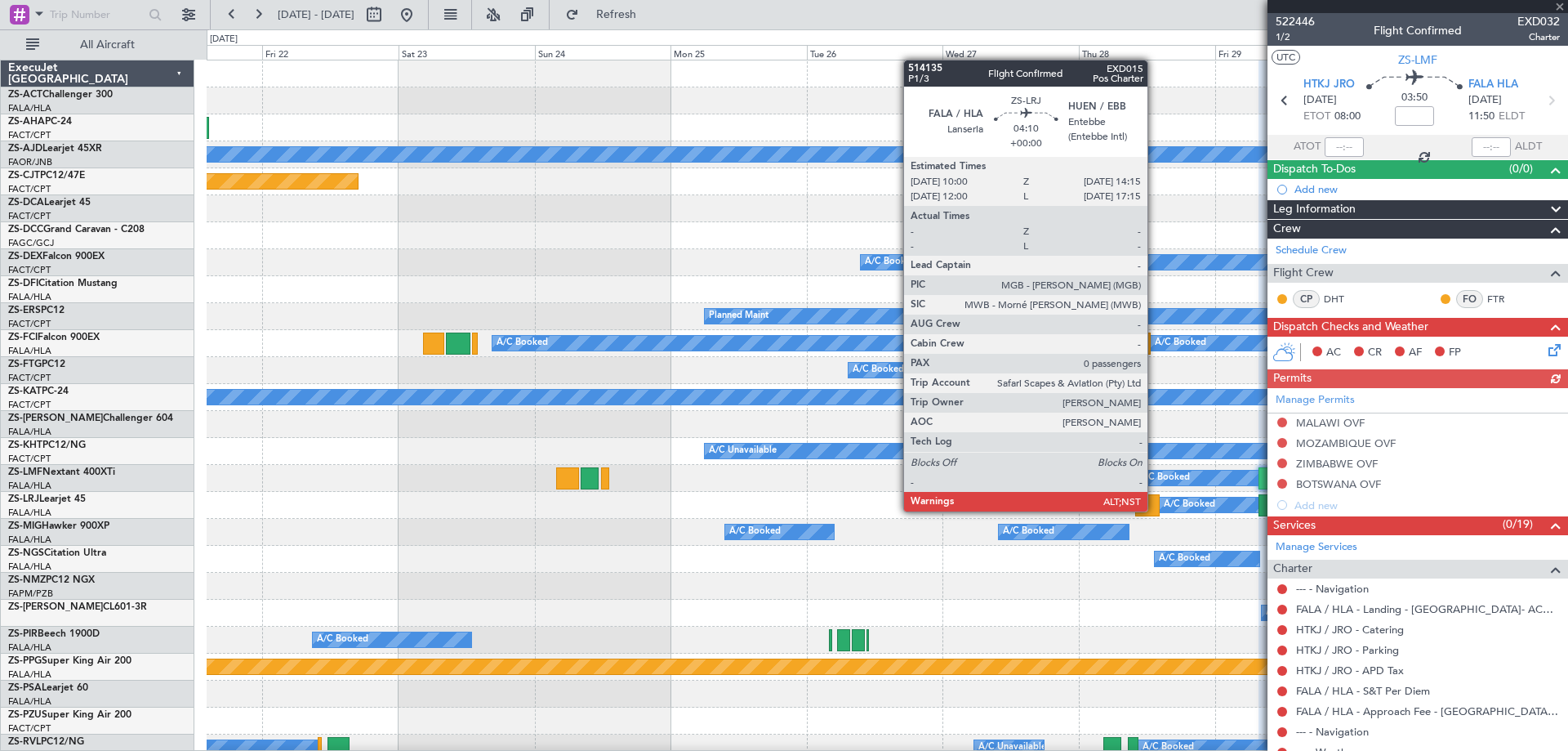
click at [1155, 509] on div at bounding box center [1147, 505] width 24 height 22
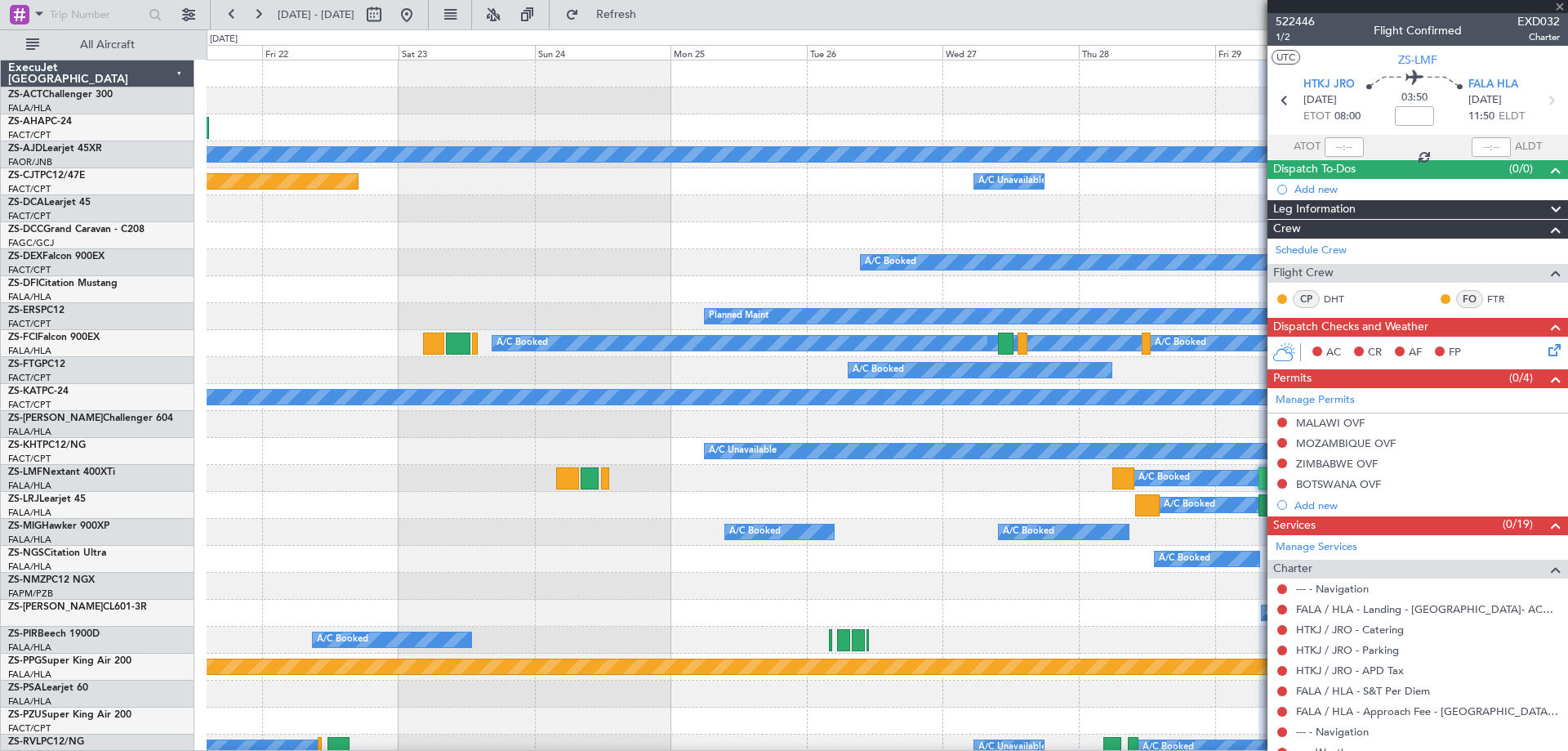
click at [1154, 509] on div at bounding box center [1147, 505] width 24 height 22
type input "0"
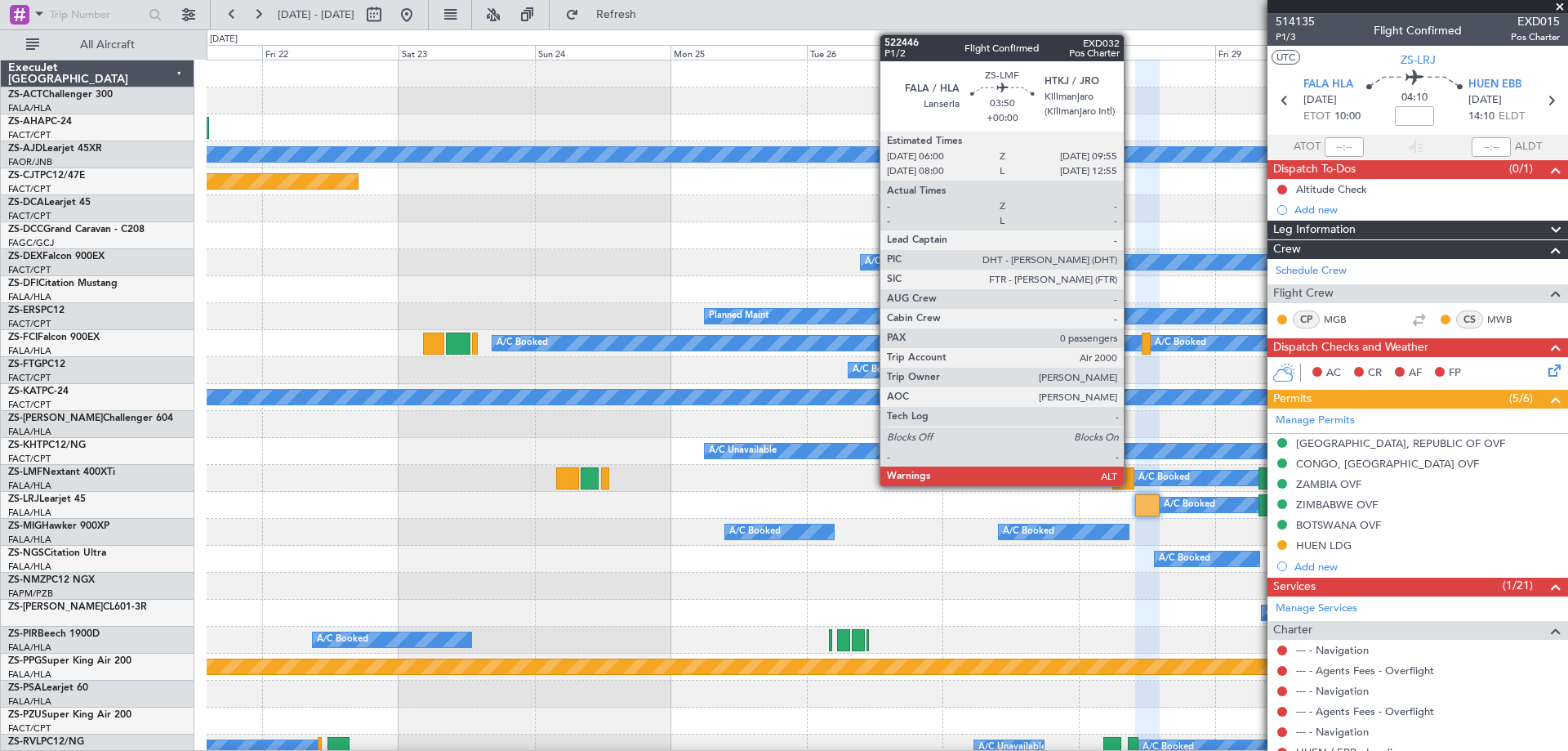
click at [1130, 476] on div at bounding box center [1124, 478] width 22 height 22
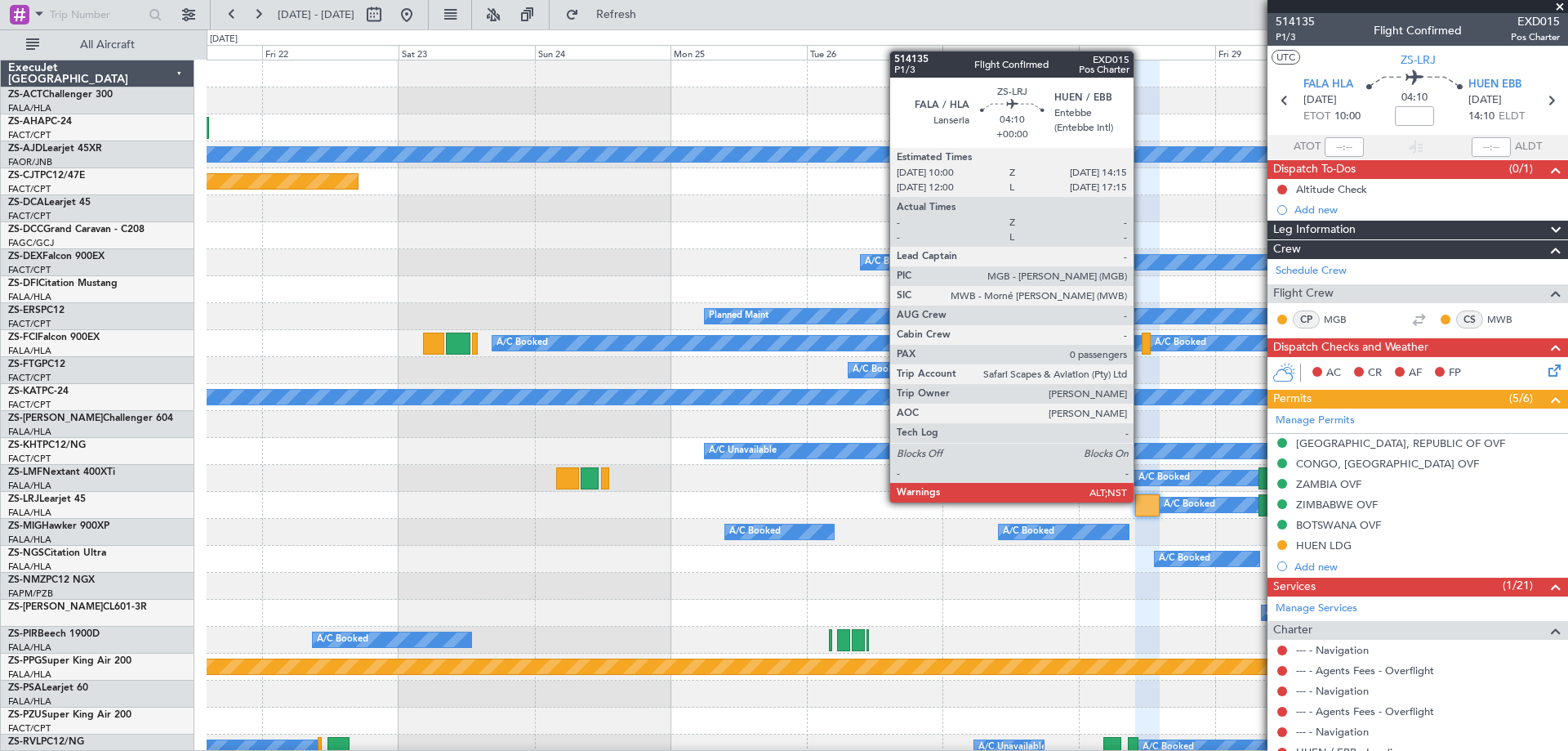
click at [1141, 501] on div at bounding box center [1147, 505] width 24 height 22
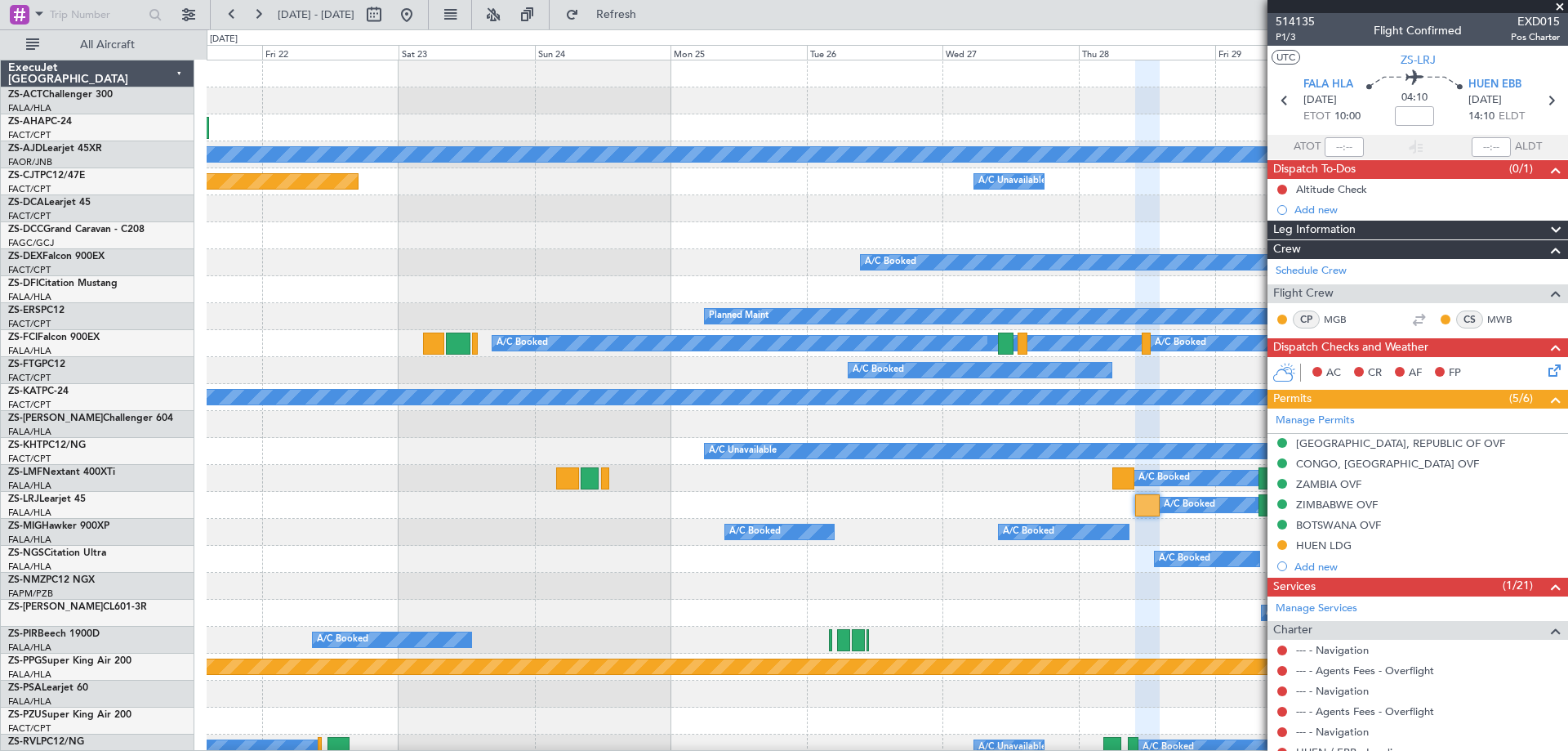
click at [937, 539] on div "A/C Booked A/C Booked A/C Booked A/C Booked A/C Booked" at bounding box center [886, 532] width 1360 height 27
click at [1564, 5] on span at bounding box center [1559, 7] width 16 height 15
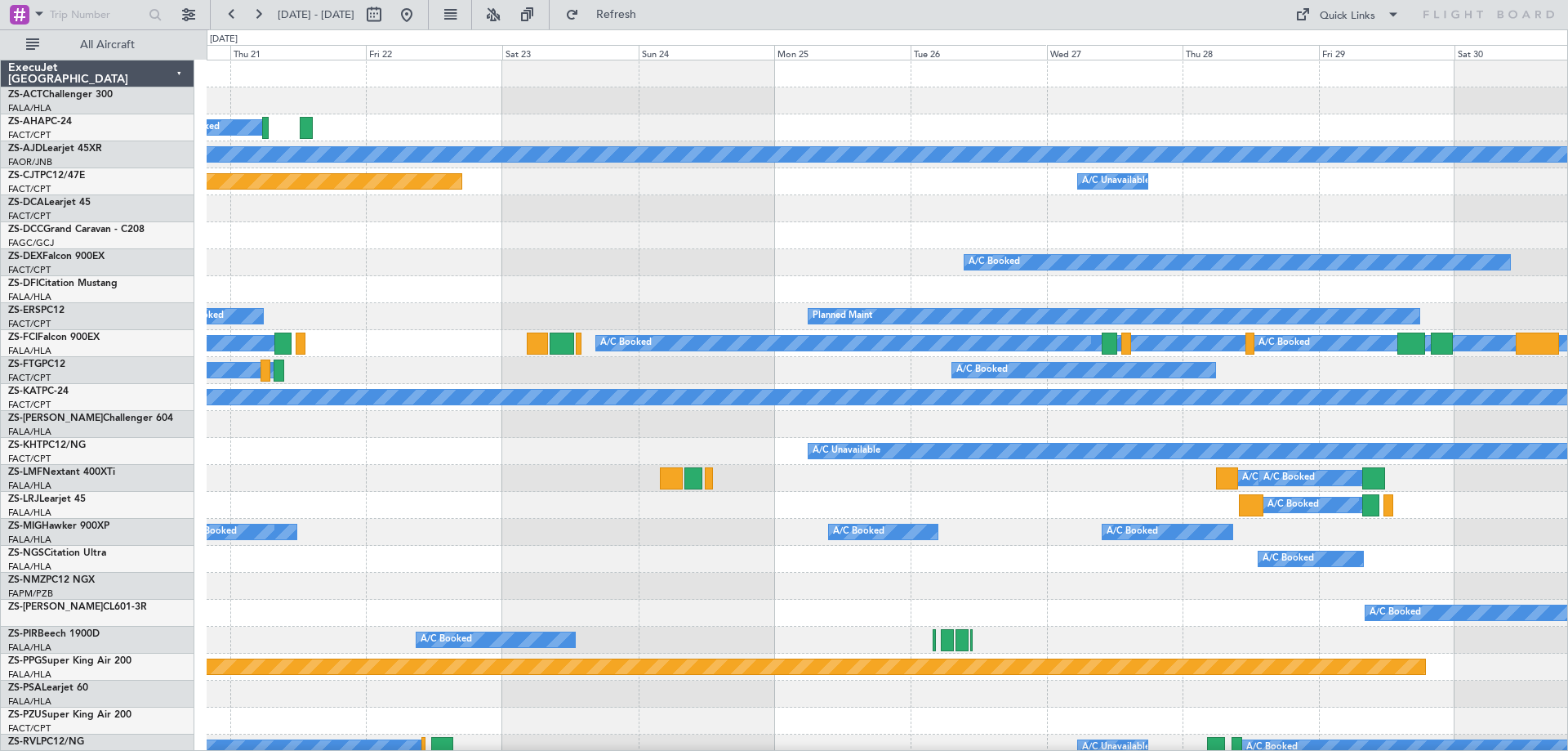
click at [535, 485] on div "A/C Booked A/C Booked" at bounding box center [886, 477] width 1360 height 27
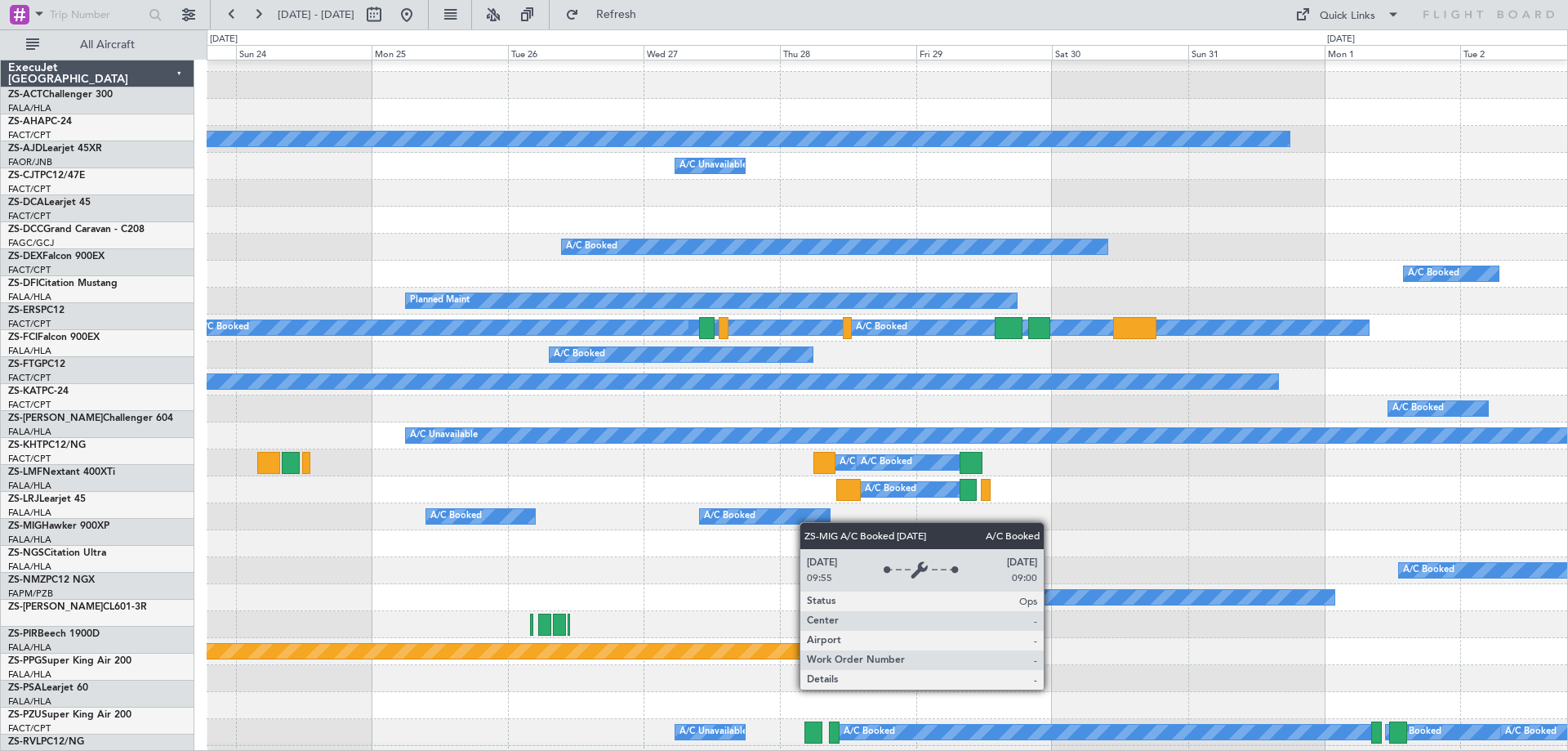
click at [776, 513] on div "A/C Booked" at bounding box center [765, 515] width 129 height 15
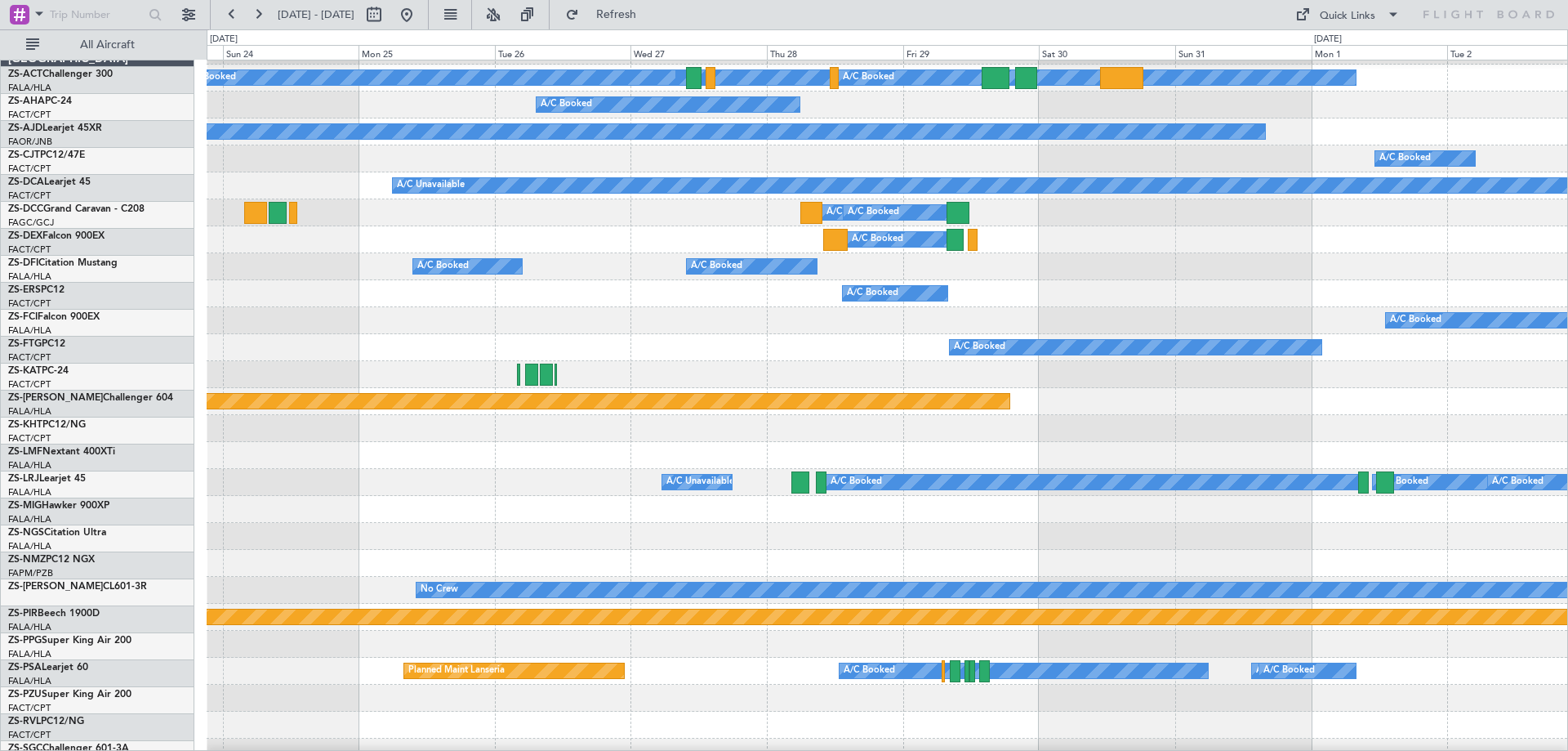
scroll to position [266, 0]
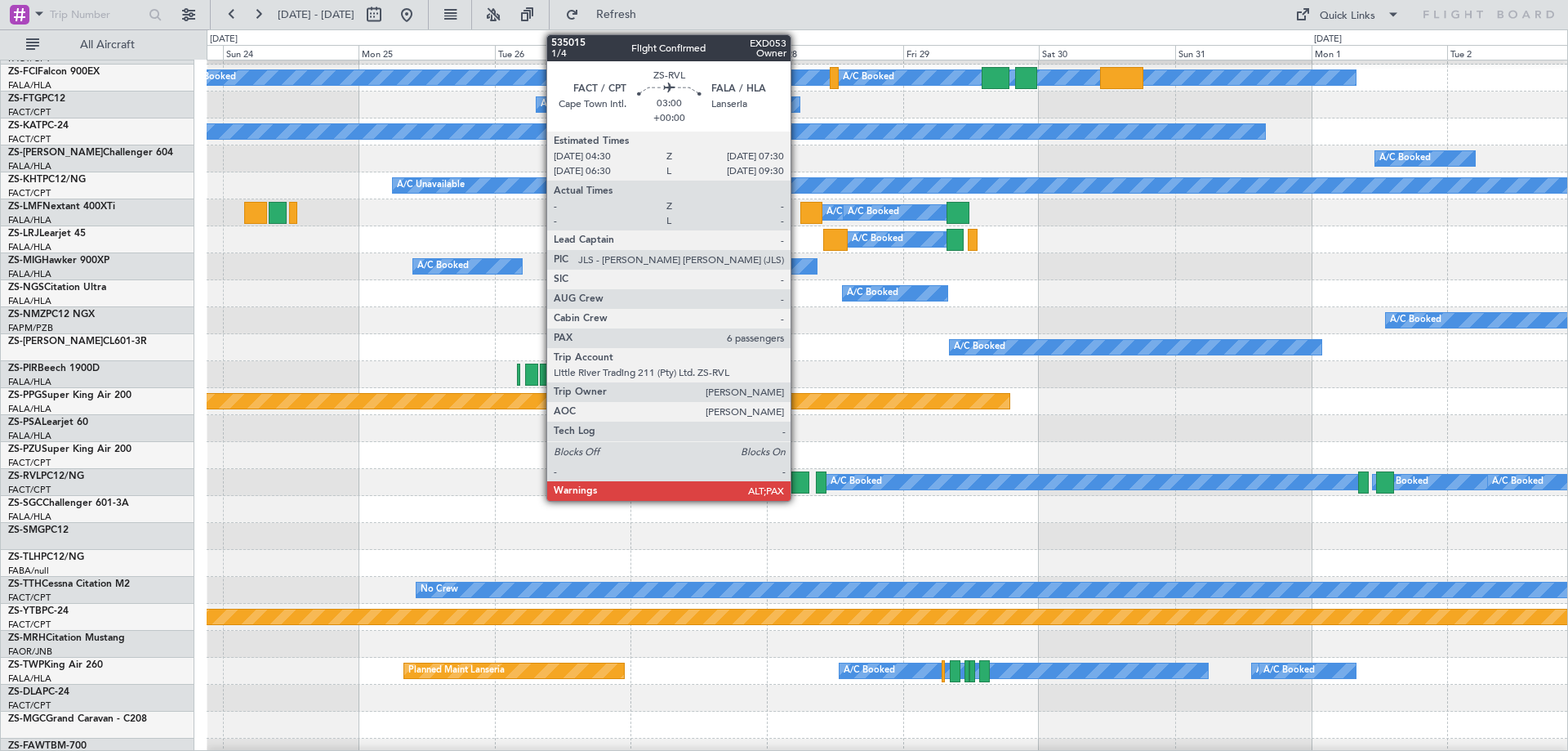
click at [797, 485] on div at bounding box center [800, 483] width 17 height 22
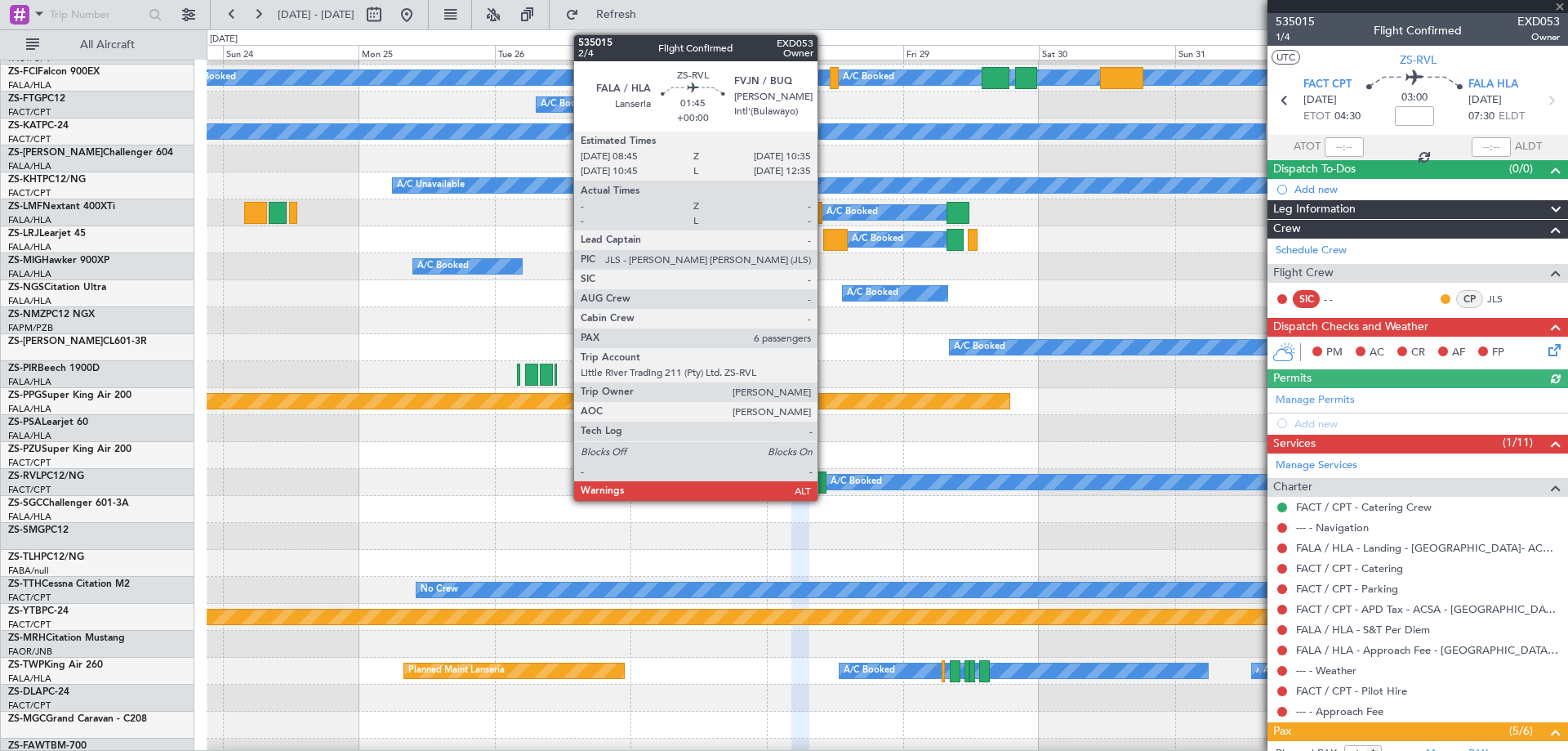
click at [825, 490] on div at bounding box center [821, 483] width 10 height 22
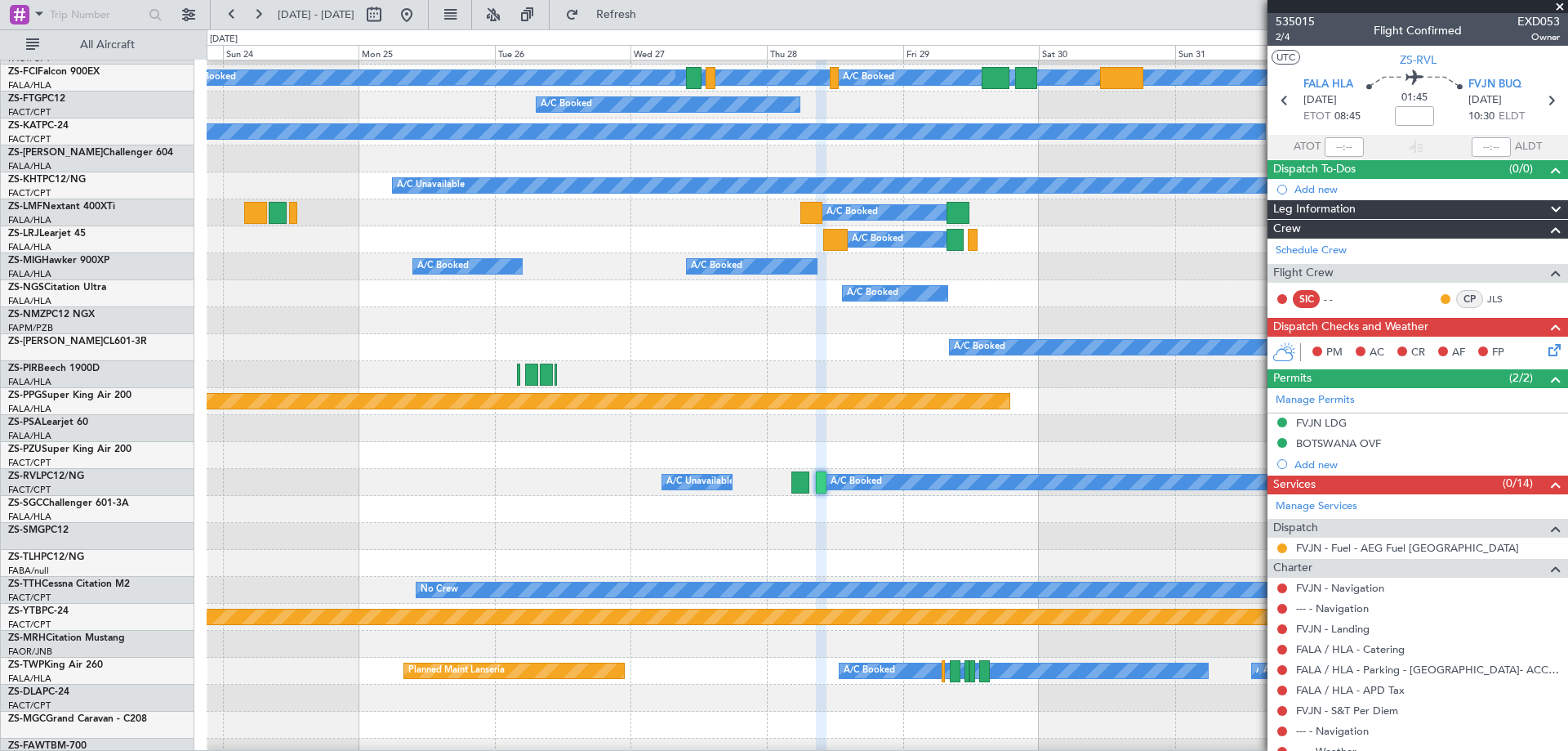
scroll to position [0, 0]
